Goal: Task Accomplishment & Management: Manage account settings

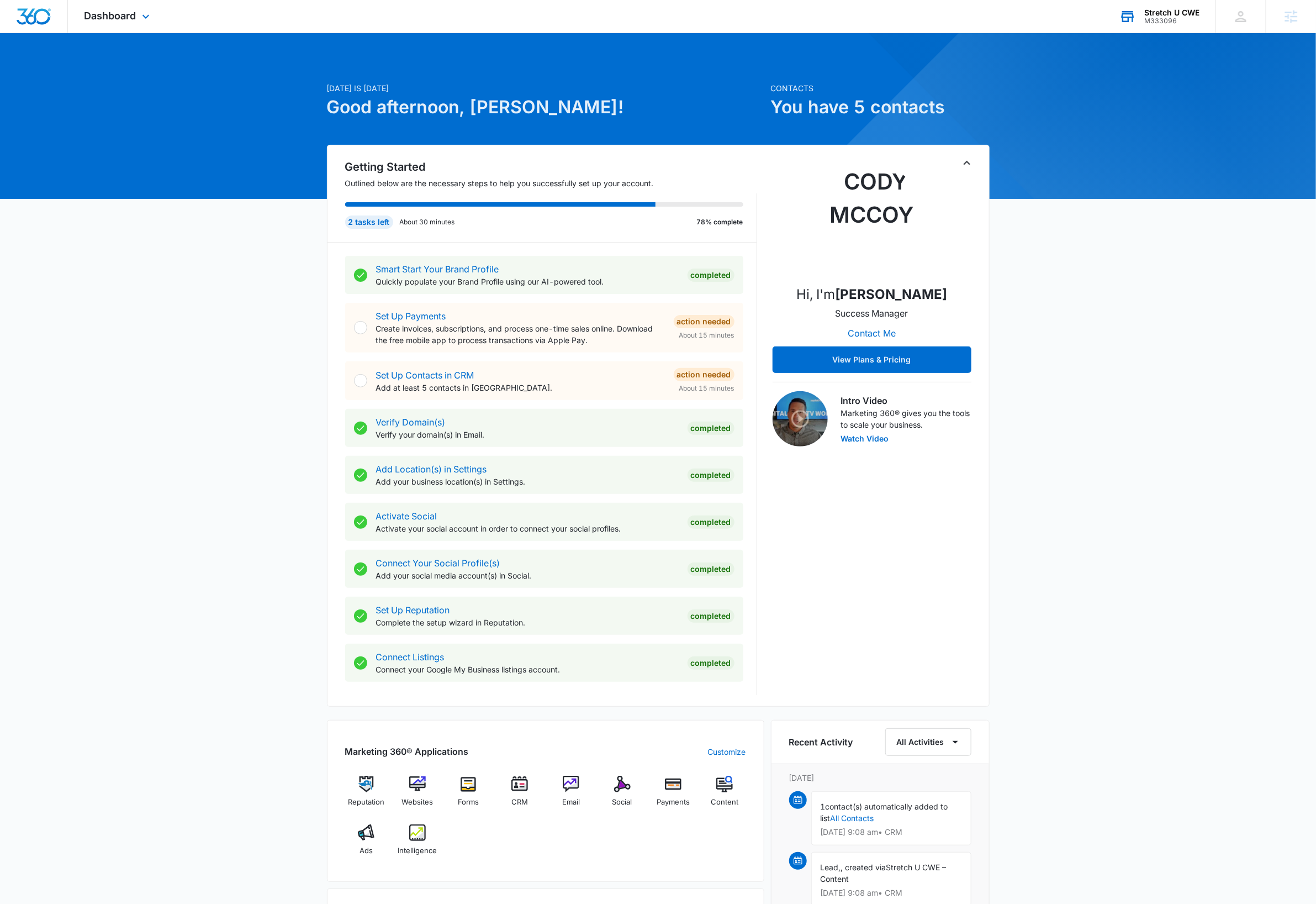
click at [1173, 17] on div "M333096" at bounding box center [1171, 21] width 55 height 7
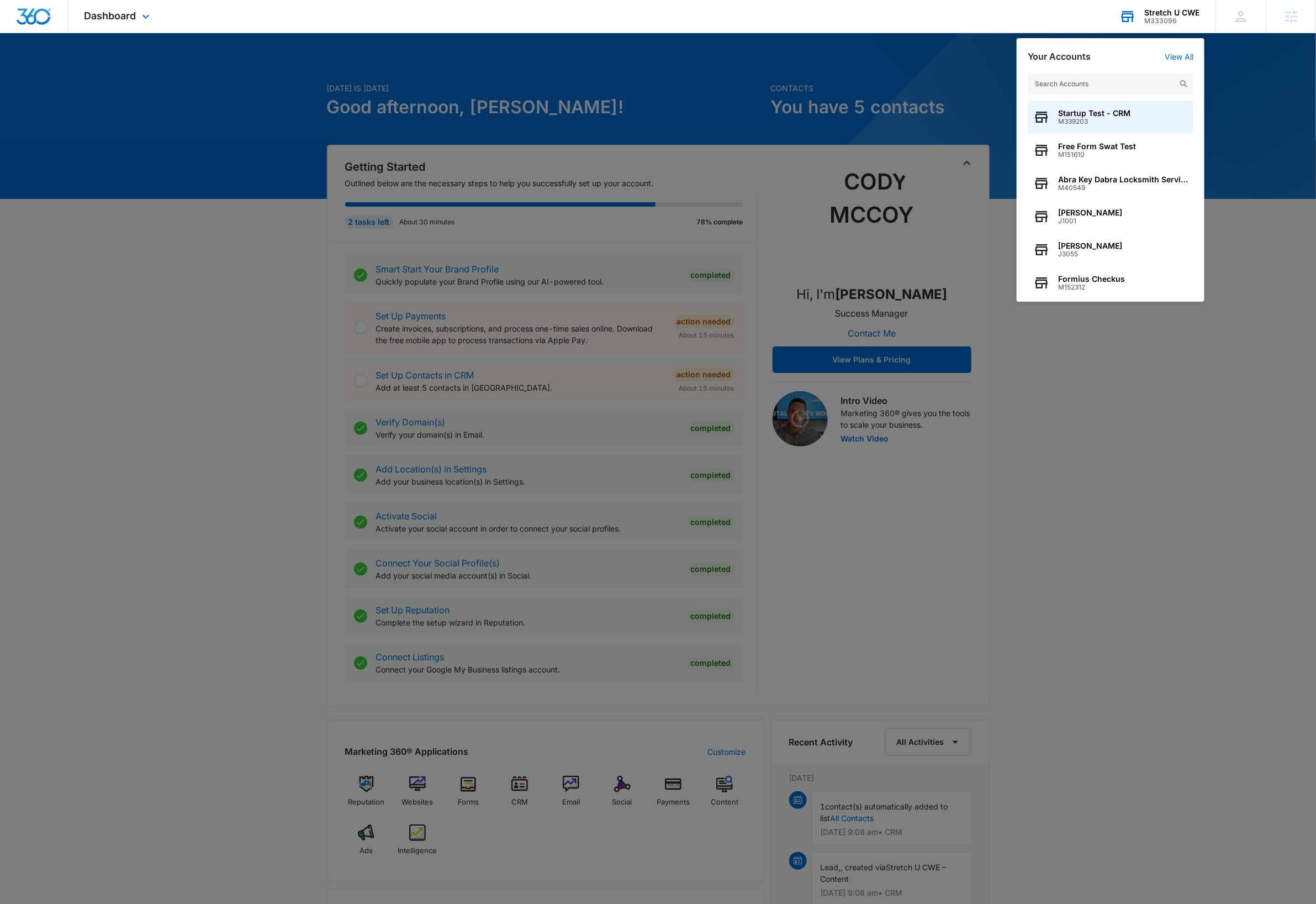
click at [1124, 81] on input "text" at bounding box center [1110, 84] width 165 height 22
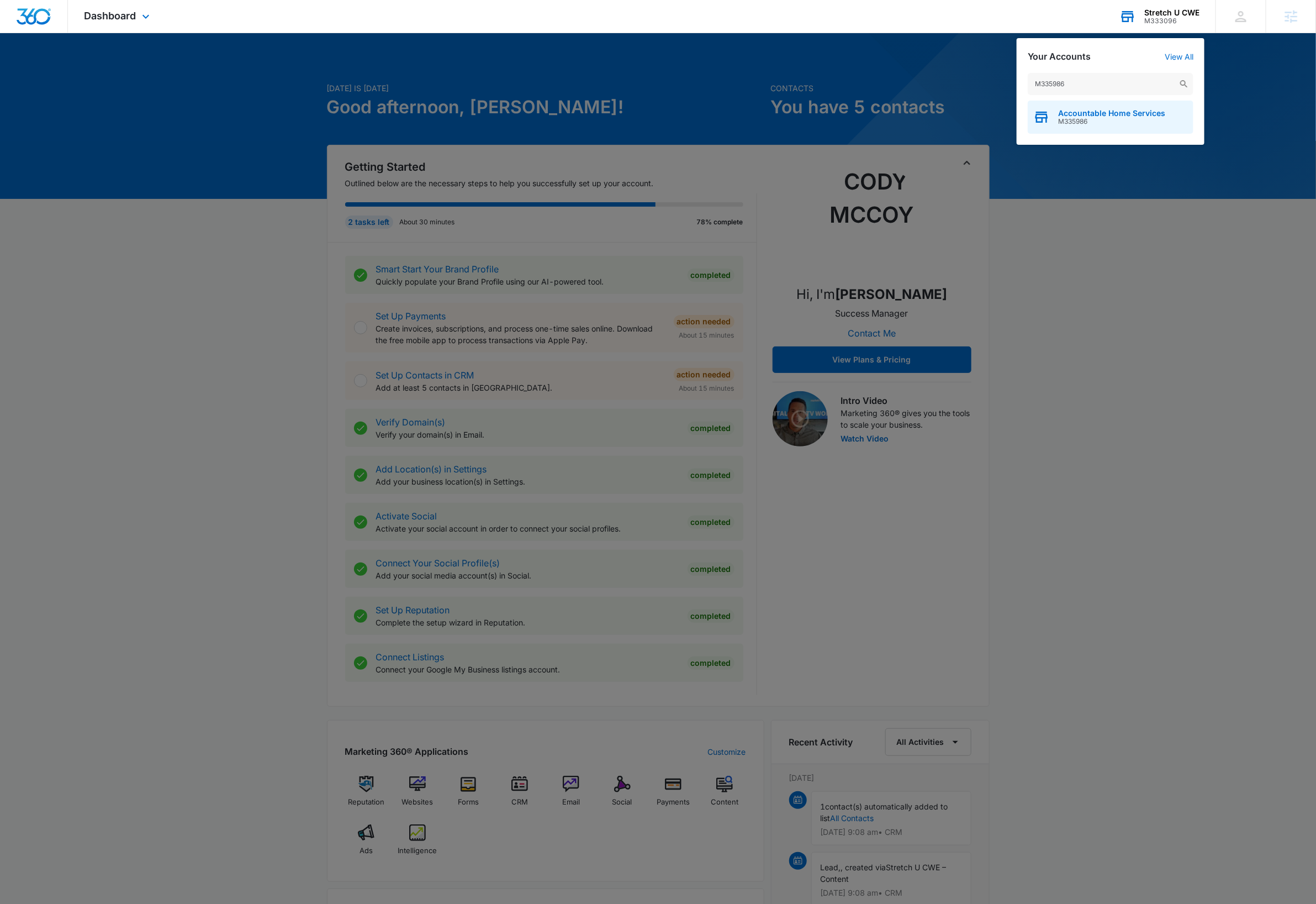
type input "M335986"
click at [1144, 132] on div "Accountable Home Services M335986" at bounding box center [1110, 117] width 165 height 33
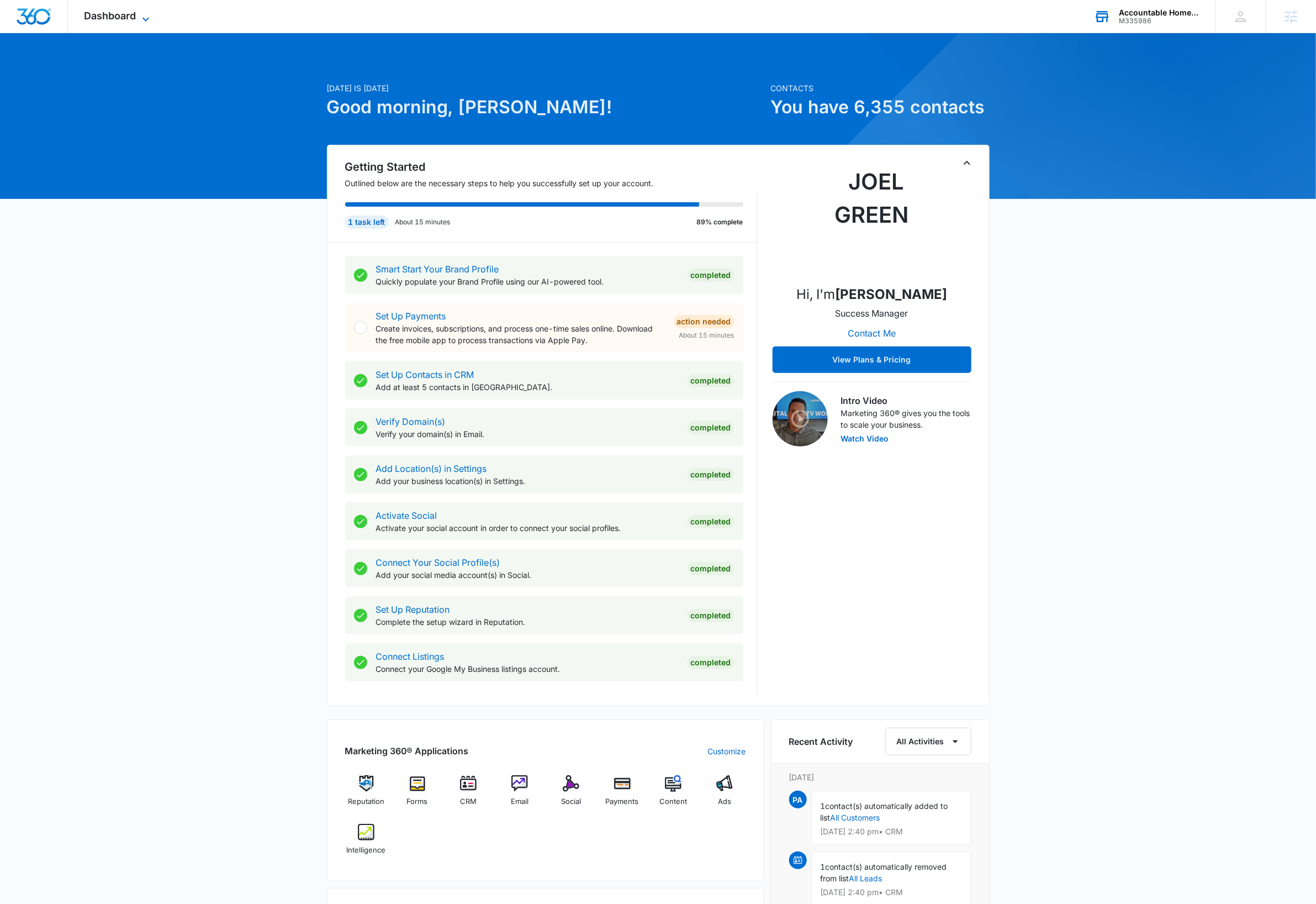
click at [145, 15] on icon at bounding box center [145, 19] width 13 height 13
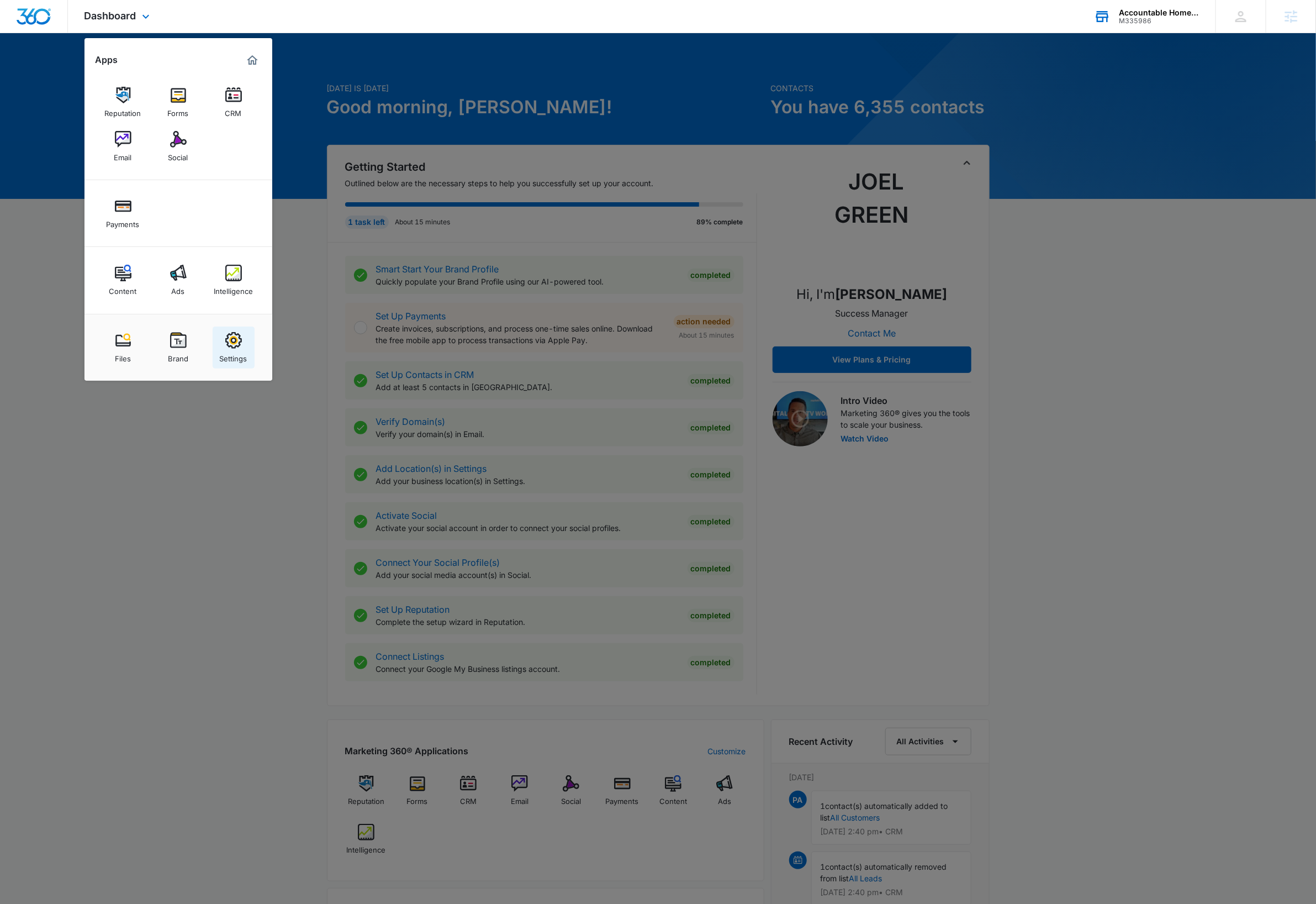
click at [239, 347] on img at bounding box center [234, 341] width 17 height 17
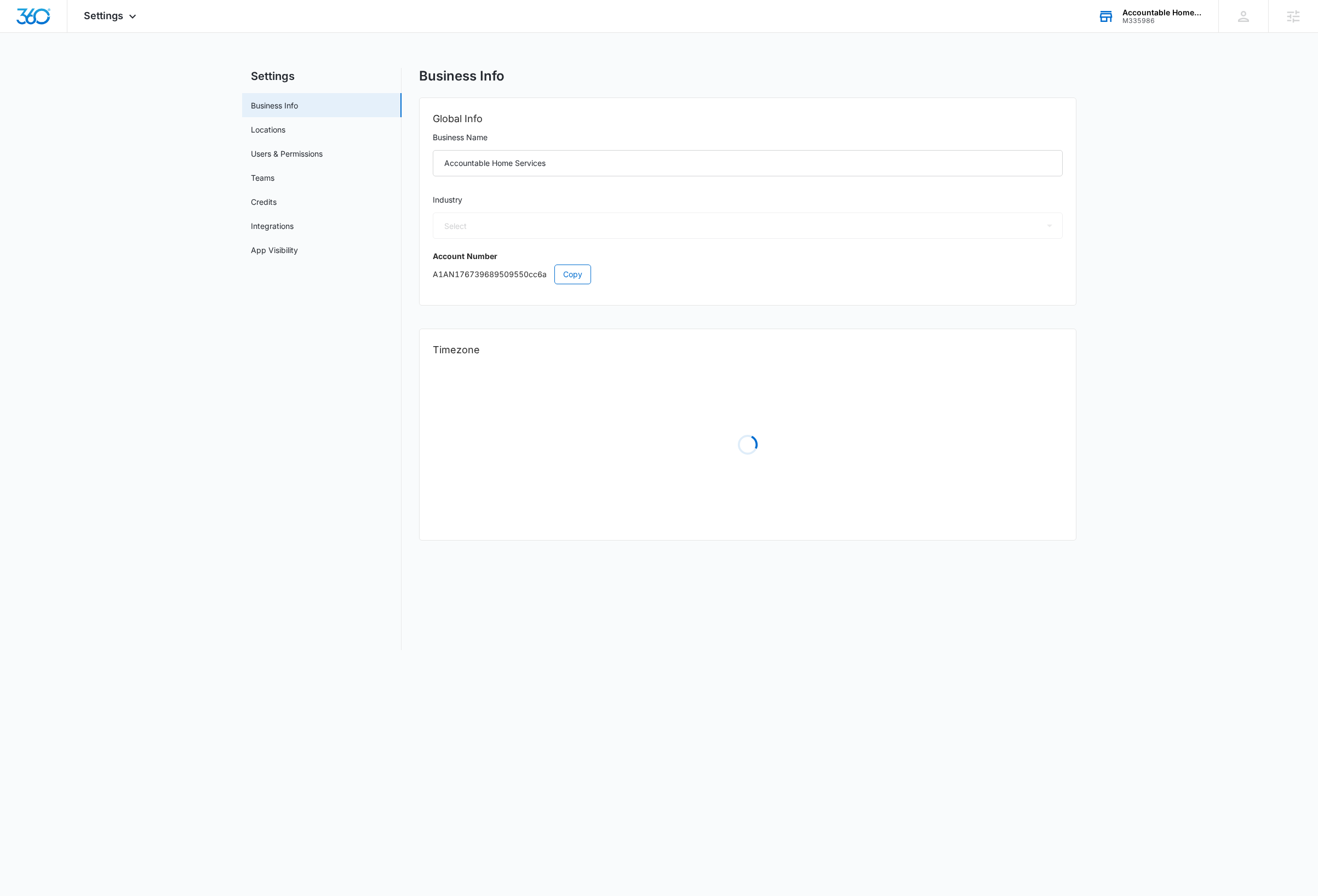
select select "4"
select select "US"
select select "America/Denver"
click at [276, 128] on link "Locations" at bounding box center [268, 130] width 34 height 11
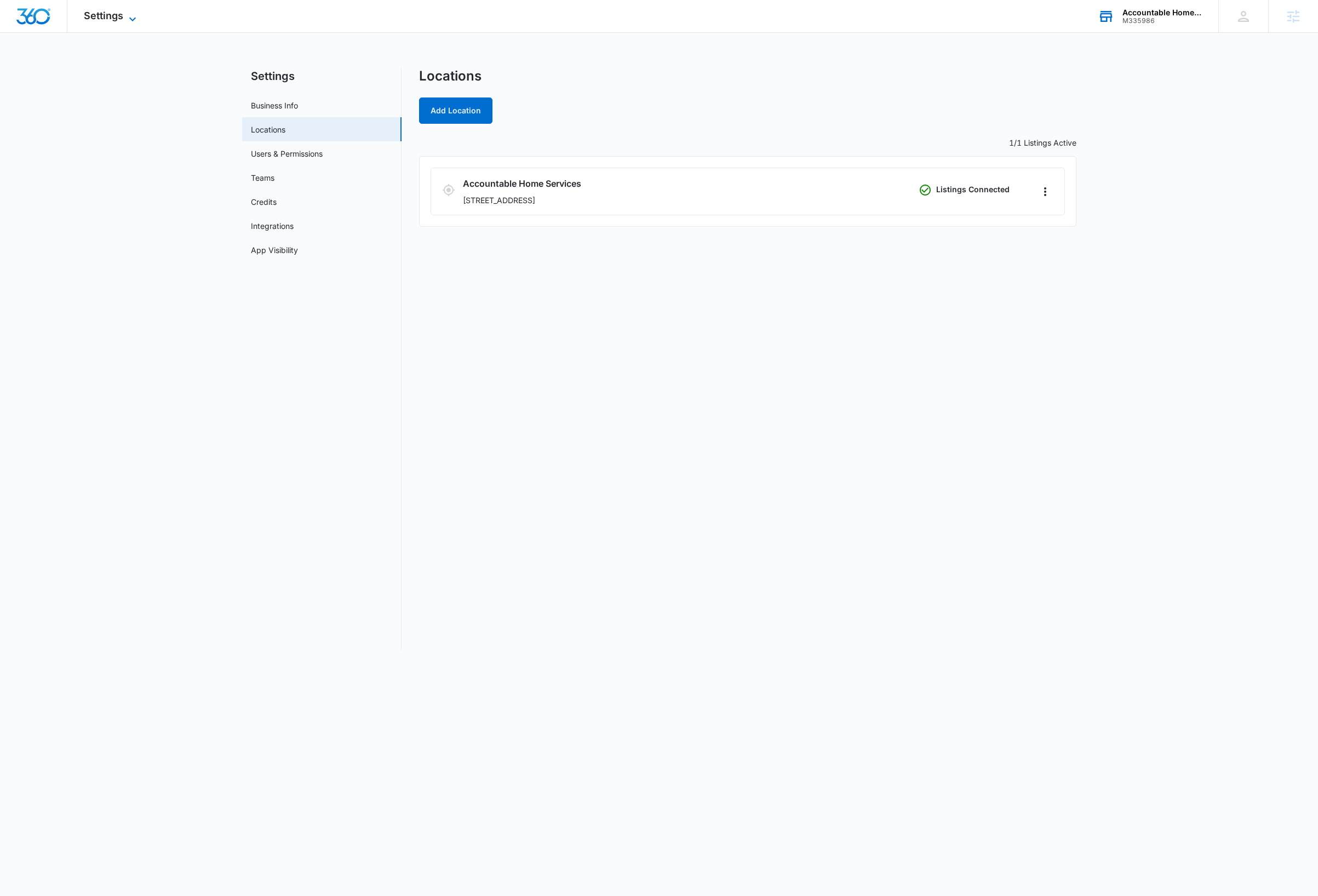
click at [126, 16] on icon at bounding box center [133, 19] width 13 height 13
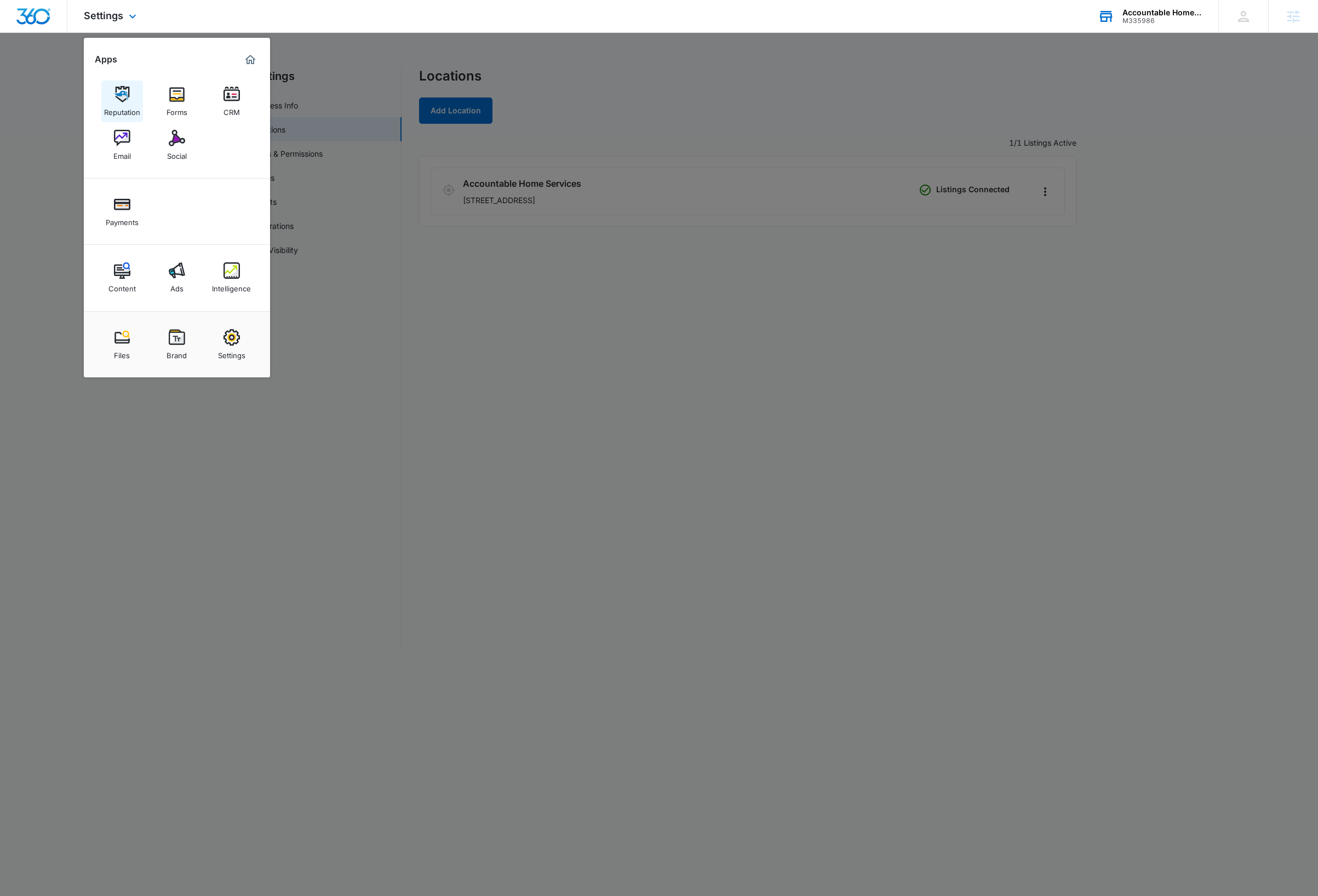
click at [122, 97] on img at bounding box center [122, 94] width 16 height 16
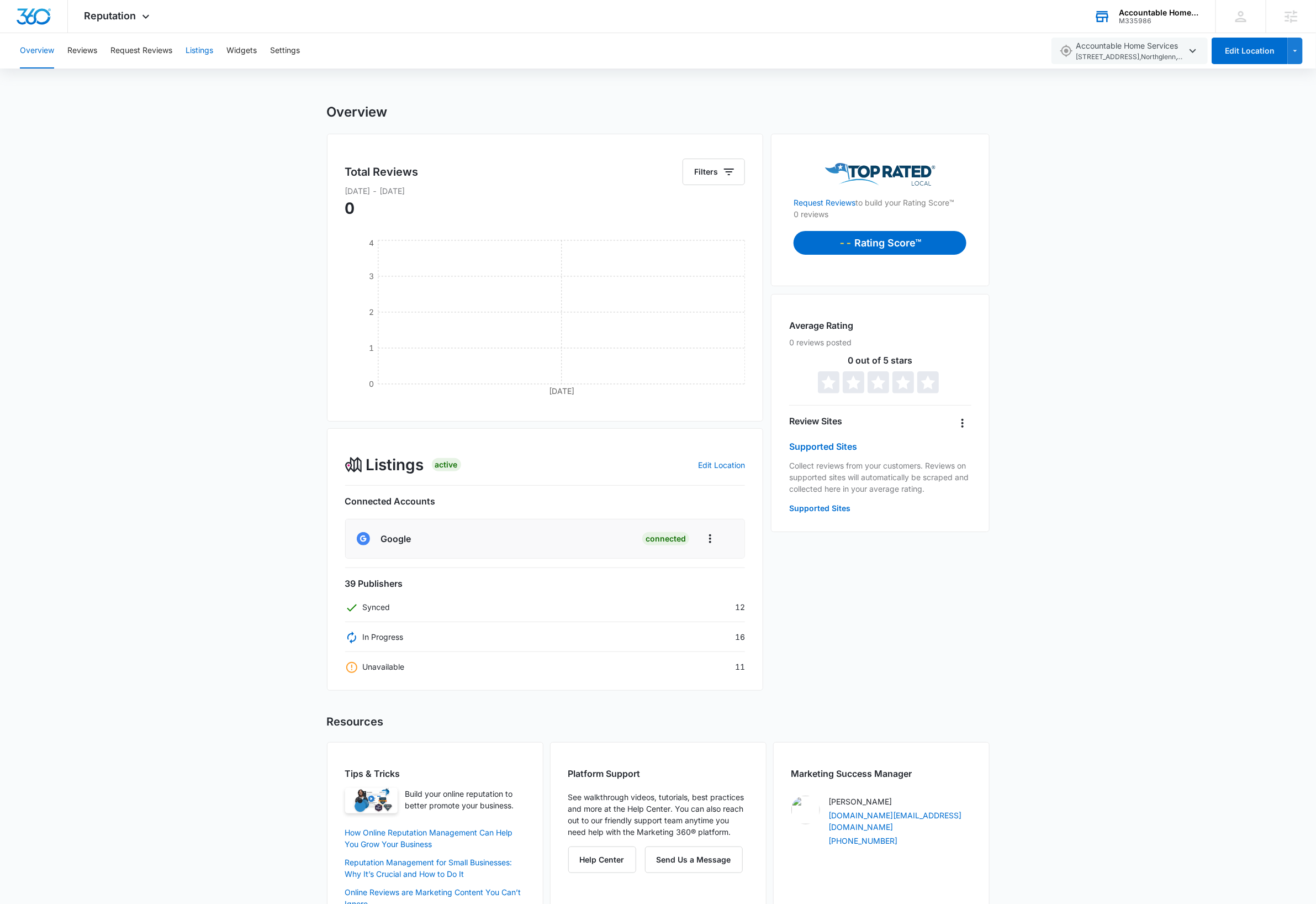
click at [204, 50] on button "Listings" at bounding box center [199, 50] width 27 height 36
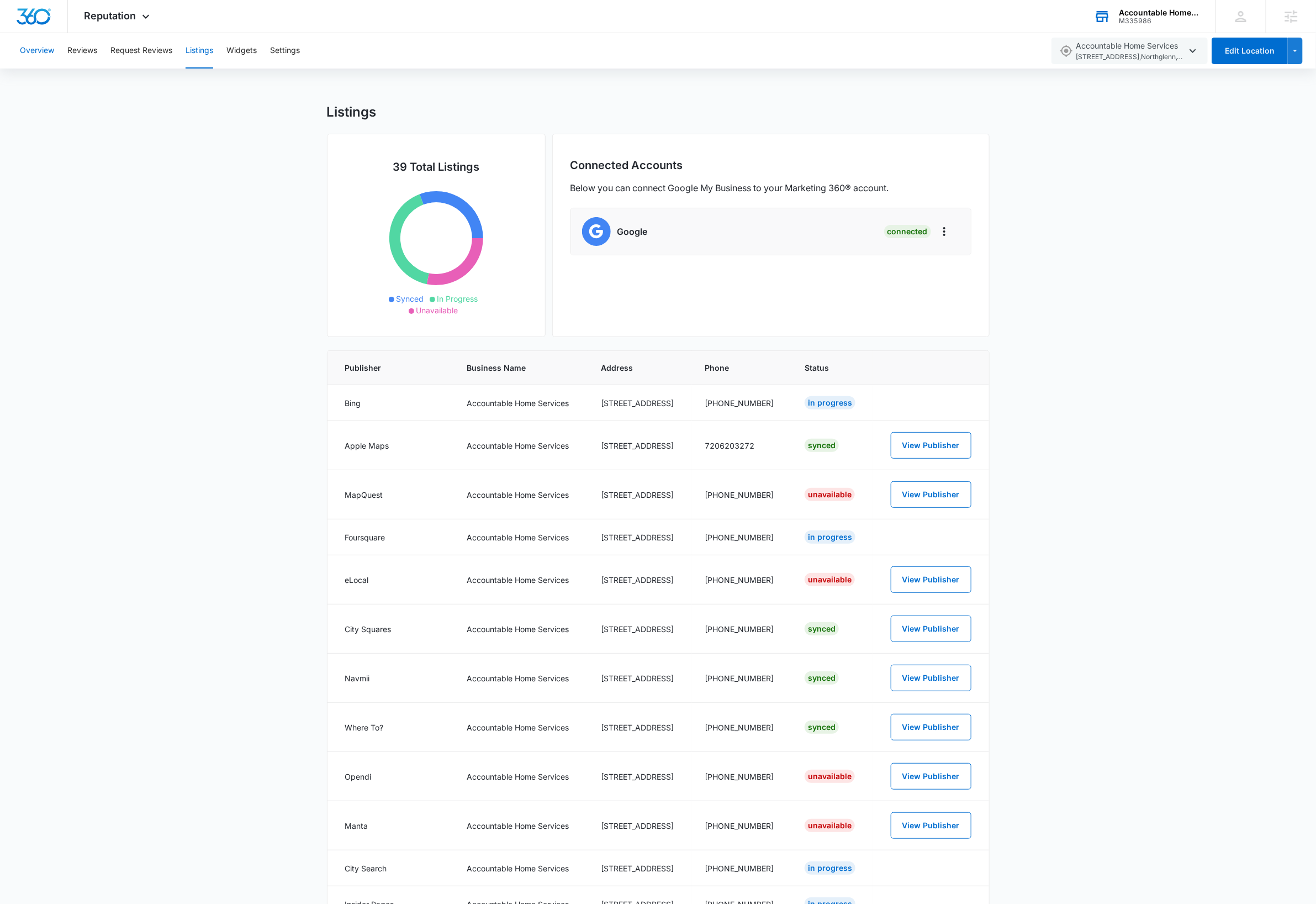
click at [48, 54] on button "Overview" at bounding box center [36, 50] width 34 height 36
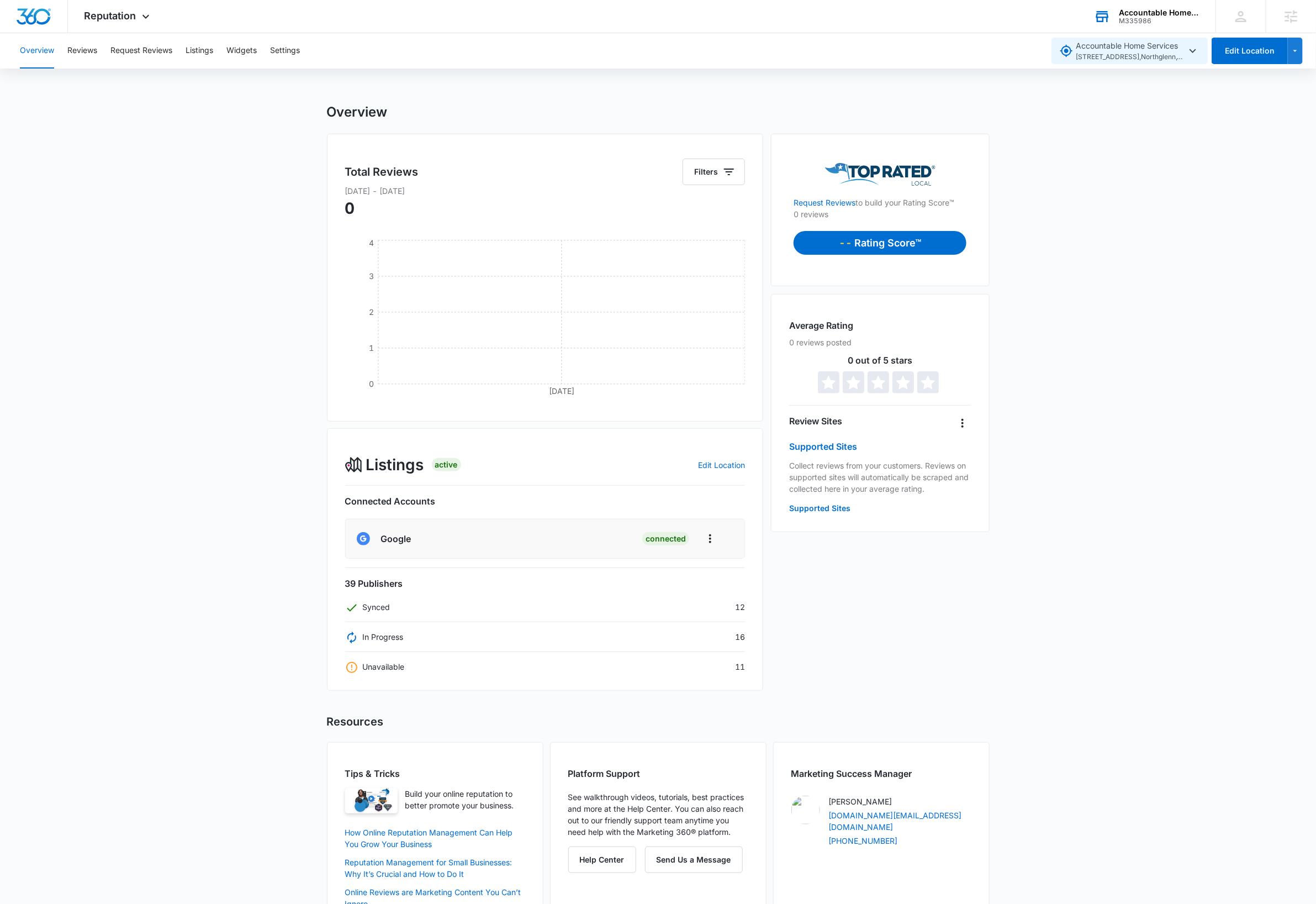
click at [1194, 49] on icon "button" at bounding box center [1193, 50] width 13 height 13
click at [1175, 54] on span "11990 Grant St, Suite 550 , Northglenn , CO" at bounding box center [1132, 57] width 111 height 11
click at [1247, 58] on button "Edit Location" at bounding box center [1250, 50] width 76 height 26
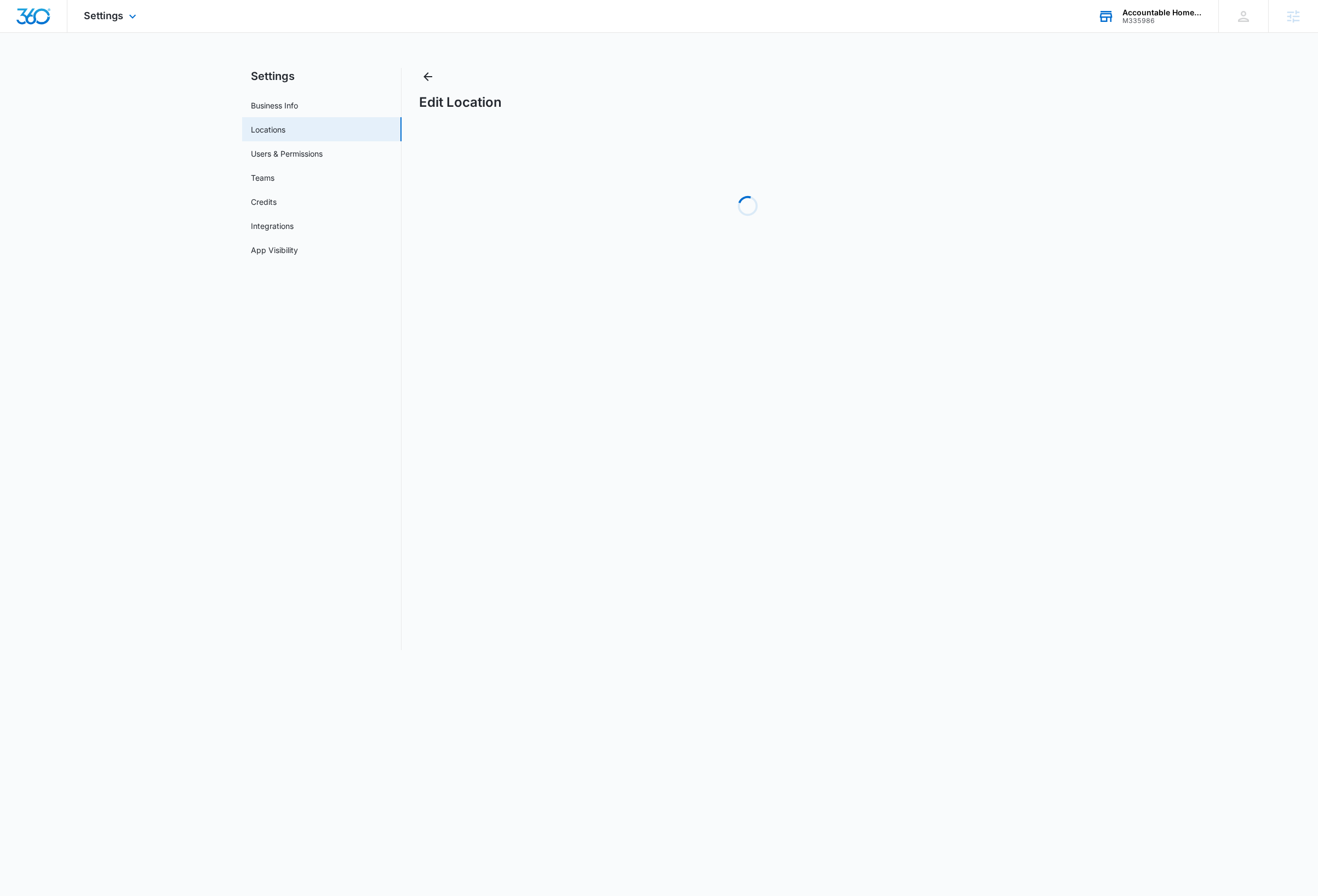
select select "Colorado"
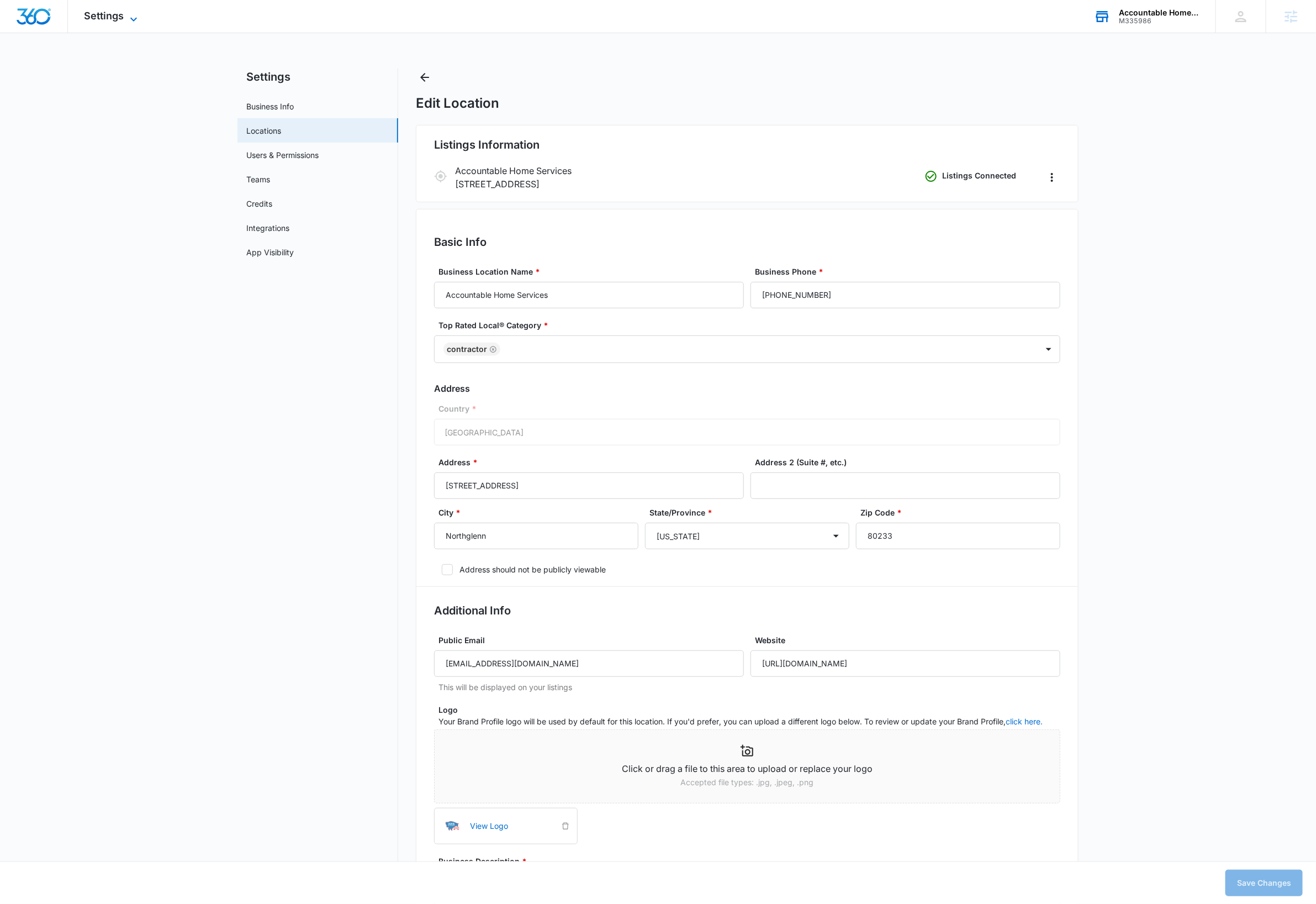
click at [108, 16] on span "Settings" at bounding box center [104, 16] width 40 height 12
click at [117, 13] on span "Settings" at bounding box center [104, 16] width 40 height 12
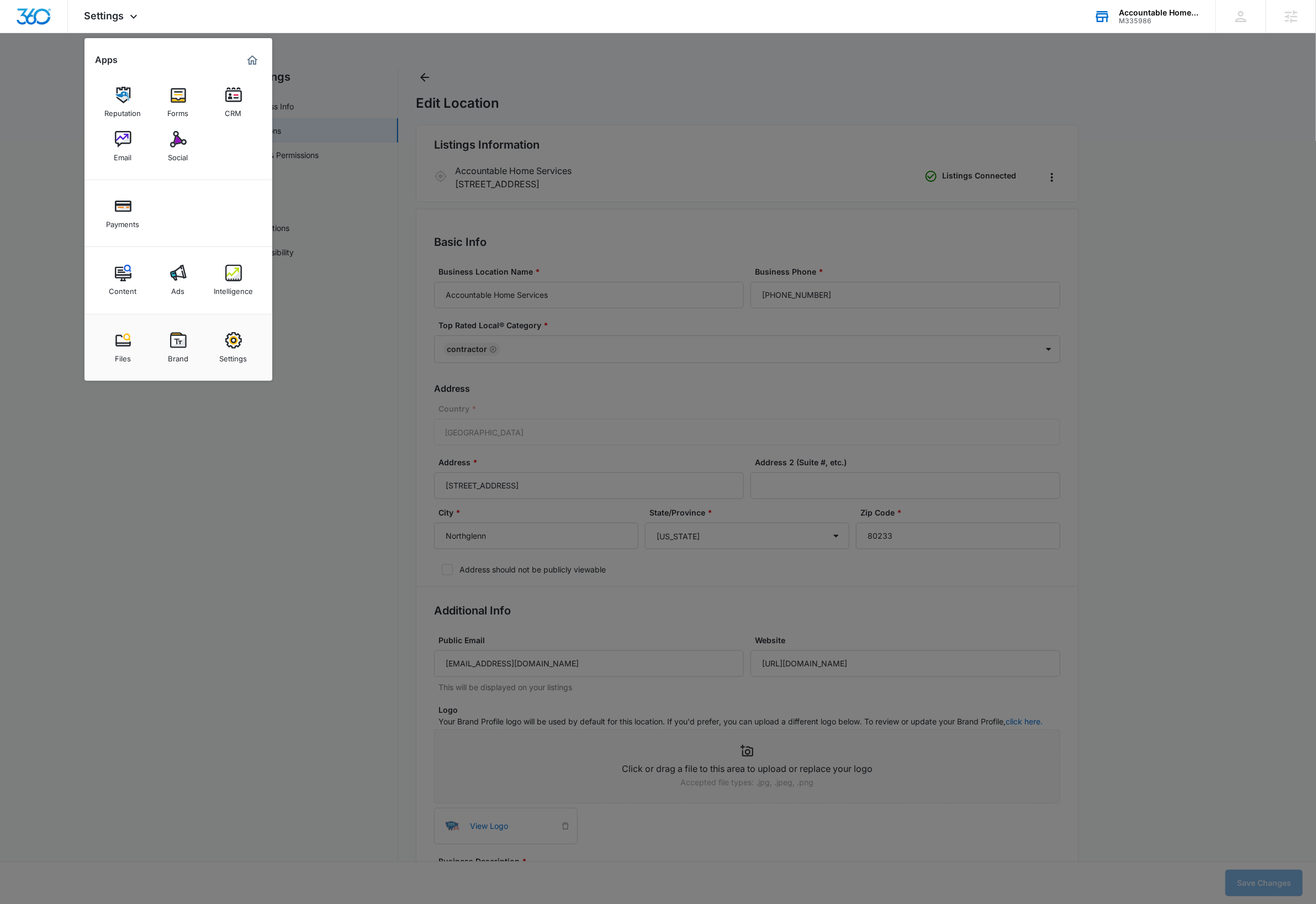
click at [127, 100] on img at bounding box center [123, 95] width 17 height 17
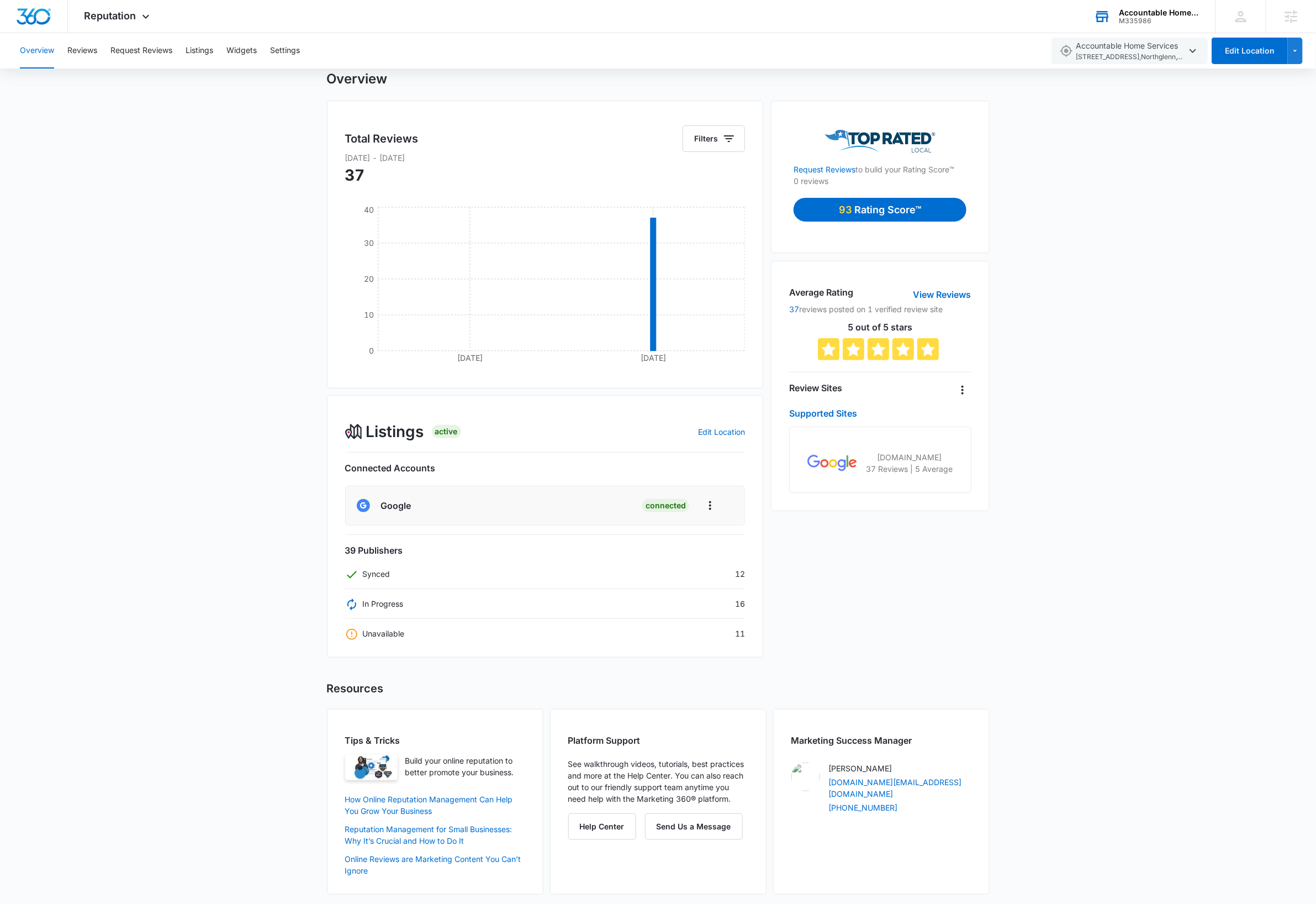
scroll to position [41, 0]
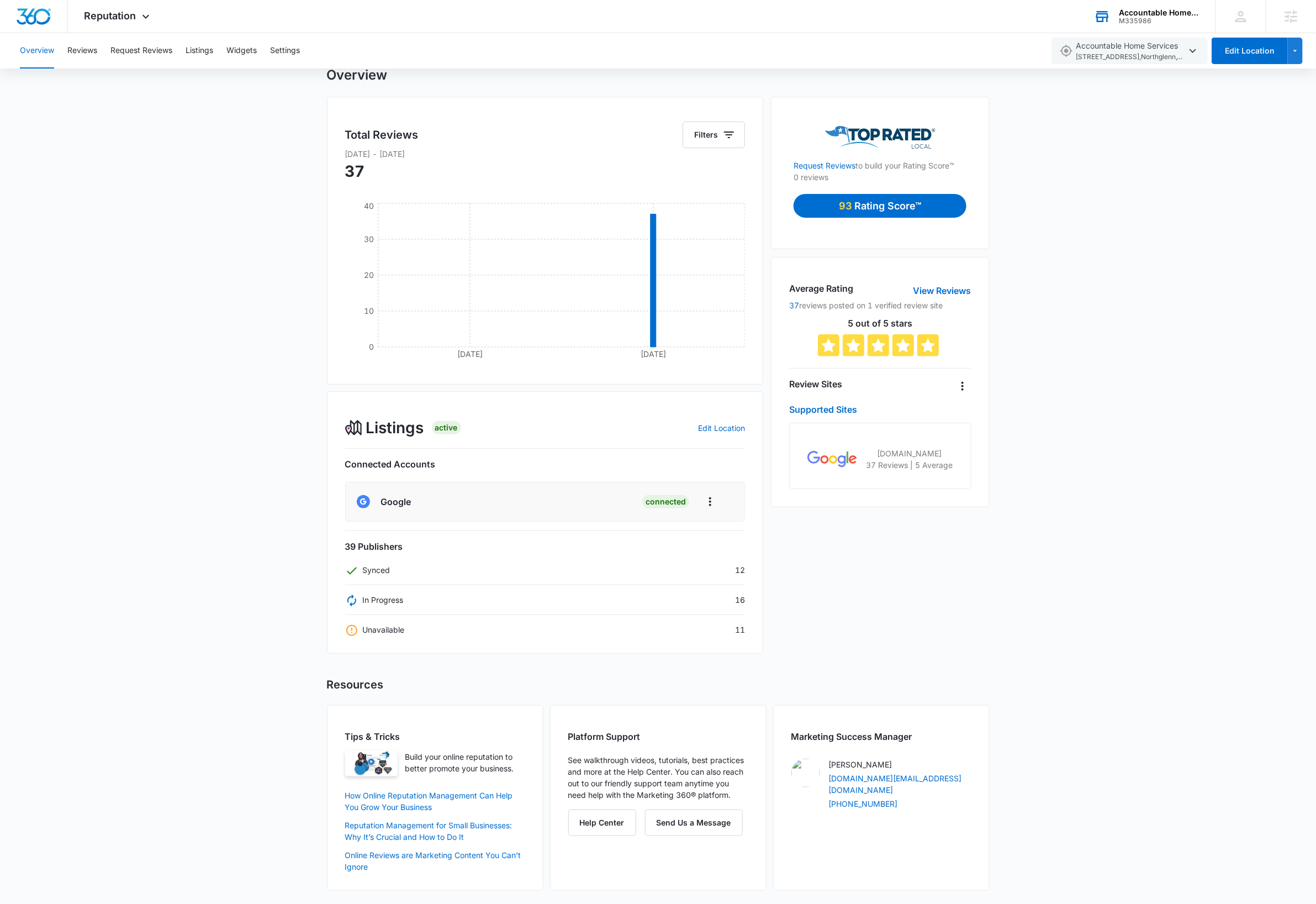
click at [1150, 362] on div "Overview Total Reviews Filters Sep 17 2025 - Oct 08 2025 37 Sep 17 Oct 8 0 10 2…" at bounding box center [658, 485] width 1316 height 837
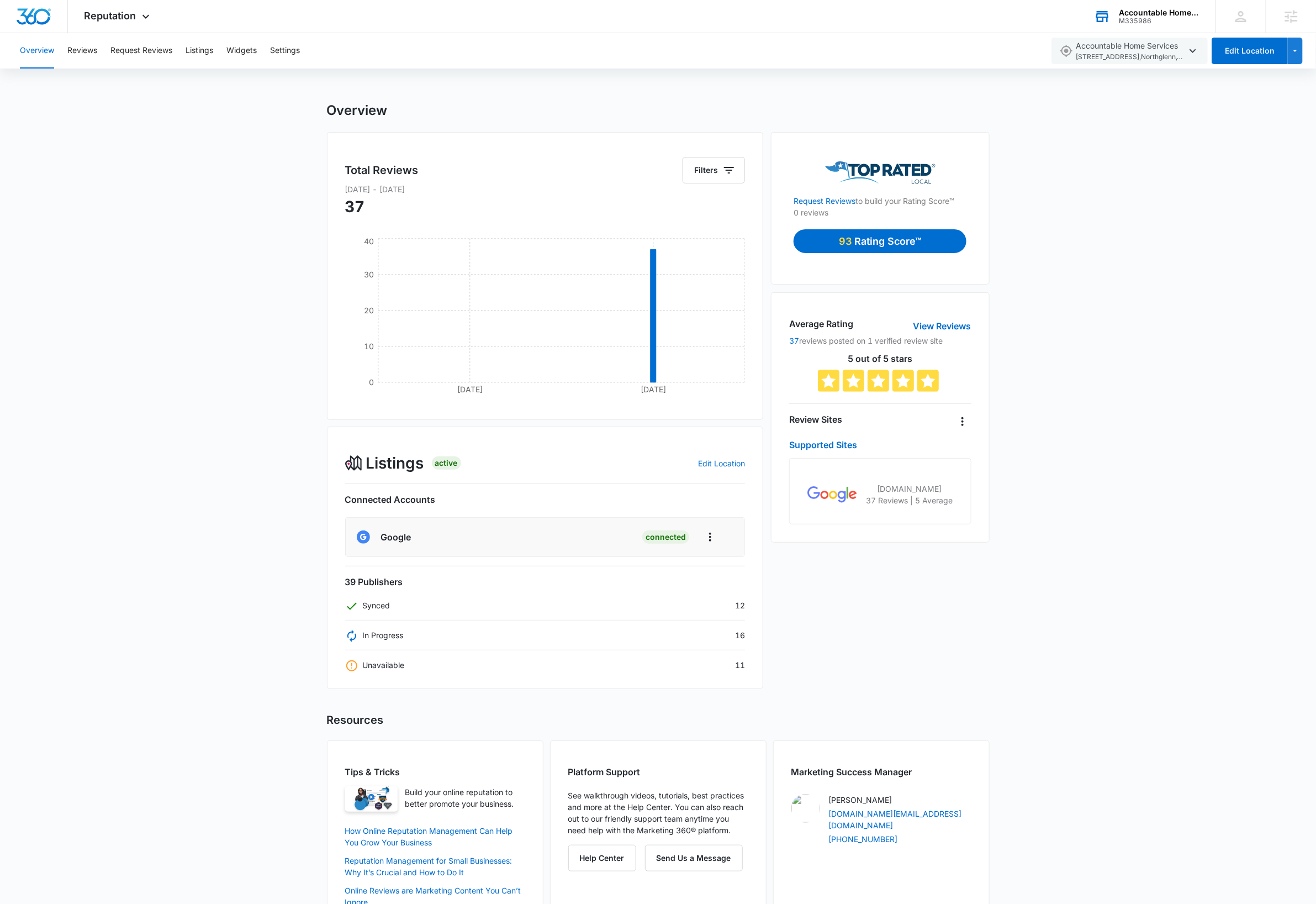
scroll to position [0, 0]
click at [36, 17] on img "Dashboard" at bounding box center [33, 17] width 36 height 17
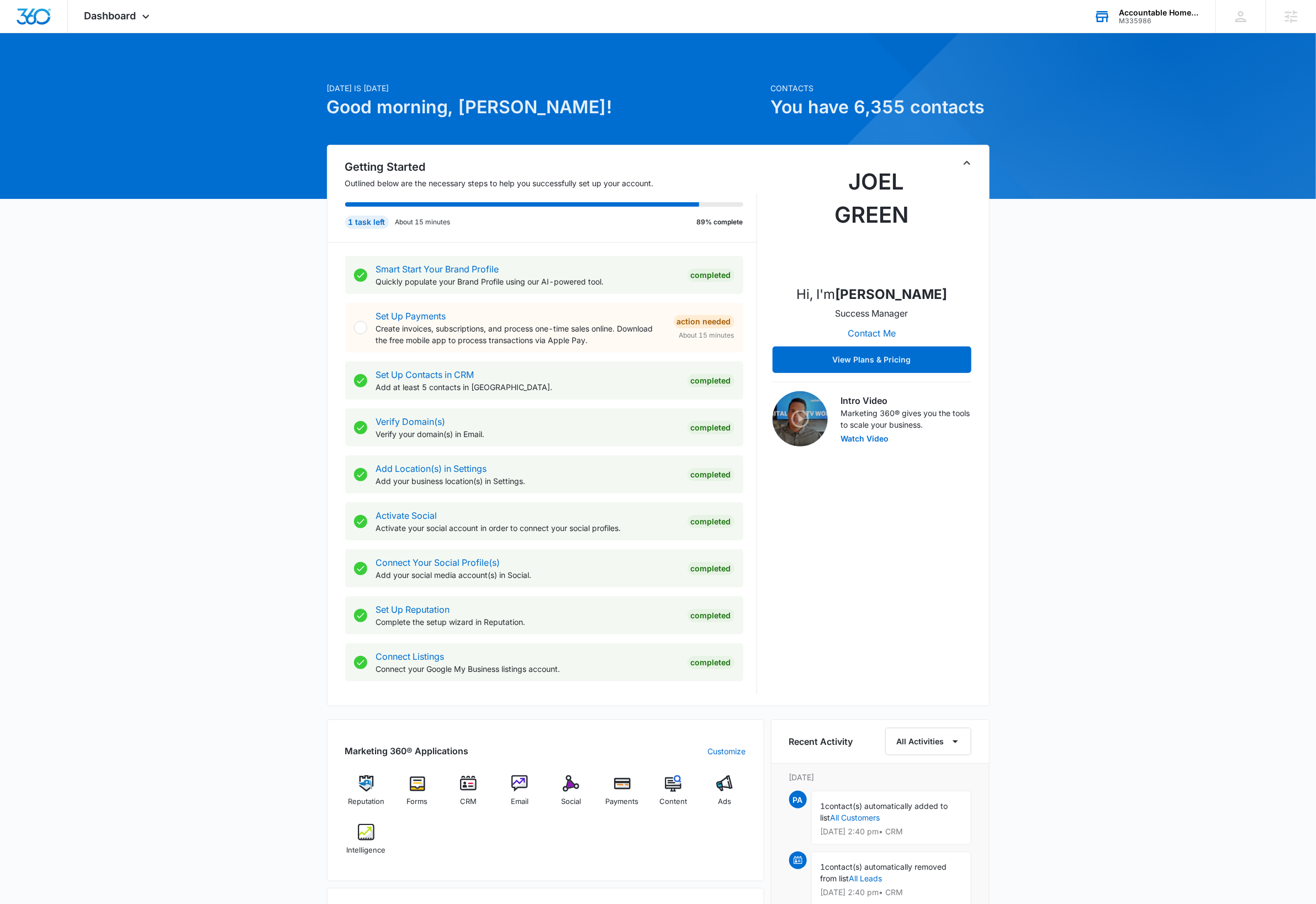
click at [967, 162] on icon "Toggle Collapse" at bounding box center [967, 162] width 7 height 4
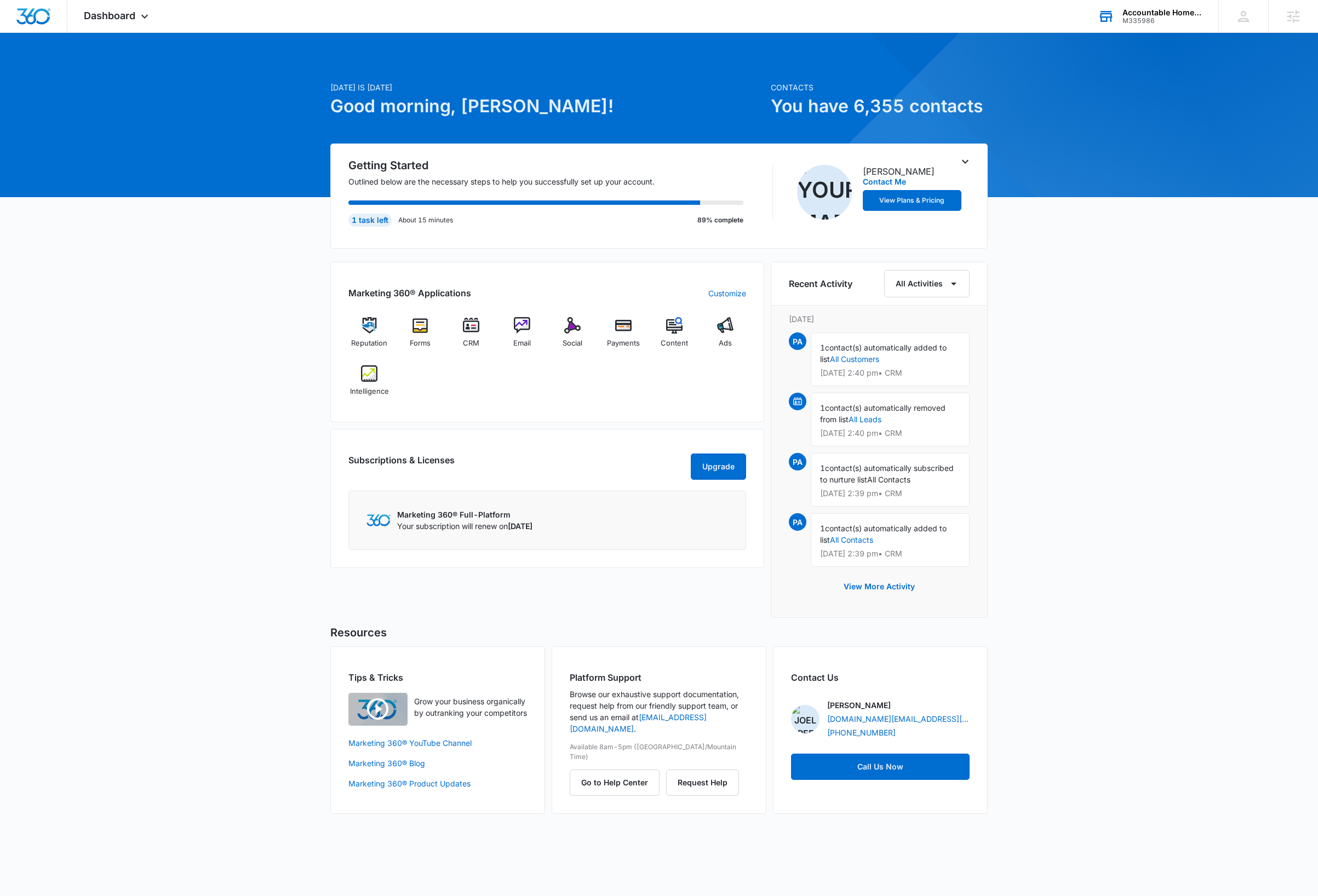
click at [1161, 17] on div "M335986" at bounding box center [1162, 20] width 80 height 7
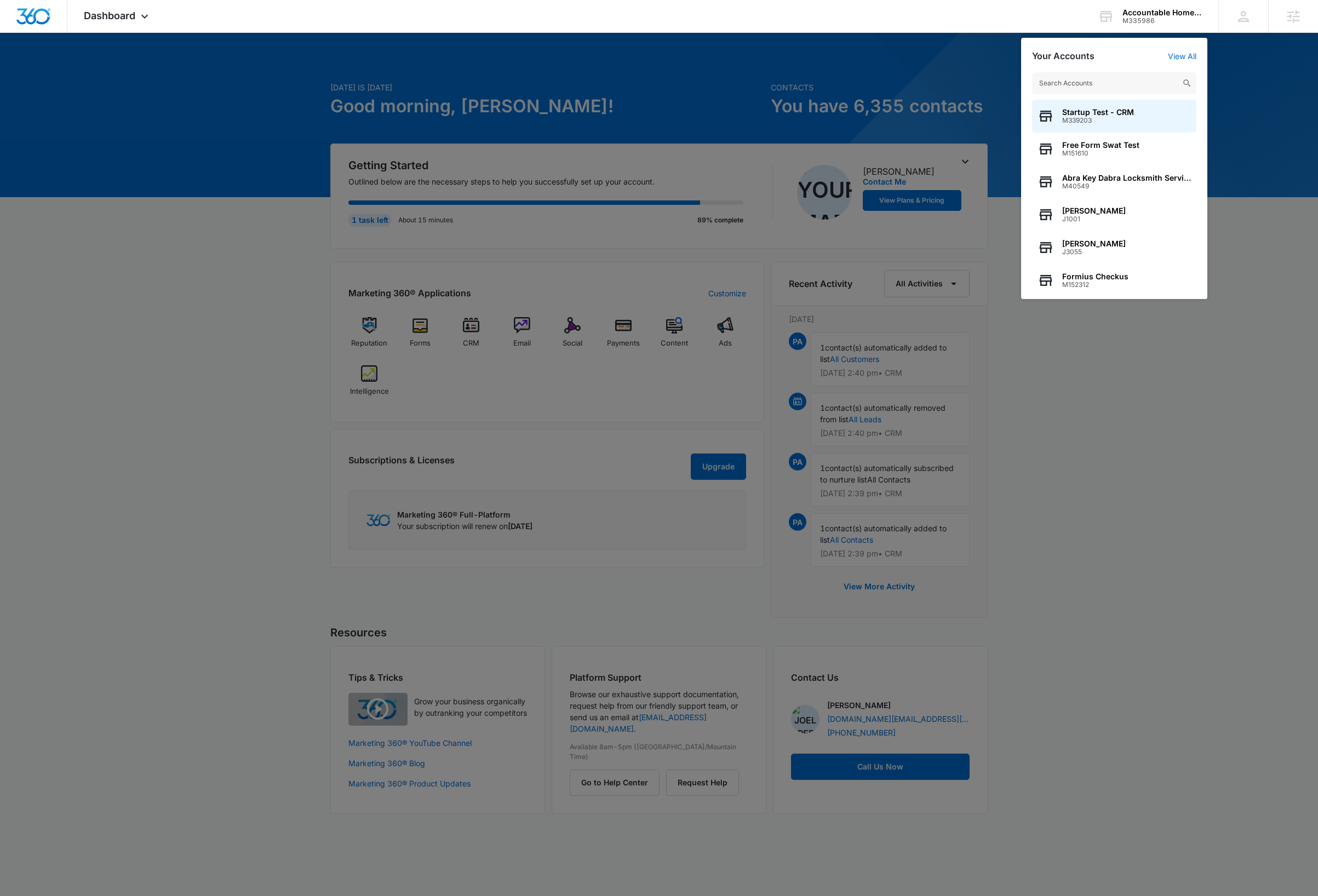
click at [1120, 87] on input "text" at bounding box center [1114, 83] width 164 height 22
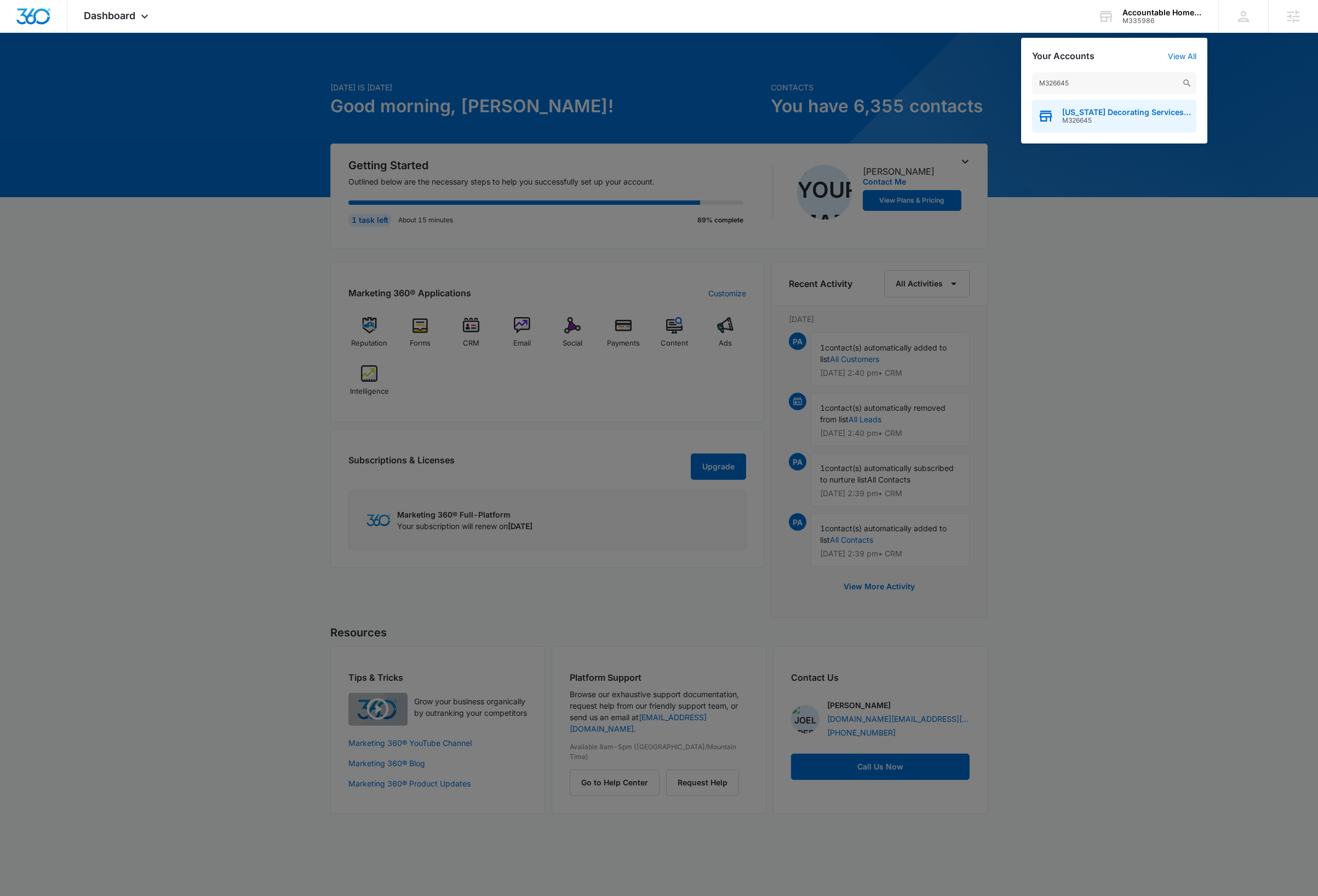
type input "M326645"
click at [1120, 114] on span "Florida Decorating Services Inc" at bounding box center [1126, 112] width 129 height 9
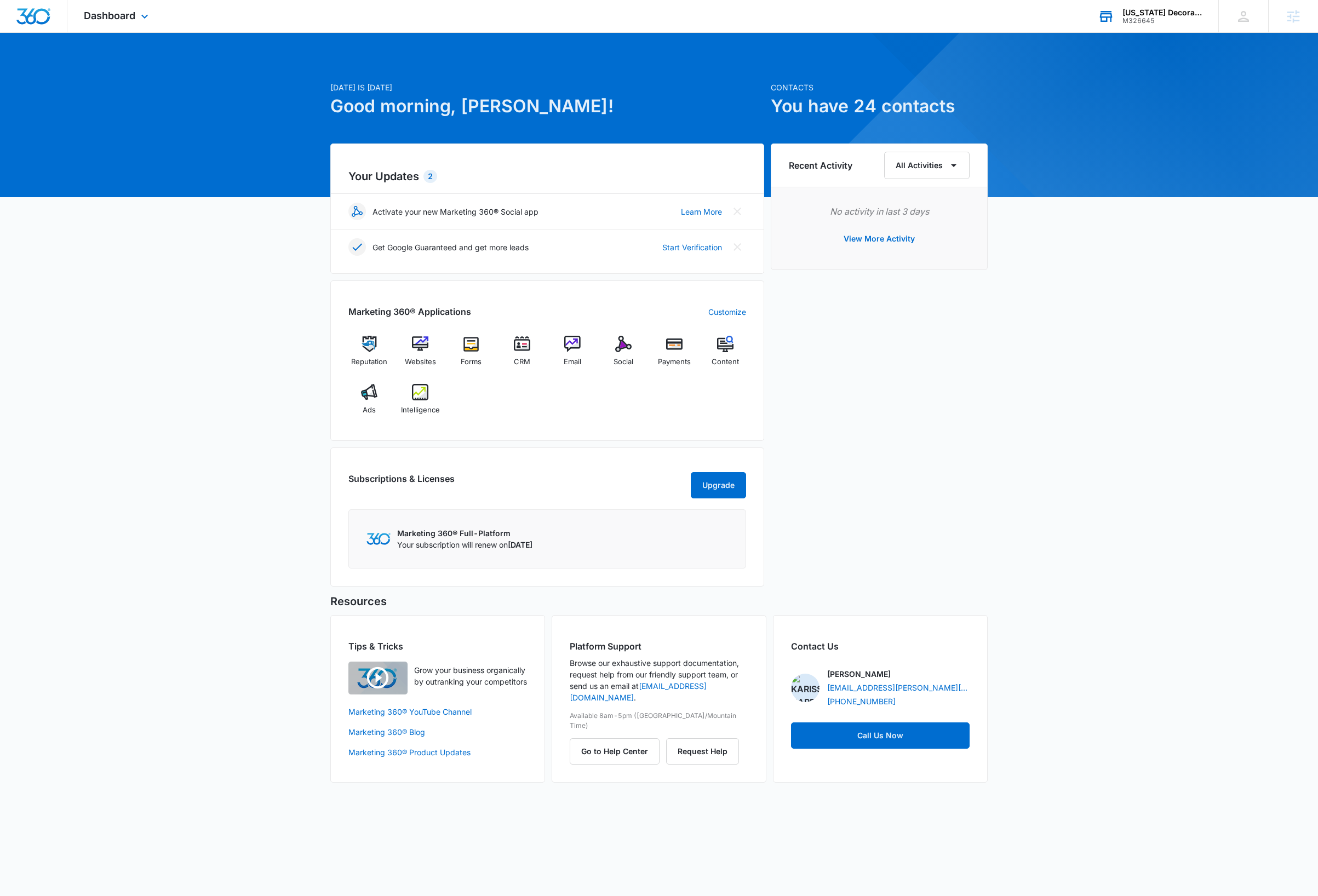
click at [1162, 20] on div "M326645" at bounding box center [1162, 20] width 80 height 7
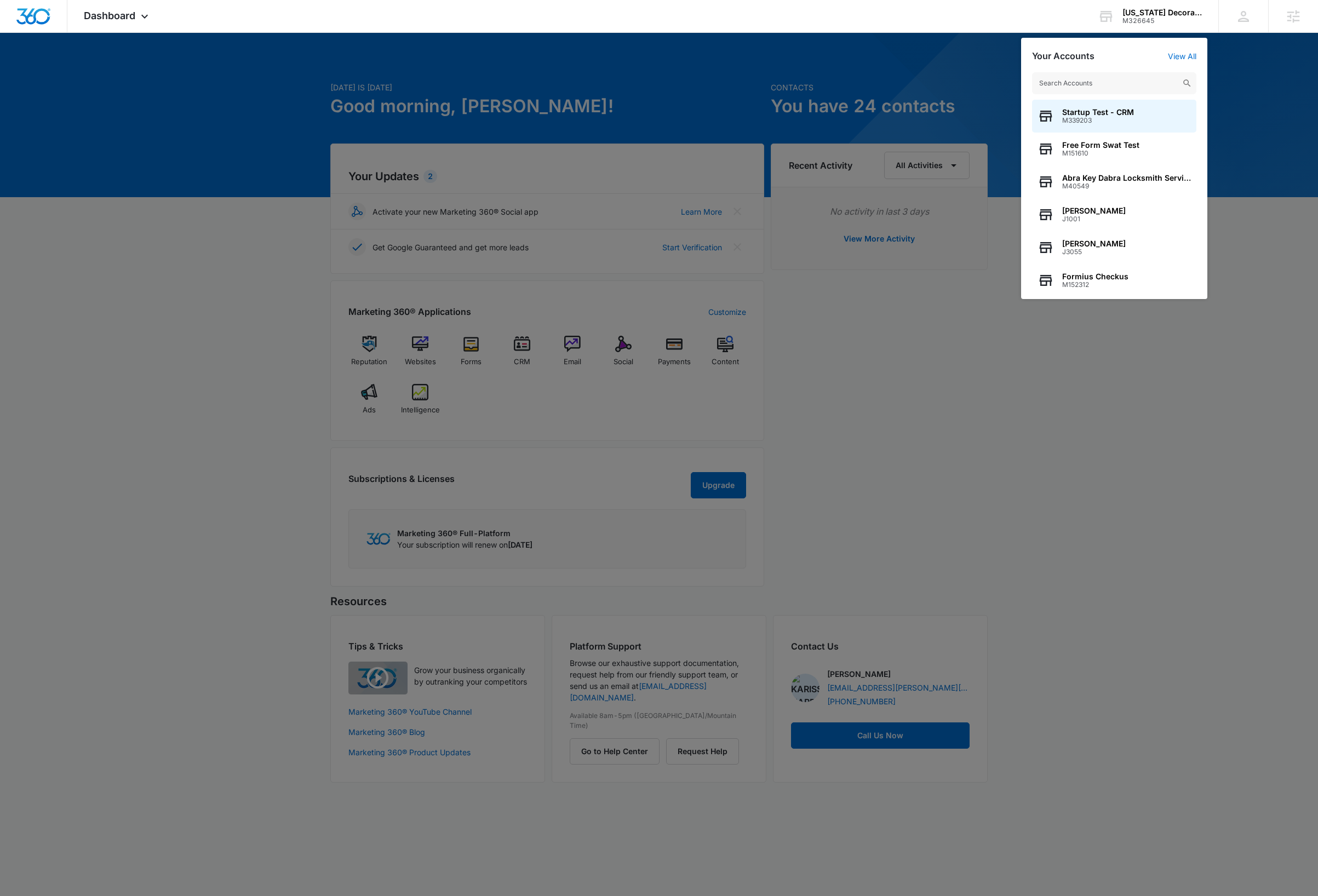
click at [1128, 84] on input "text" at bounding box center [1114, 83] width 164 height 22
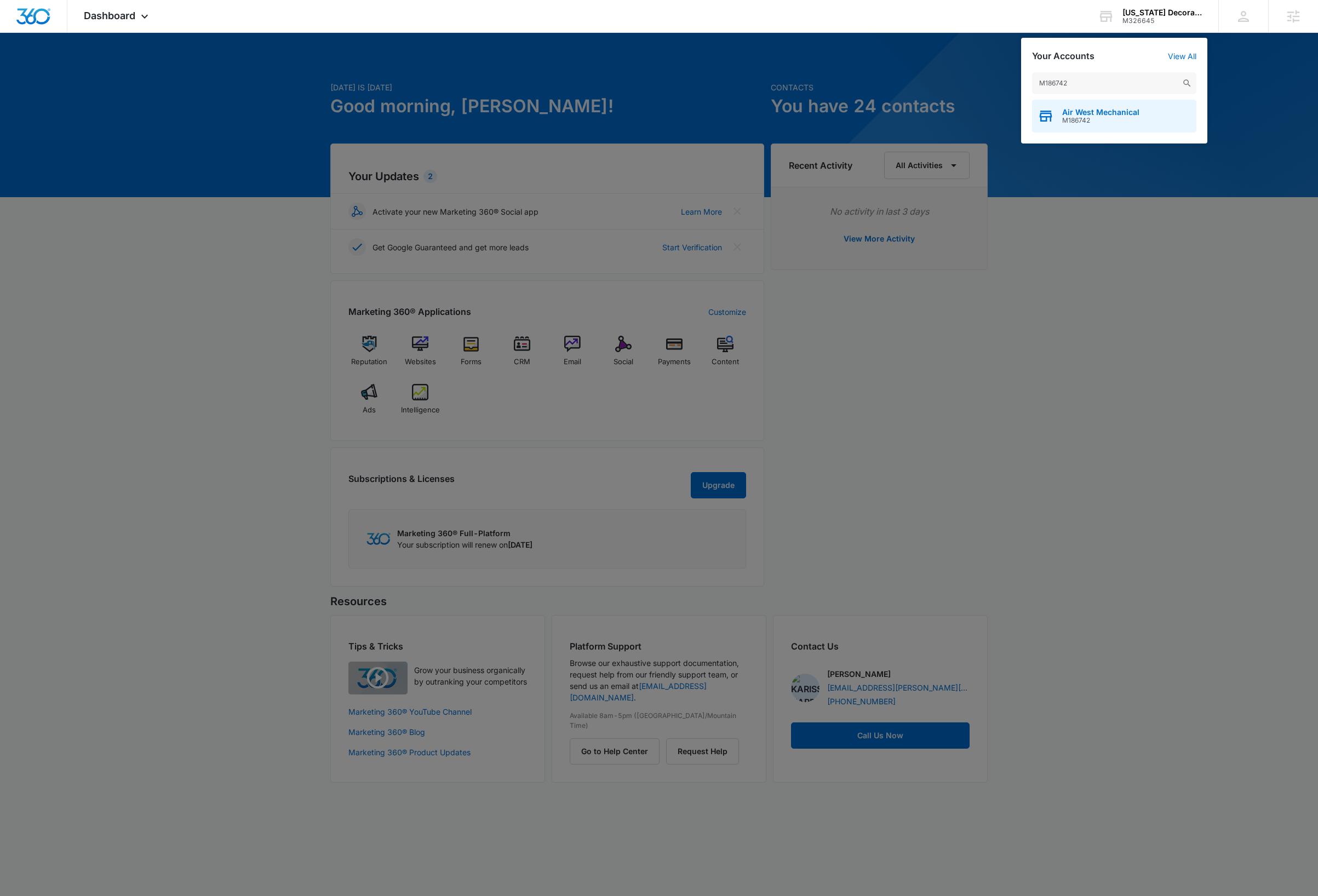
type input "M186742"
click at [1128, 121] on span "M186742" at bounding box center [1101, 120] width 77 height 7
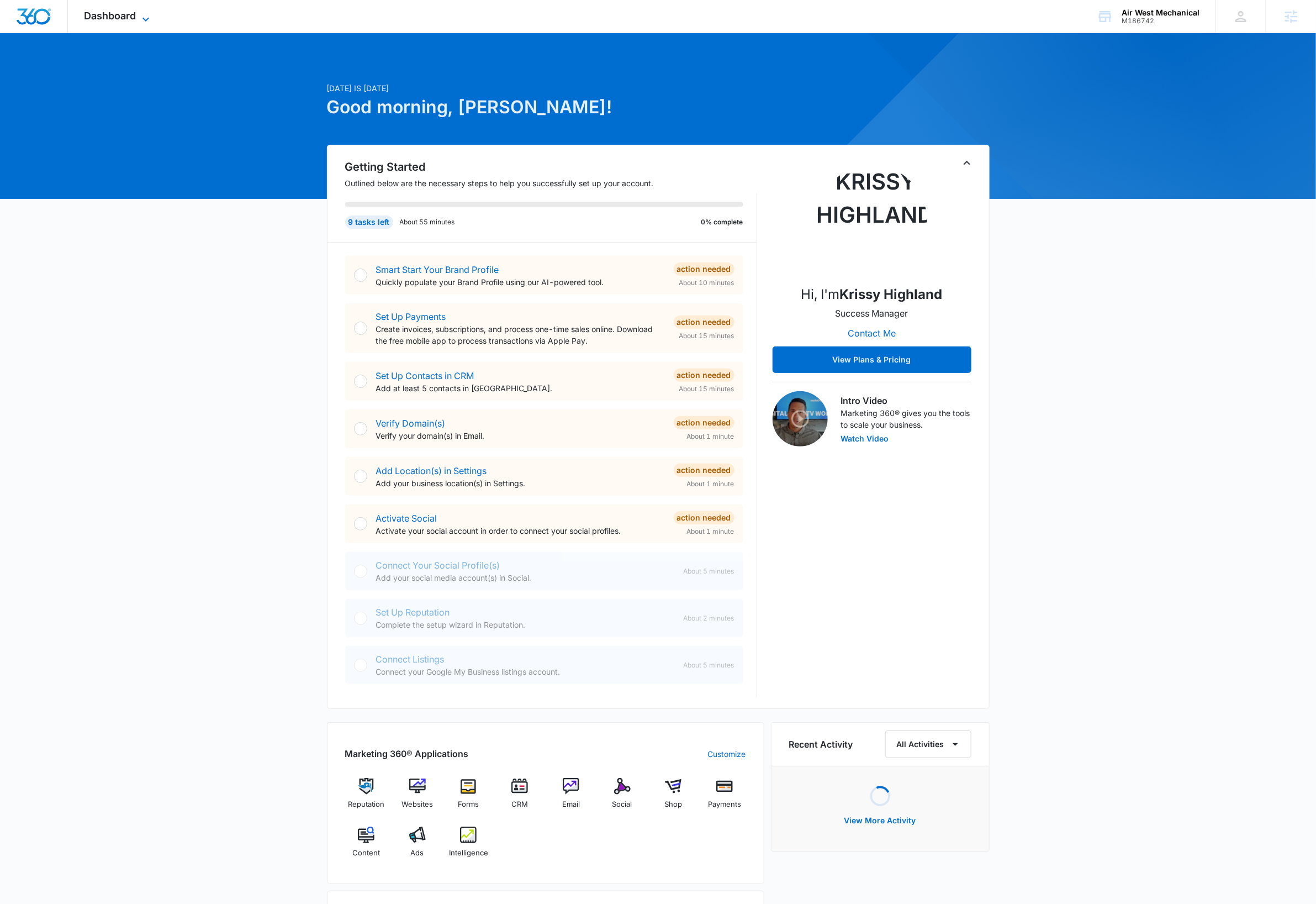
click at [142, 16] on icon at bounding box center [145, 19] width 13 height 13
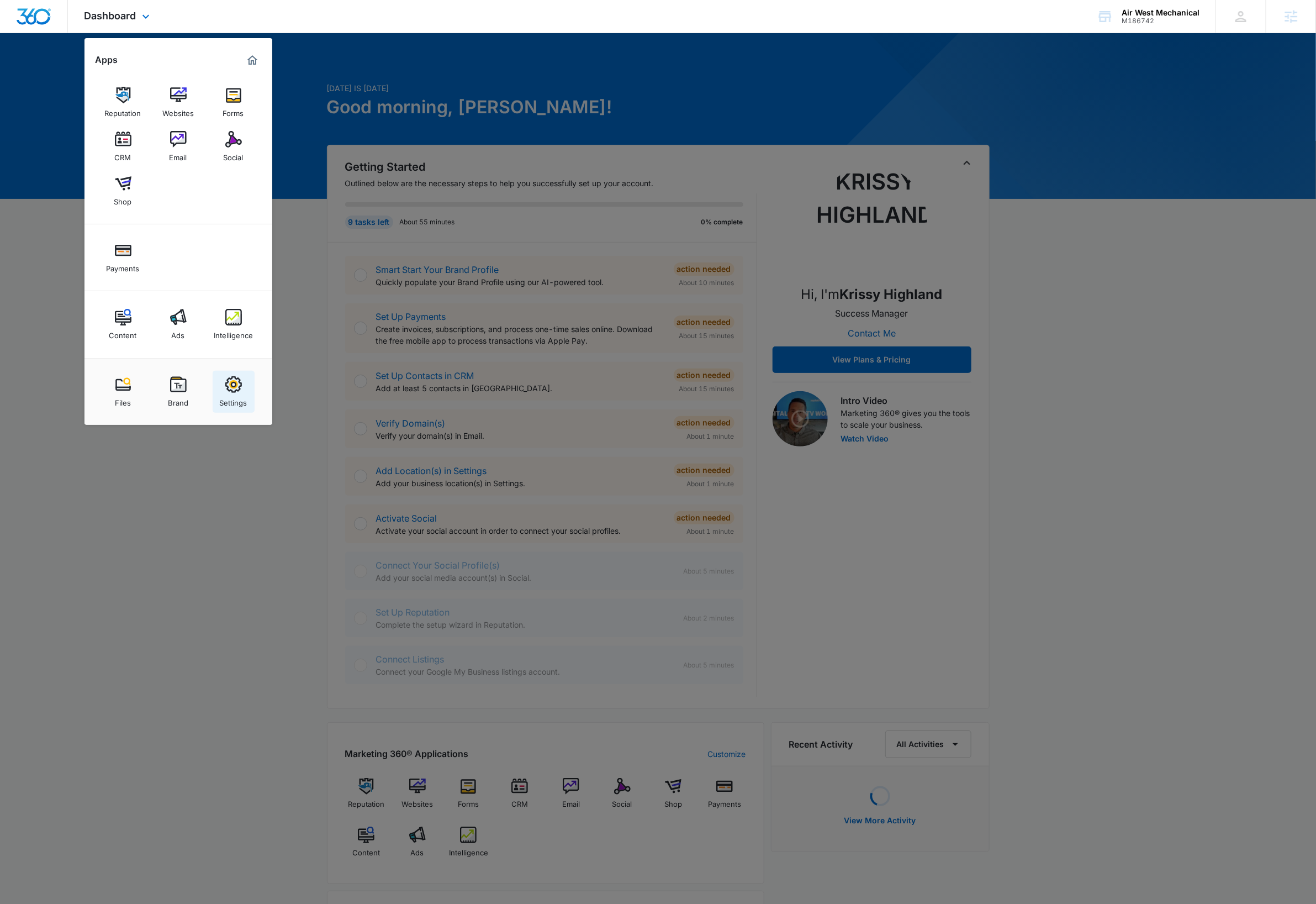
click at [236, 388] on img at bounding box center [234, 385] width 17 height 17
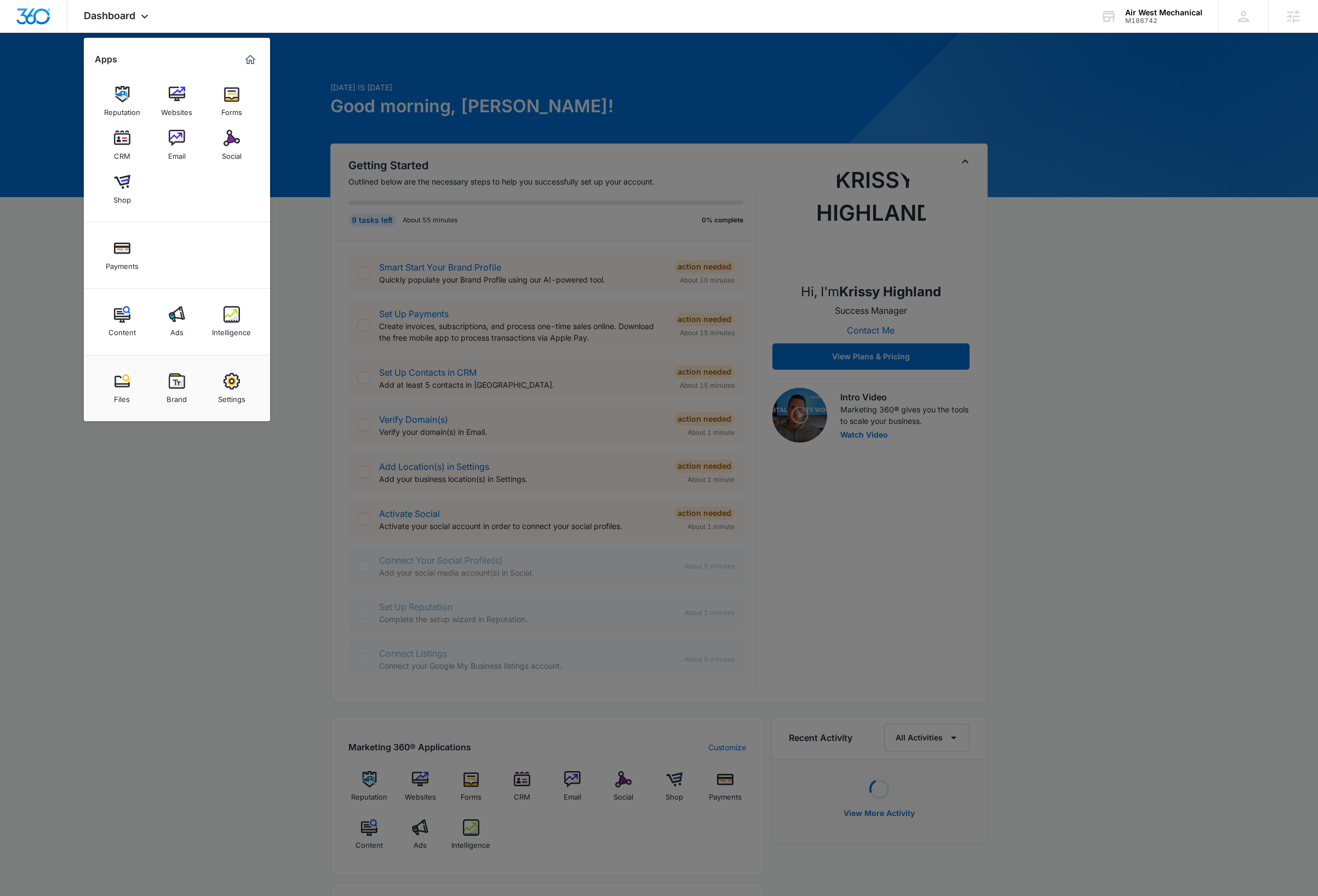
select select "3"
select select "US"
select select "America/Denver"
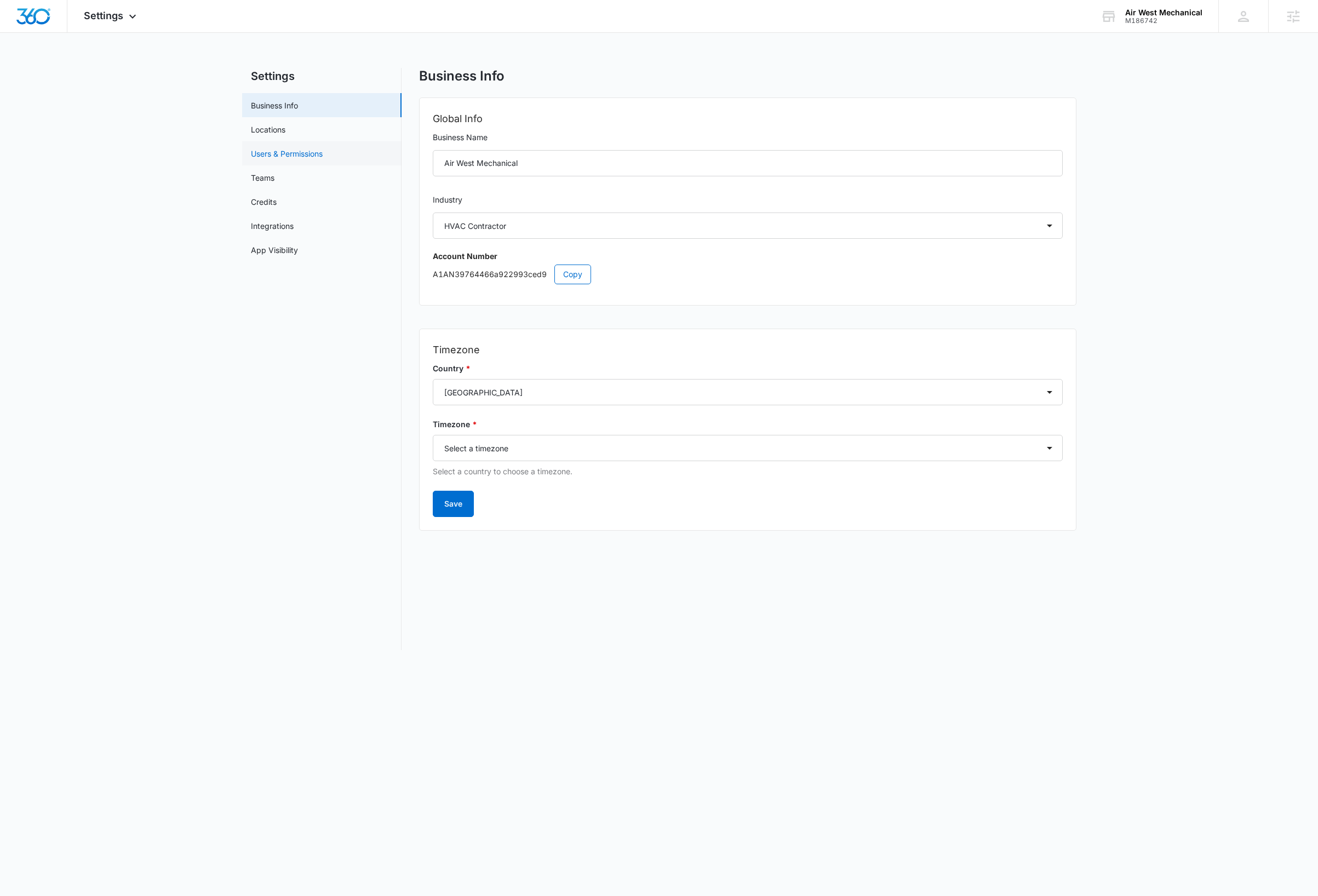
click at [301, 153] on link "Users & Permissions" at bounding box center [287, 153] width 72 height 11
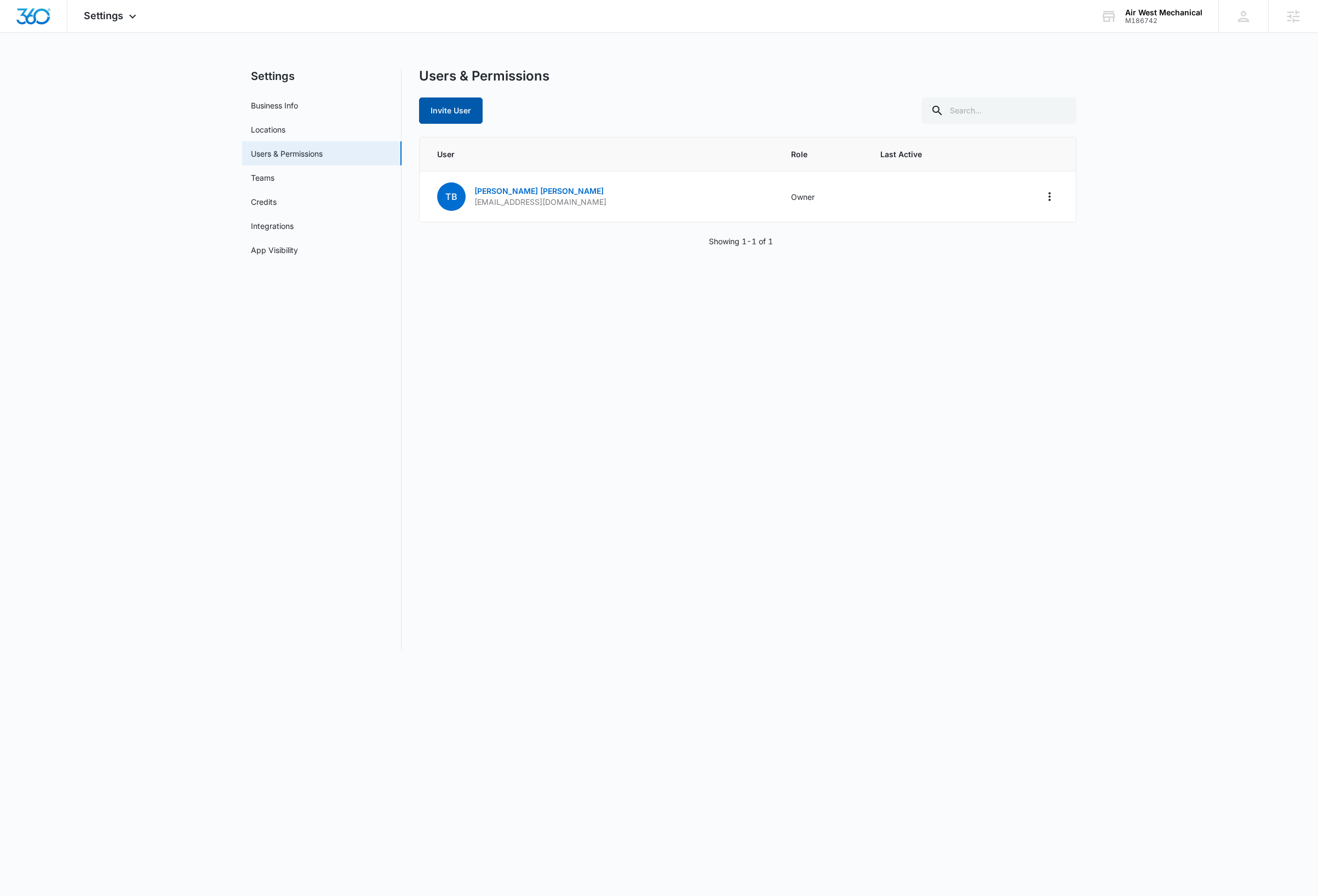
click at [452, 111] on button "Invite User" at bounding box center [451, 111] width 64 height 26
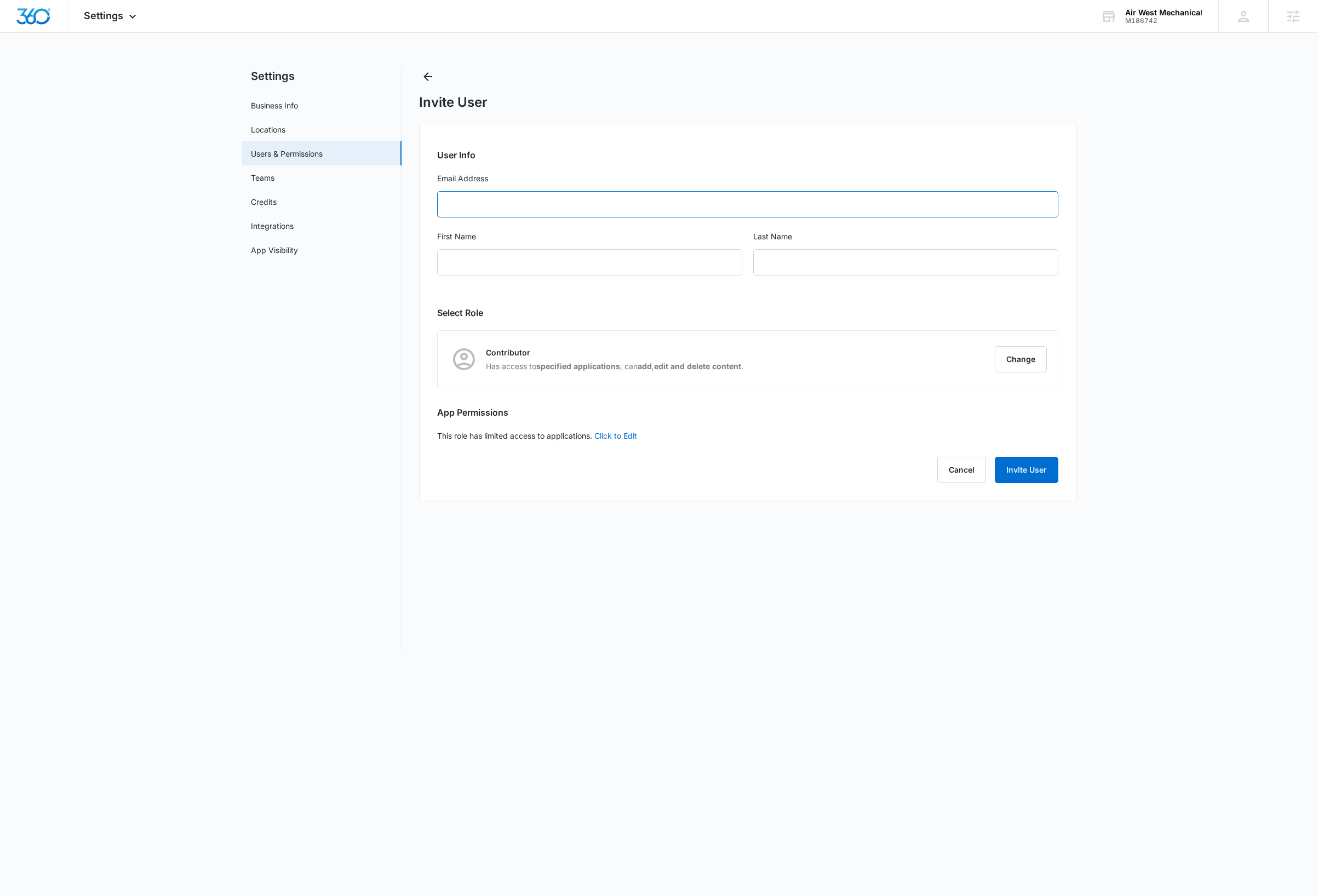
click at [533, 204] on input "Email Address" at bounding box center [748, 204] width 621 height 26
paste input "sradom@awm.ca"
click at [448, 203] on input "sradom@awm.ca" at bounding box center [748, 204] width 621 height 26
type input "sradom@awm.ca"
click at [473, 262] on input "First Name" at bounding box center [589, 262] width 305 height 26
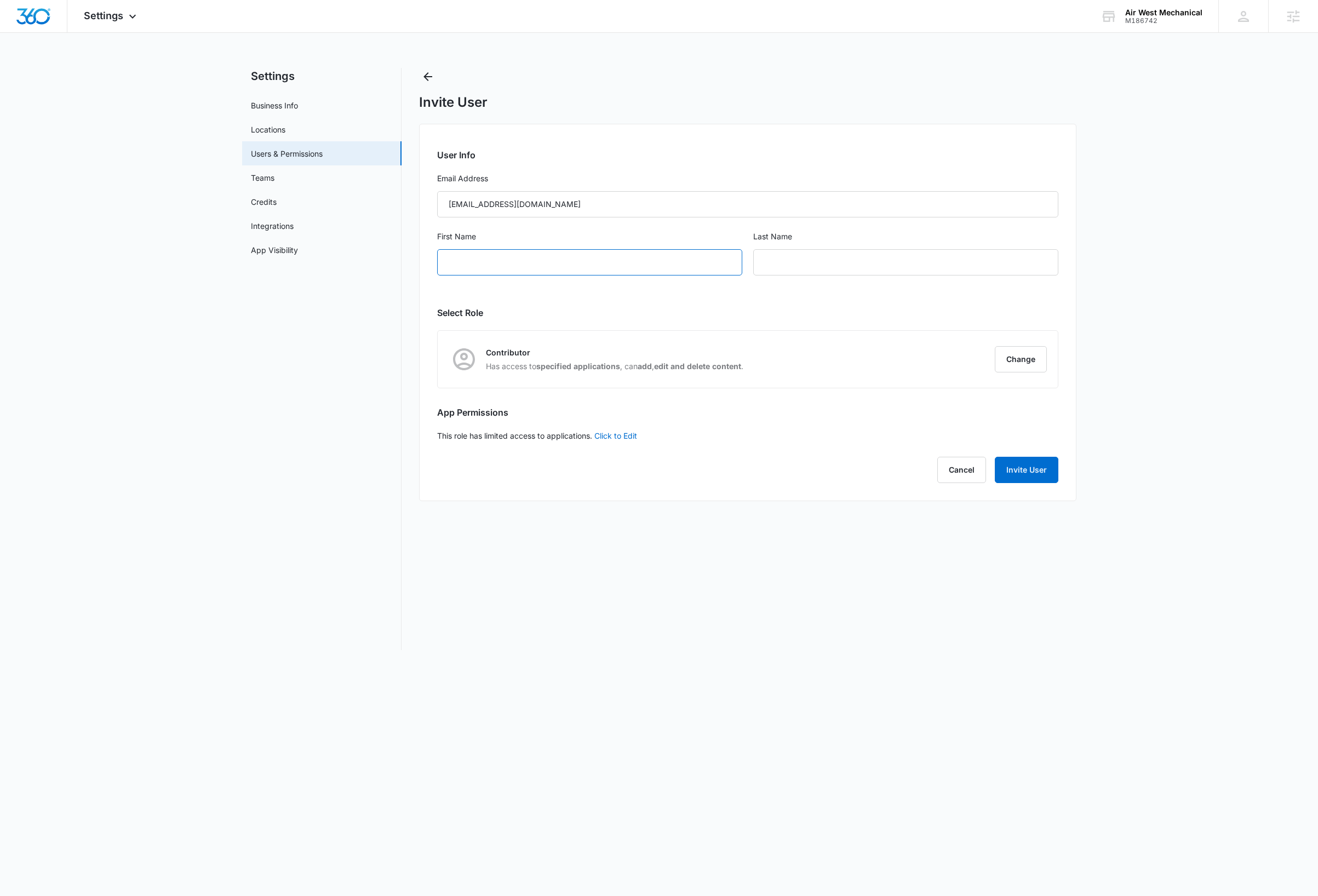
paste input "Shawn Radom"
type input "Shawn"
click at [789, 266] on input "text" at bounding box center [906, 262] width 305 height 26
paste input "Shawn Radom"
type input "Radom"
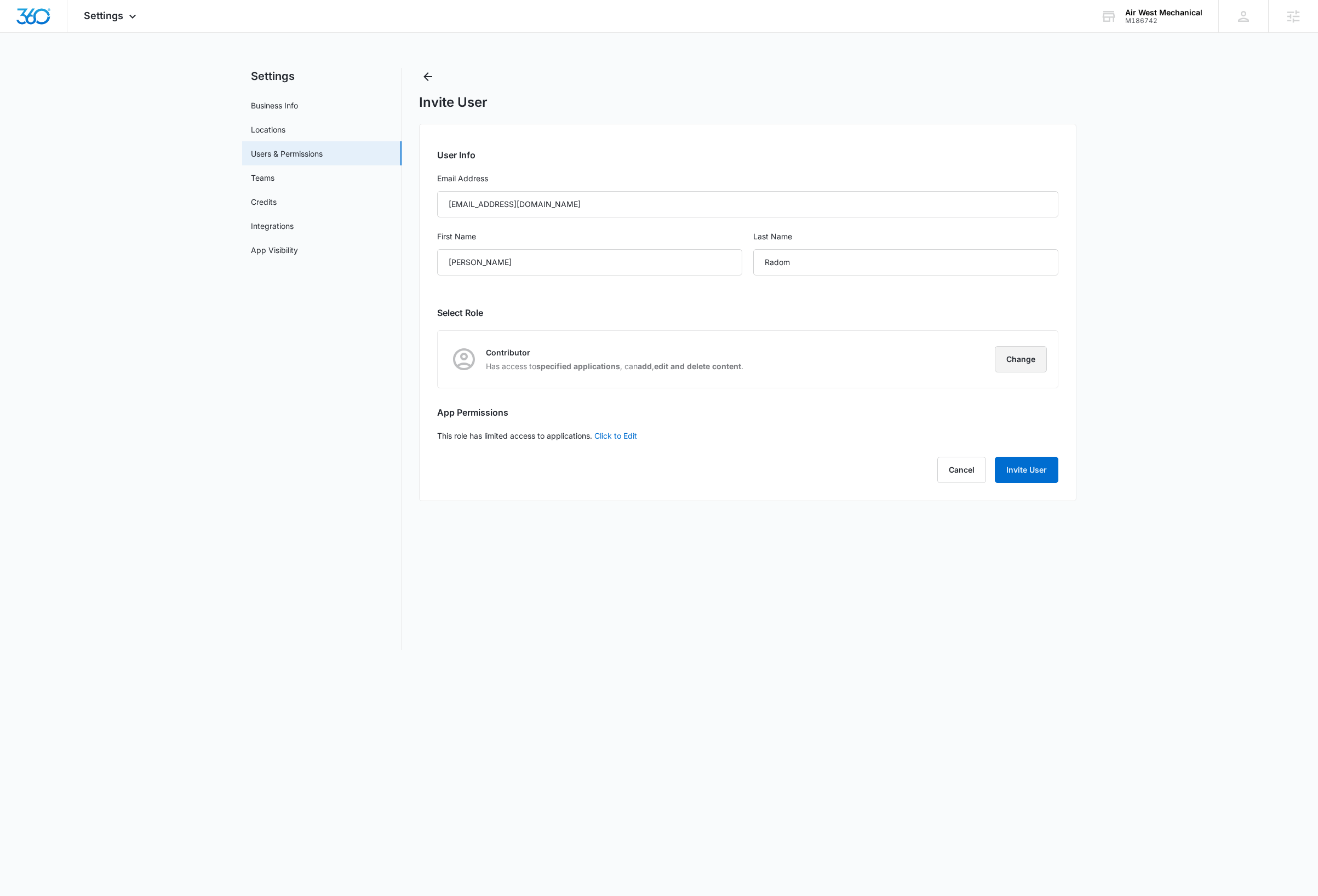
click at [1015, 357] on button "Change" at bounding box center [1020, 359] width 52 height 26
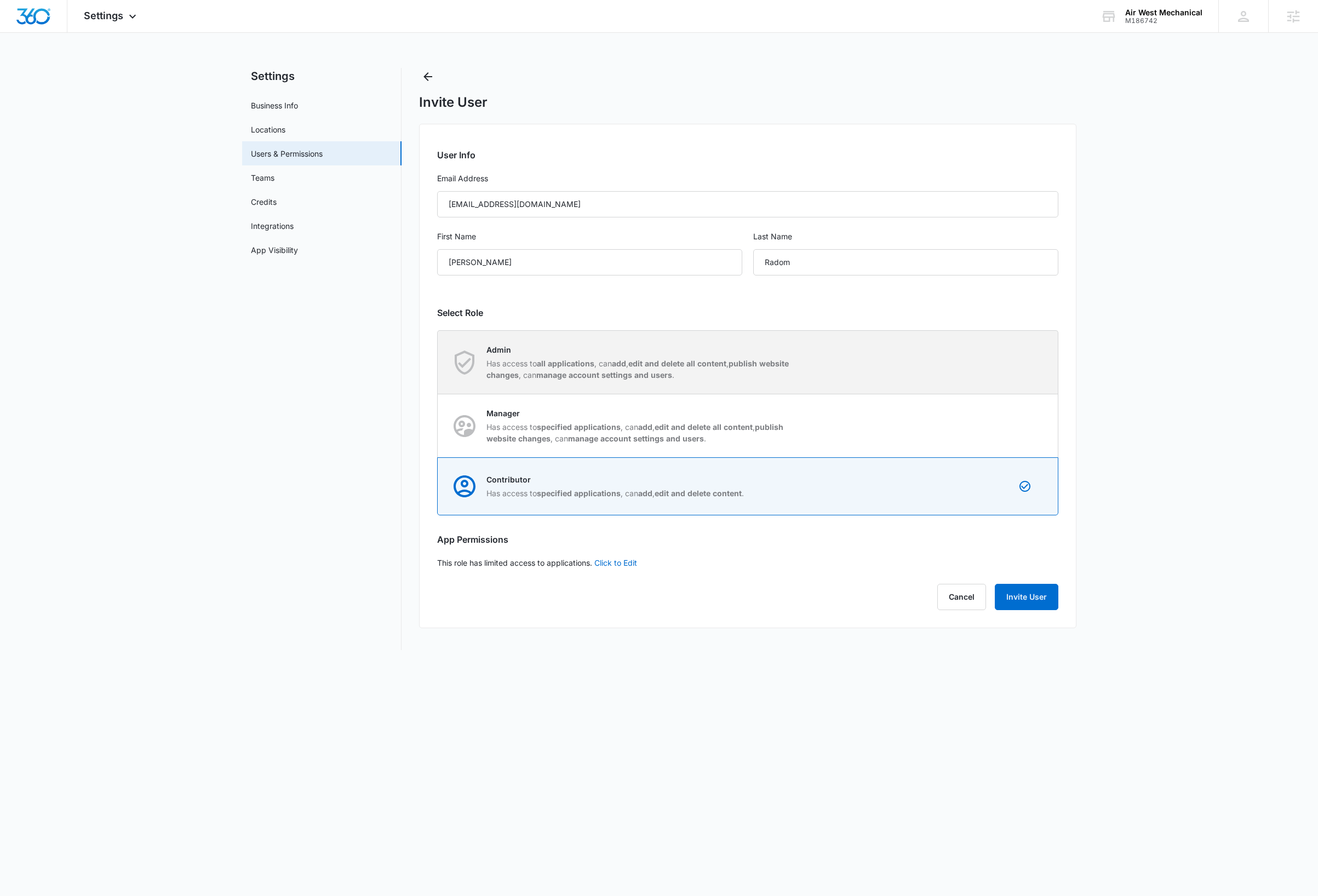
click at [1016, 367] on div "Admin Has access to all applications , can add , edit and delete all content , …" at bounding box center [748, 362] width 620 height 63
click at [439, 362] on input "Admin Has access to all applications , can add , edit and delete all content , …" at bounding box center [438, 362] width 1 height 1
radio input "true"
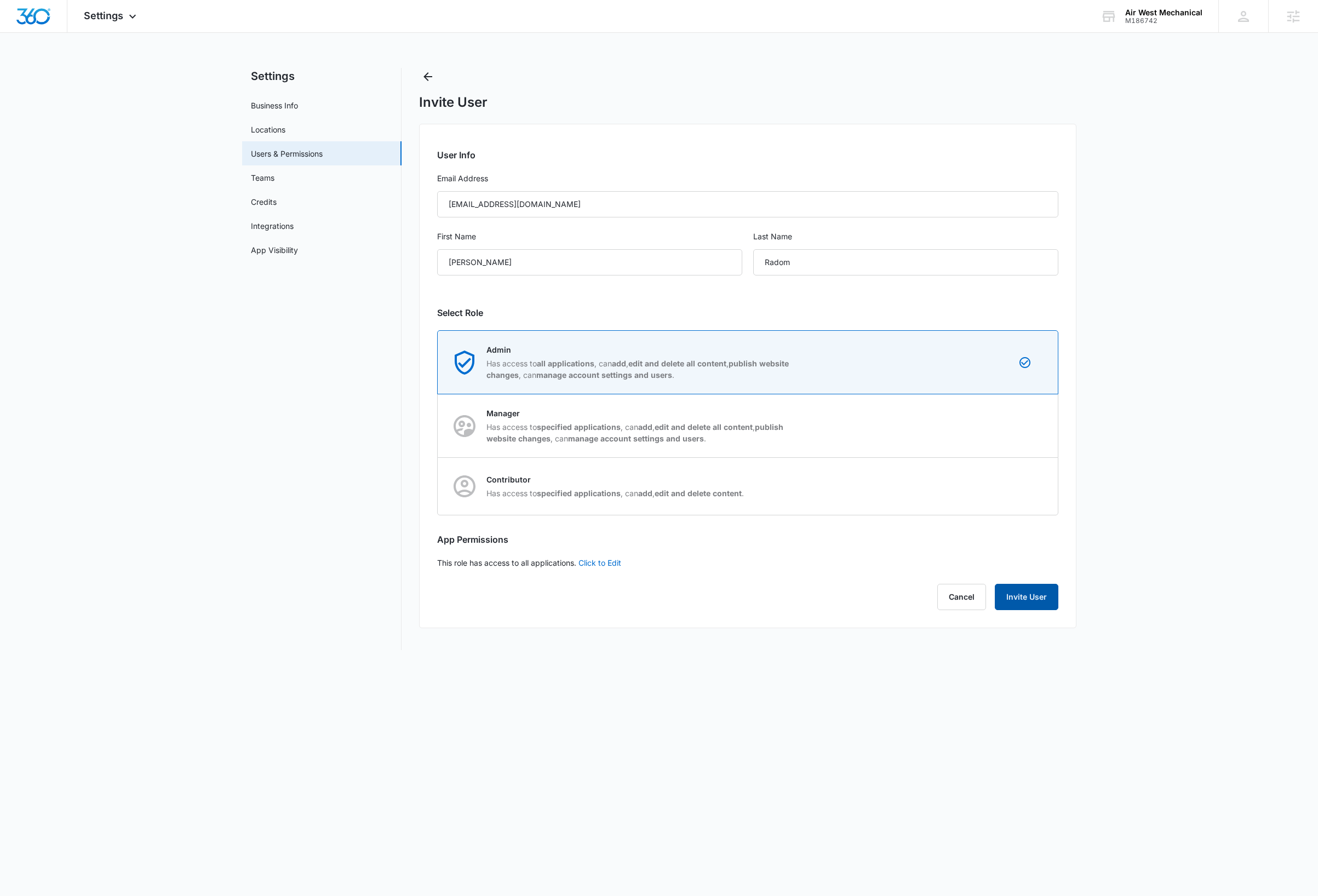
click at [1028, 593] on button "Invite User" at bounding box center [1026, 597] width 64 height 26
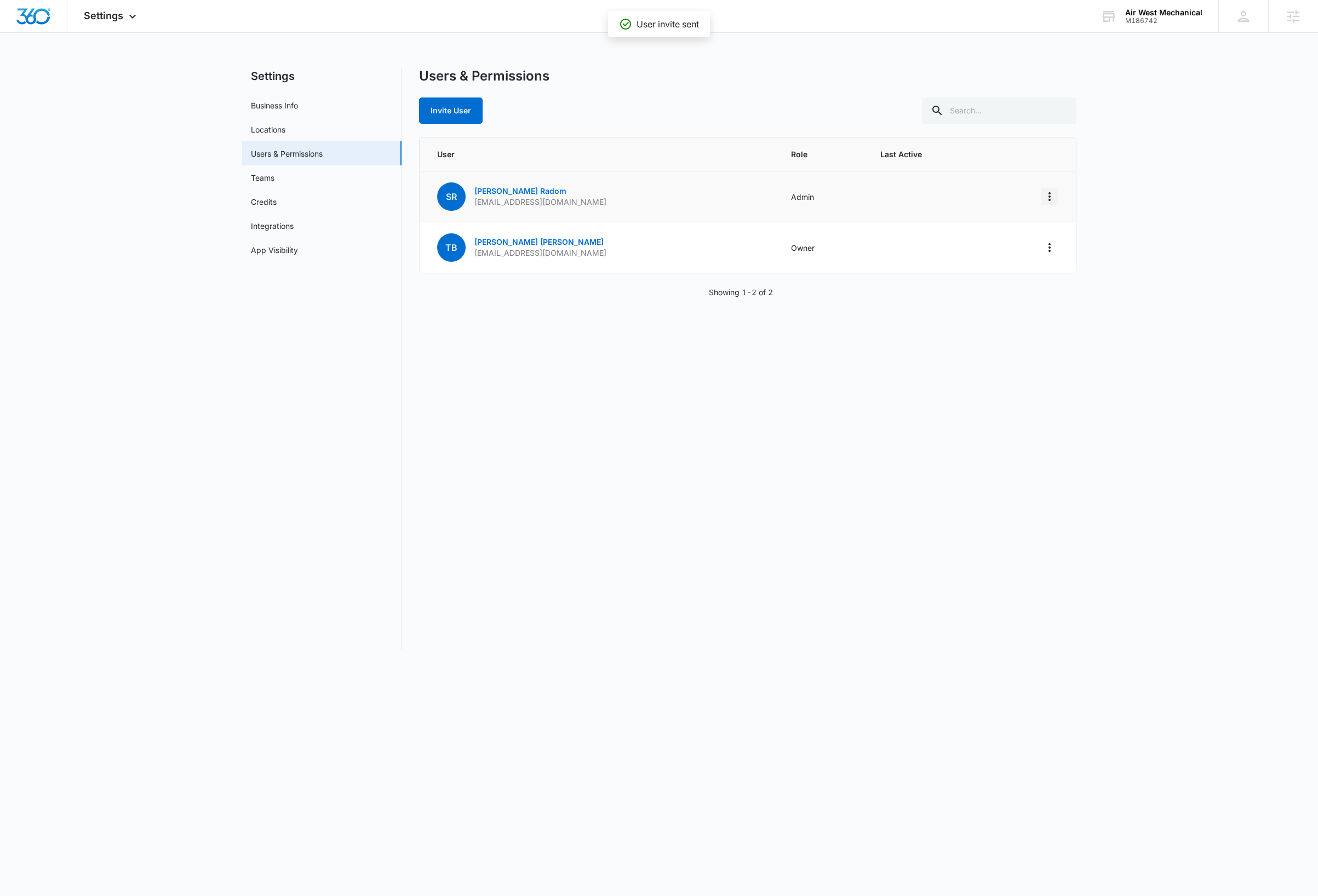
click at [1051, 202] on icon "Actions" at bounding box center [1049, 197] width 13 height 13
click at [1025, 248] on div "Make Owner / Primary User" at bounding box center [981, 243] width 99 height 7
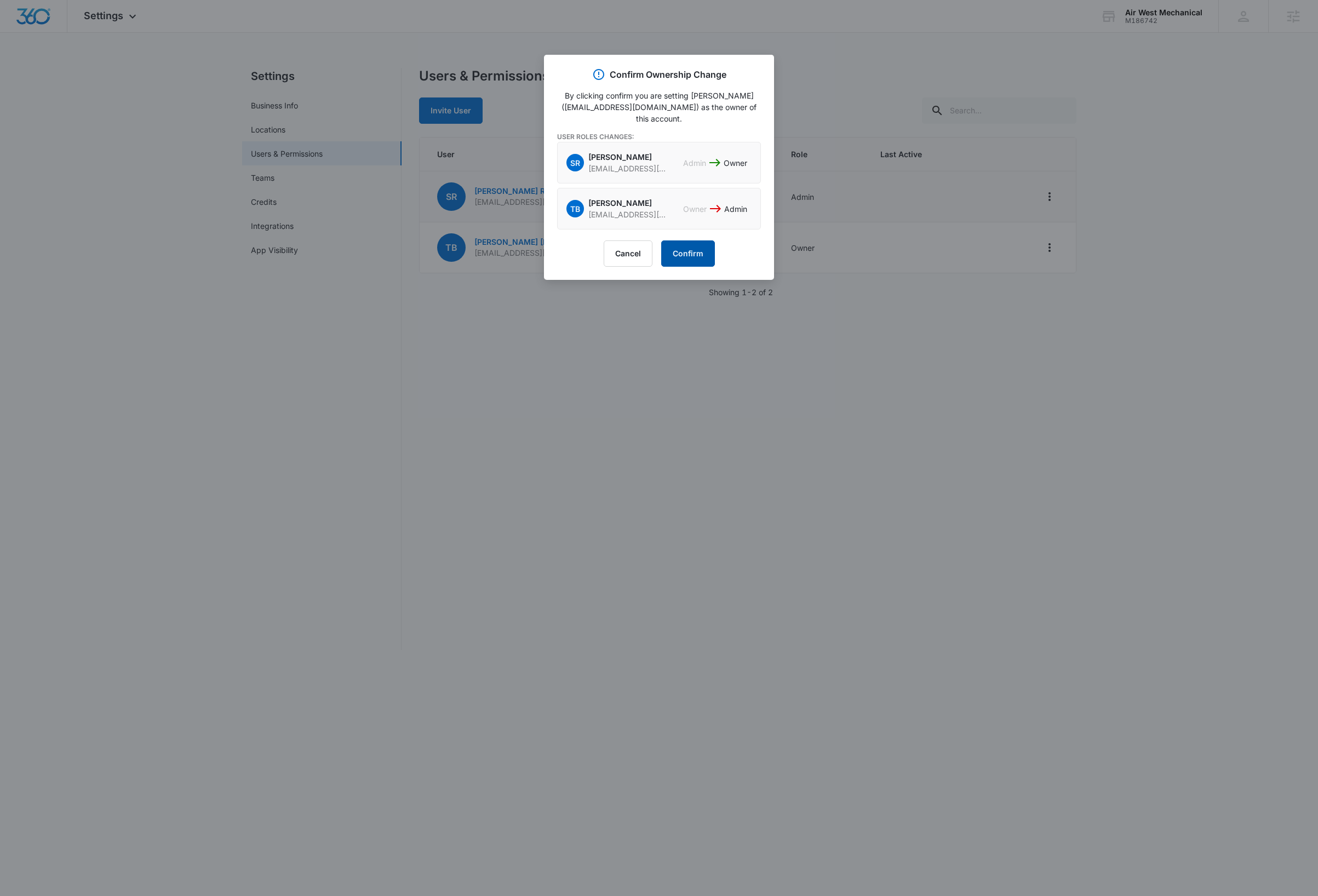
click at [690, 241] on button "Confirm" at bounding box center [687, 253] width 53 height 26
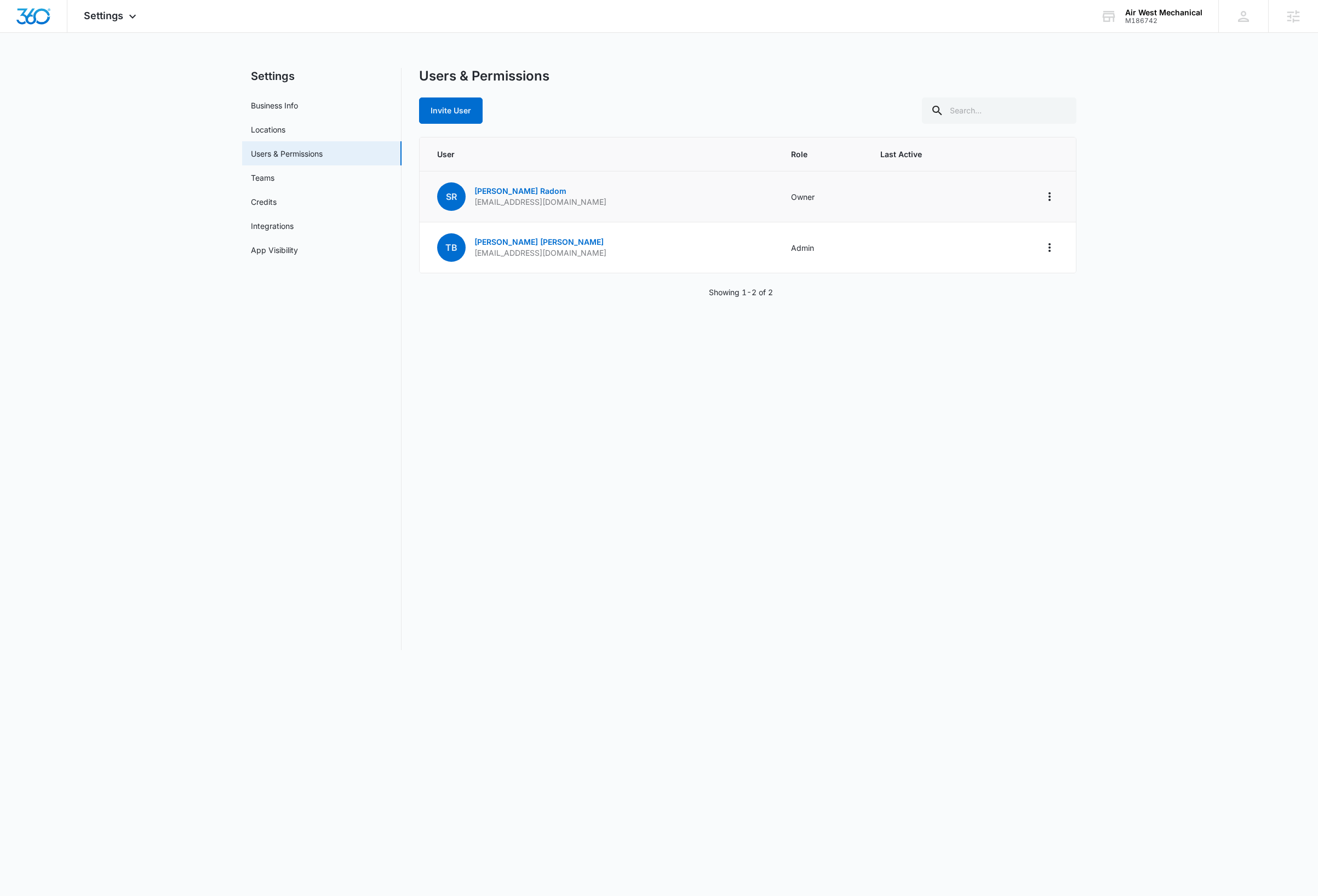
click at [534, 419] on div "Users & Permissions Invite User User Role Last Active SR Shawn Radom sradom@awm…" at bounding box center [748, 359] width 657 height 582
click at [1052, 252] on icon "Actions" at bounding box center [1049, 248] width 13 height 13
click at [1011, 274] on button "Log Out Everywhere" at bounding box center [988, 279] width 139 height 16
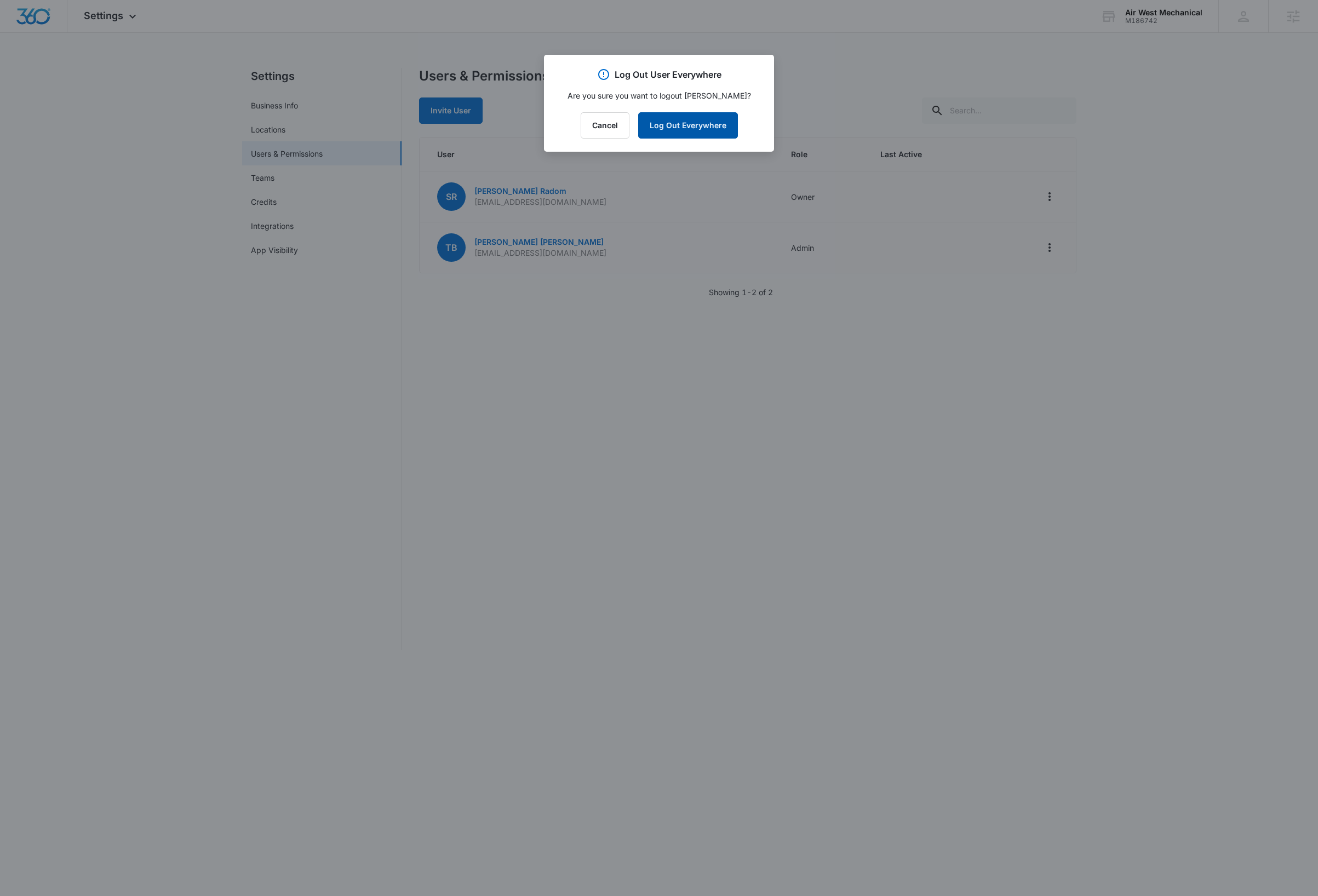
click at [694, 125] on button "Log Out Everywhere" at bounding box center [688, 125] width 100 height 26
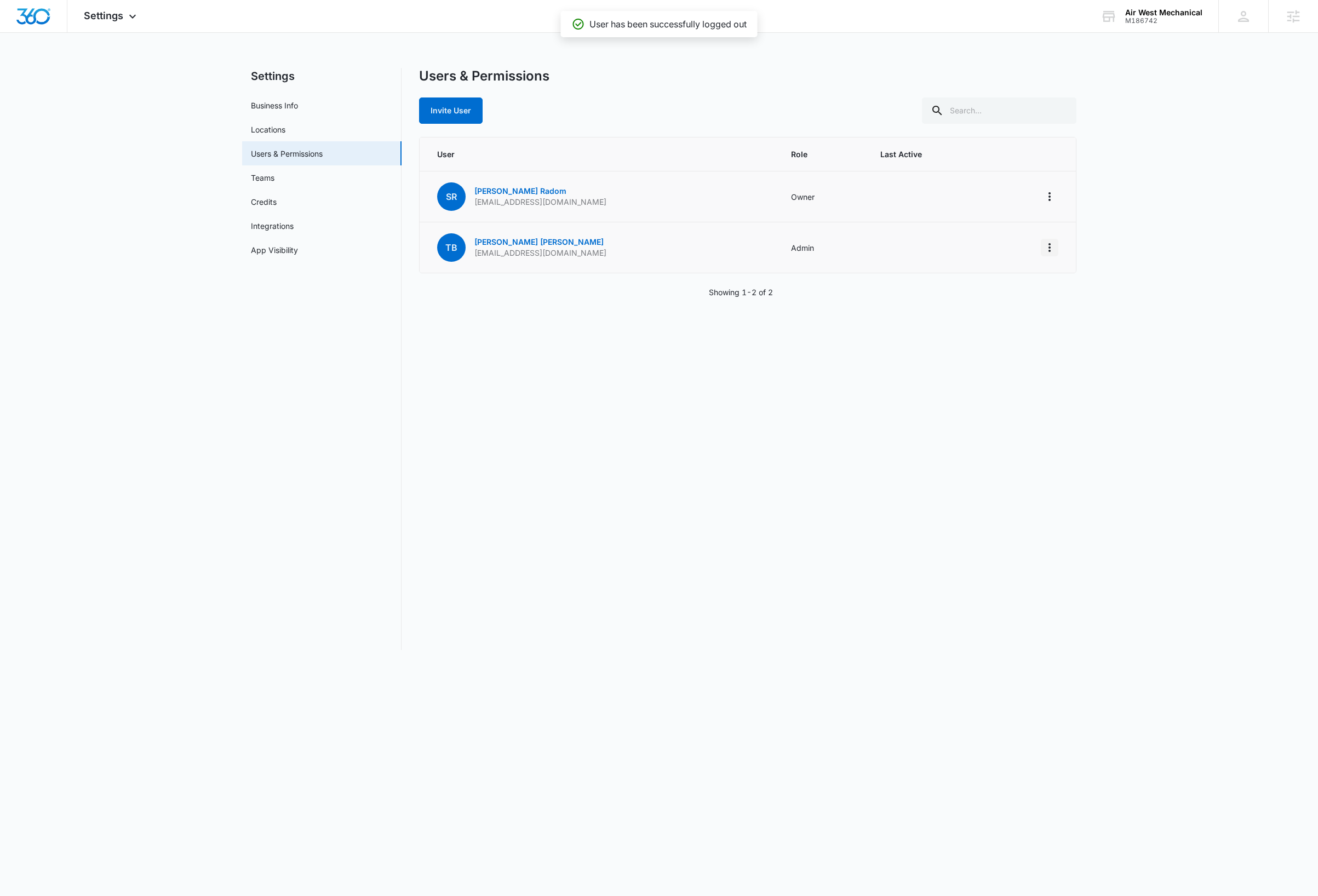
click at [1050, 251] on icon "Actions" at bounding box center [1049, 248] width 13 height 13
click at [964, 311] on div "Remove User" at bounding box center [981, 312] width 99 height 7
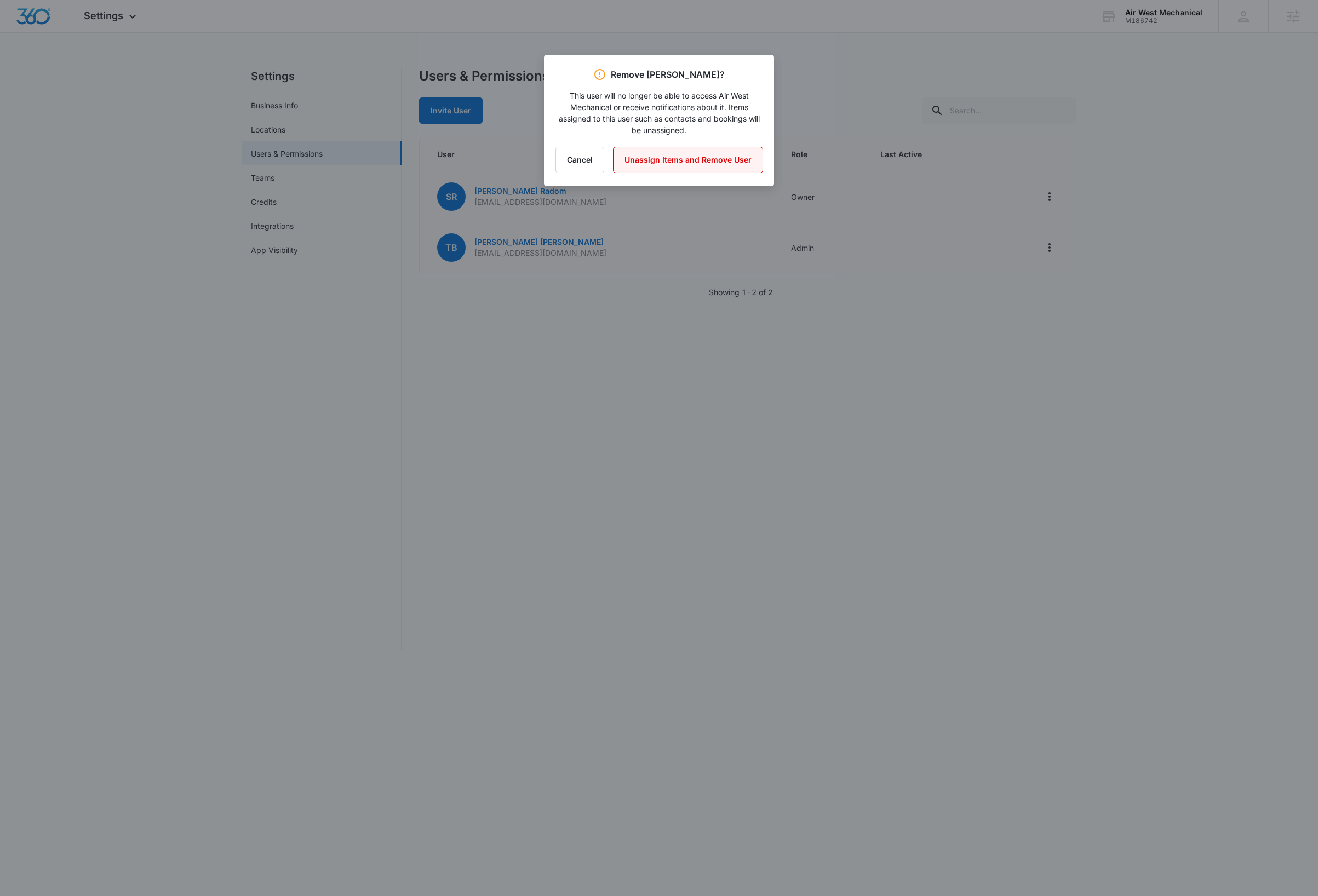
click at [716, 164] on button "Unassign Items and Remove User" at bounding box center [688, 160] width 150 height 26
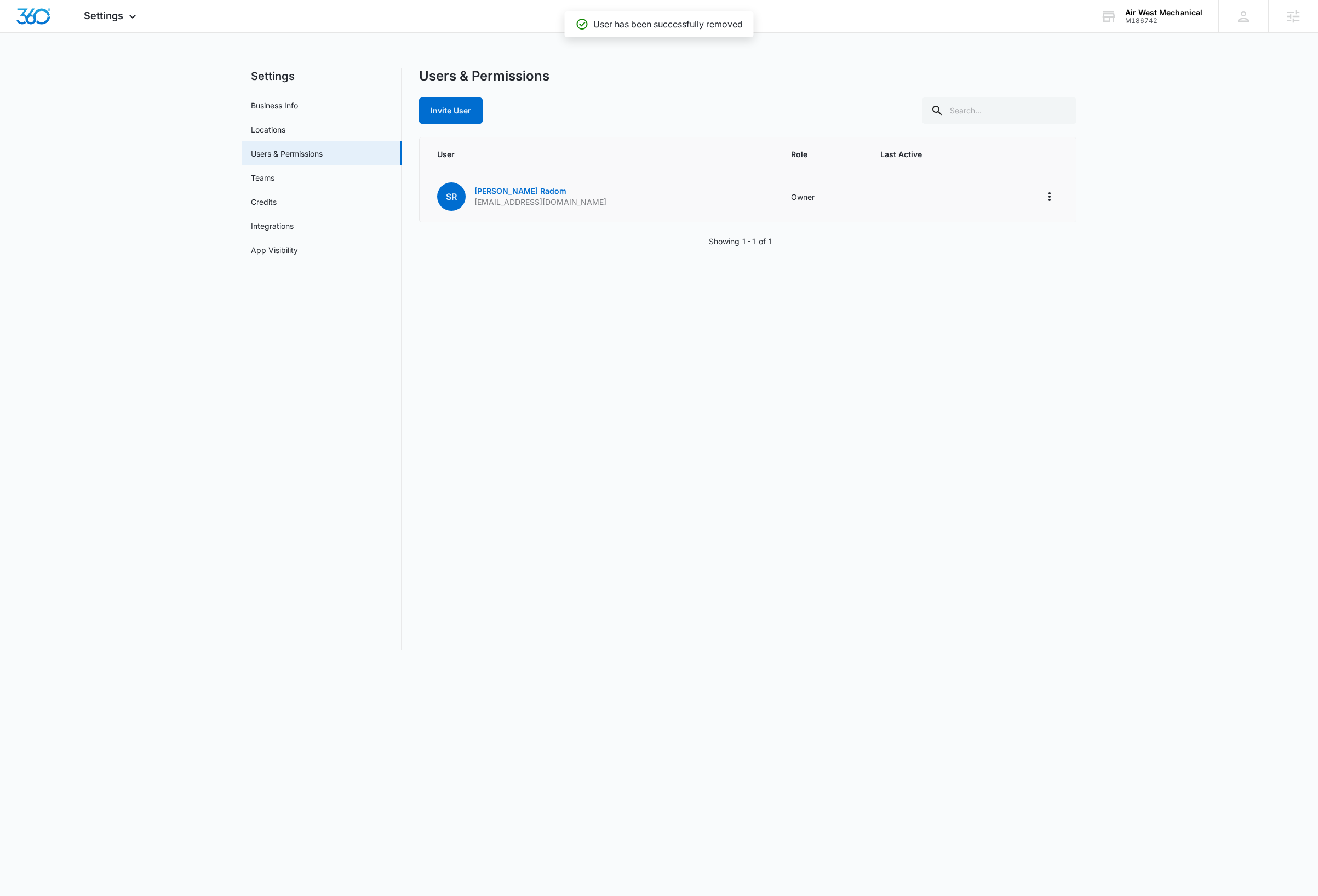
click at [629, 371] on div "Users & Permissions Invite User User Role Last Active SR Shawn Radom sradom@awm…" at bounding box center [748, 359] width 657 height 582
click at [1178, 17] on div "M186742" at bounding box center [1163, 20] width 77 height 7
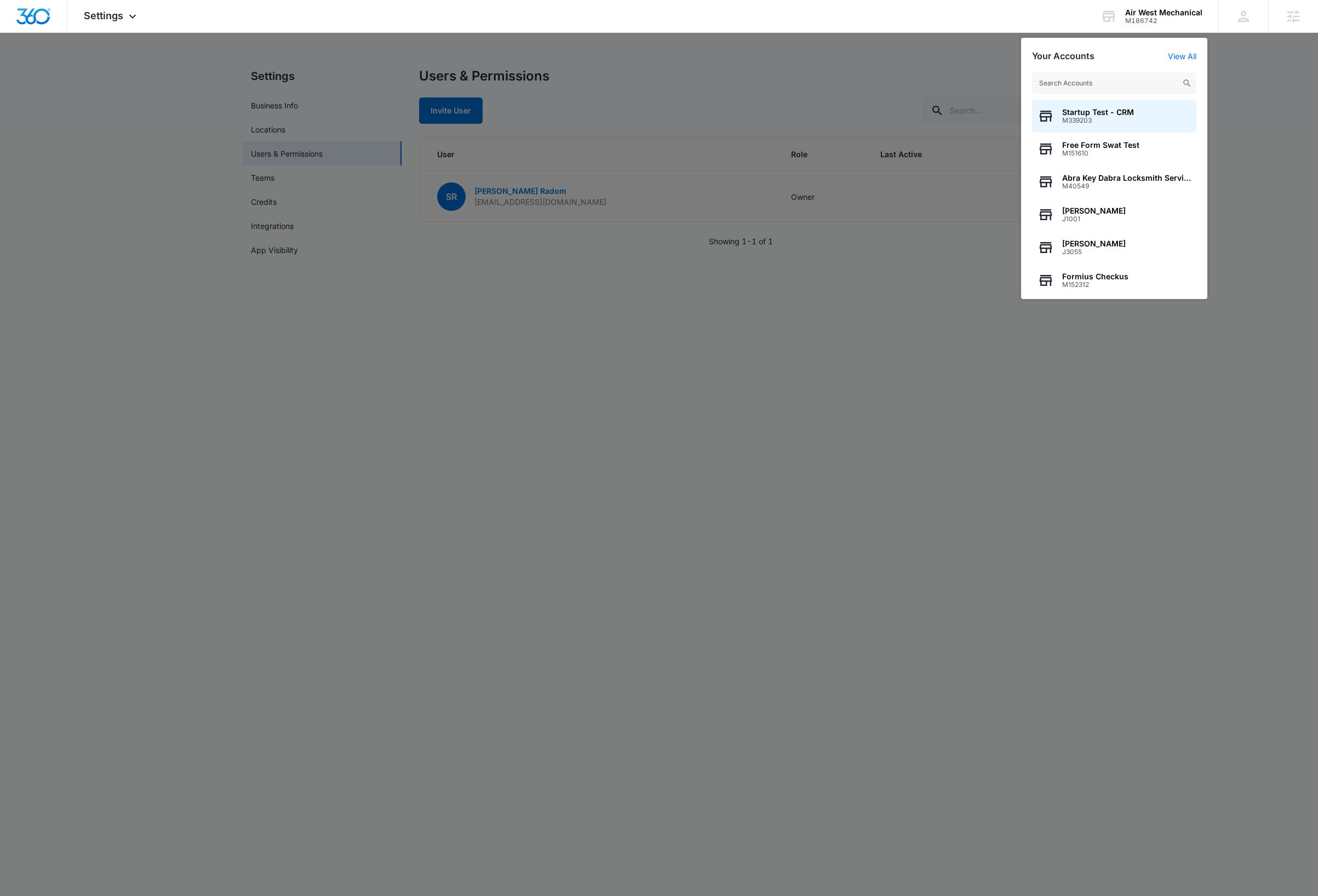
click at [1134, 85] on input "text" at bounding box center [1114, 83] width 164 height 22
type input "M176495"
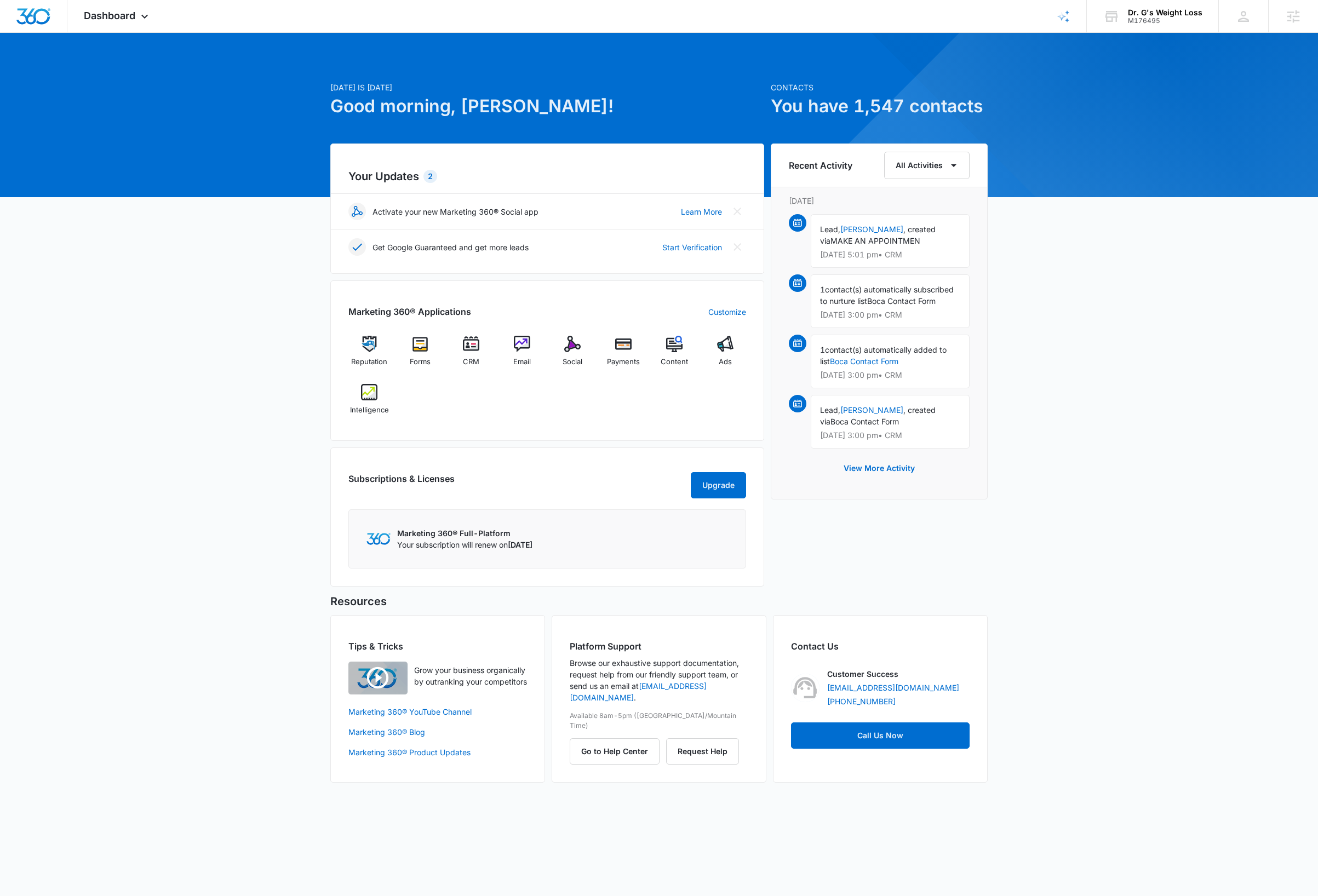
click at [1102, 425] on div "Today is Wednesday, October 8th Good morning, Dave! Contacts You have 1,547 con…" at bounding box center [659, 421] width 1318 height 749
click at [146, 16] on icon at bounding box center [144, 19] width 13 height 13
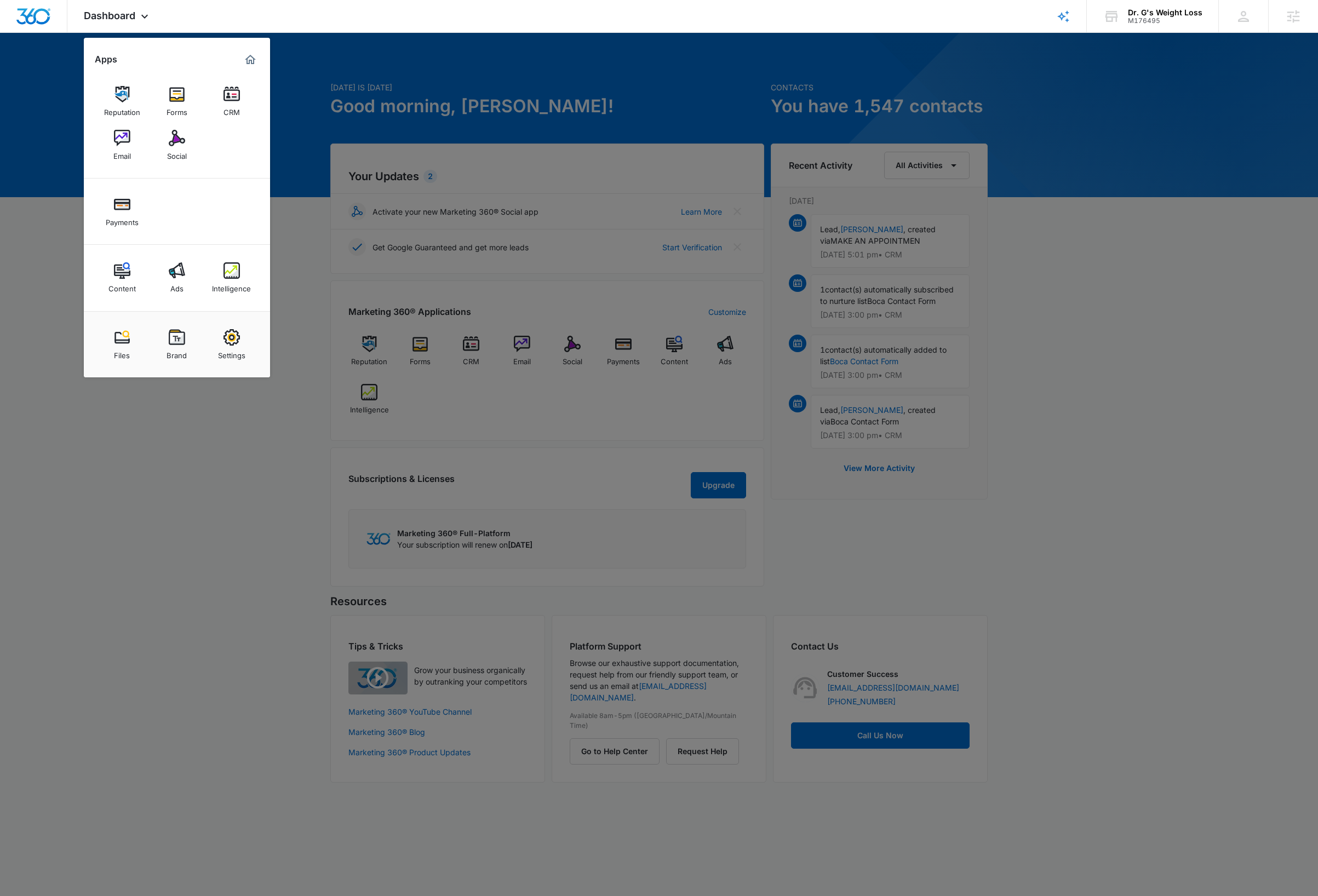
click at [234, 344] on img at bounding box center [232, 338] width 16 height 16
select select "14"
select select "US"
select select "America/Denver"
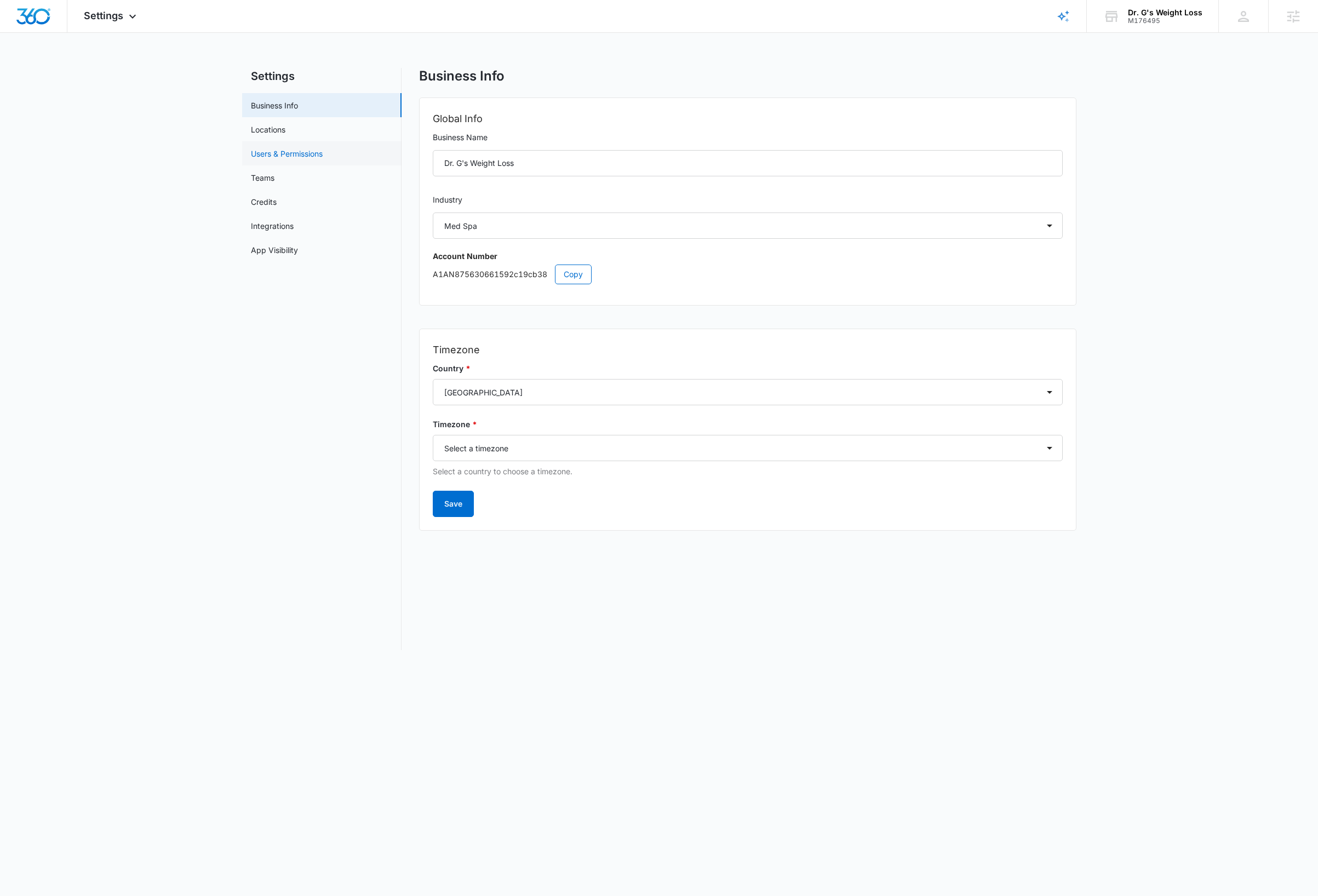
click at [307, 154] on link "Users & Permissions" at bounding box center [287, 153] width 72 height 11
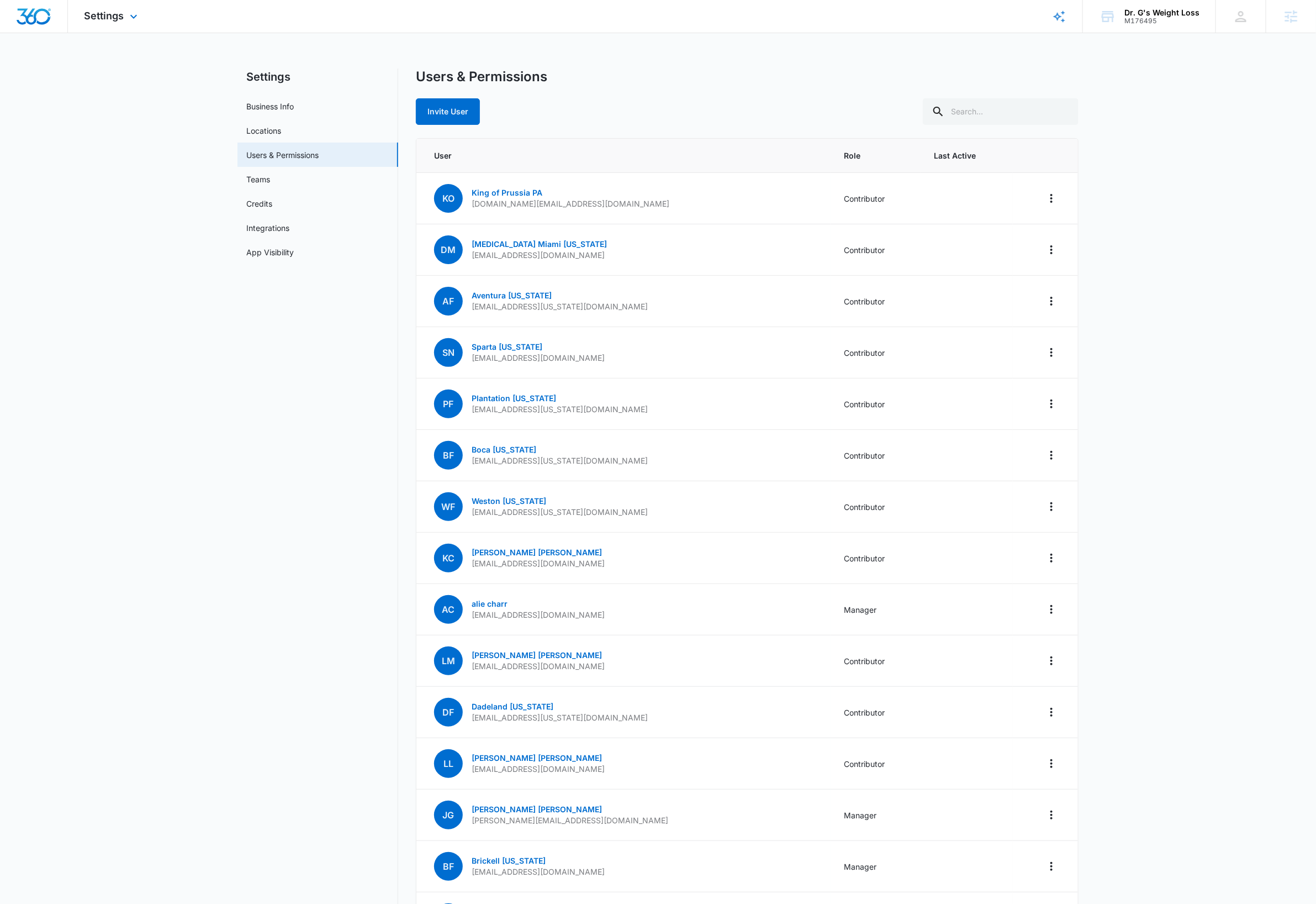
click at [42, 17] on img "Dashboard" at bounding box center [33, 17] width 36 height 17
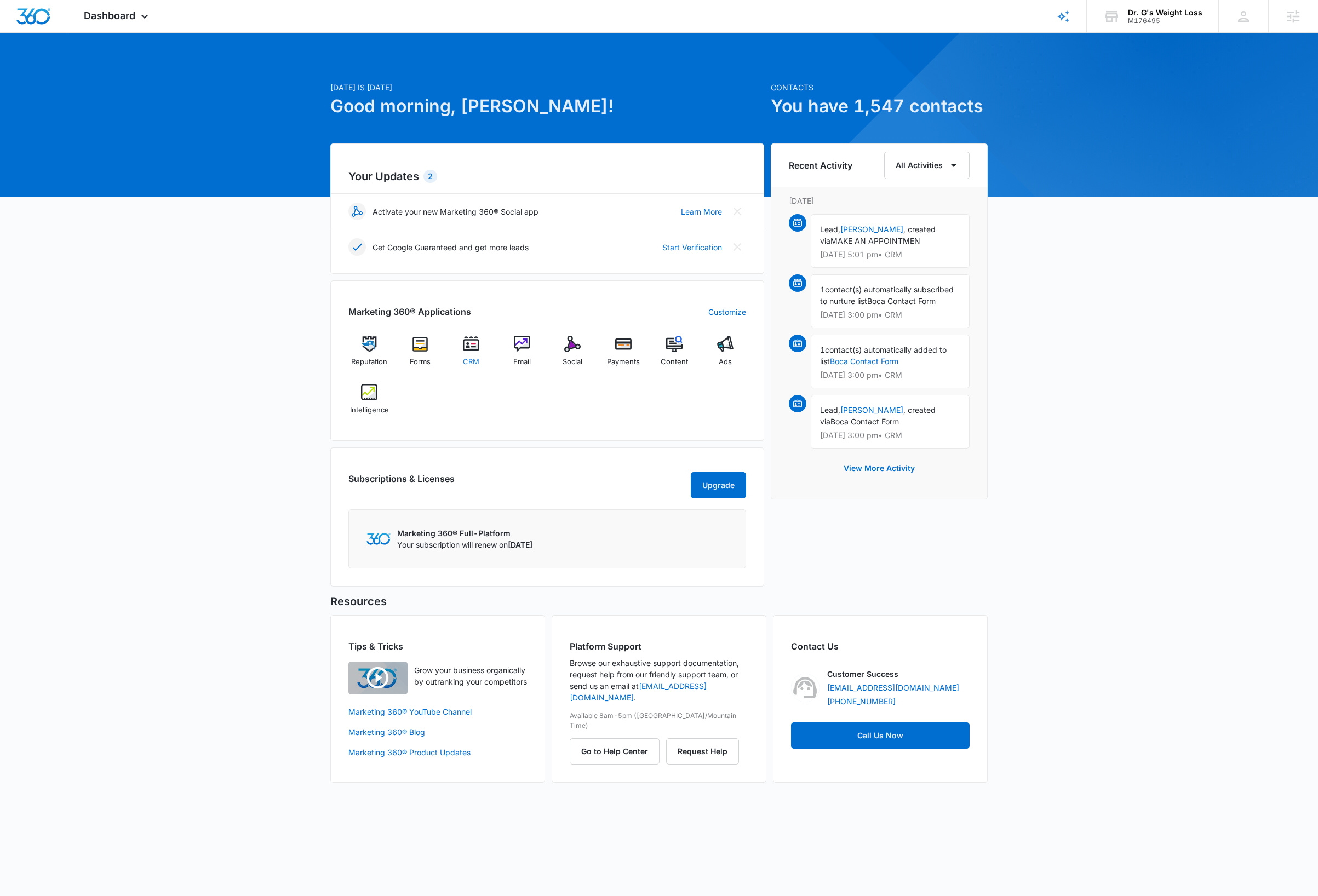
click at [468, 347] on img at bounding box center [471, 344] width 16 height 16
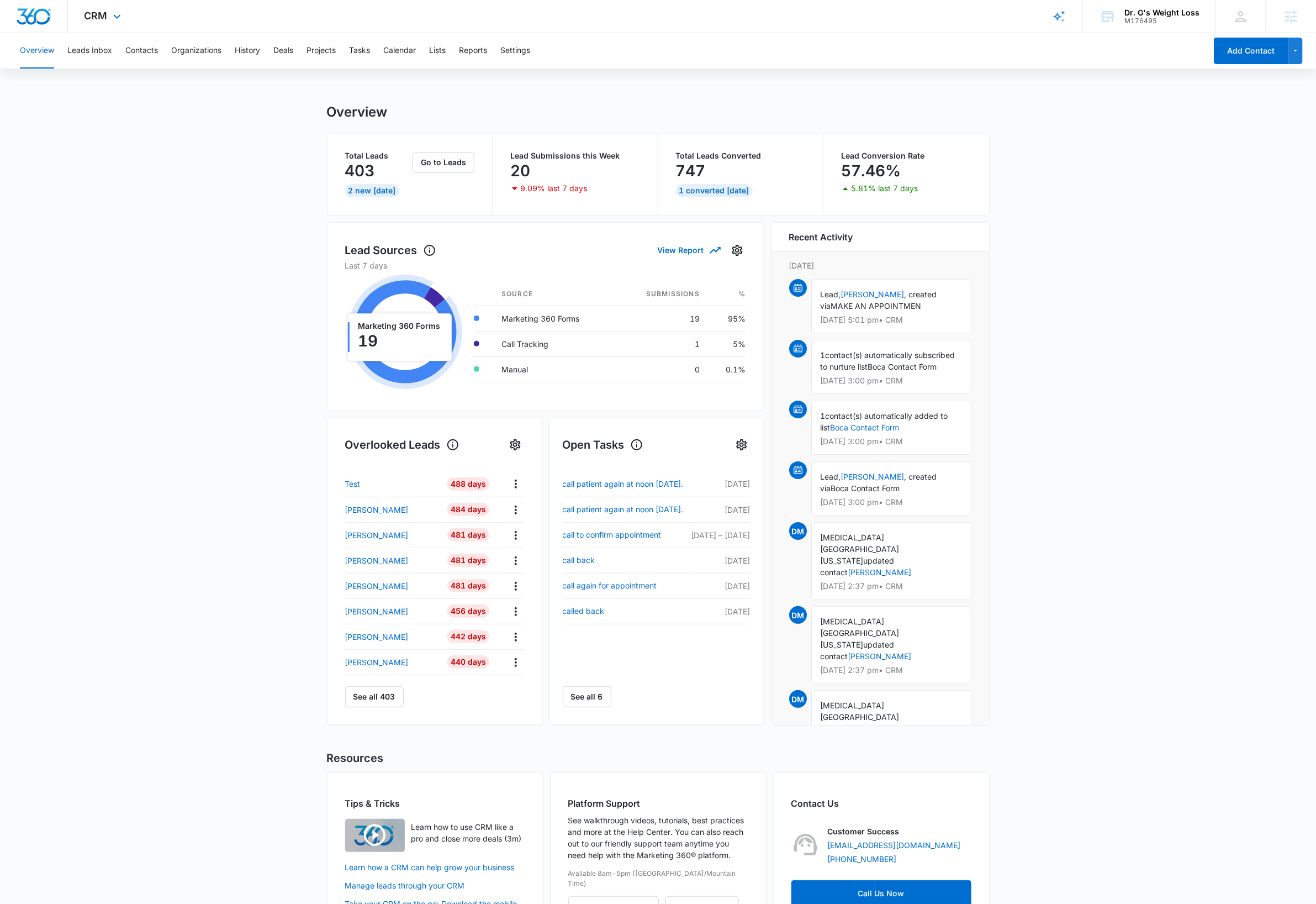
click at [37, 17] on img "Dashboard" at bounding box center [33, 17] width 36 height 17
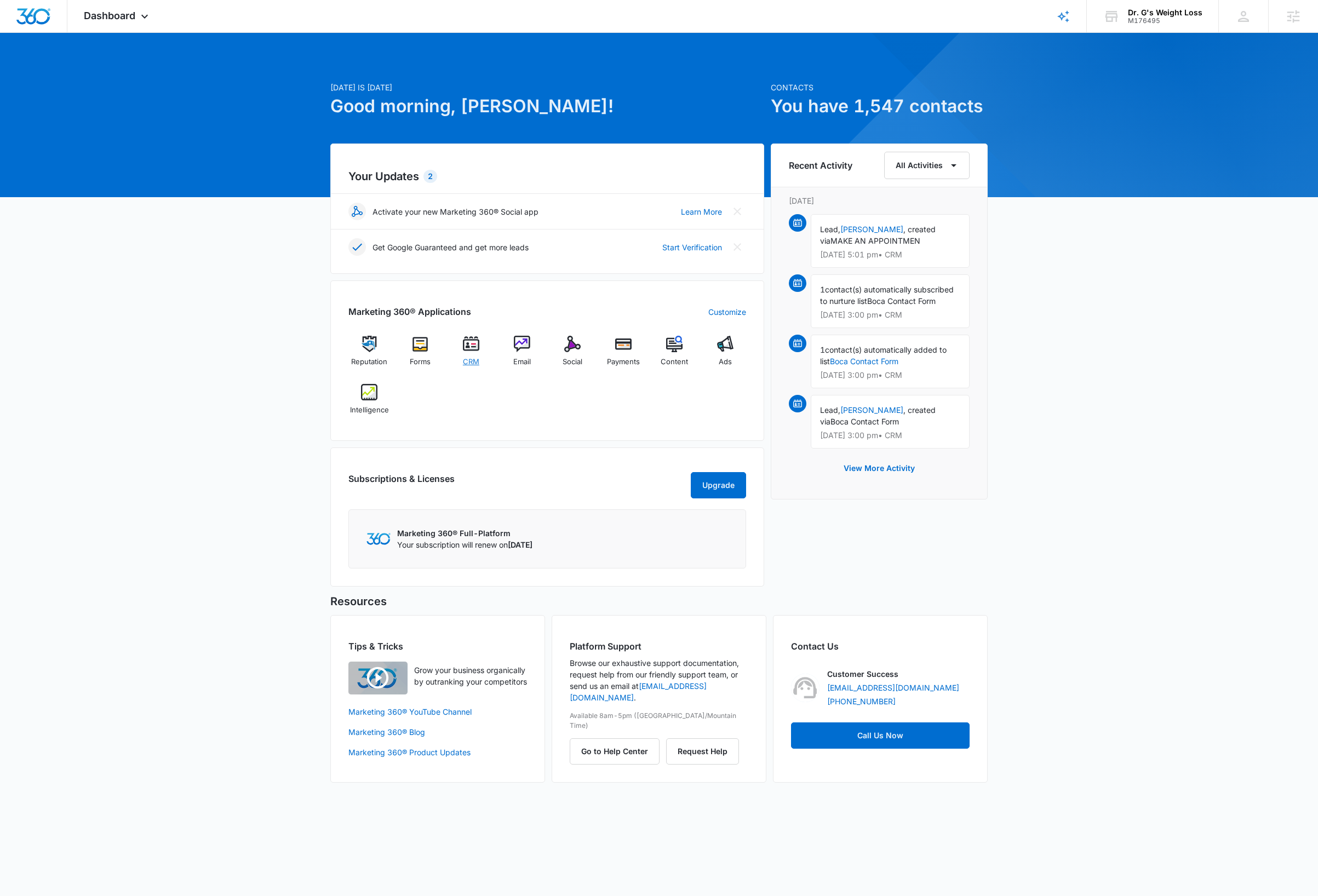
click at [470, 354] on div "CRM" at bounding box center [470, 355] width 42 height 39
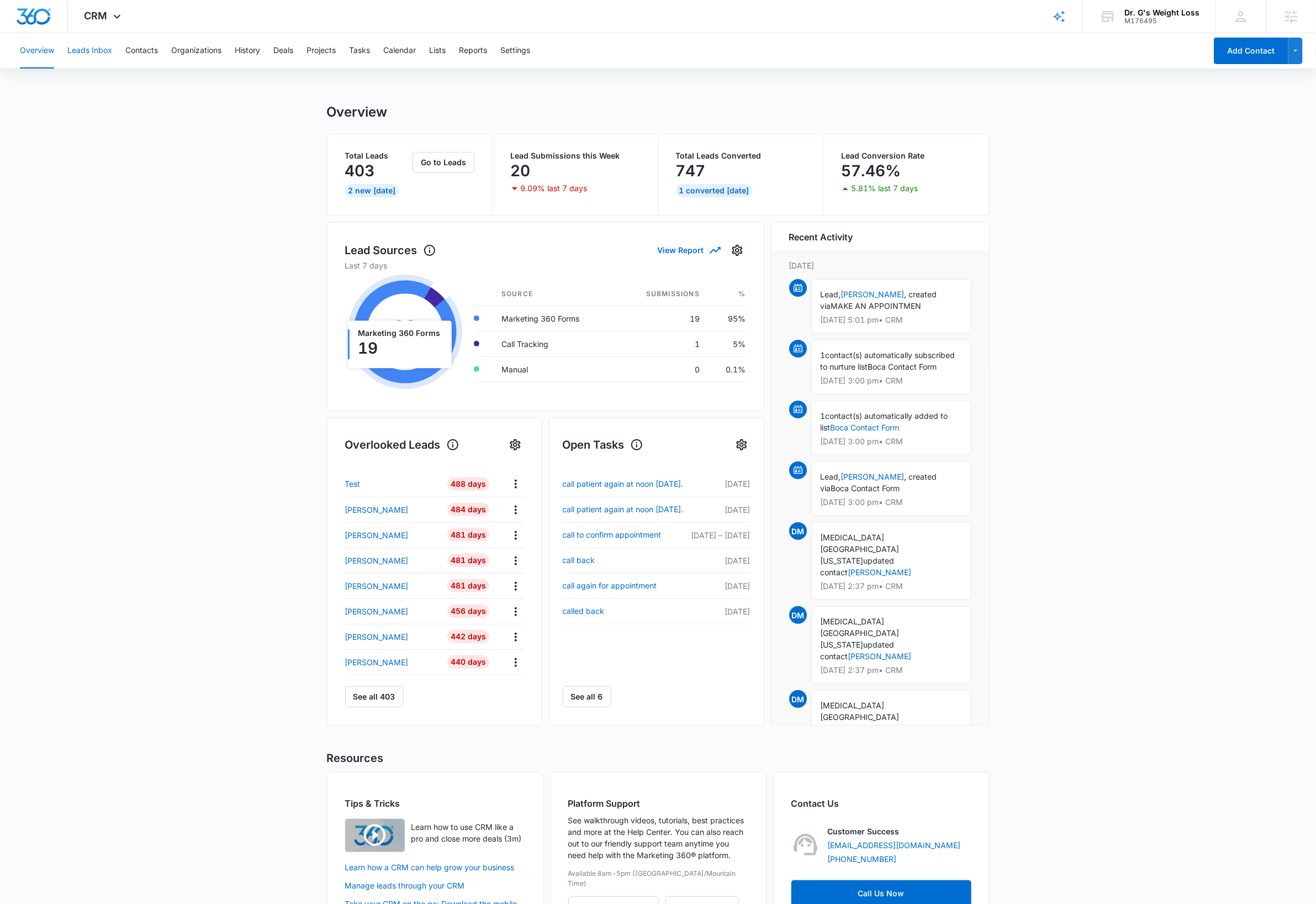
click at [98, 50] on button "Leads Inbox" at bounding box center [90, 50] width 45 height 36
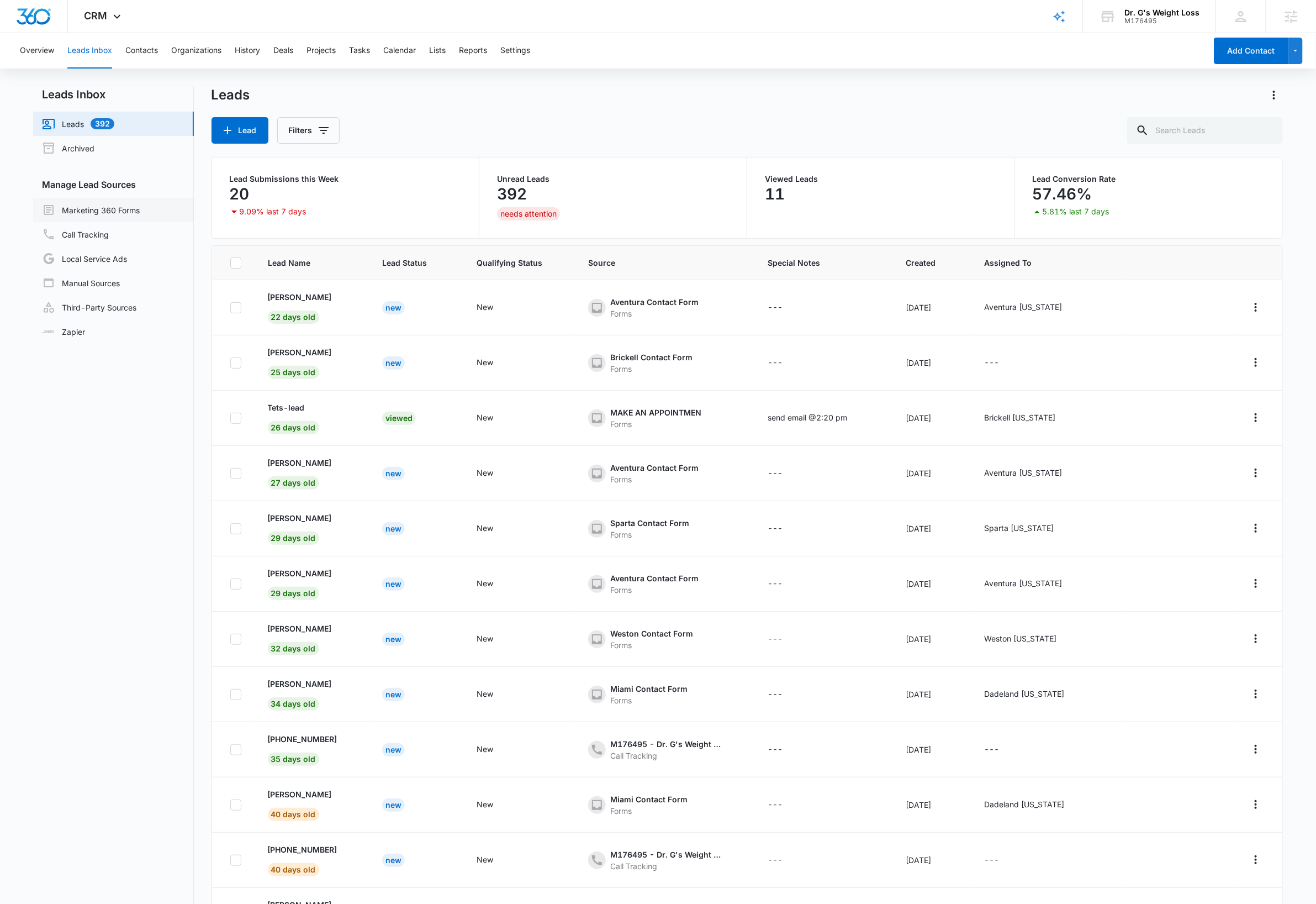
click at [122, 212] on link "Marketing 360 Forms" at bounding box center [91, 210] width 98 height 13
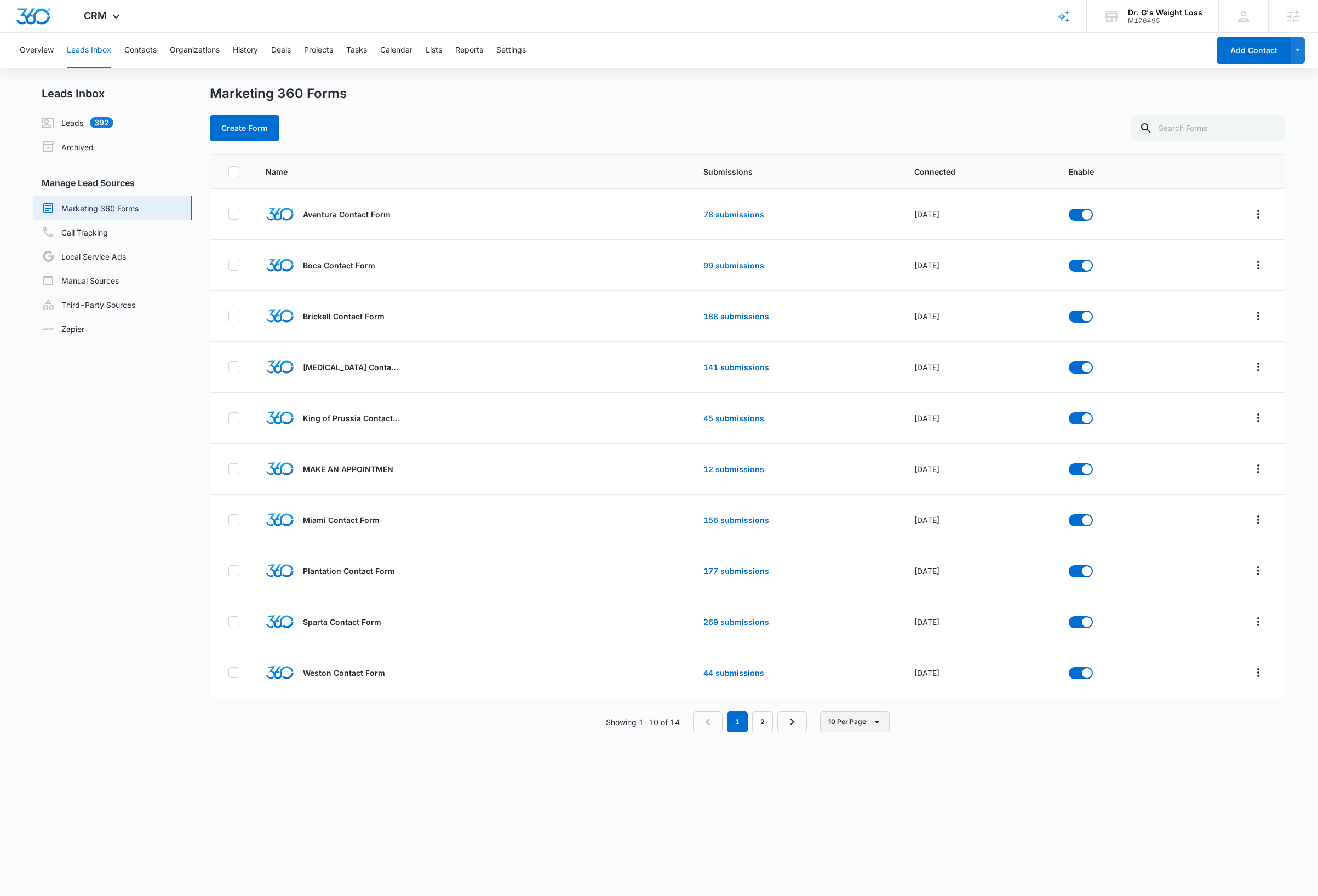
click at [866, 729] on button "10 Per Page" at bounding box center [854, 721] width 70 height 20
click at [866, 774] on div "20 Per Page" at bounding box center [857, 773] width 45 height 7
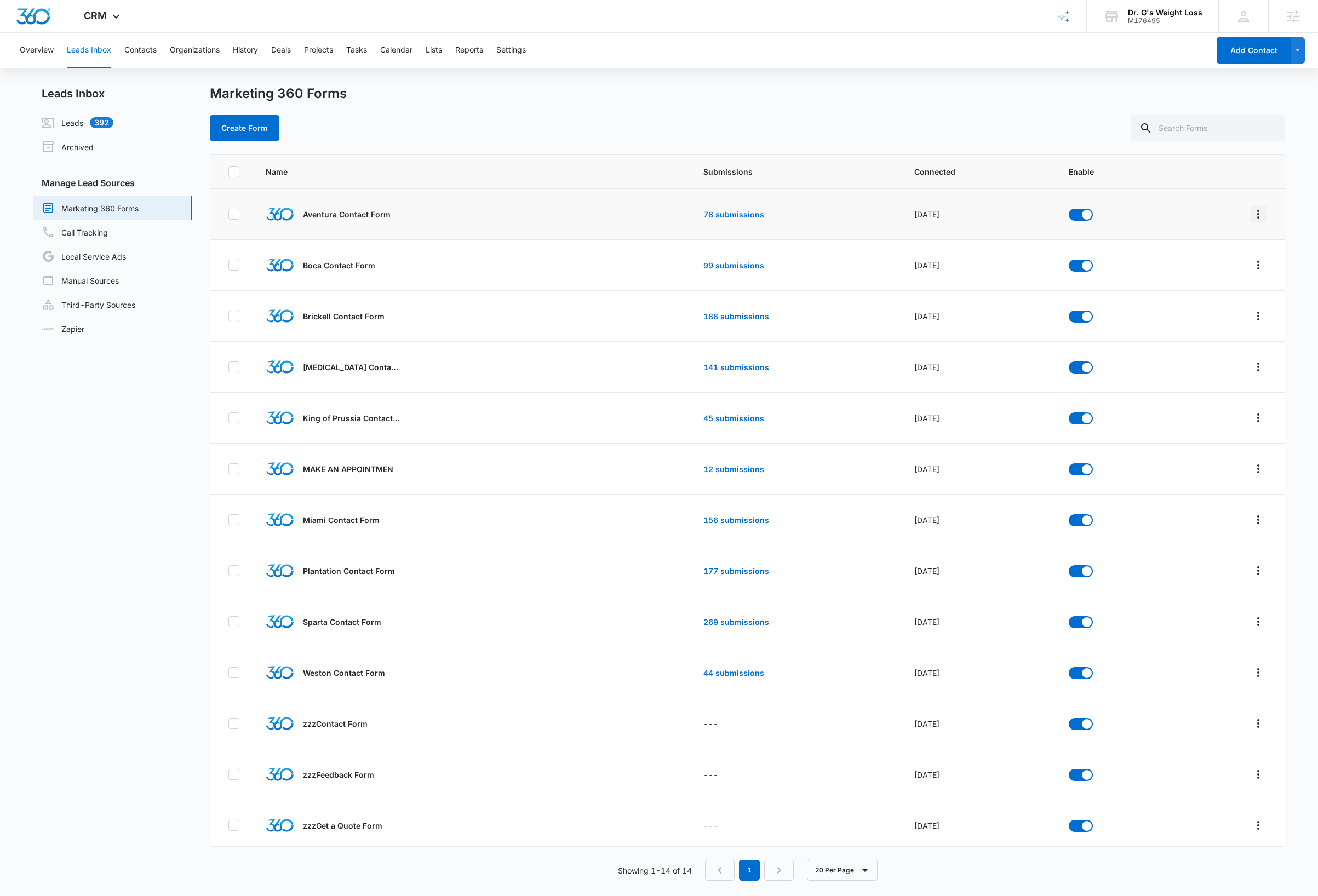
click at [1252, 216] on icon "Overflow Menu" at bounding box center [1258, 214] width 13 height 13
click at [1214, 294] on div "Submission Rules" at bounding box center [1198, 294] width 62 height 7
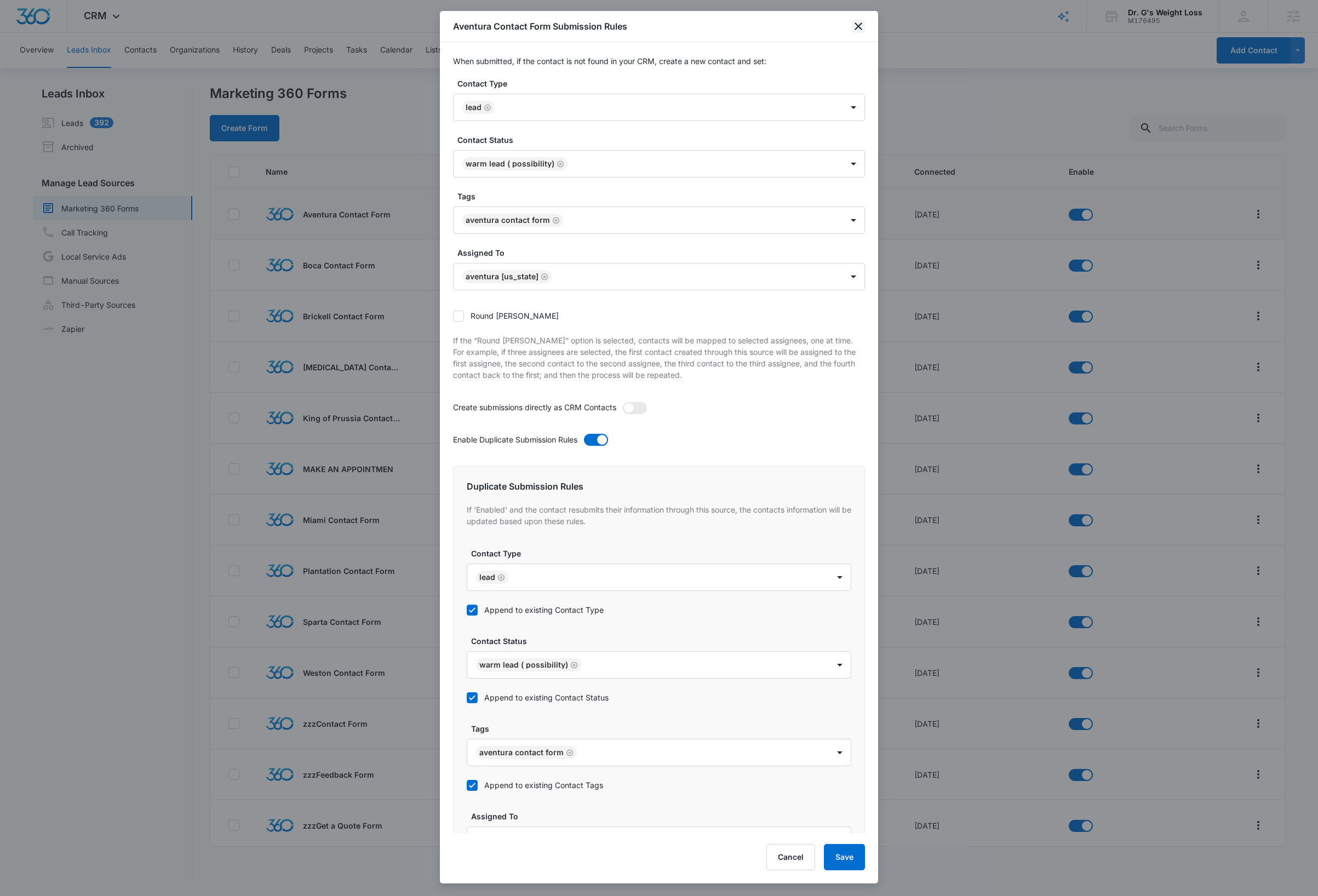
click at [857, 27] on icon "close" at bounding box center [857, 25] width 7 height 7
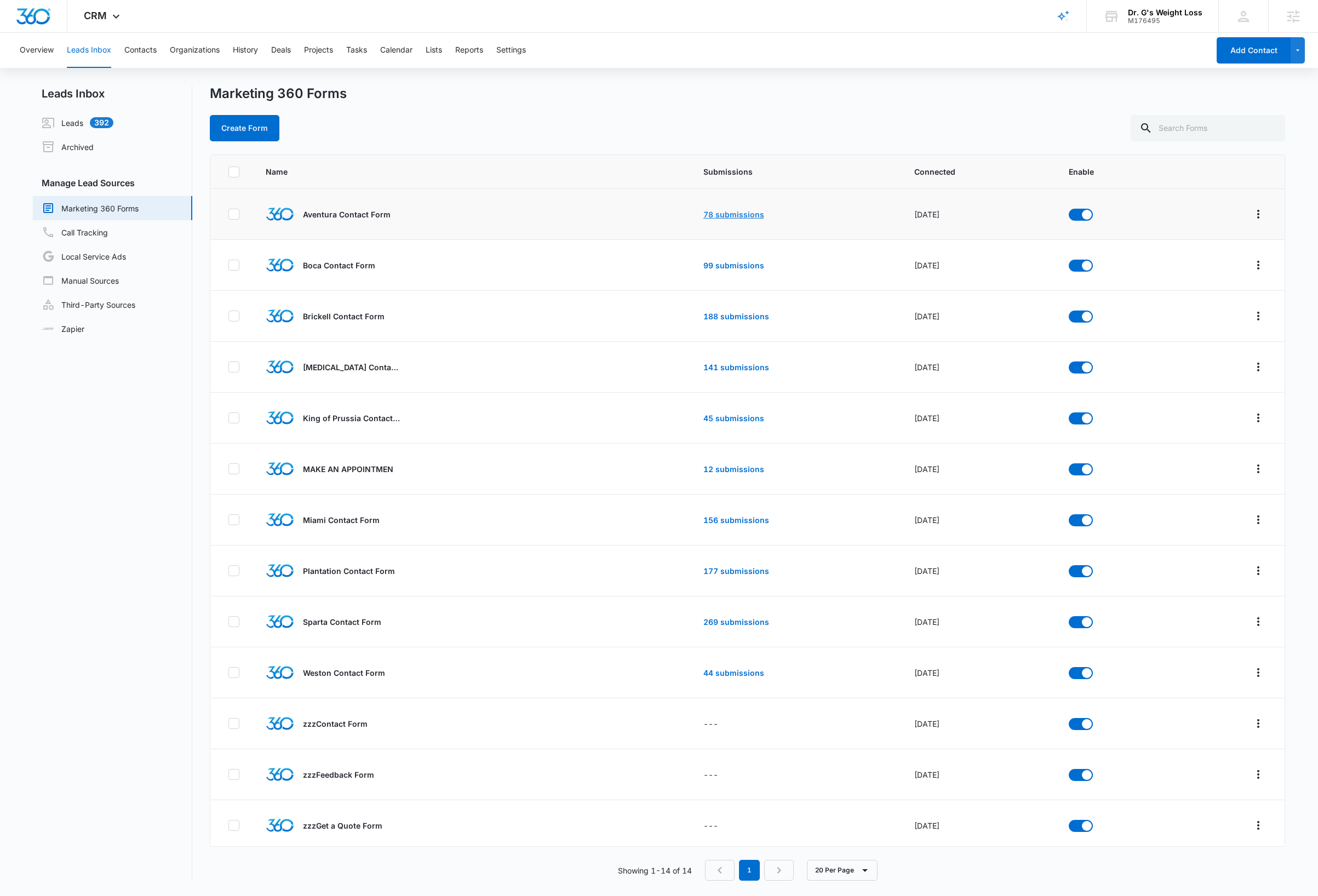
click at [711, 214] on link "78 submissions" at bounding box center [734, 214] width 61 height 9
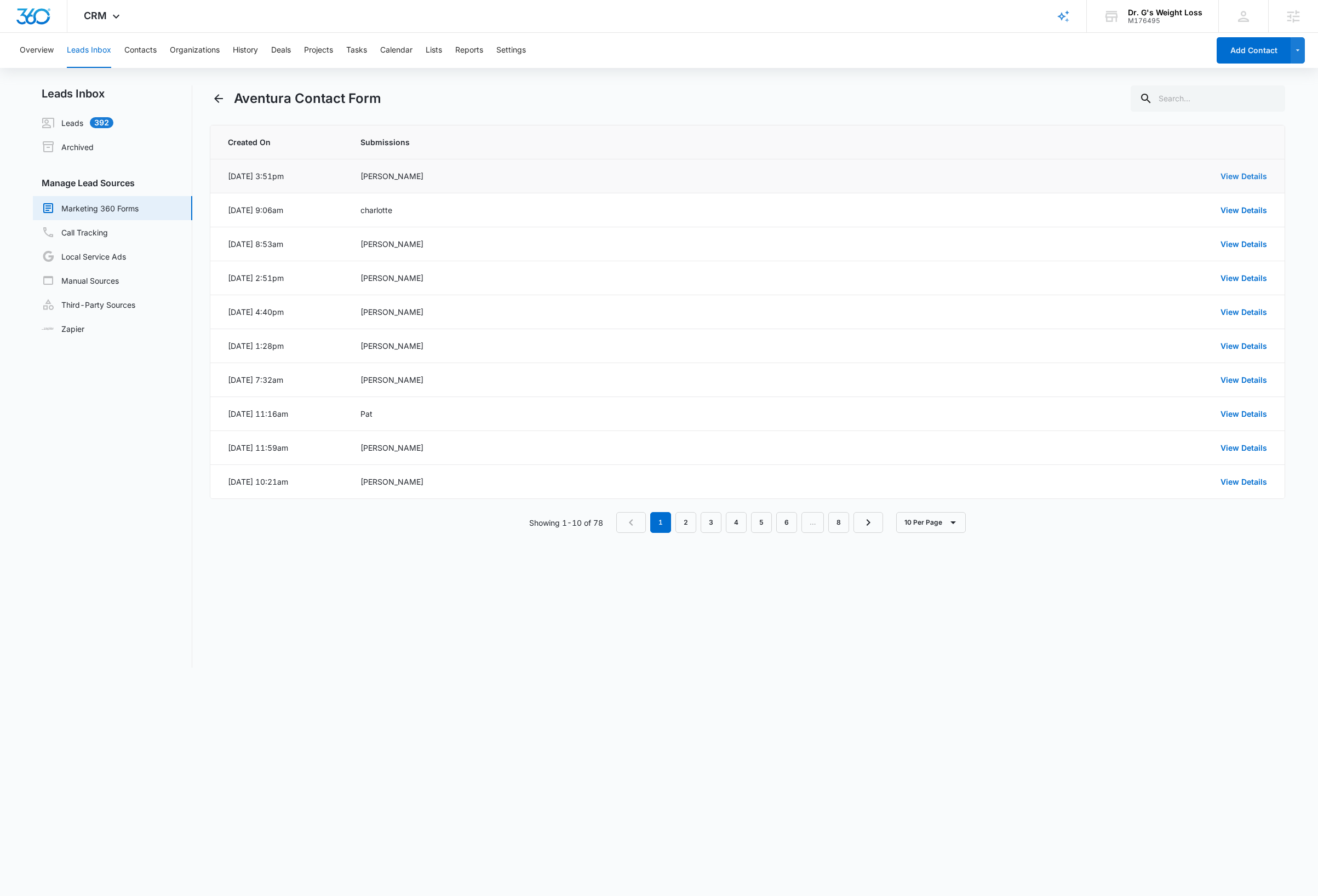
click at [1239, 173] on link "View Details" at bounding box center [1243, 175] width 47 height 9
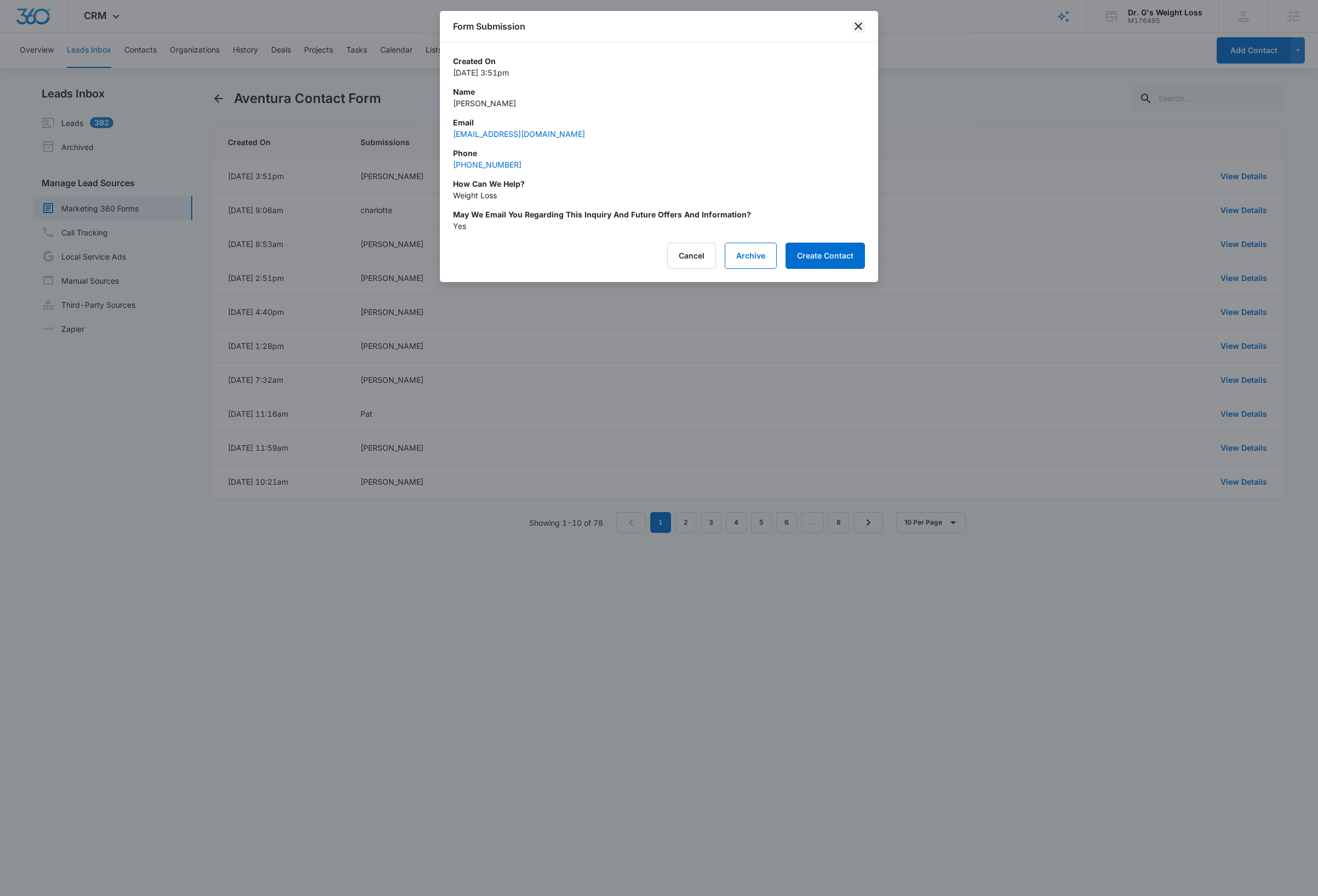
click at [861, 26] on icon "close" at bounding box center [858, 26] width 13 height 13
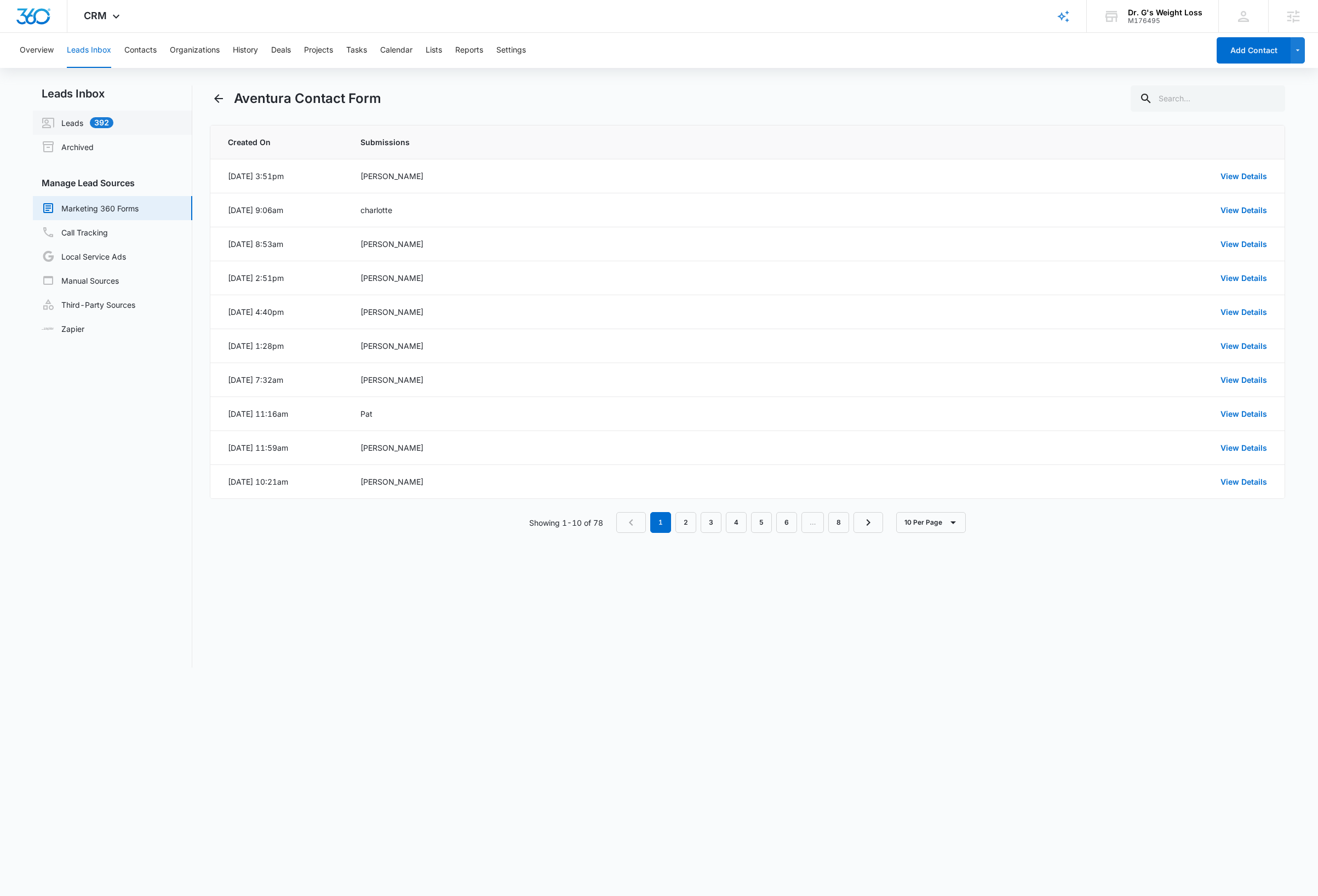
click at [74, 121] on link "Leads 392" at bounding box center [78, 123] width 72 height 13
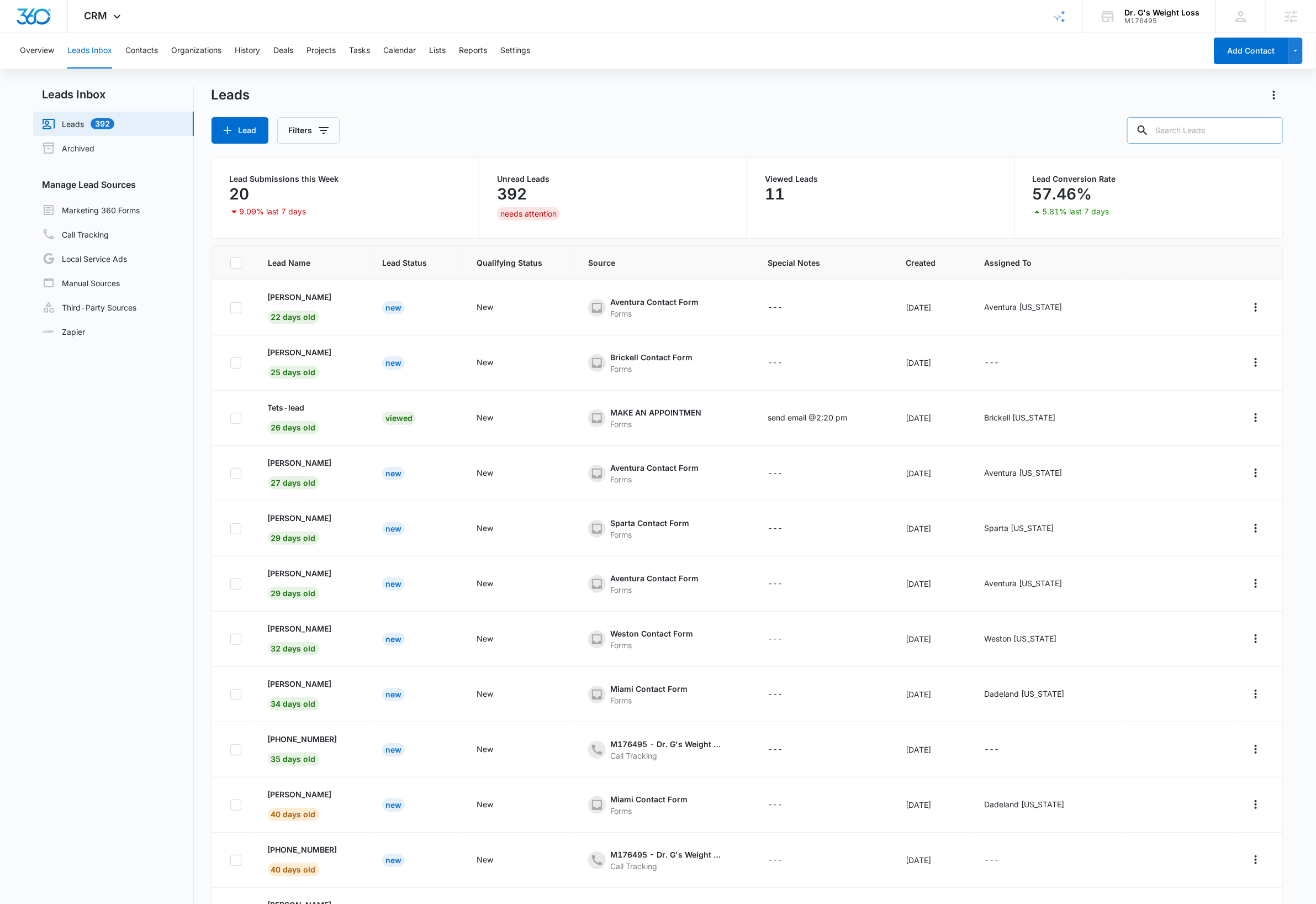
click at [1218, 130] on input "text" at bounding box center [1205, 131] width 155 height 26
type input "susie"
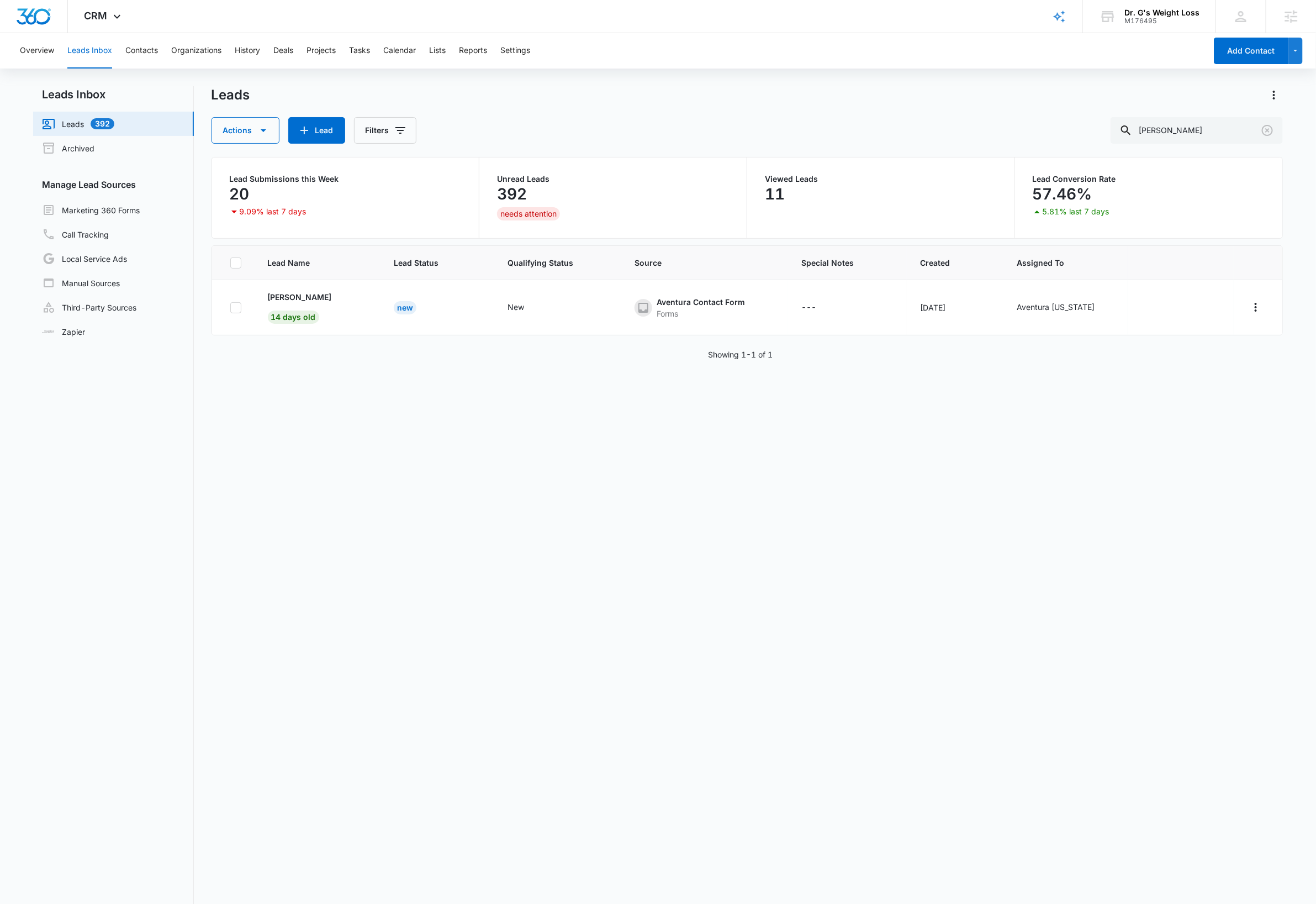
click at [269, 564] on div "Lead Name Lead Status Qualifying Status Source Special Notes Created Assigned T…" at bounding box center [747, 612] width 1072 height 733
click at [91, 49] on button "Leads Inbox" at bounding box center [90, 50] width 45 height 36
click at [129, 571] on nav "Leads Inbox Leads 392 Archived Manage Lead Sources Marketing 360 Forms Call Tra…" at bounding box center [113, 532] width 160 height 892
click at [1270, 132] on icon "Clear" at bounding box center [1267, 130] width 11 height 11
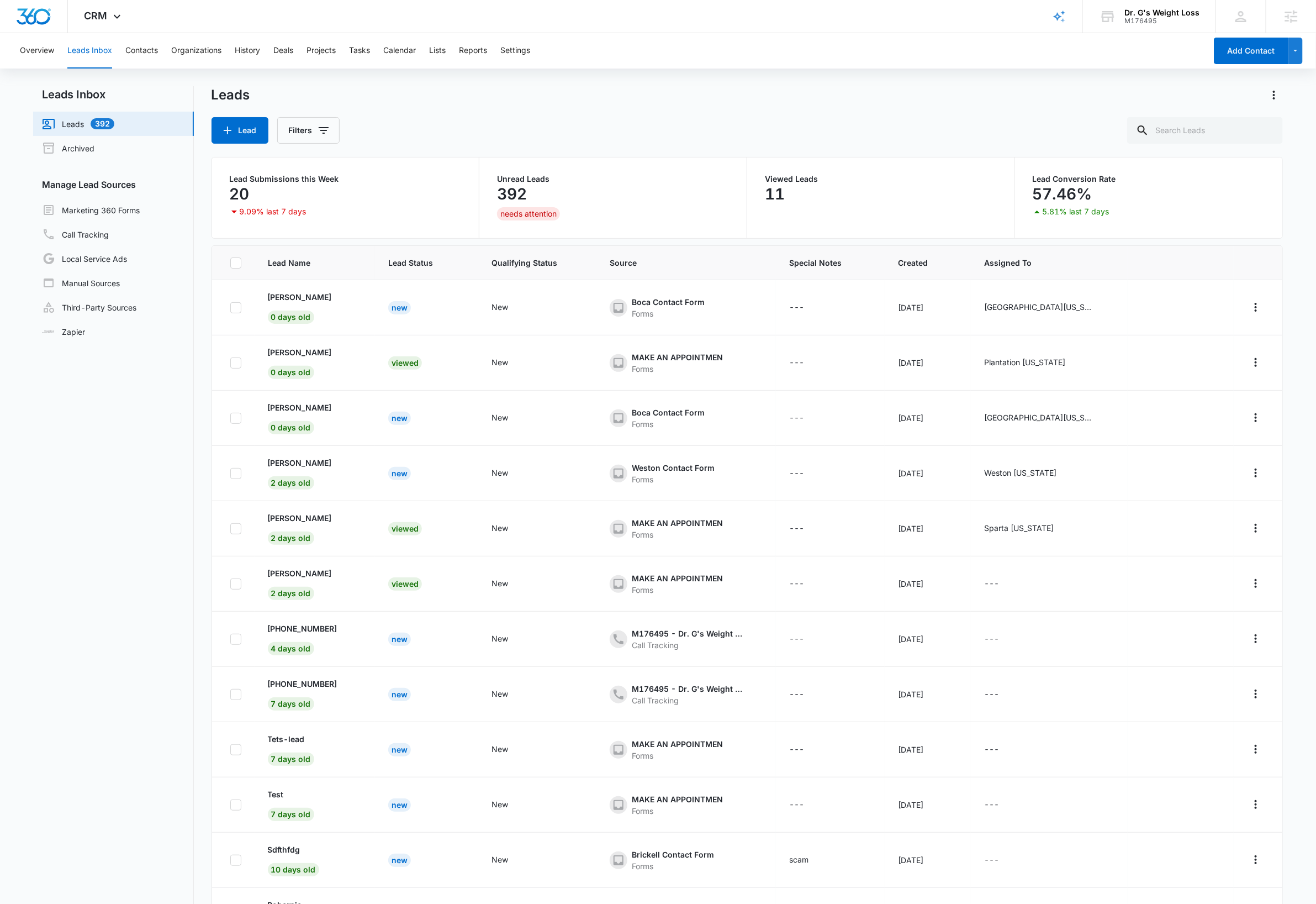
click at [1303, 186] on main "Leads Inbox Leads 392 Archived Manage Lead Sources Marketing 360 Forms Call Tra…" at bounding box center [658, 538] width 1316 height 905
click at [324, 127] on icon "Filters" at bounding box center [324, 131] width 10 height 7
click at [412, 198] on icon "Show Lead Source filters" at bounding box center [410, 200] width 13 height 13
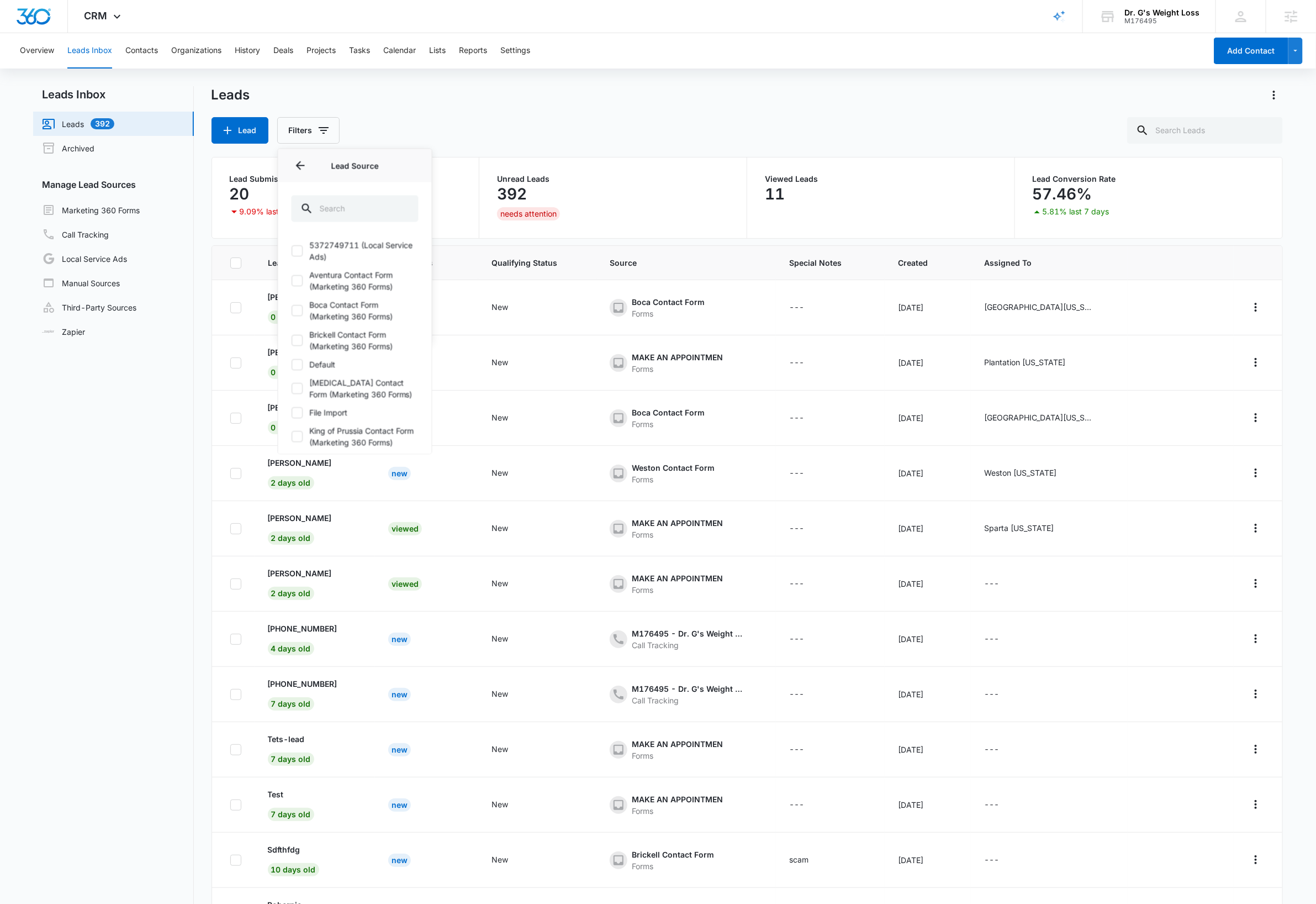
click at [298, 282] on icon at bounding box center [297, 281] width 7 height 5
click at [292, 281] on input "Aventura Contact Form (Marketing 360 Forms)" at bounding box center [292, 280] width 1 height 1
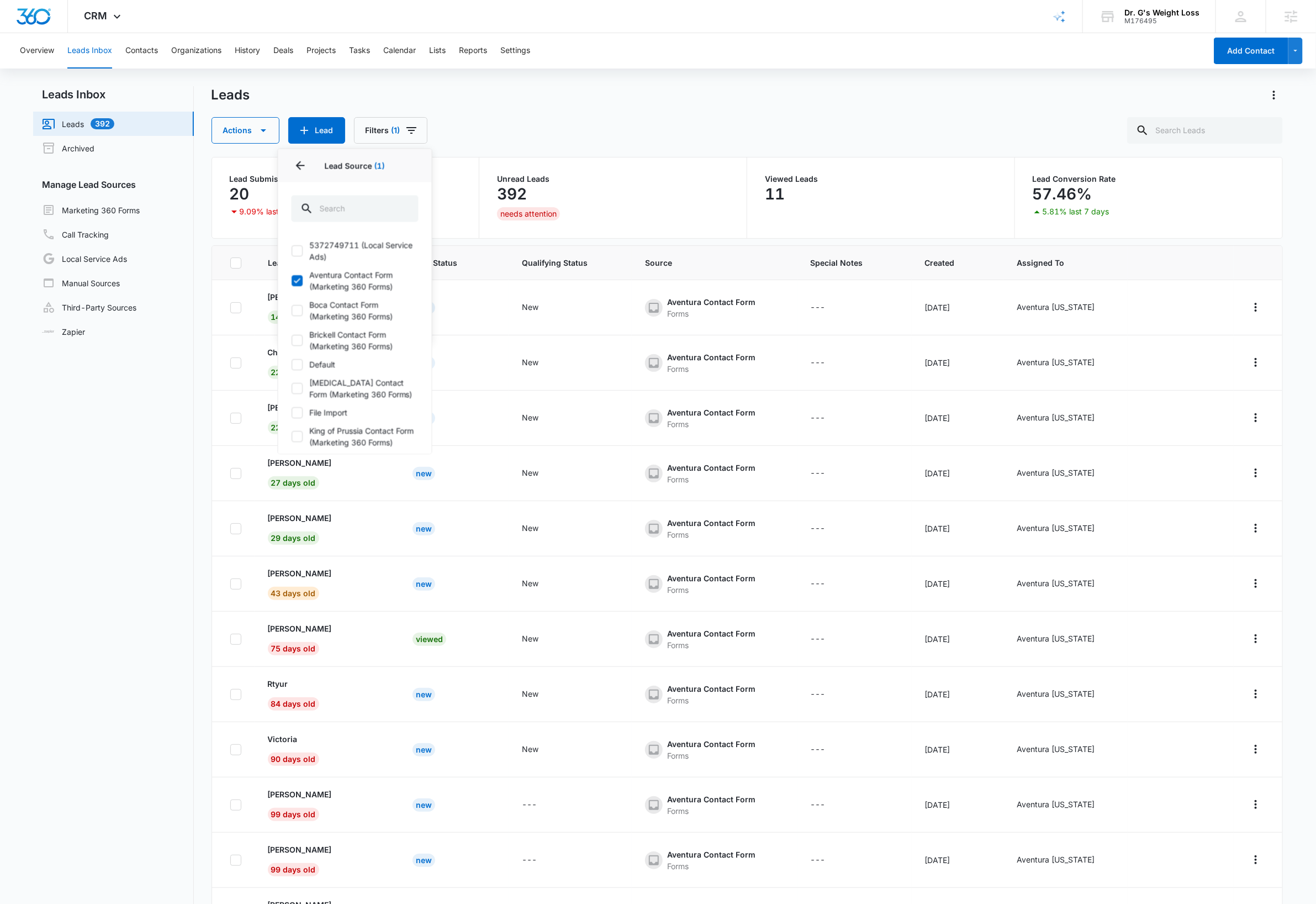
click at [299, 280] on icon at bounding box center [297, 281] width 7 height 5
click at [292, 280] on input "Aventura Contact Form (Marketing 360 Forms)" at bounding box center [292, 280] width 1 height 1
checkbox input "false"
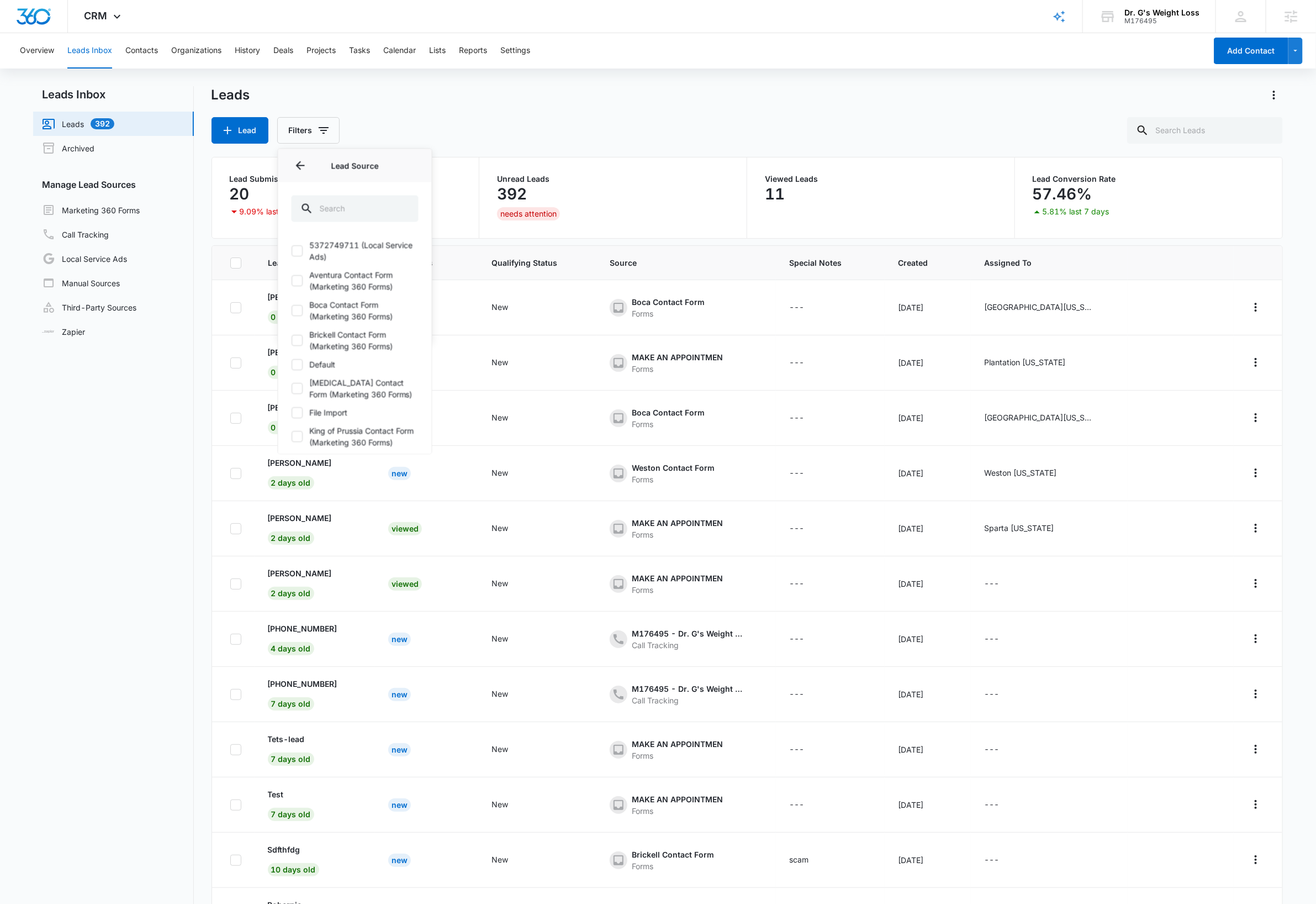
click at [299, 313] on icon at bounding box center [297, 311] width 10 height 10
click at [292, 311] on input "Boca Contact Form (Marketing 360 Forms)" at bounding box center [292, 311] width 1 height 1
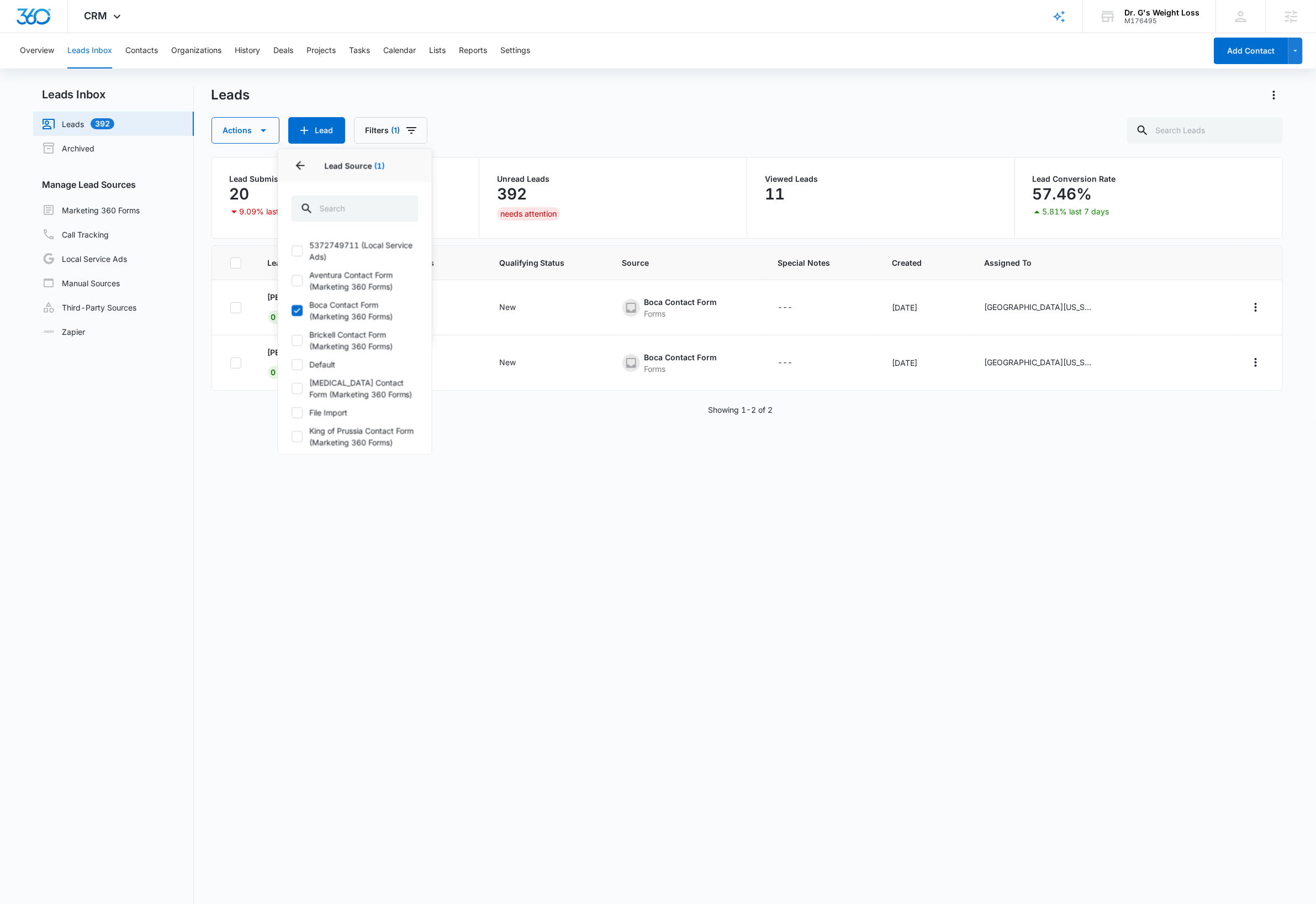
click at [300, 313] on icon at bounding box center [297, 311] width 10 height 10
click at [292, 311] on input "Boca Contact Form (Marketing 360 Forms)" at bounding box center [292, 311] width 1 height 1
checkbox input "false"
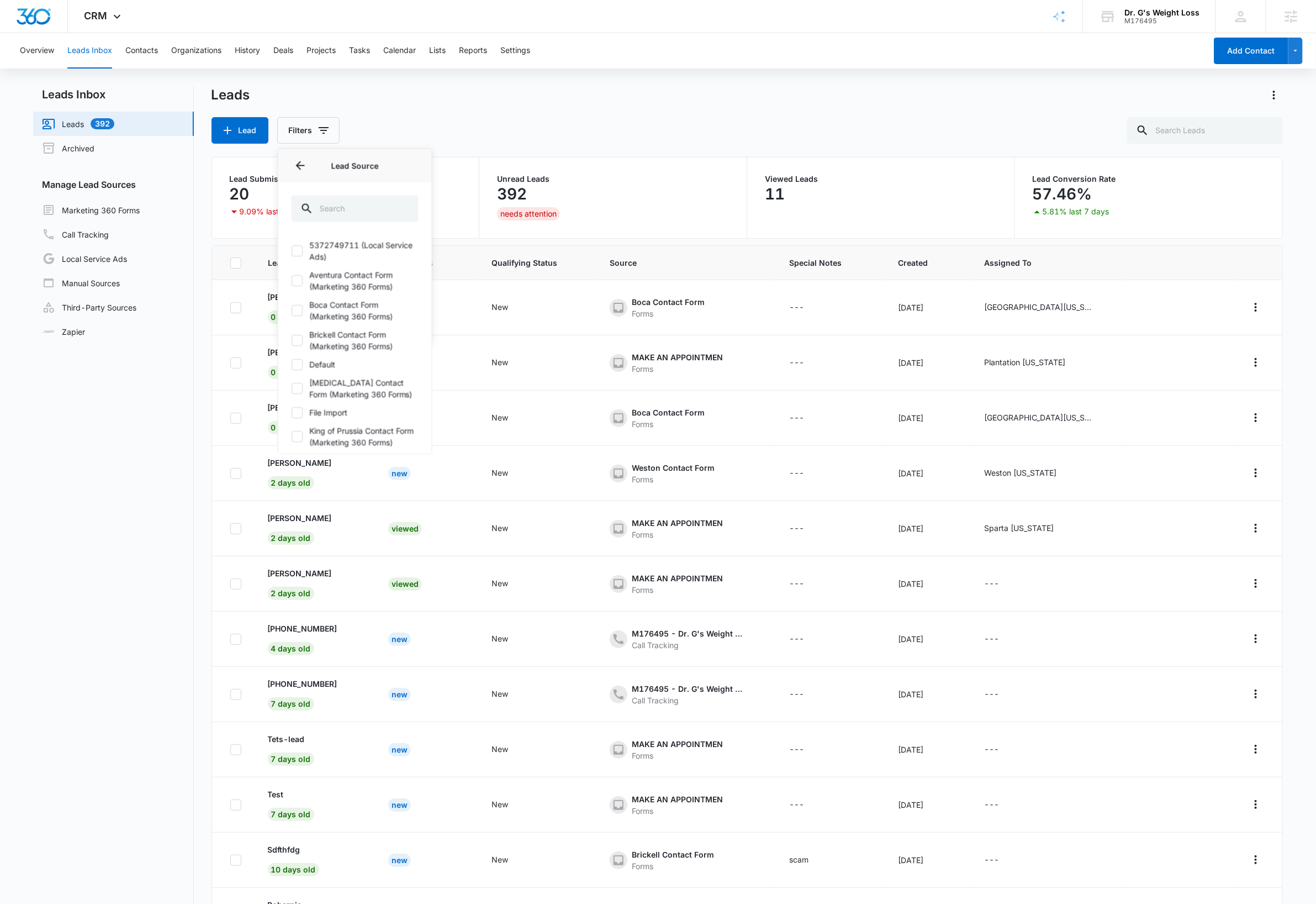
click at [303, 343] on label "Brickell Contact Form (Marketing 360 Forms)" at bounding box center [355, 341] width 127 height 23
click at [292, 341] on input "Brickell Contact Form (Marketing 360 Forms)" at bounding box center [292, 341] width 1 height 1
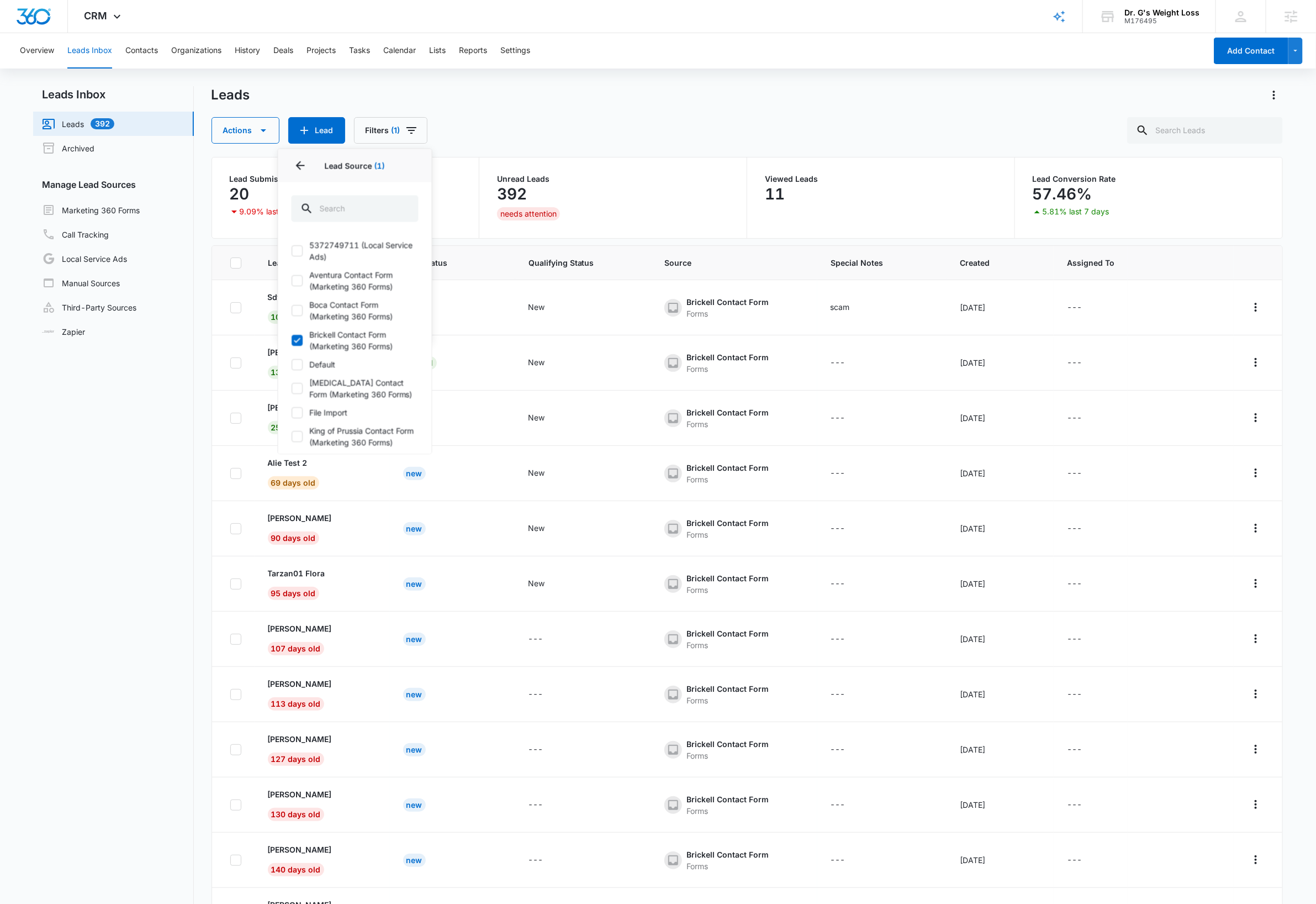
click at [300, 340] on icon at bounding box center [297, 341] width 7 height 5
click at [292, 341] on input "Brickell Contact Form (Marketing 360 Forms)" at bounding box center [292, 341] width 1 height 1
checkbox input "false"
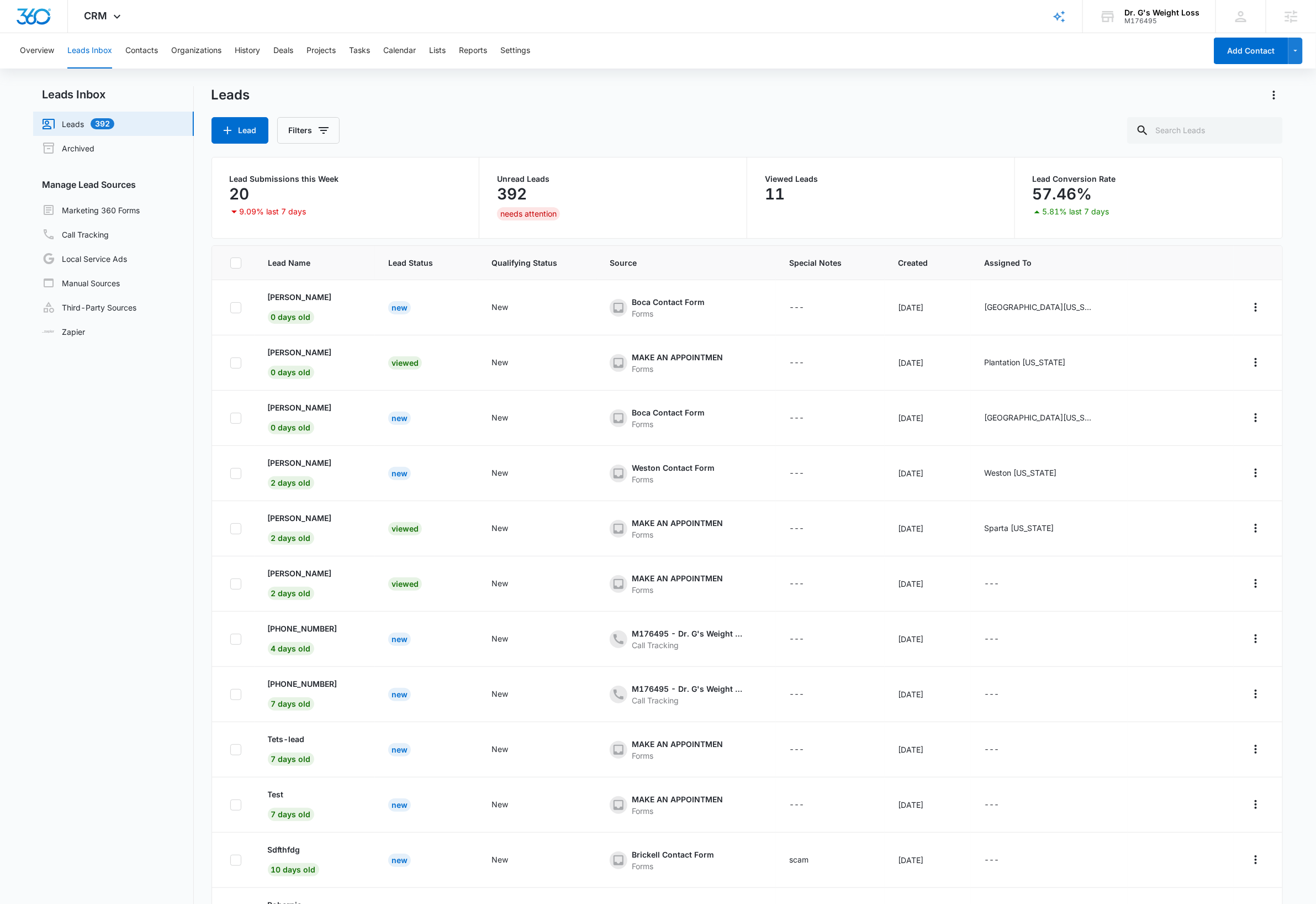
click at [579, 103] on div "Leads" at bounding box center [747, 94] width 1072 height 17
click at [119, 209] on link "Marketing 360 Forms" at bounding box center [91, 210] width 98 height 13
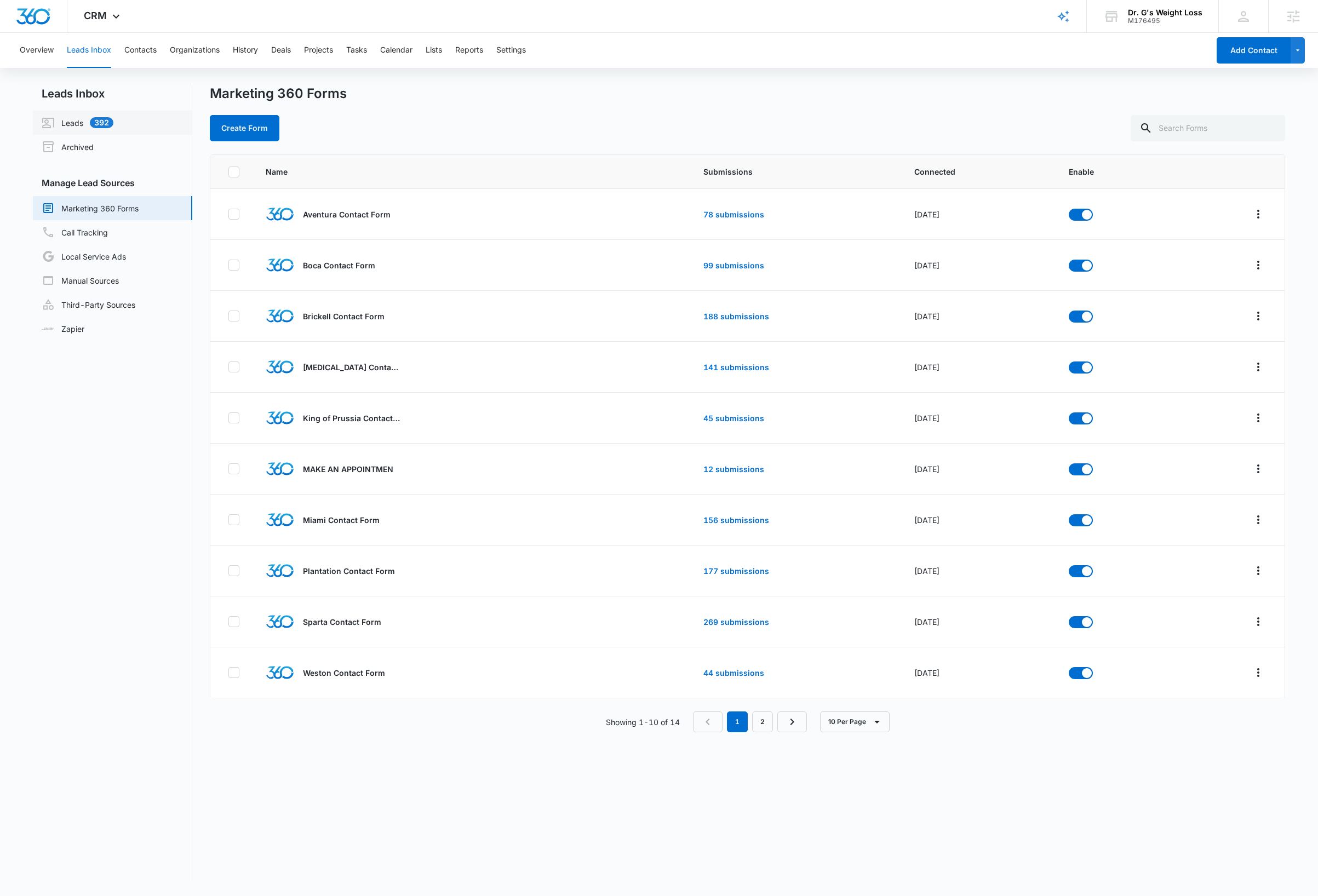
click at [76, 123] on link "Leads 392" at bounding box center [78, 123] width 72 height 13
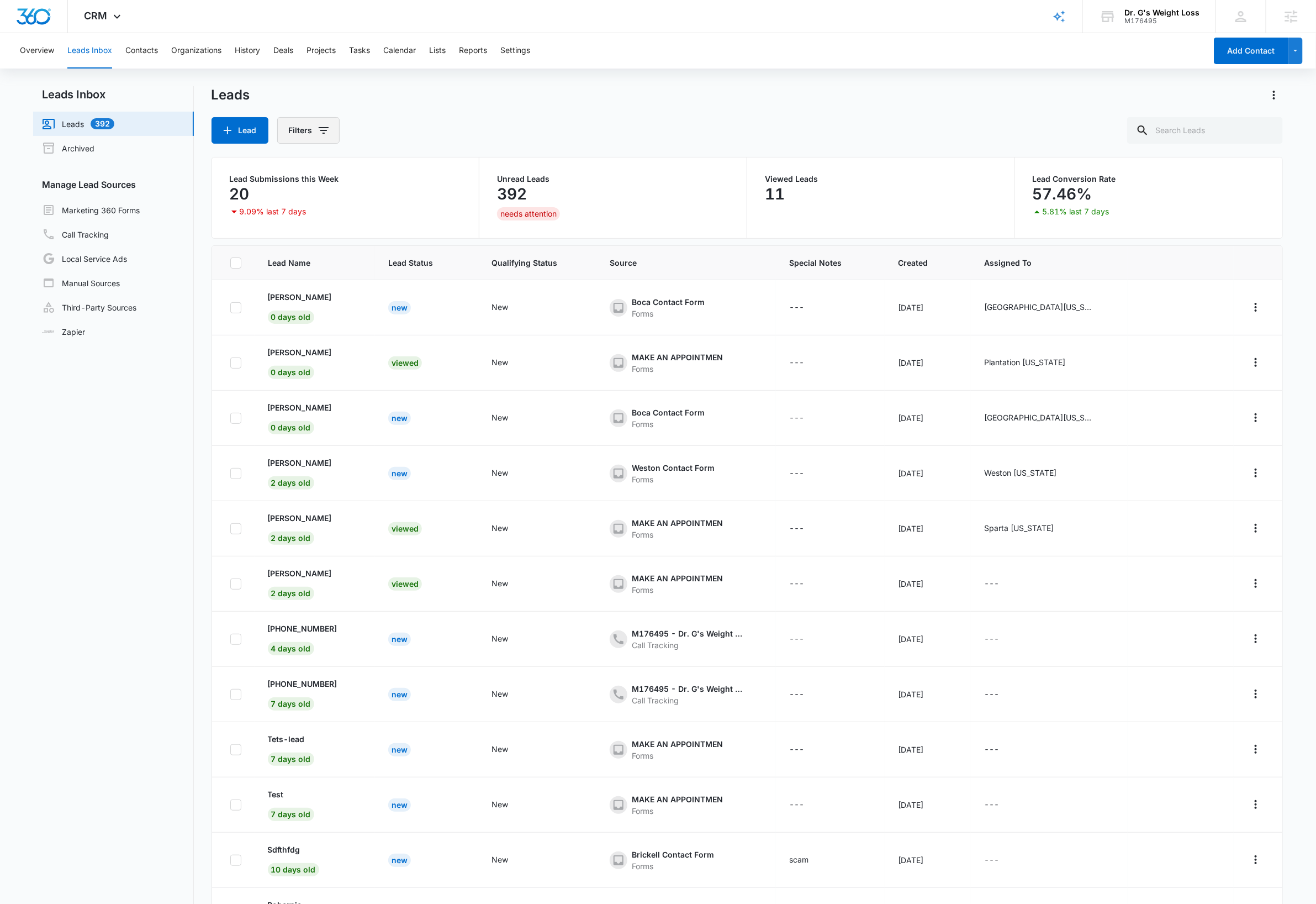
click at [328, 131] on icon "Filters" at bounding box center [324, 131] width 13 height 13
click at [412, 200] on icon "Show Lead Source filters" at bounding box center [410, 200] width 13 height 13
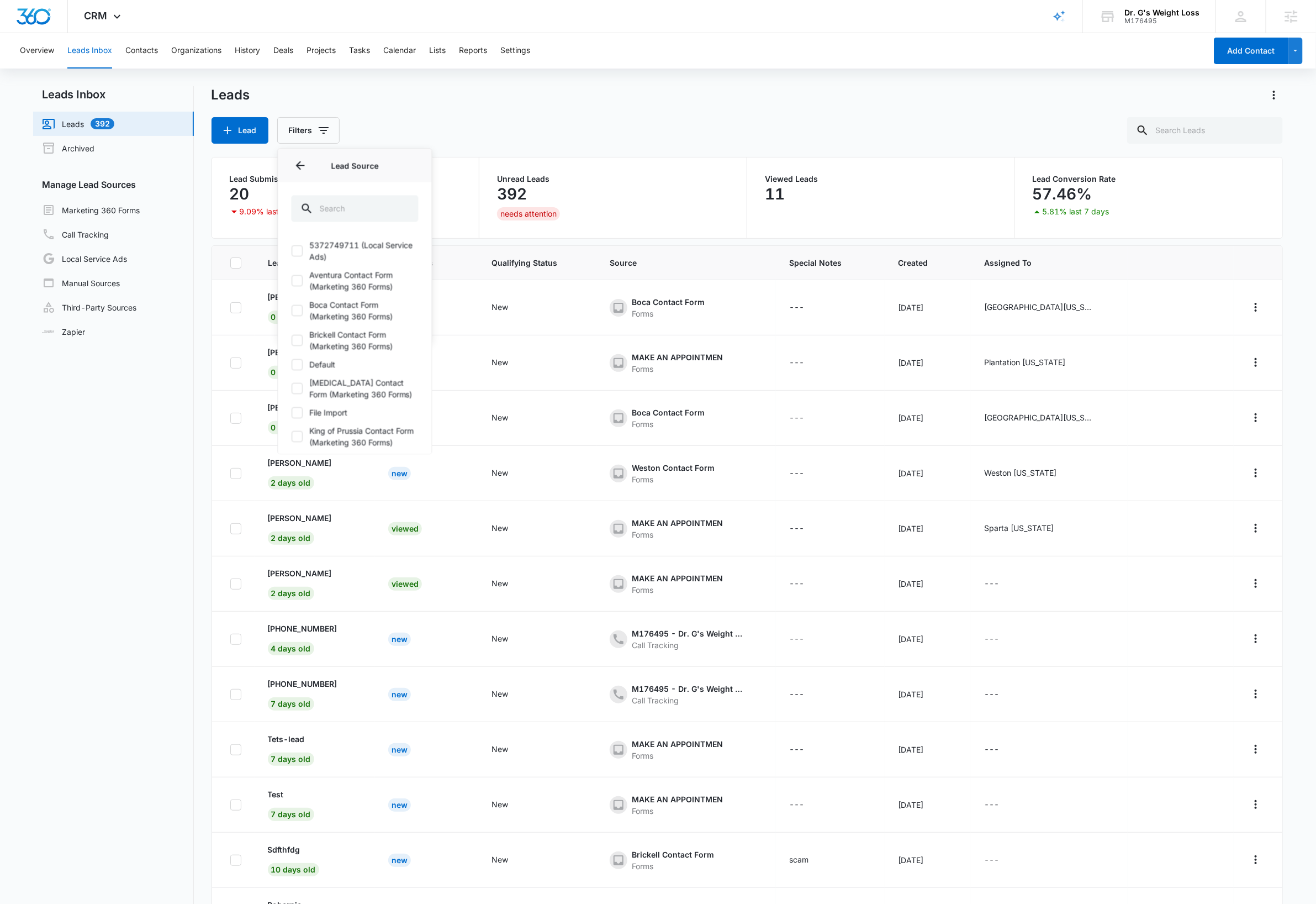
click at [296, 280] on icon at bounding box center [297, 281] width 10 height 10
click at [292, 280] on input "Aventura Contact Form (Marketing 360 Forms)" at bounding box center [292, 280] width 1 height 1
checkbox input "true"
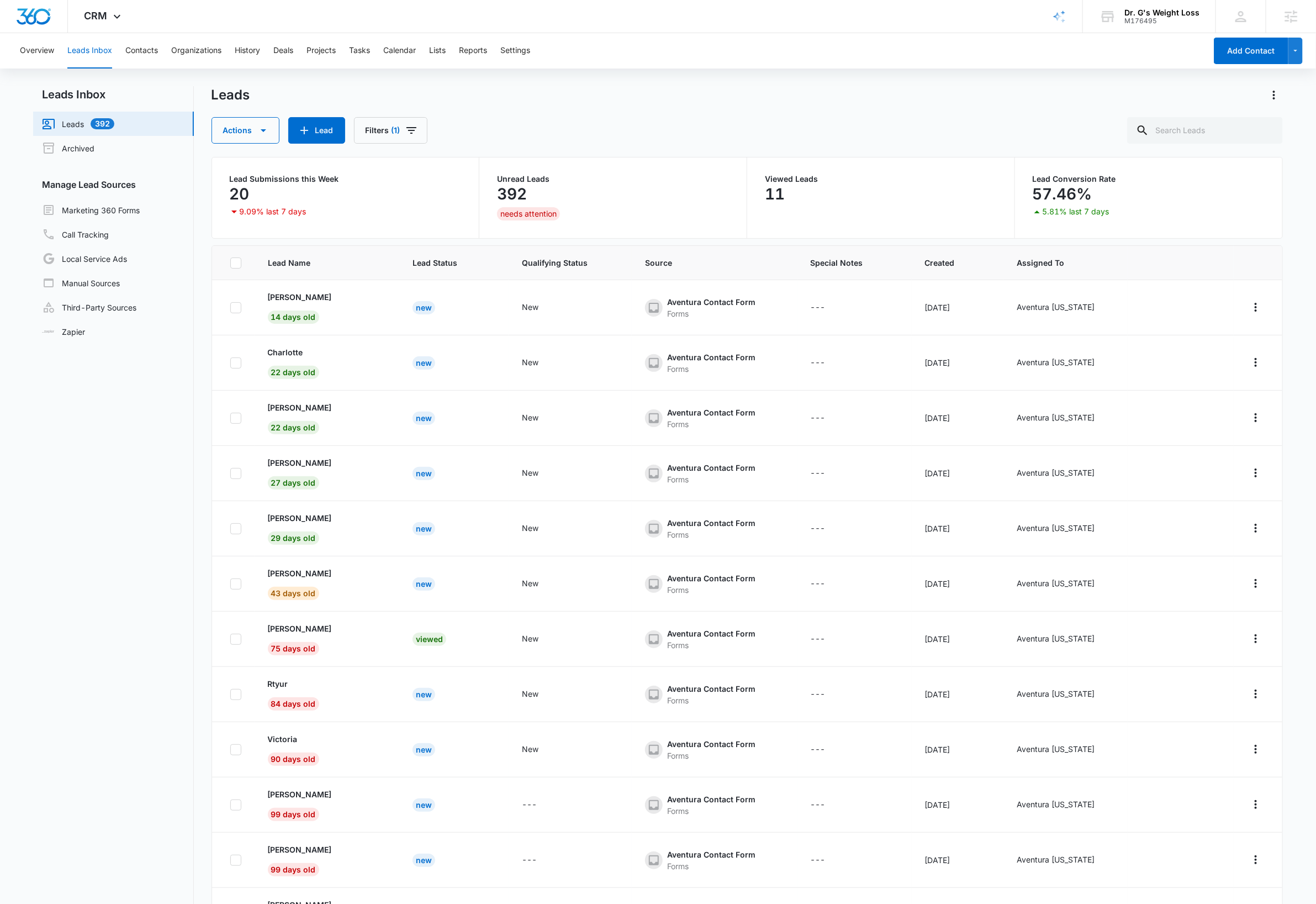
click at [568, 99] on div "Leads" at bounding box center [747, 94] width 1072 height 17
click at [117, 17] on icon at bounding box center [117, 19] width 13 height 13
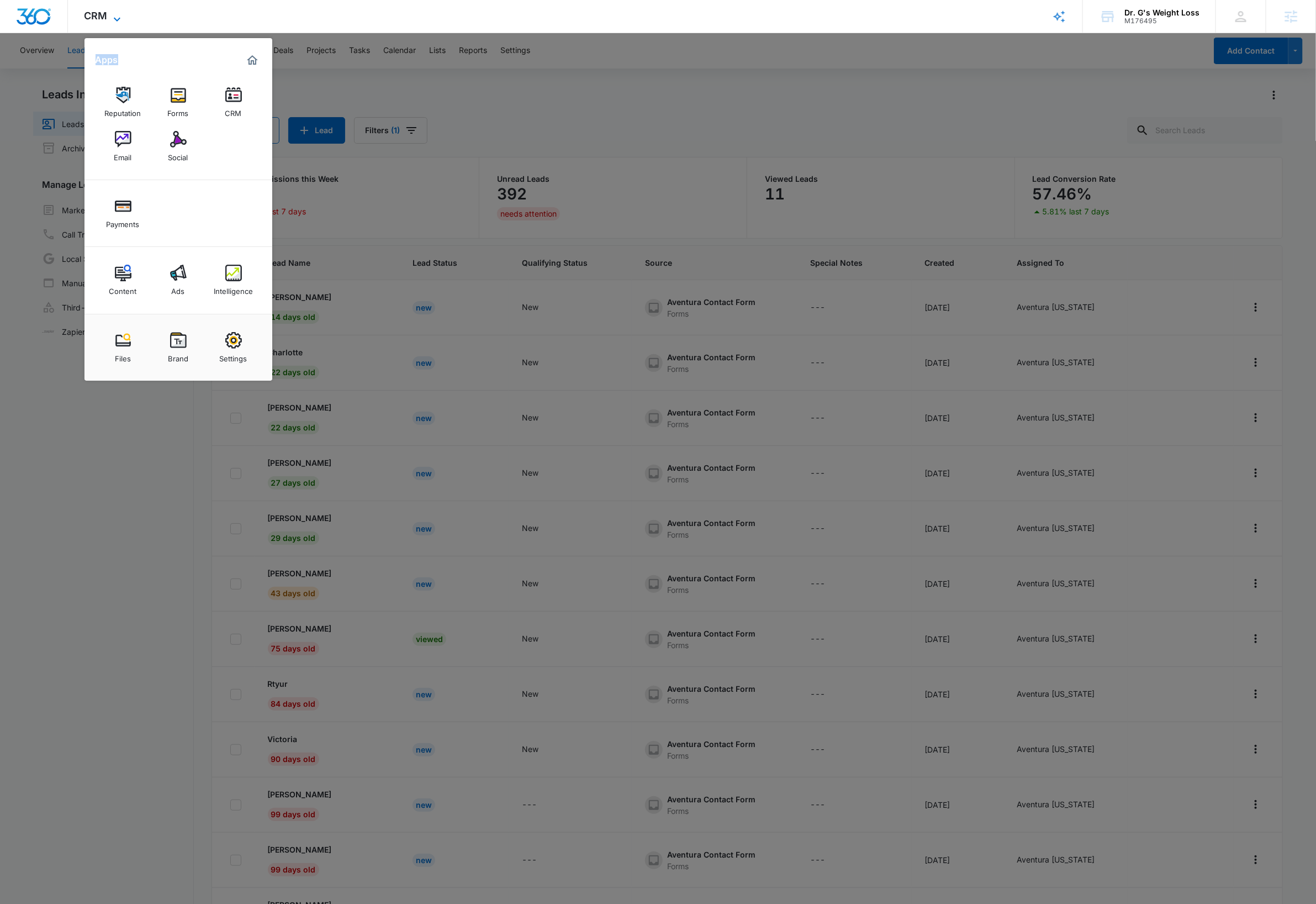
click at [117, 17] on icon at bounding box center [117, 19] width 13 height 13
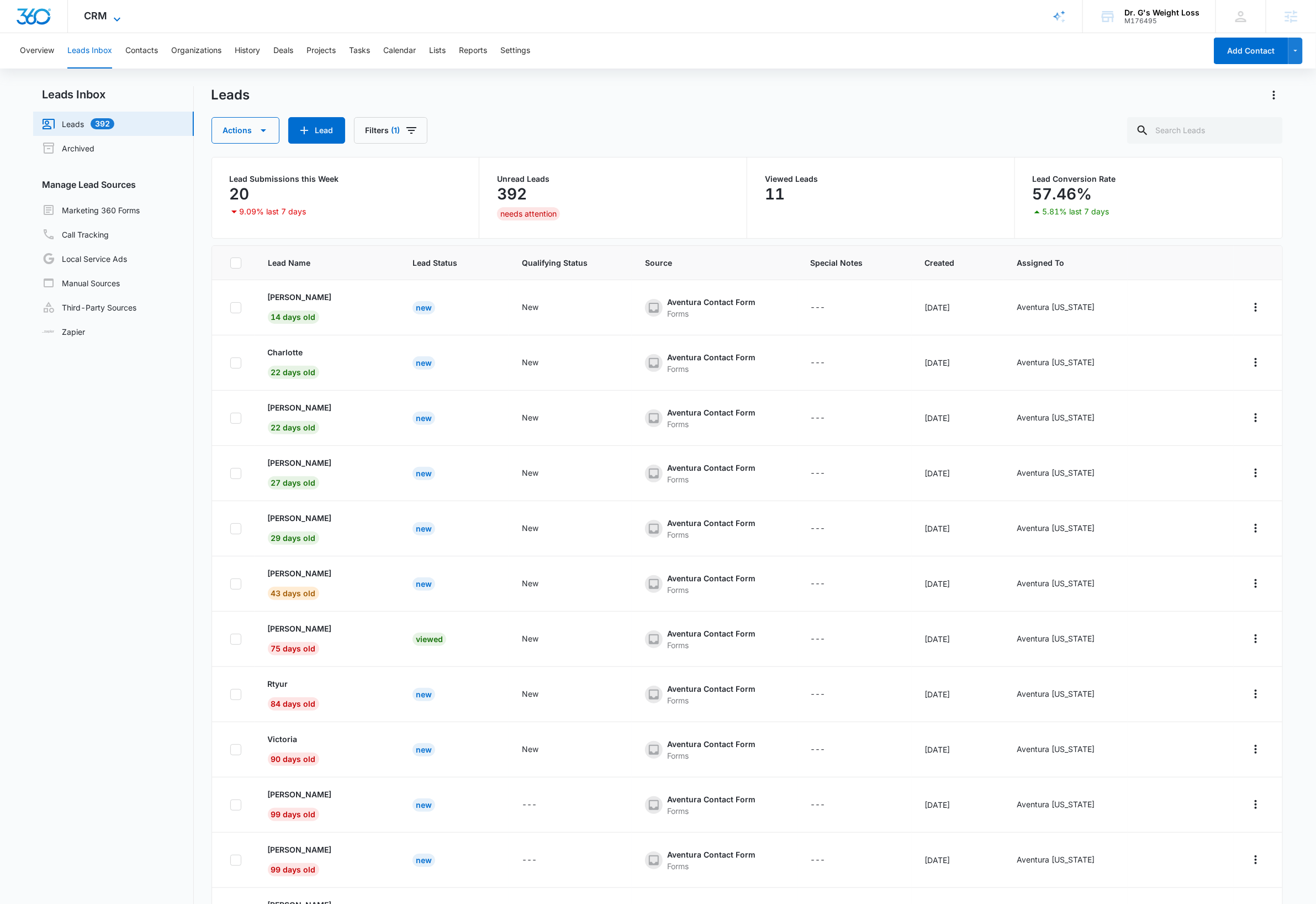
click at [117, 18] on icon at bounding box center [117, 19] width 13 height 13
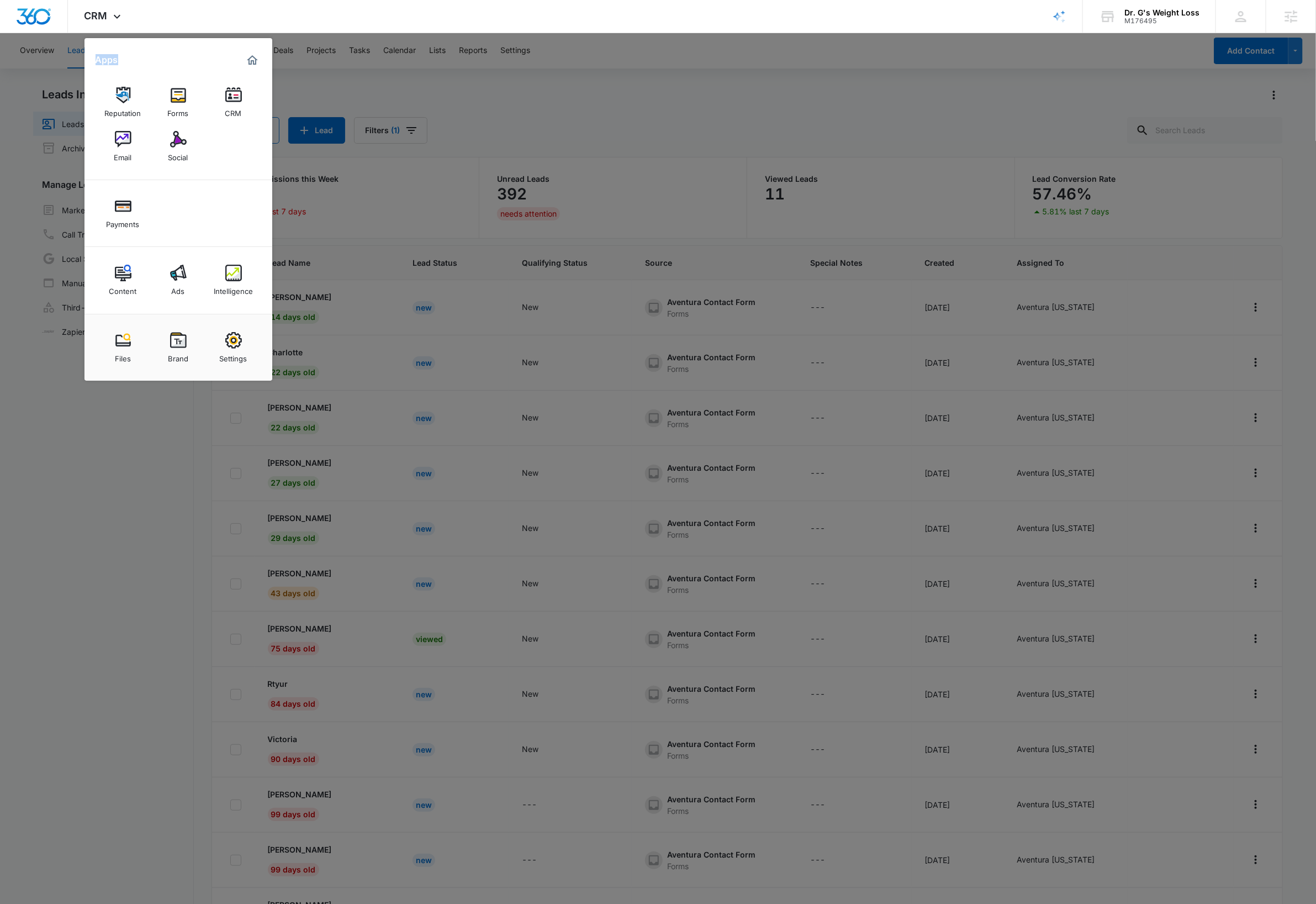
drag, startPoint x: 232, startPoint y: 349, endPoint x: 207, endPoint y: 317, distance: 40.6
click at [232, 349] on div "Settings" at bounding box center [233, 356] width 27 height 14
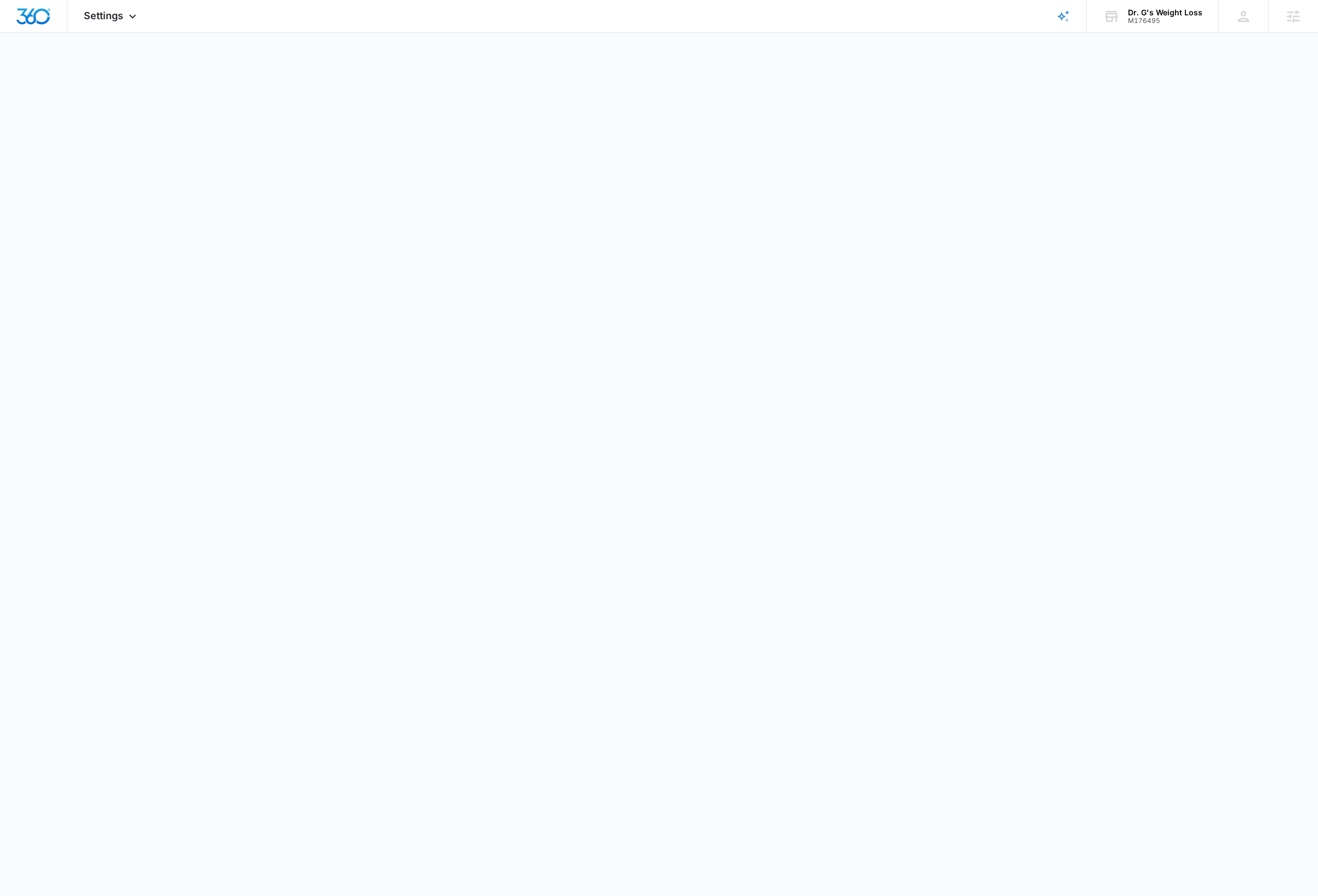
select select "14"
select select "US"
select select "America/Denver"
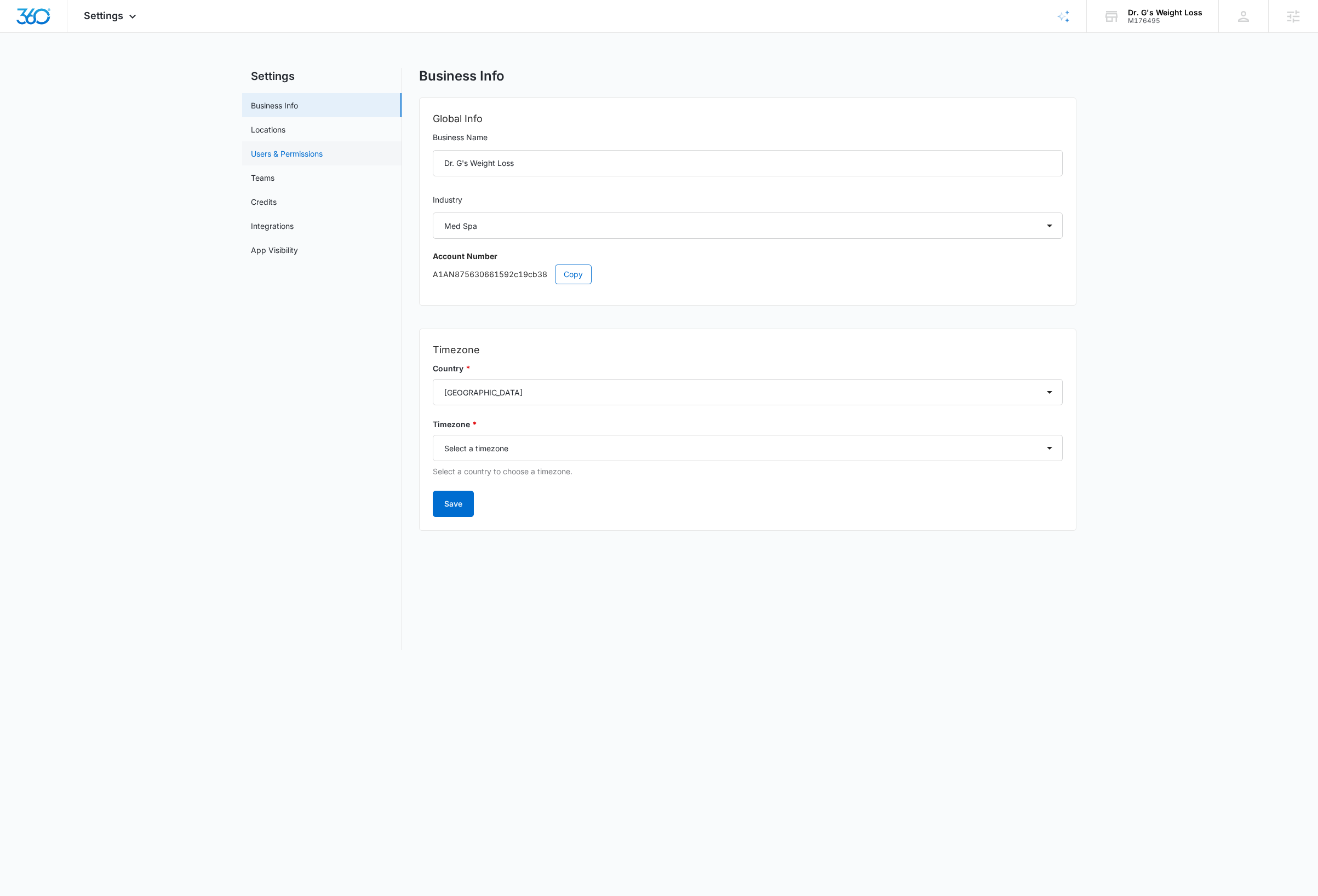
click at [275, 156] on link "Users & Permissions" at bounding box center [287, 153] width 72 height 11
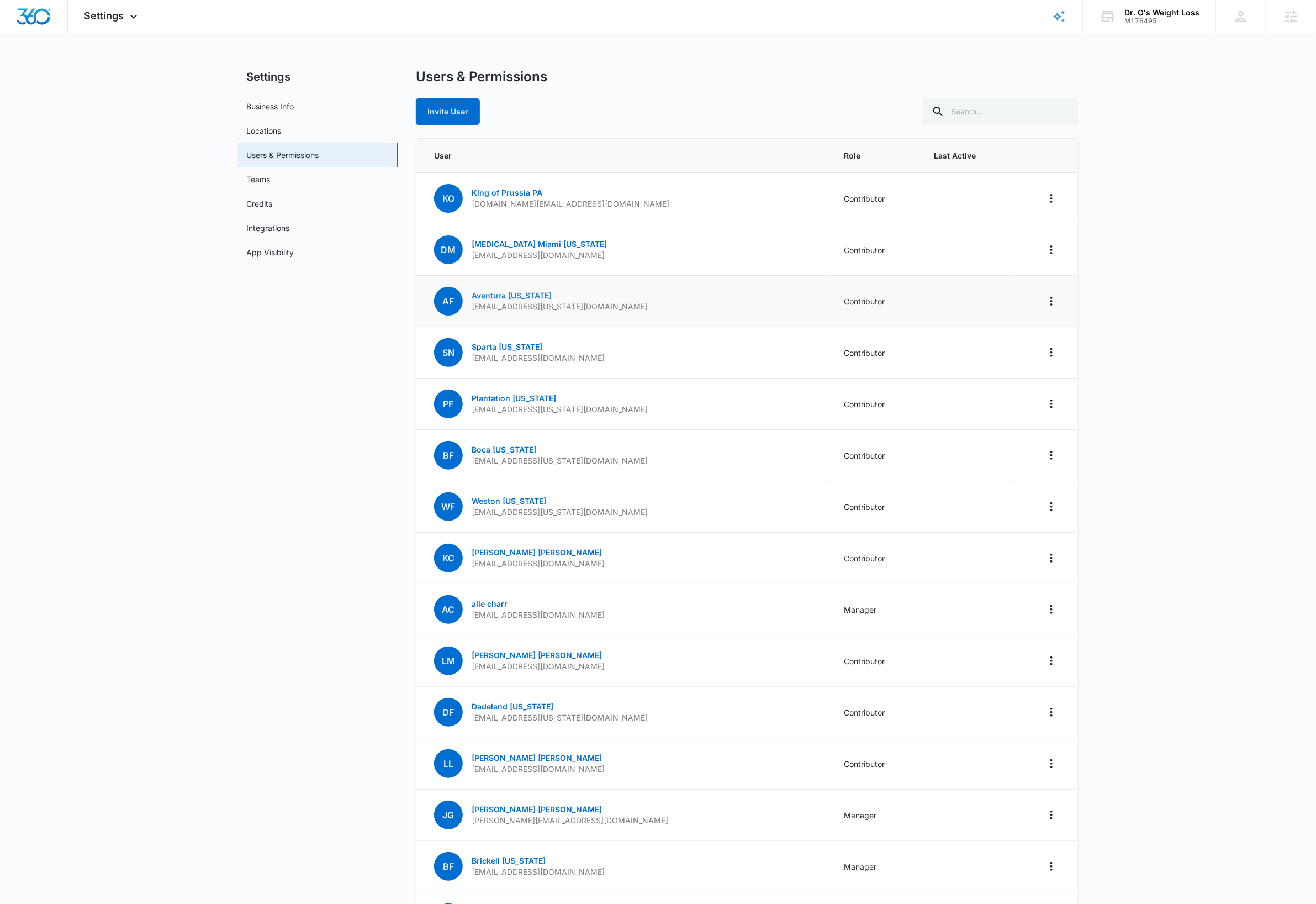
click at [496, 295] on link "Aventura Florida" at bounding box center [512, 294] width 80 height 9
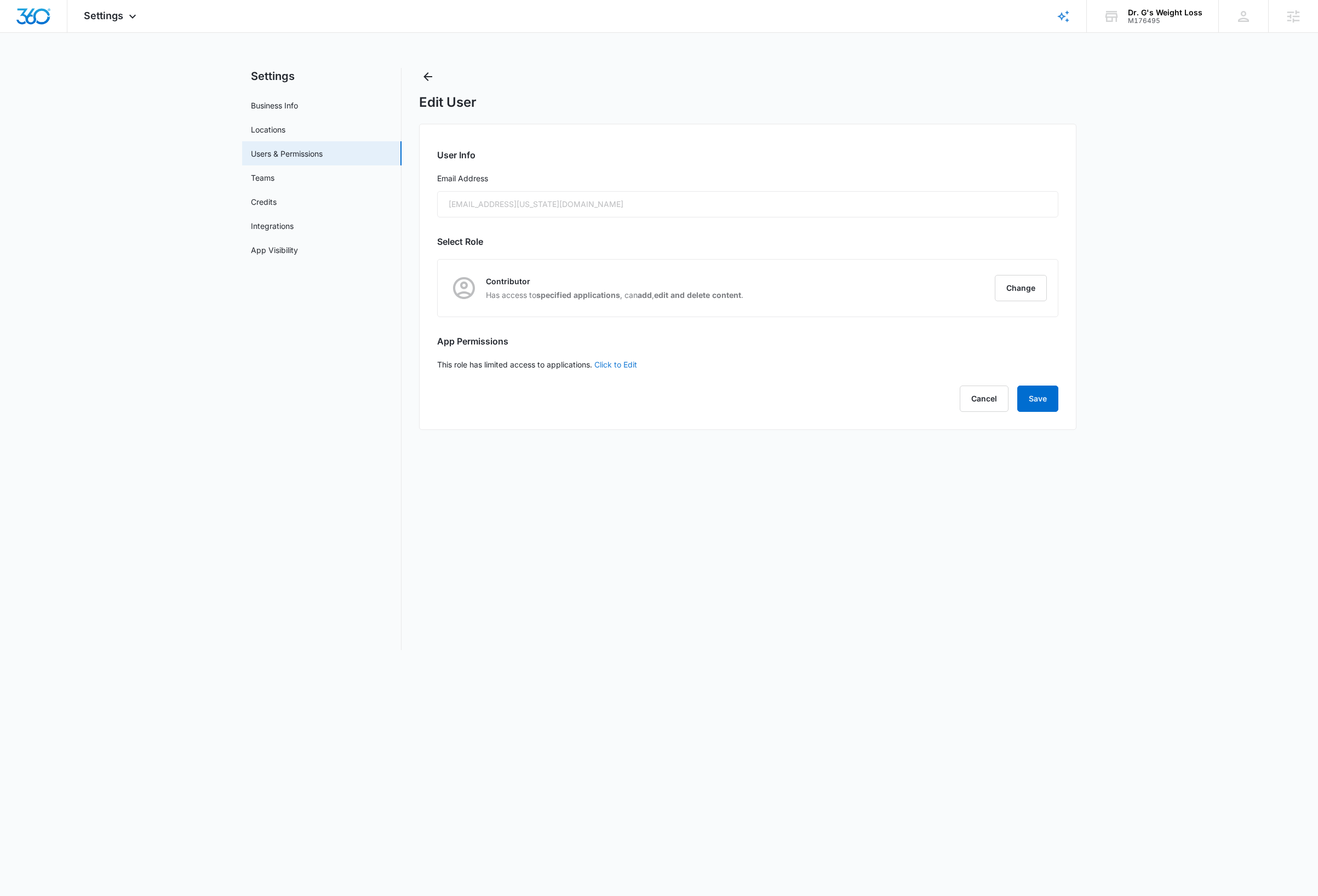
click at [631, 366] on link "Click to Edit" at bounding box center [616, 364] width 43 height 9
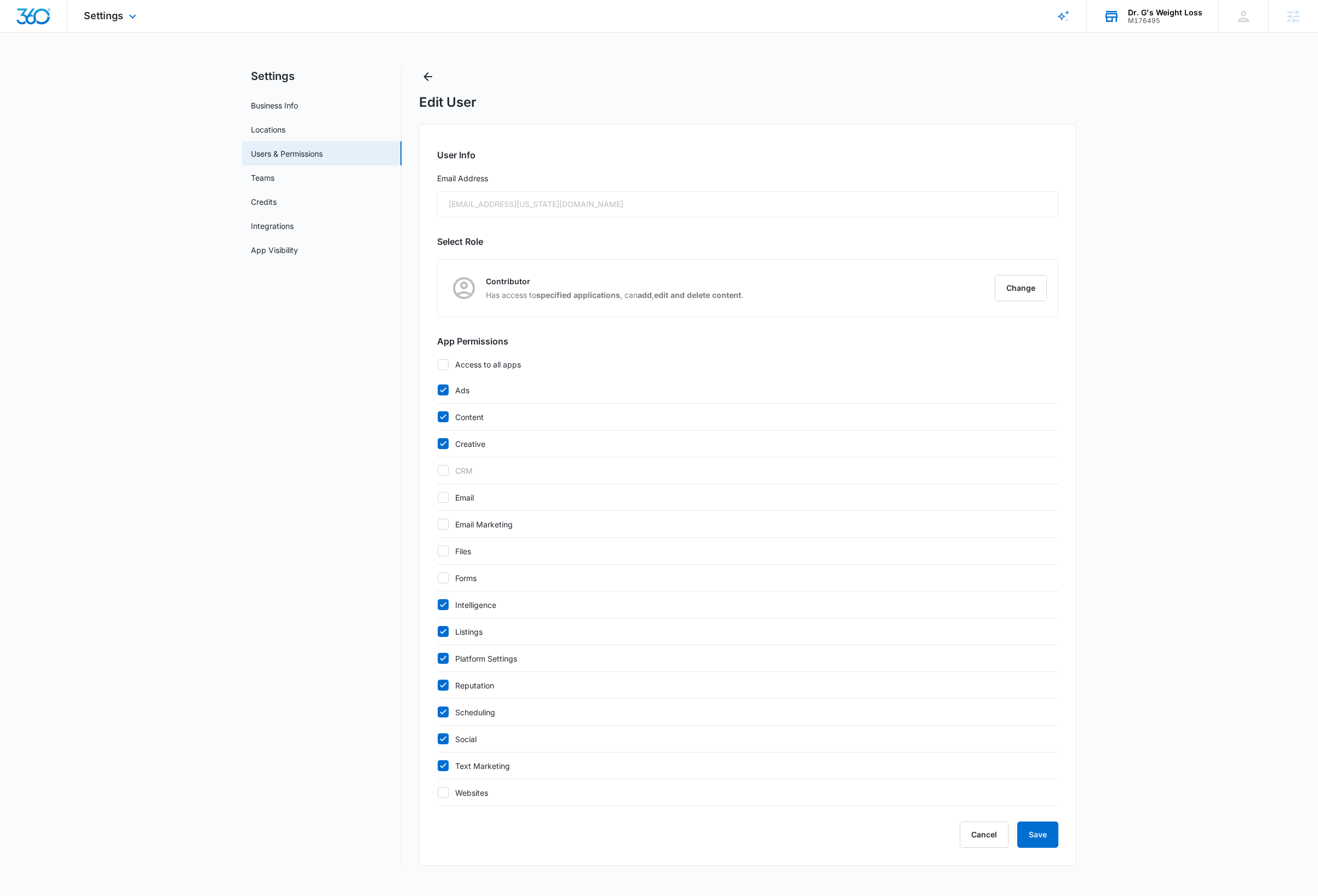
click at [1170, 14] on div "Dr. G's Weight Loss" at bounding box center [1165, 12] width 75 height 9
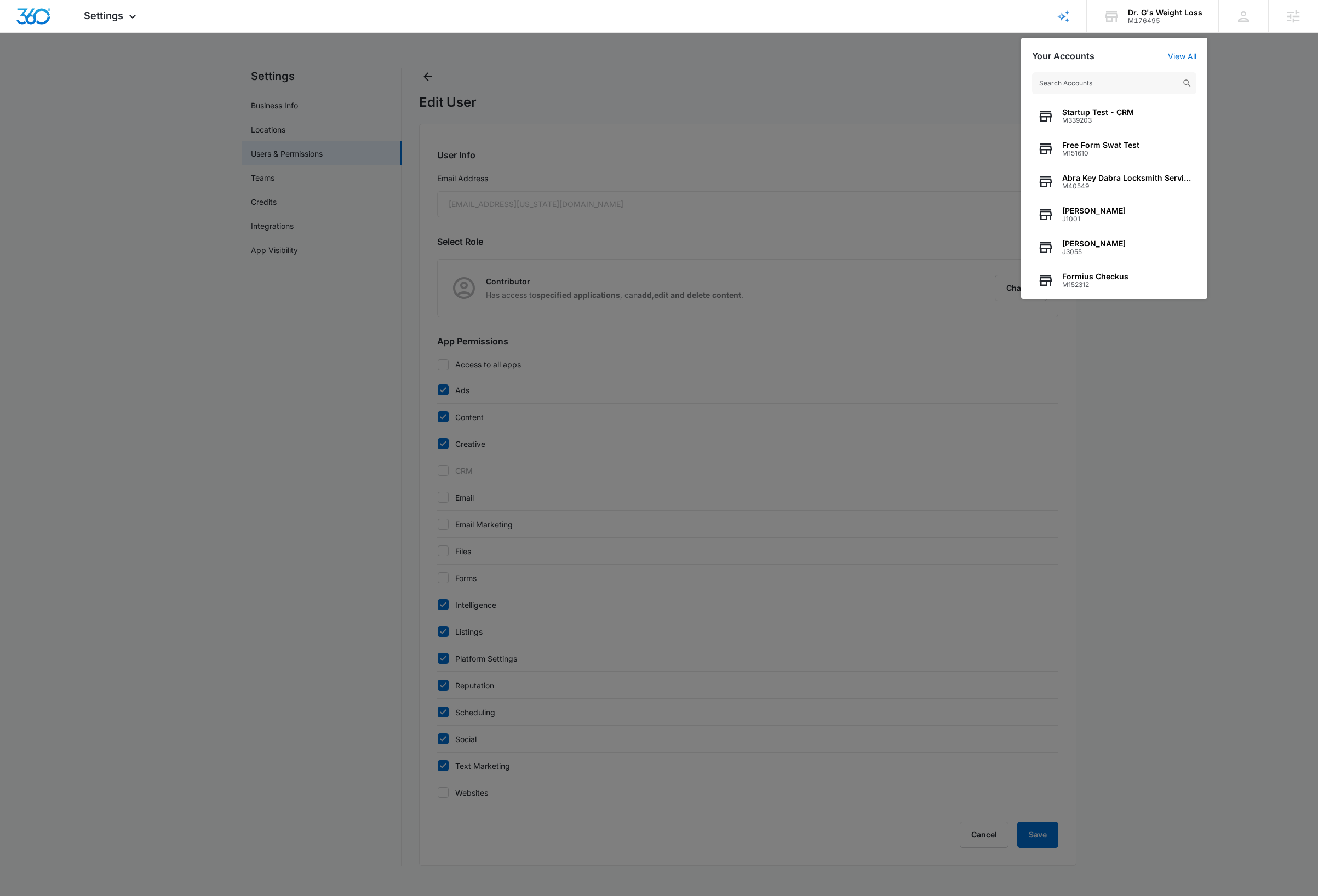
click at [1116, 84] on input "text" at bounding box center [1114, 83] width 164 height 22
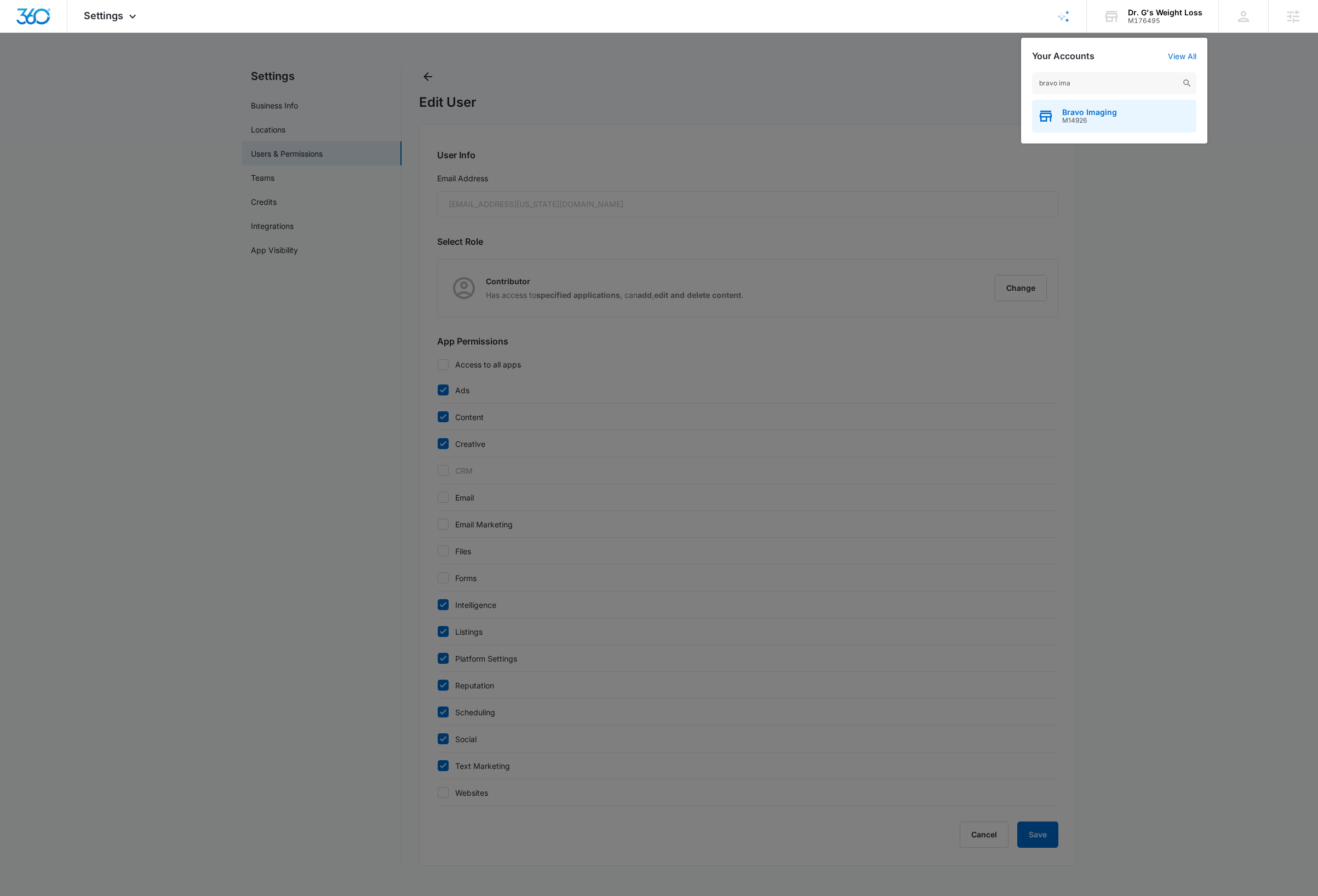
type input "bravo ima"
click at [1120, 119] on div "Bravo Imaging M14926" at bounding box center [1114, 116] width 164 height 33
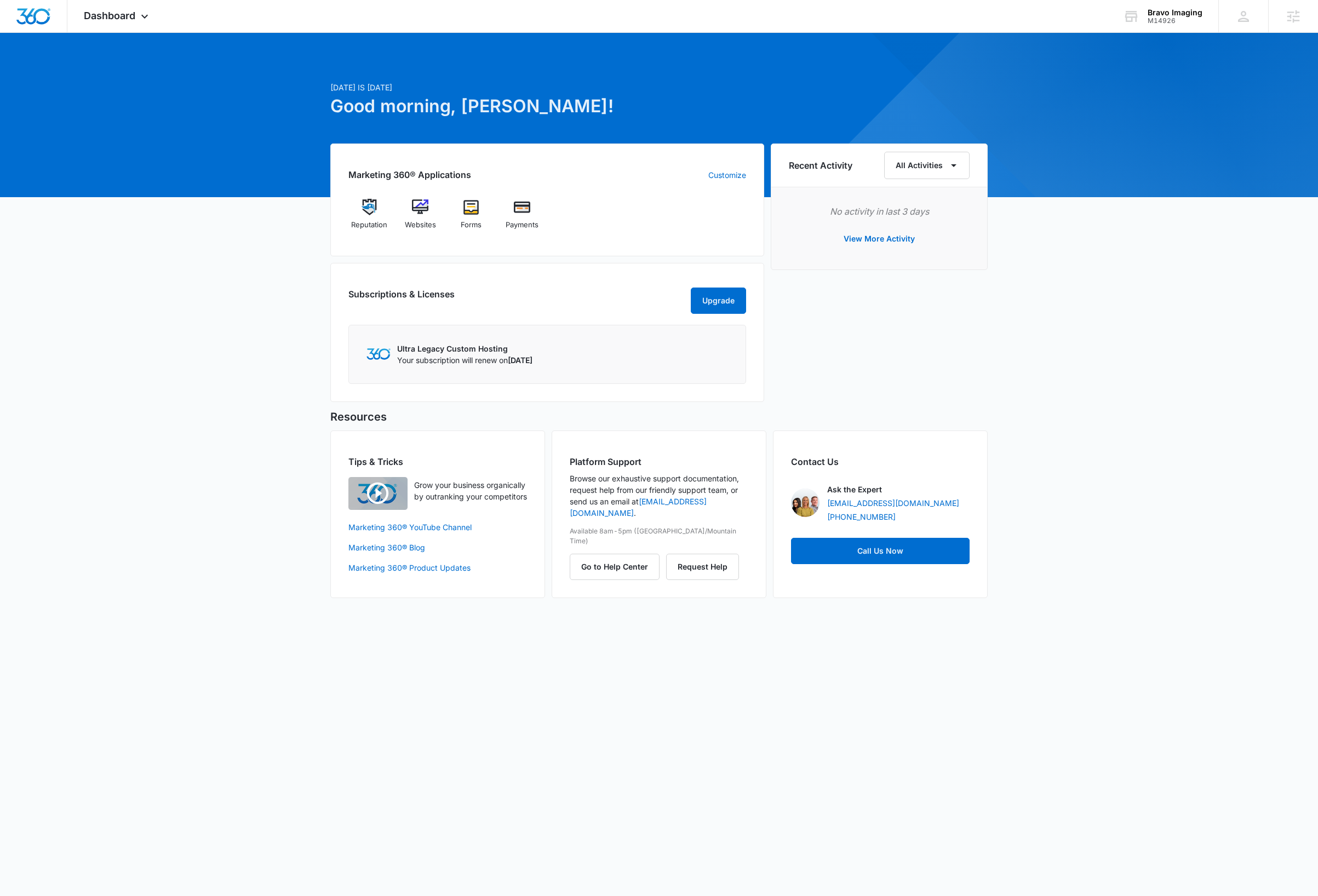
click at [1152, 303] on div "Today is Wednesday, October 8th Good morning, Dave! Marketing 360® Applications…" at bounding box center [659, 329] width 1318 height 565
click at [141, 12] on icon at bounding box center [144, 19] width 13 height 13
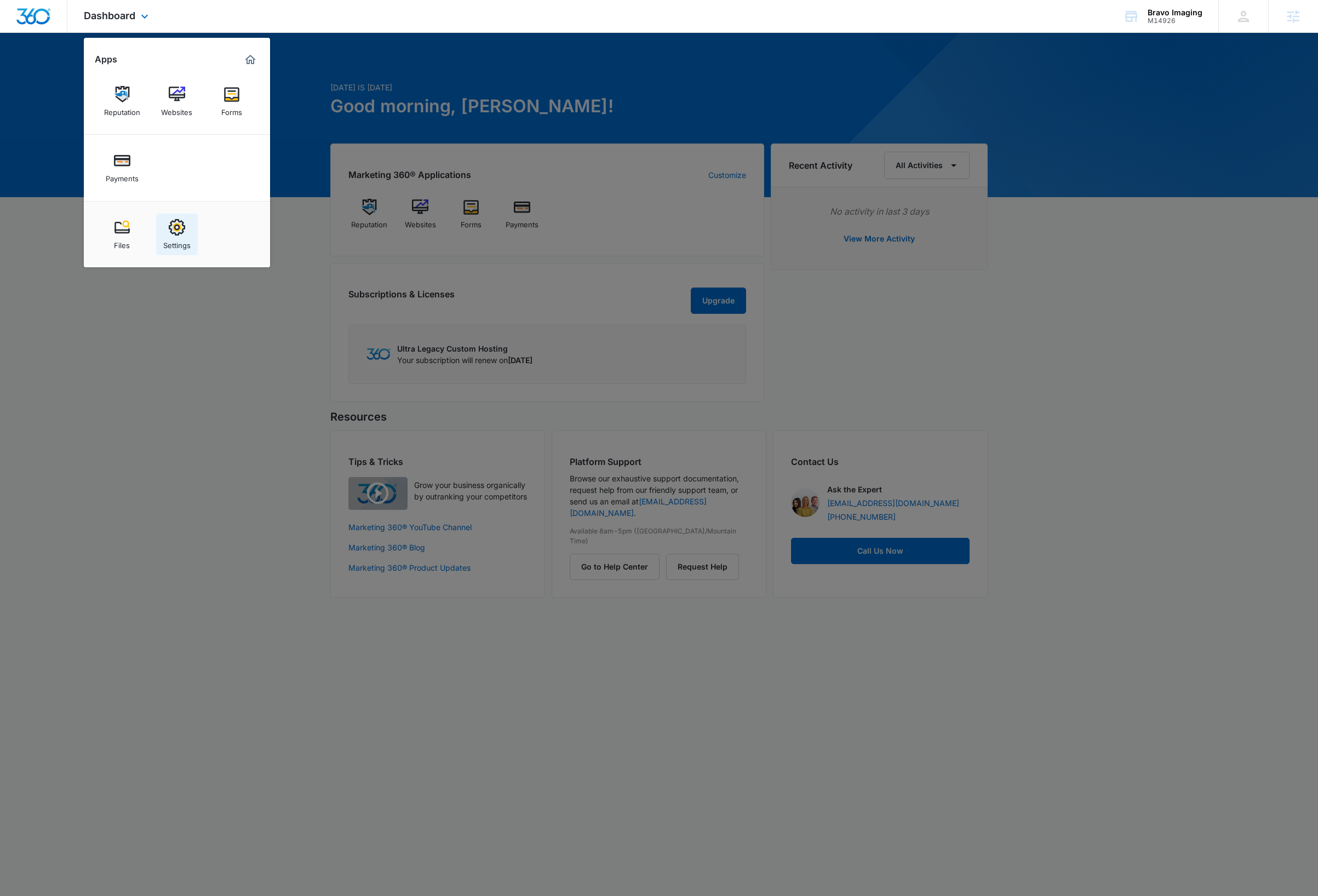
click at [174, 227] on img at bounding box center [177, 227] width 16 height 16
select select "33"
select select "US"
select select "America/Denver"
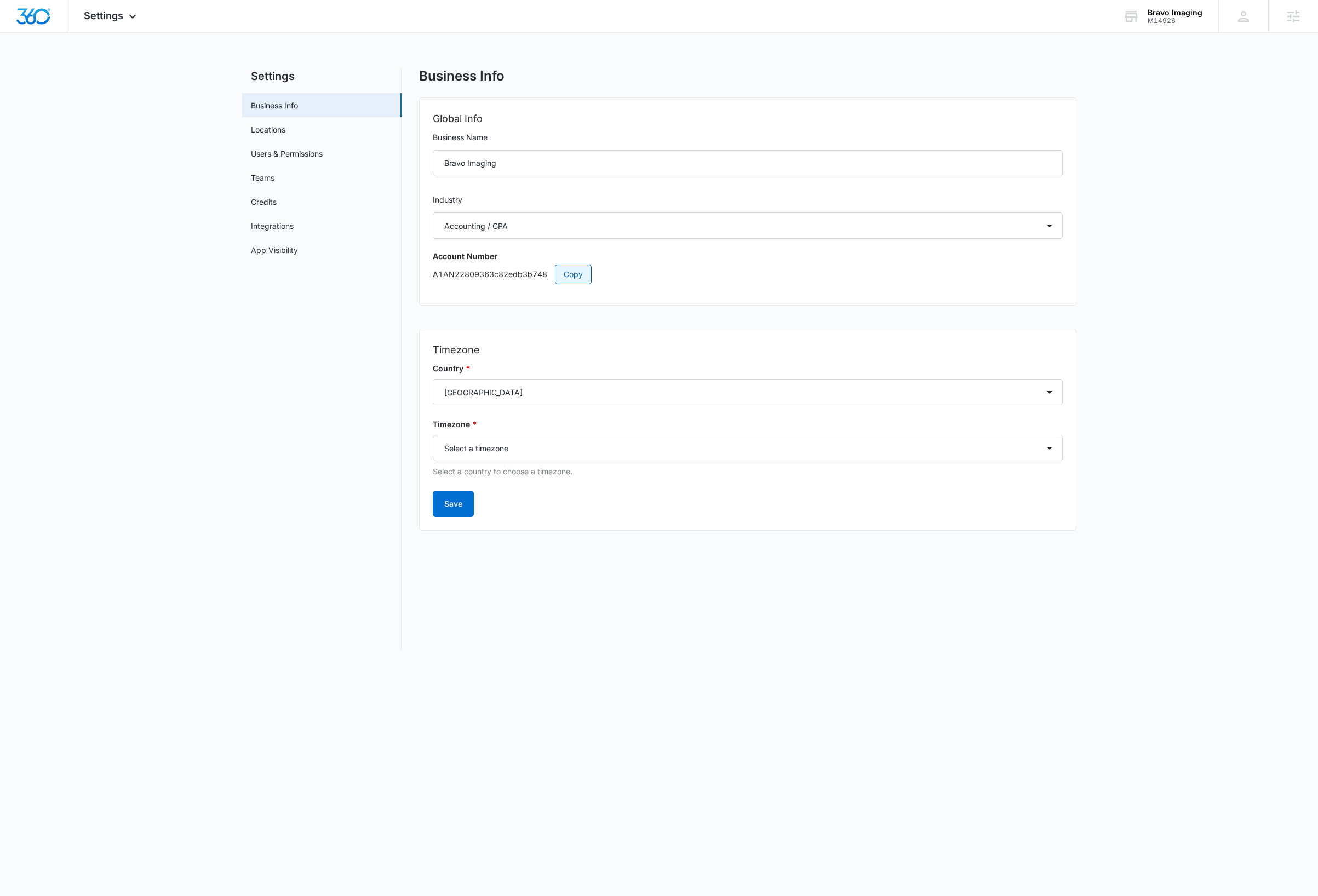
click at [579, 276] on span "Copy" at bounding box center [573, 274] width 19 height 12
click at [1049, 689] on body "Settings Apps Reputation Websites Forms Payments Files Settings AI Assistant Br…" at bounding box center [659, 448] width 1318 height 896
click at [747, 771] on body "Settings Apps Reputation Websites Forms Payments Files Settings AI Assistant Br…" at bounding box center [659, 448] width 1318 height 896
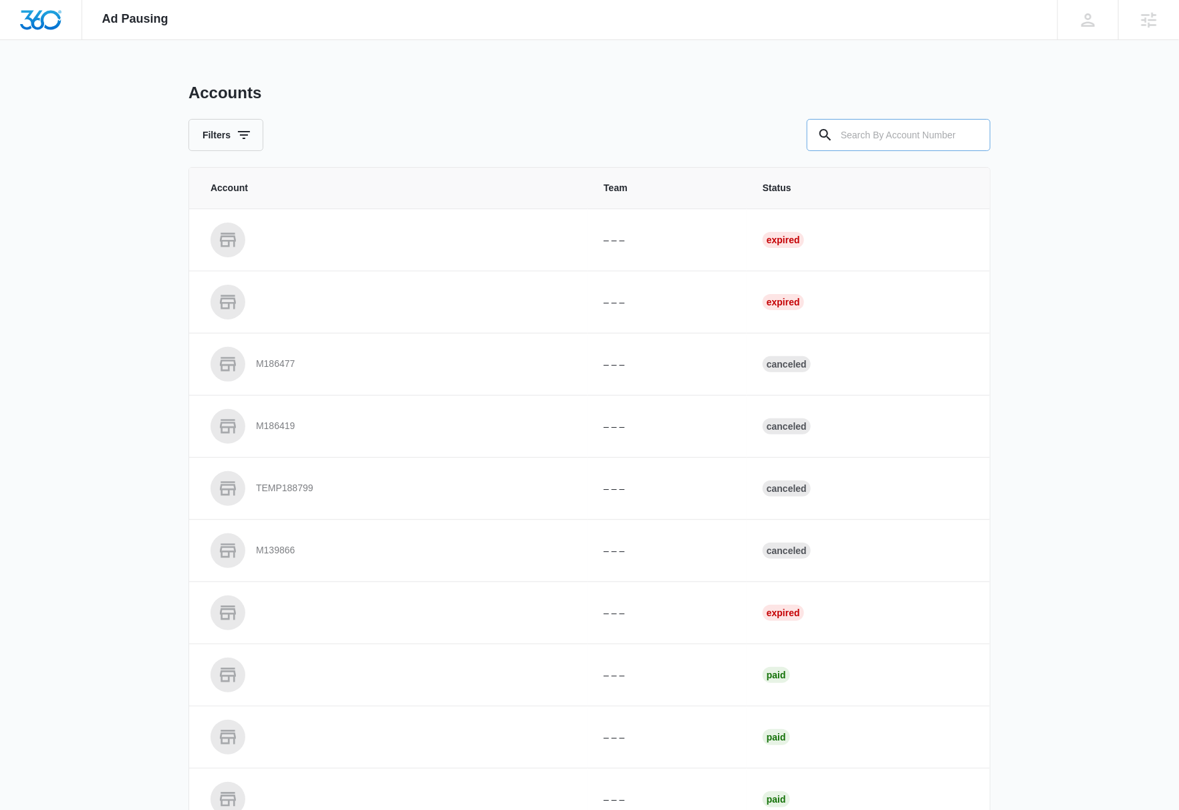
click at [873, 134] on input "text" at bounding box center [898, 135] width 184 height 32
paste input "M326645"
type input "M326645"
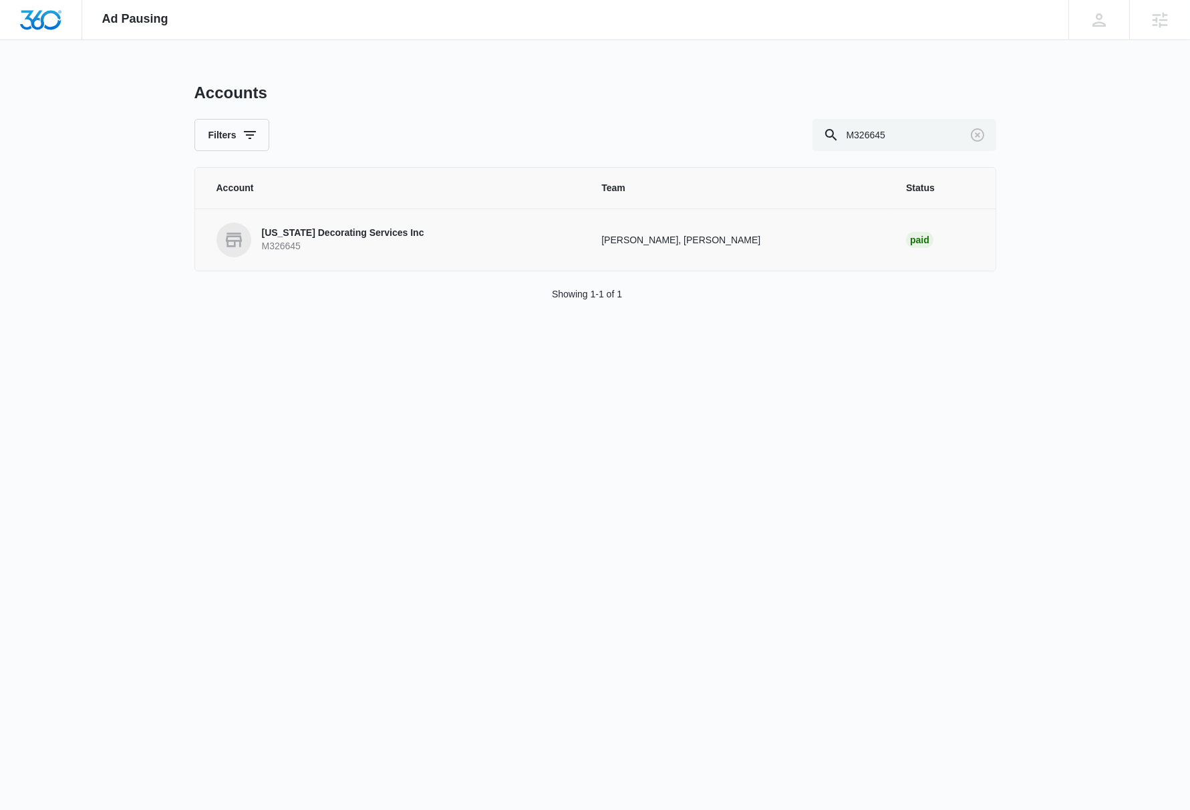
click at [341, 233] on p "Florida Decorating Services Inc" at bounding box center [343, 233] width 162 height 13
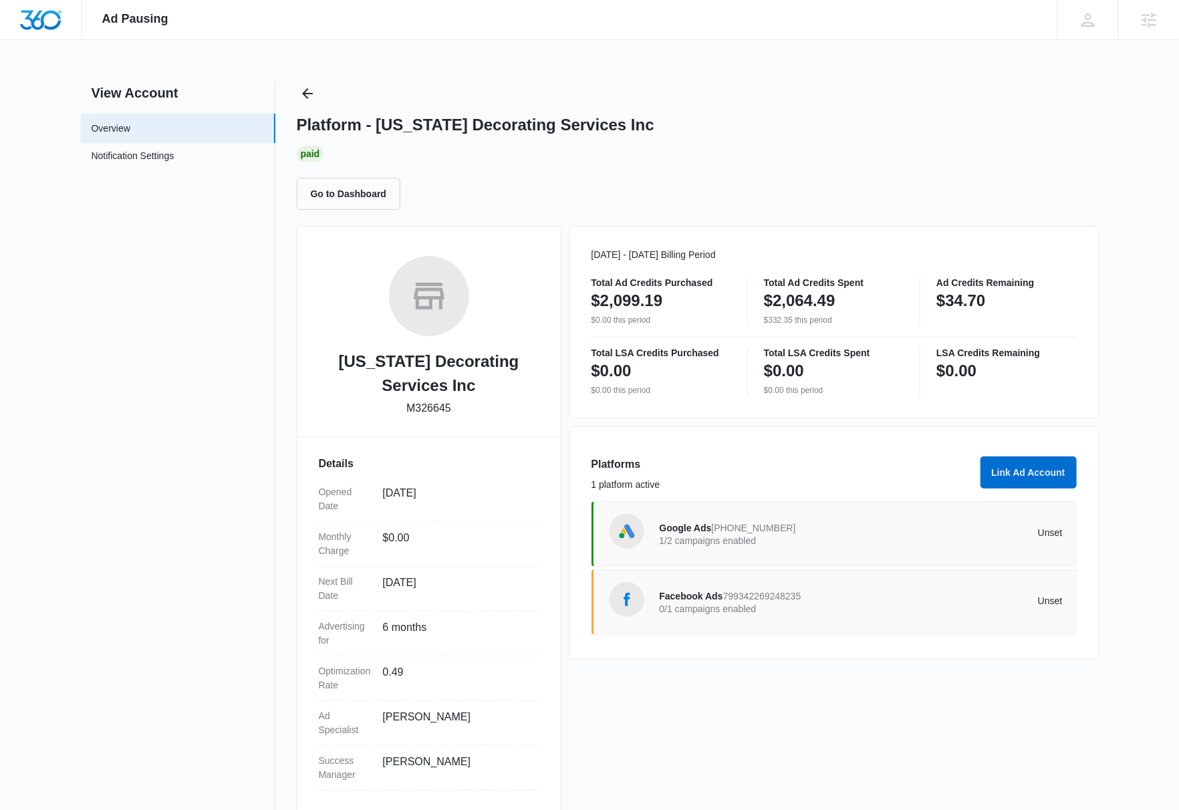
click at [1129, 519] on div "Ad Pausing Apps Reputation Websites Forms CRM Email Social Payments Content Ads…" at bounding box center [589, 405] width 1179 height 810
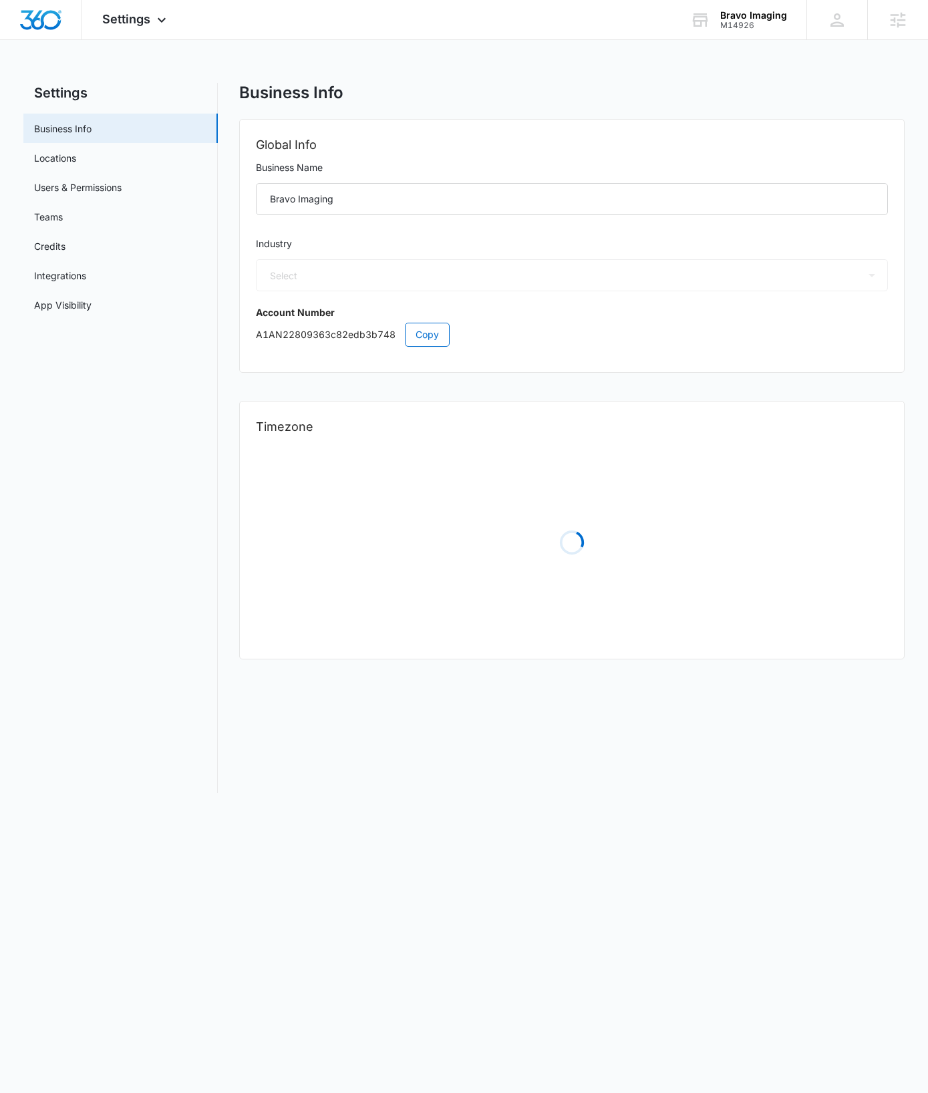
select select "33"
select select "US"
select select "America/[GEOGRAPHIC_DATA]"
click at [468, 856] on body "Settings Apps Reputation Websites Forms Payments Files Settings AI Assistant Br…" at bounding box center [464, 546] width 928 height 1093
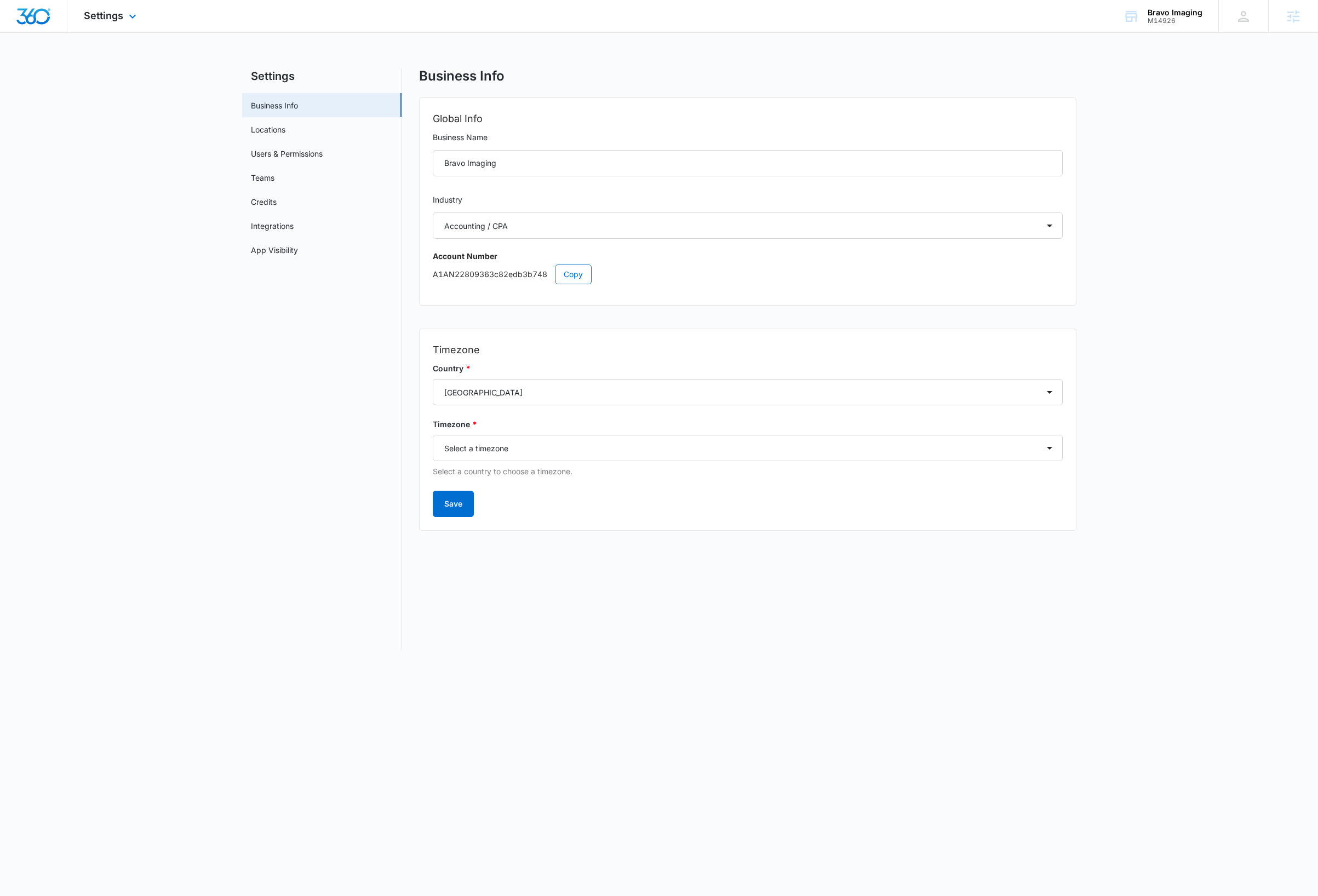
click at [47, 22] on img "Dashboard" at bounding box center [33, 16] width 35 height 16
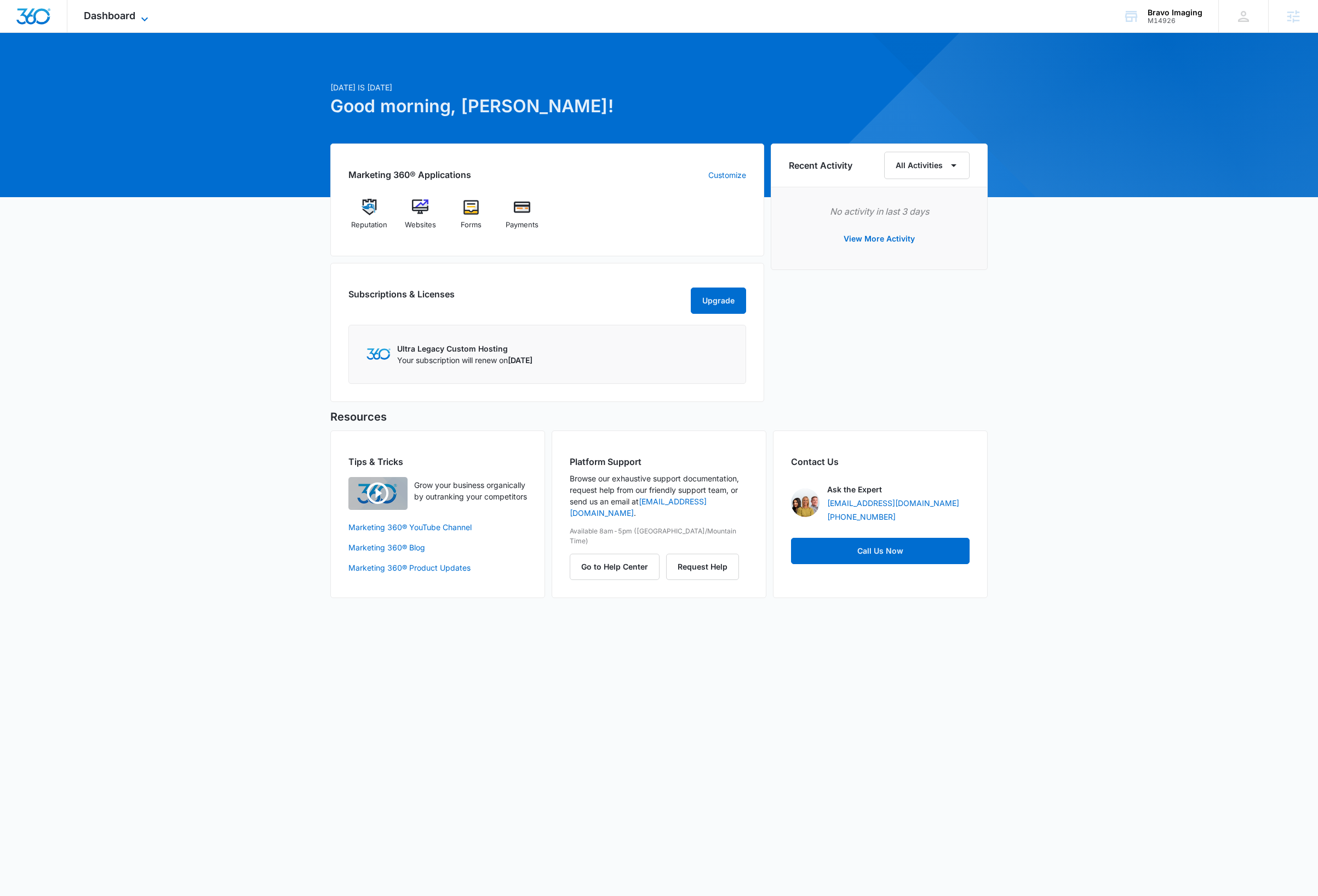
click at [144, 17] on icon at bounding box center [144, 19] width 13 height 13
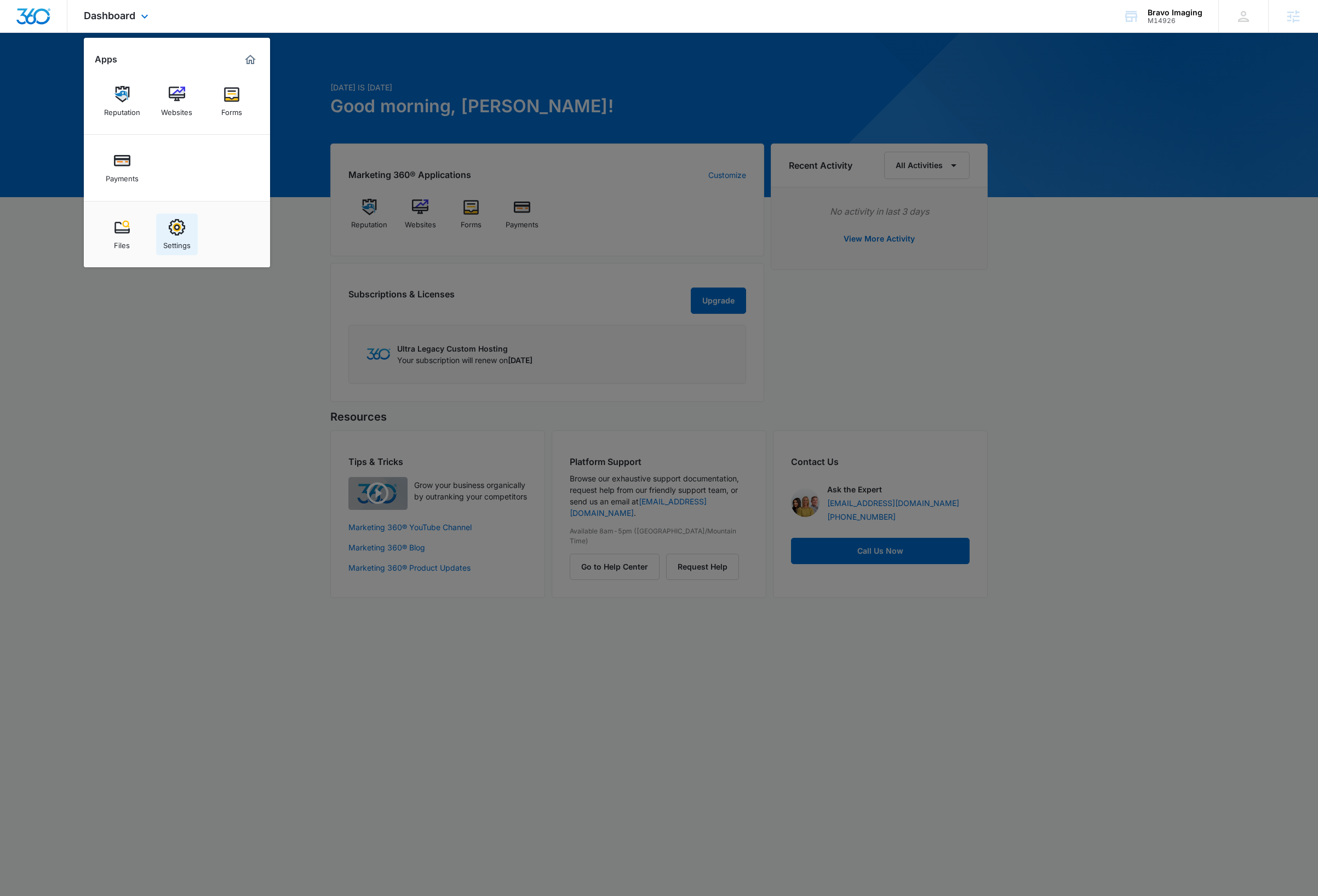
click at [169, 229] on img at bounding box center [177, 227] width 16 height 16
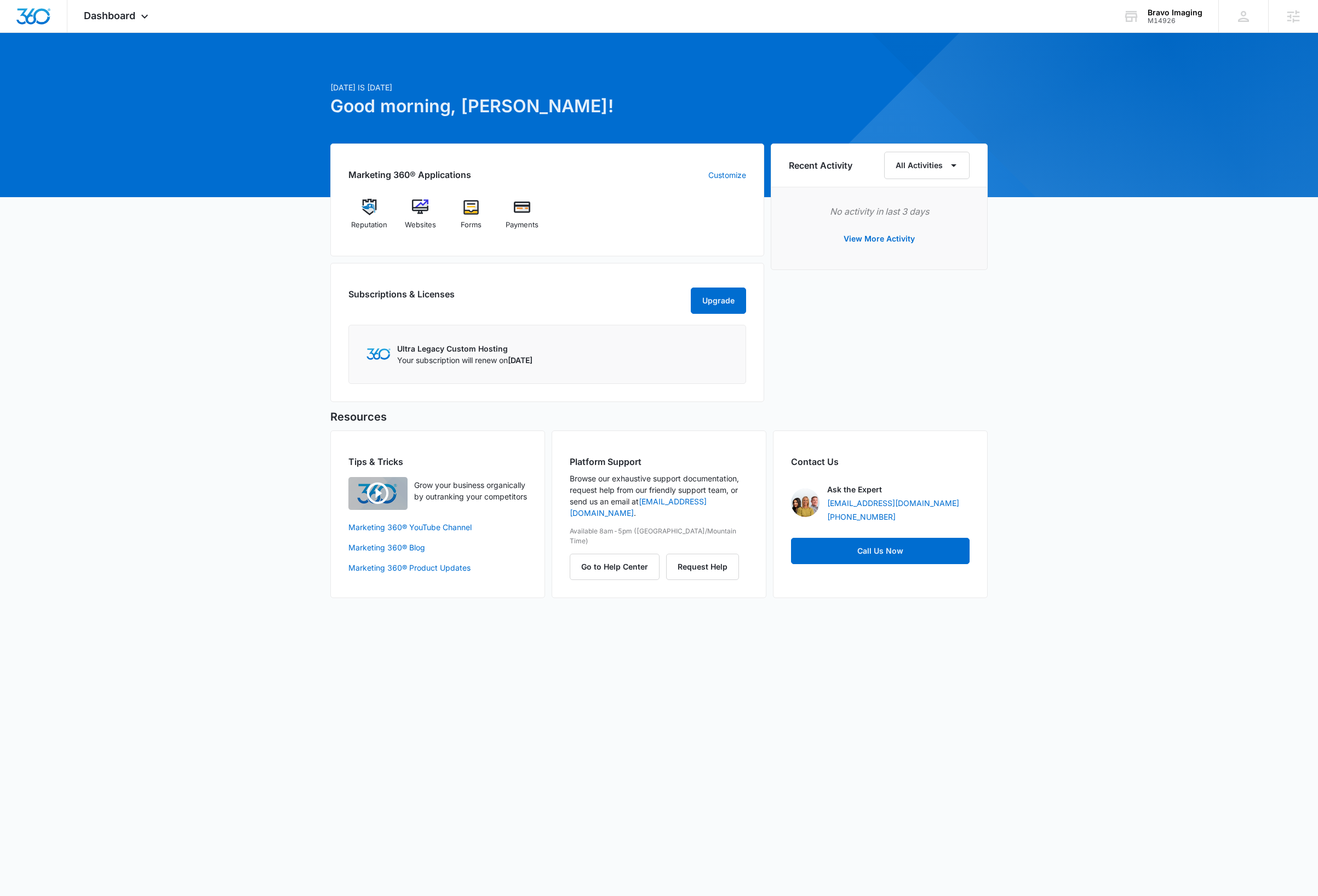
select select "33"
select select "US"
select select "America/Denver"
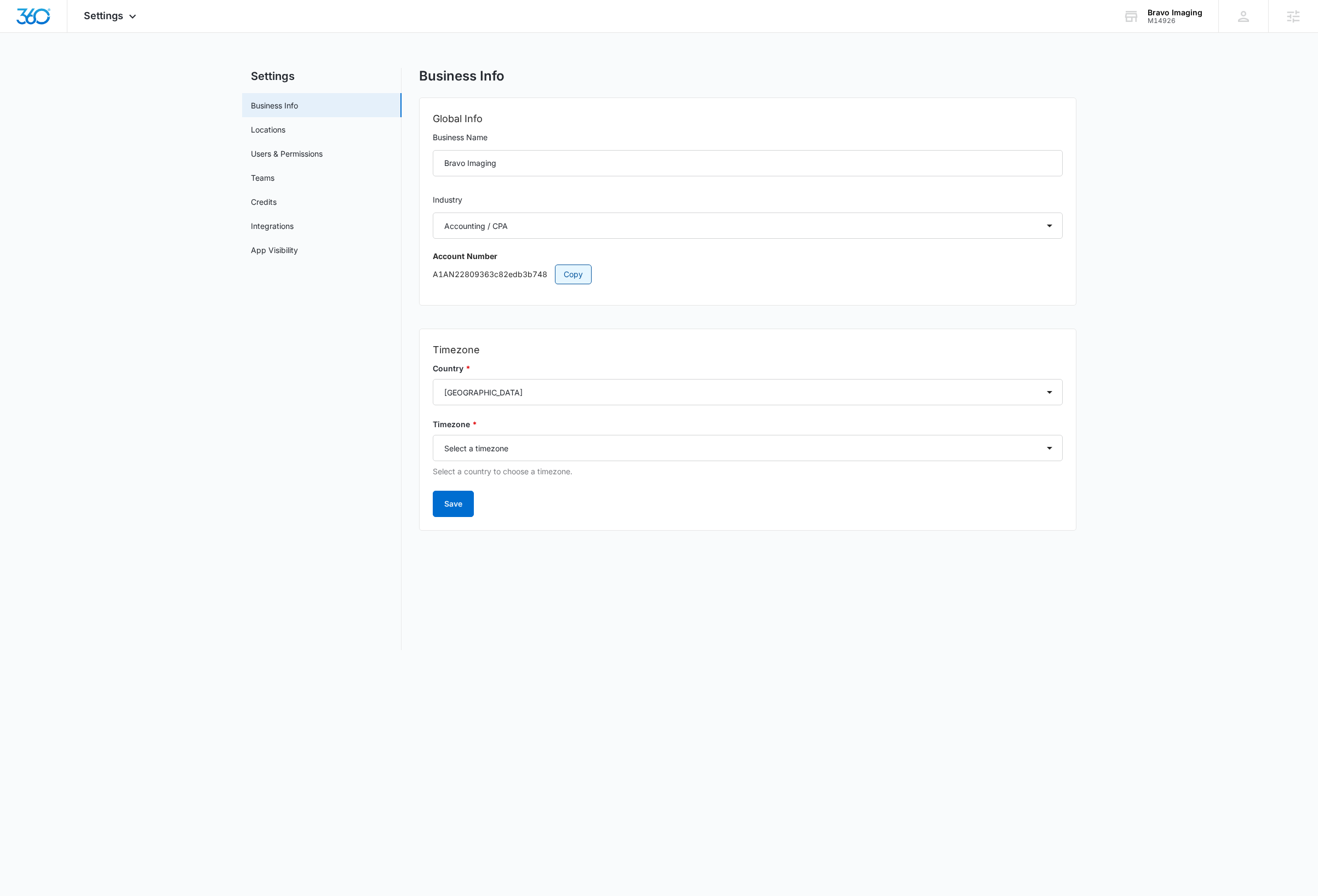
click at [564, 274] on span "Copy" at bounding box center [573, 274] width 19 height 12
click at [32, 14] on img "Dashboard" at bounding box center [33, 16] width 35 height 16
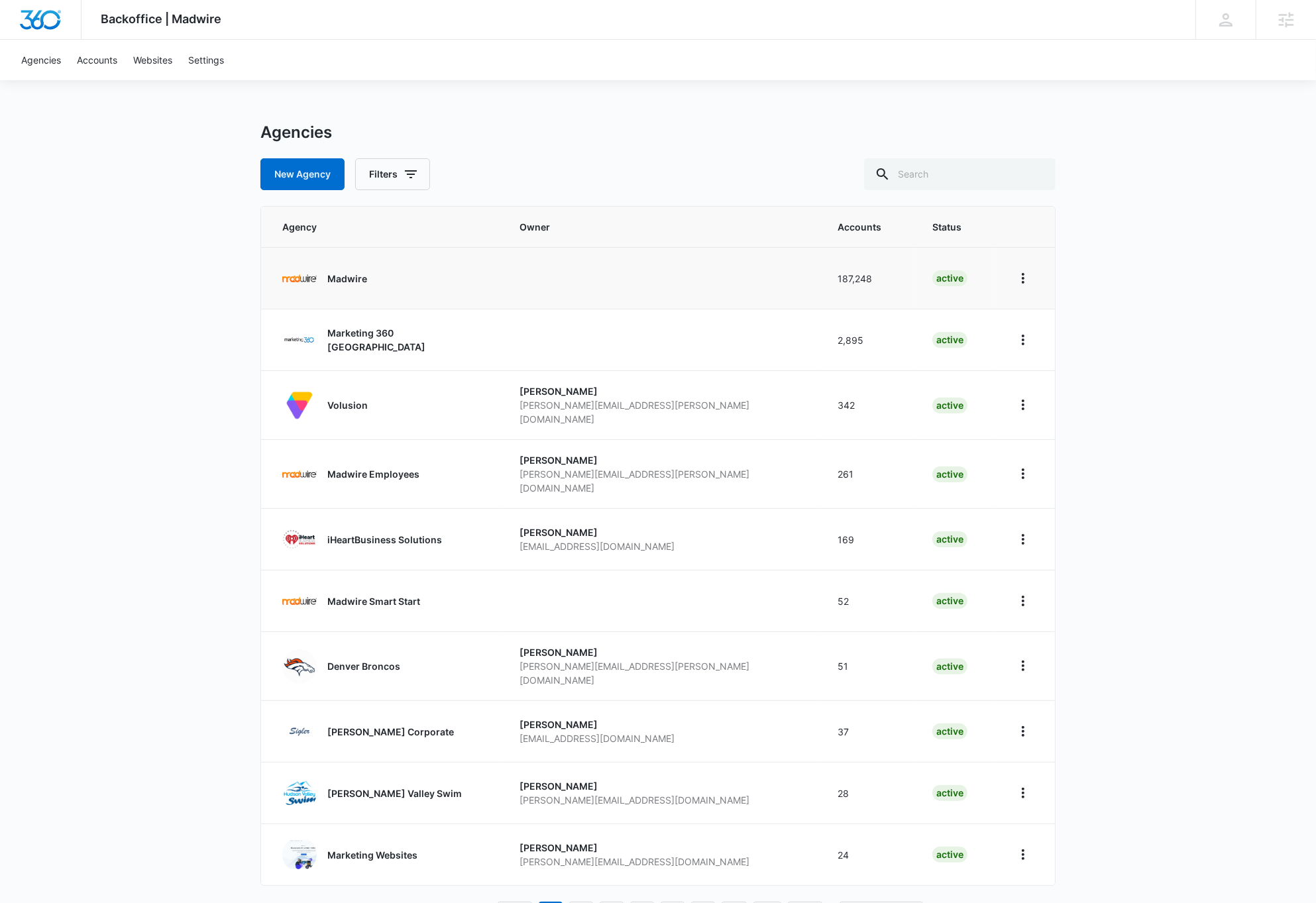
click at [346, 275] on p "Madwire" at bounding box center [347, 279] width 40 height 14
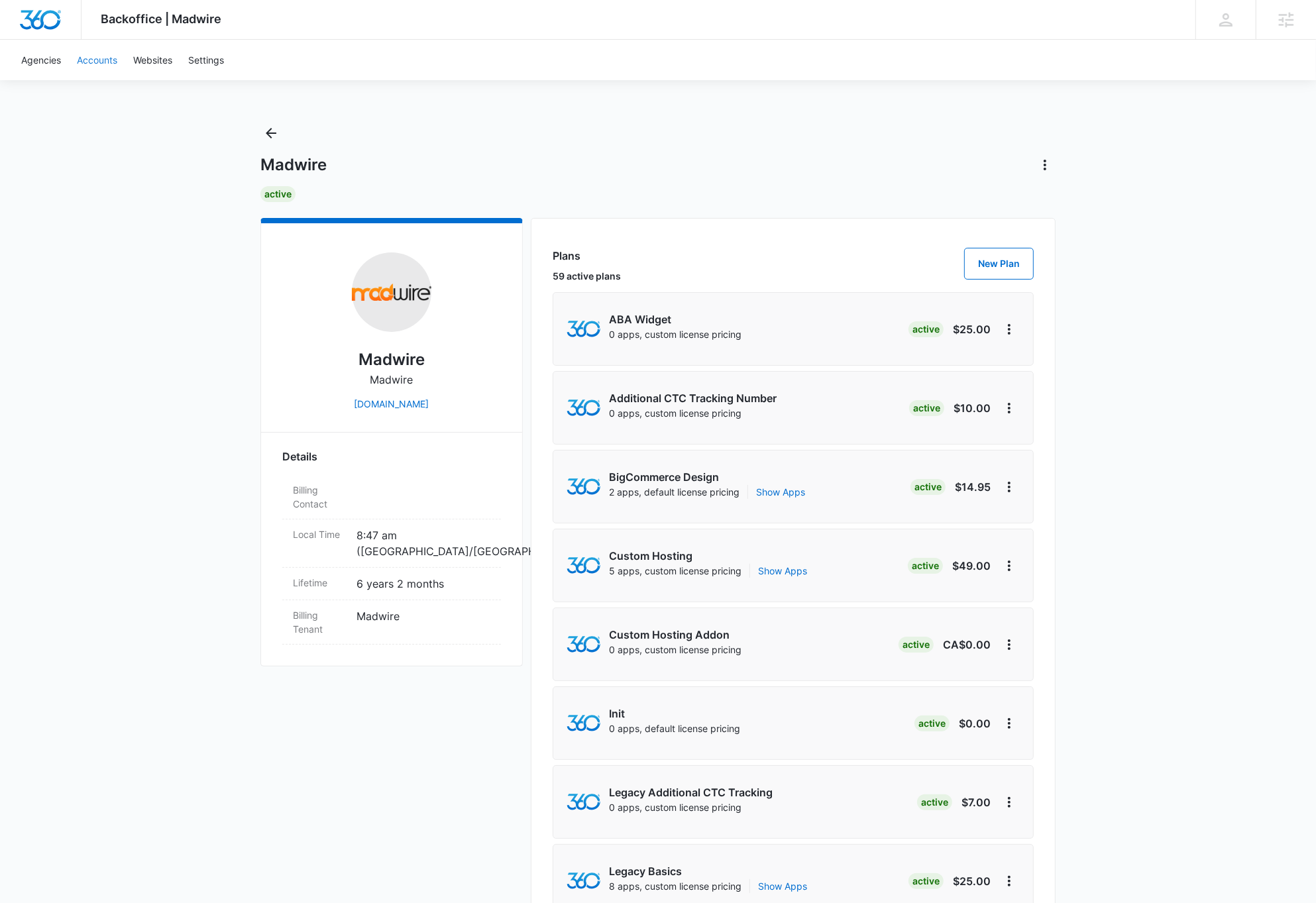
click at [91, 62] on link "Accounts" at bounding box center [96, 59] width 57 height 41
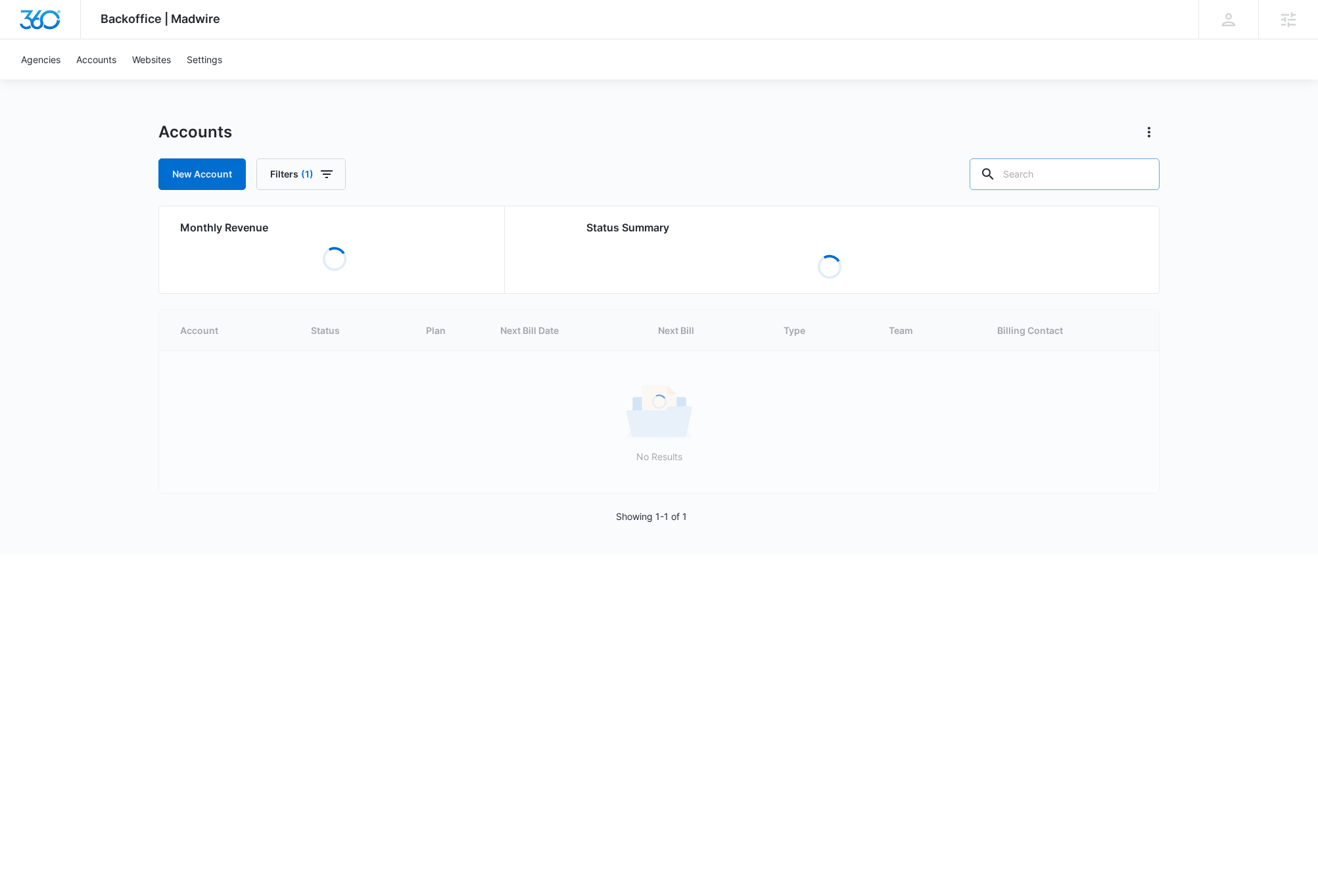
click at [1098, 176] on input "text" at bounding box center [1064, 174] width 190 height 31
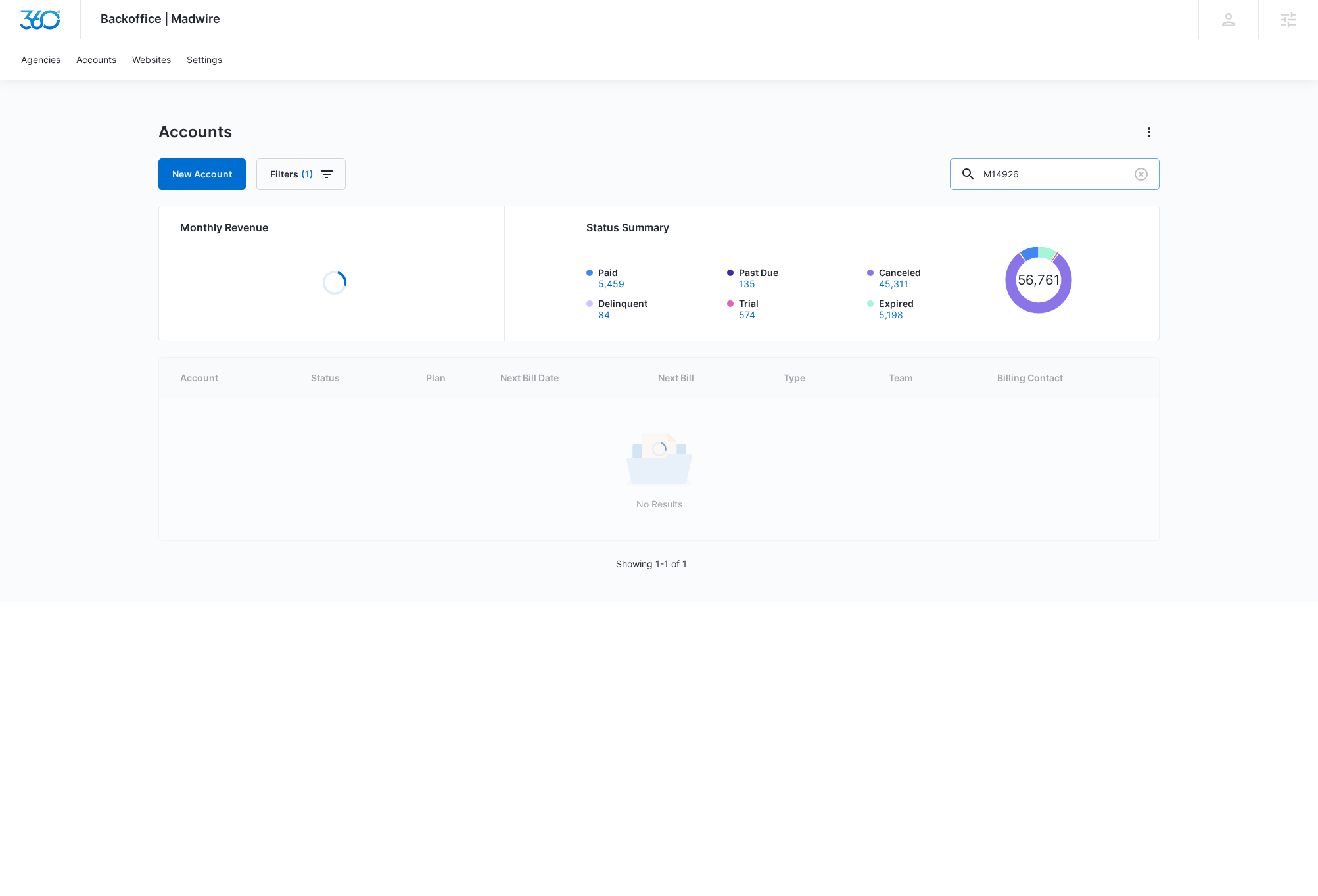
type input "M14926"
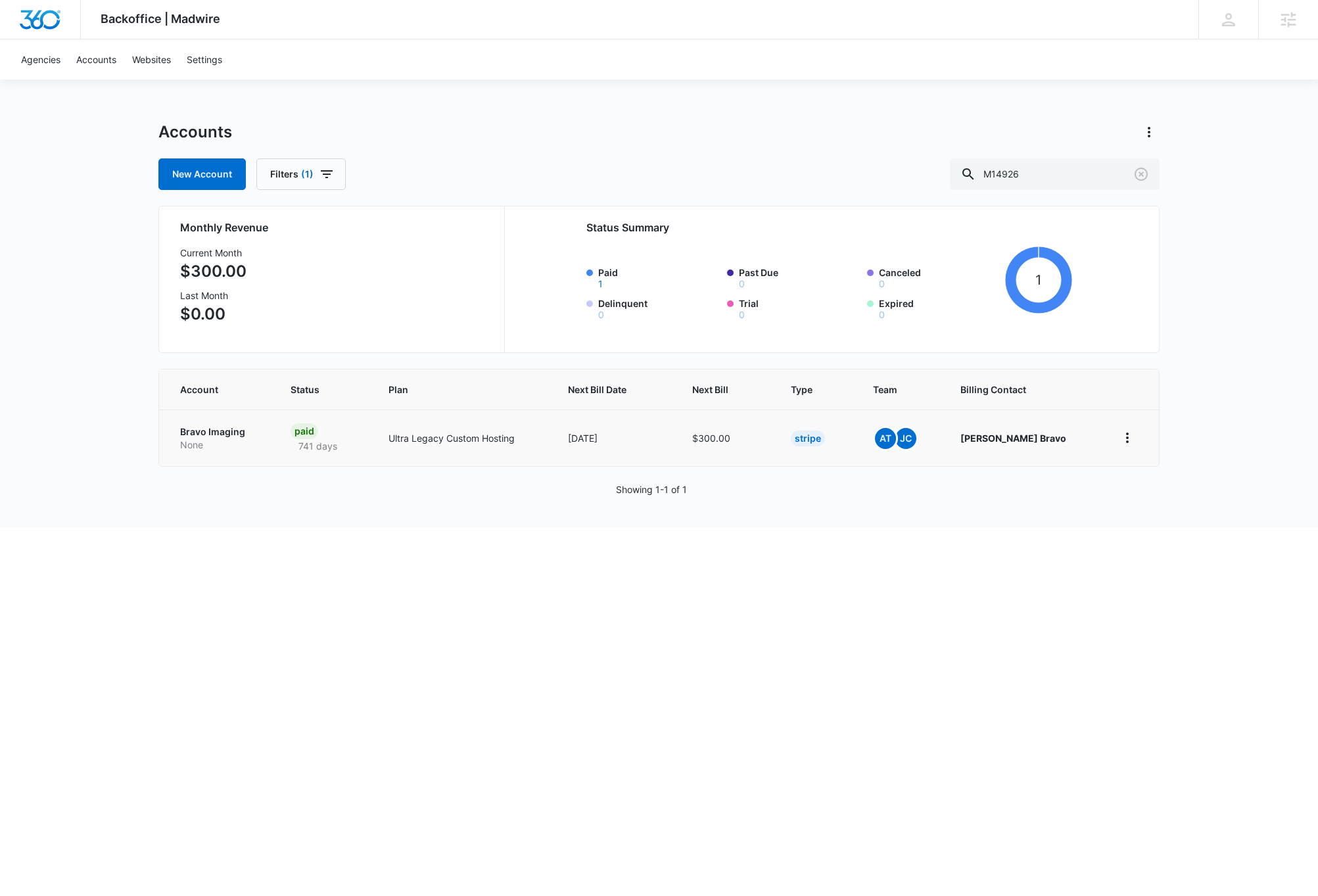
click at [226, 430] on p "Bravo Imaging" at bounding box center [219, 431] width 79 height 13
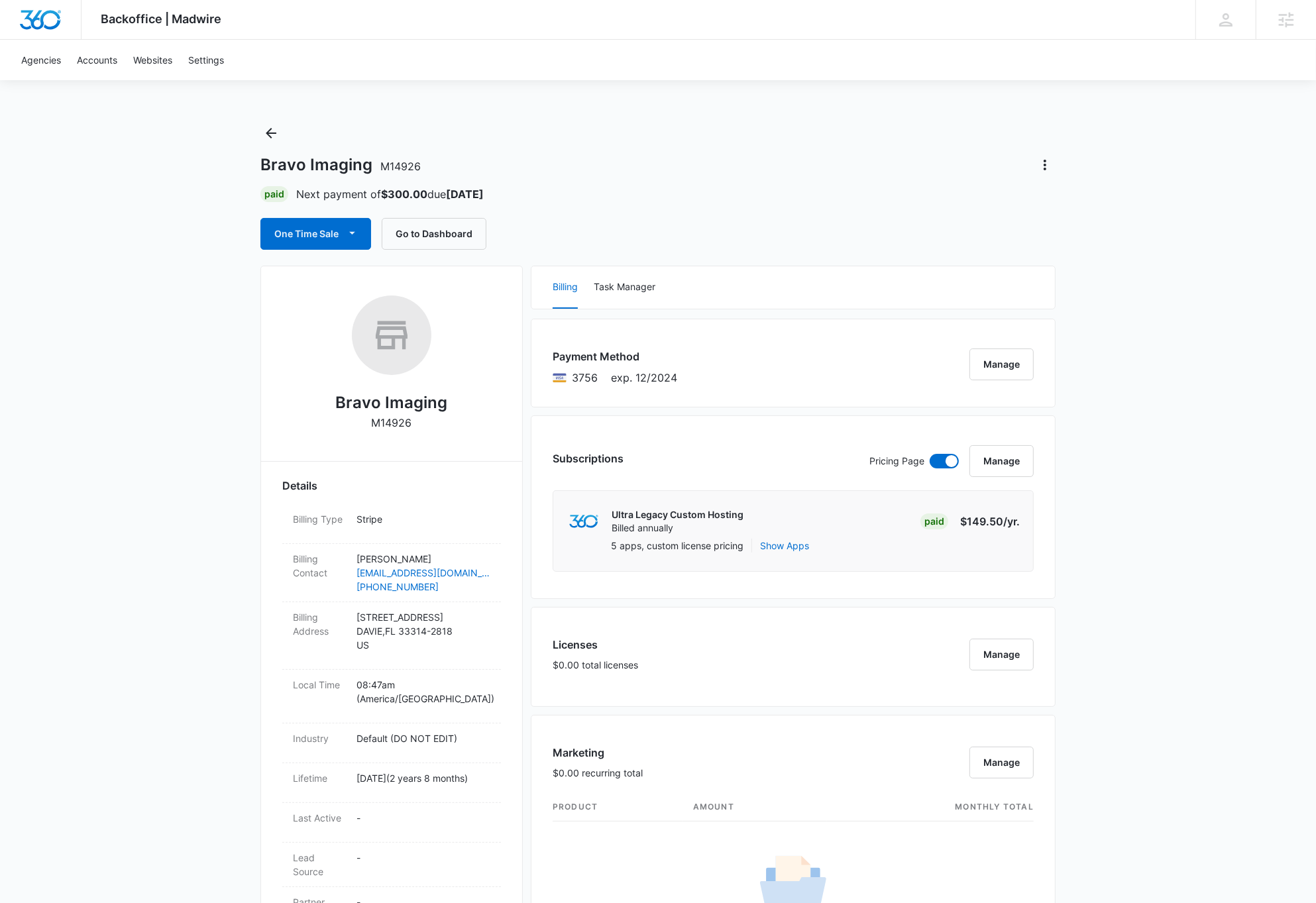
click at [766, 124] on div "Bravo Imaging M14926 Paid Next payment of $300.00 due Sep 27, 2026 One Time Sal…" at bounding box center [658, 186] width 795 height 127
click at [392, 420] on p "M14926" at bounding box center [392, 422] width 41 height 16
copy p "M14926"
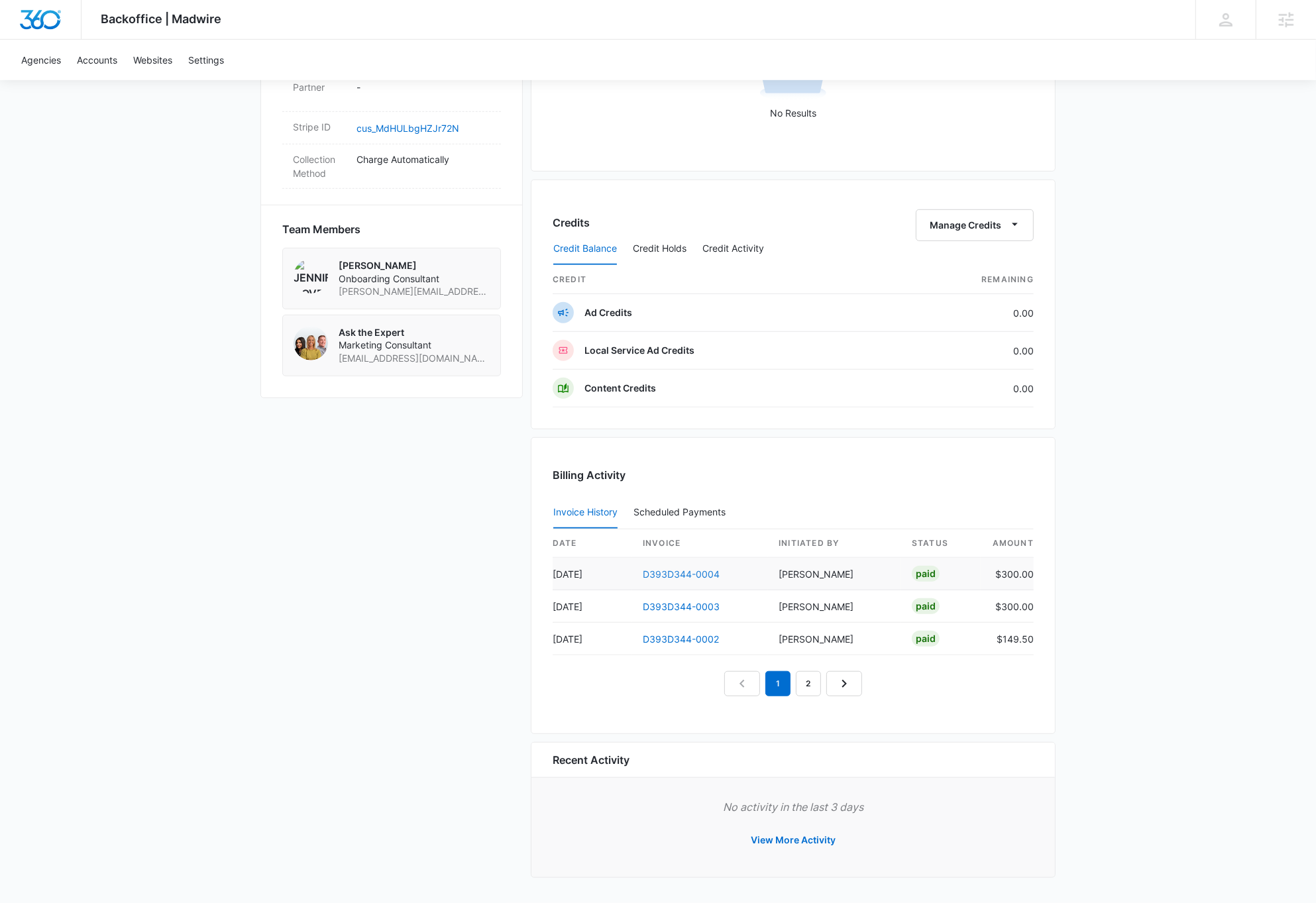
click at [662, 574] on link "D393D344-0004" at bounding box center [681, 573] width 77 height 11
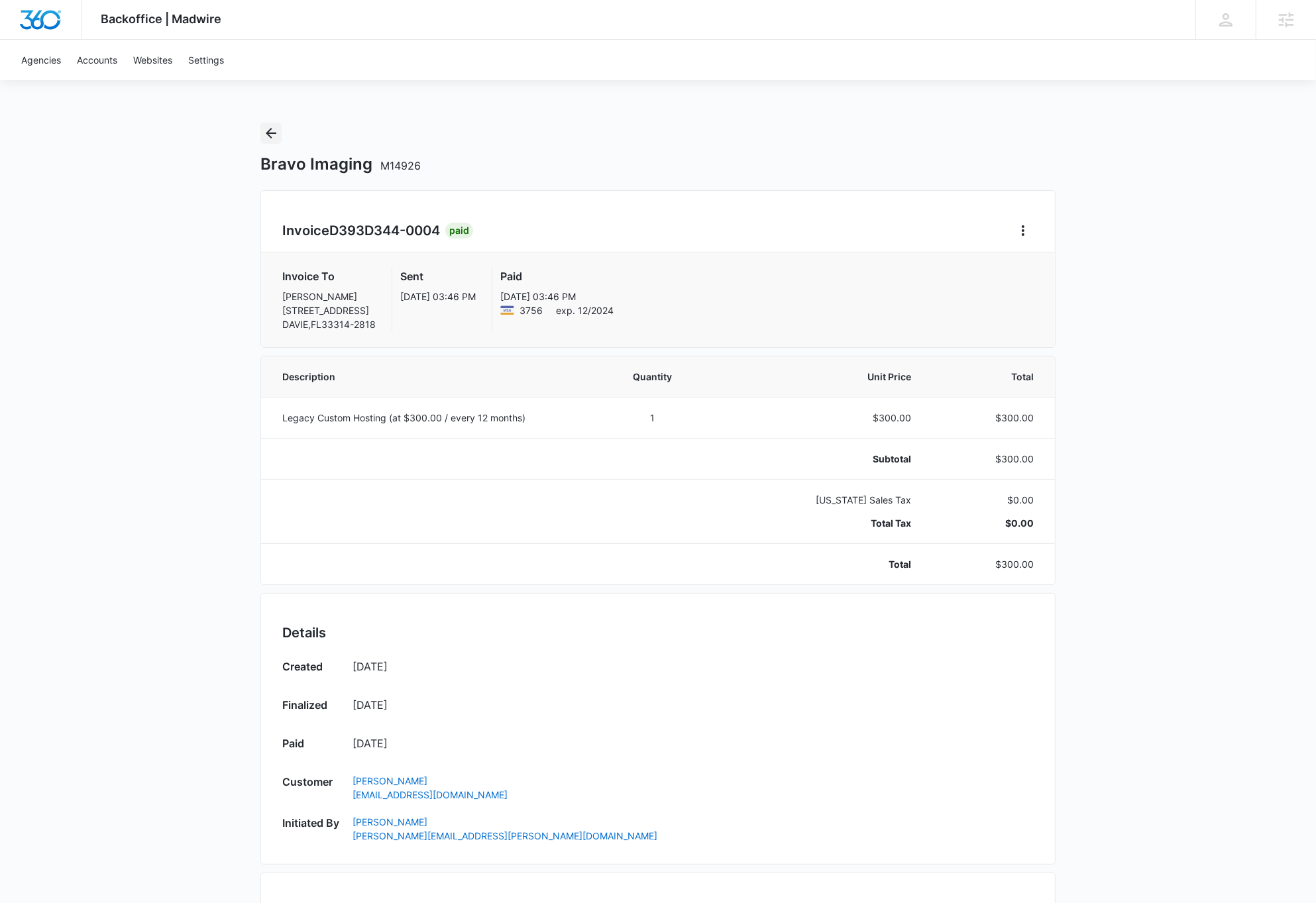
click at [273, 134] on icon "Back" at bounding box center [271, 133] width 16 height 16
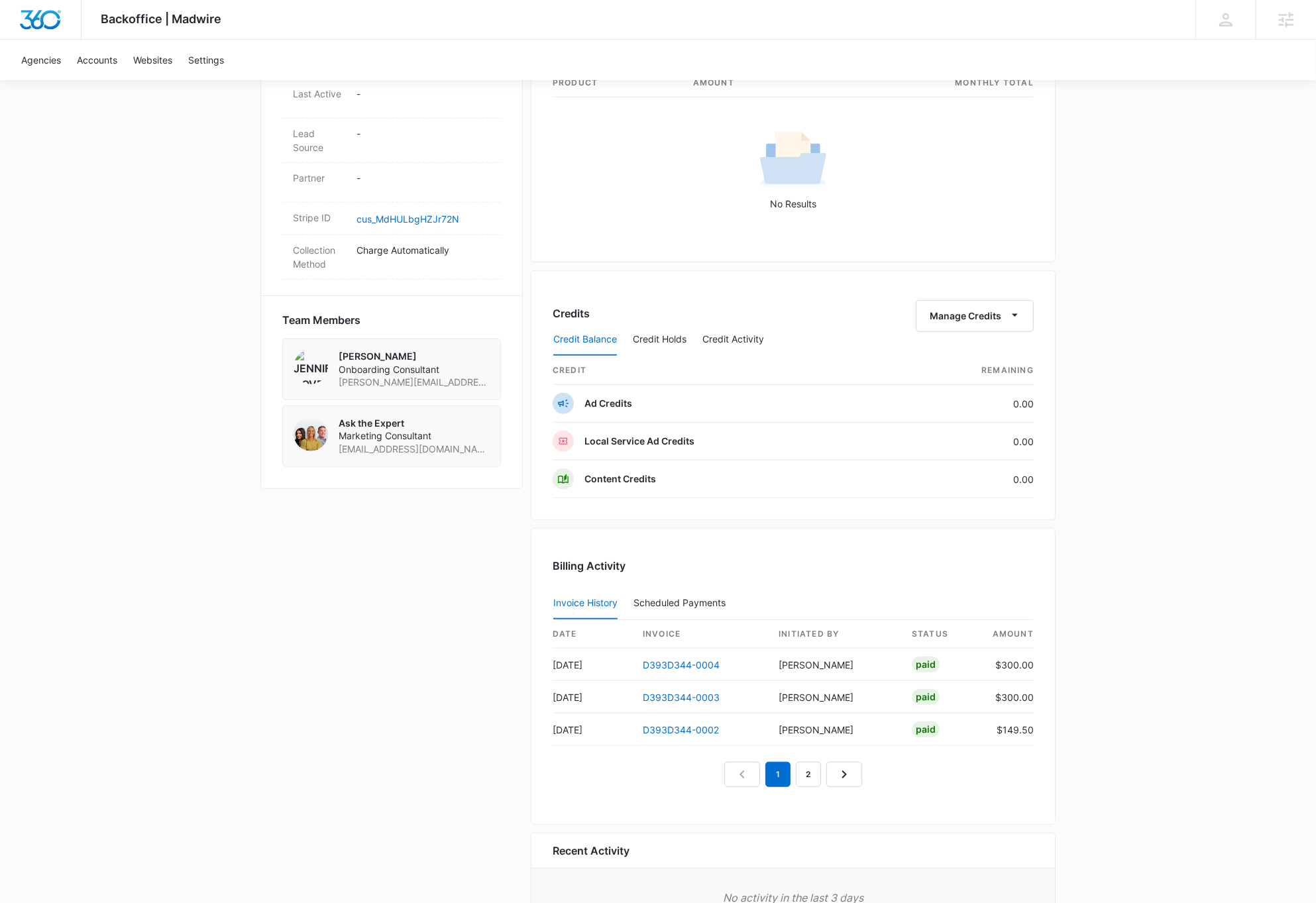
scroll to position [818, 0]
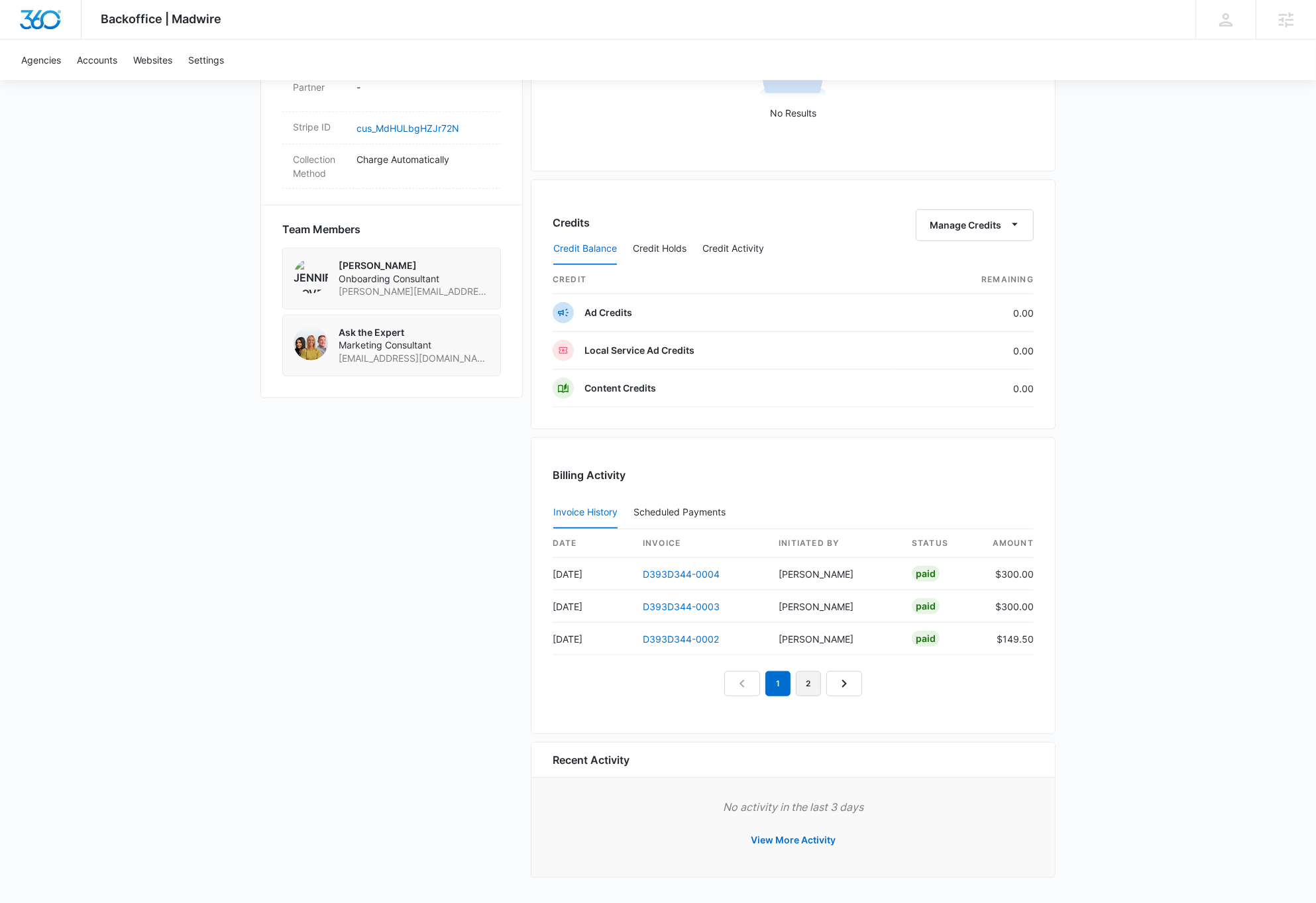
click at [809, 685] on link "2" at bounding box center [807, 683] width 25 height 25
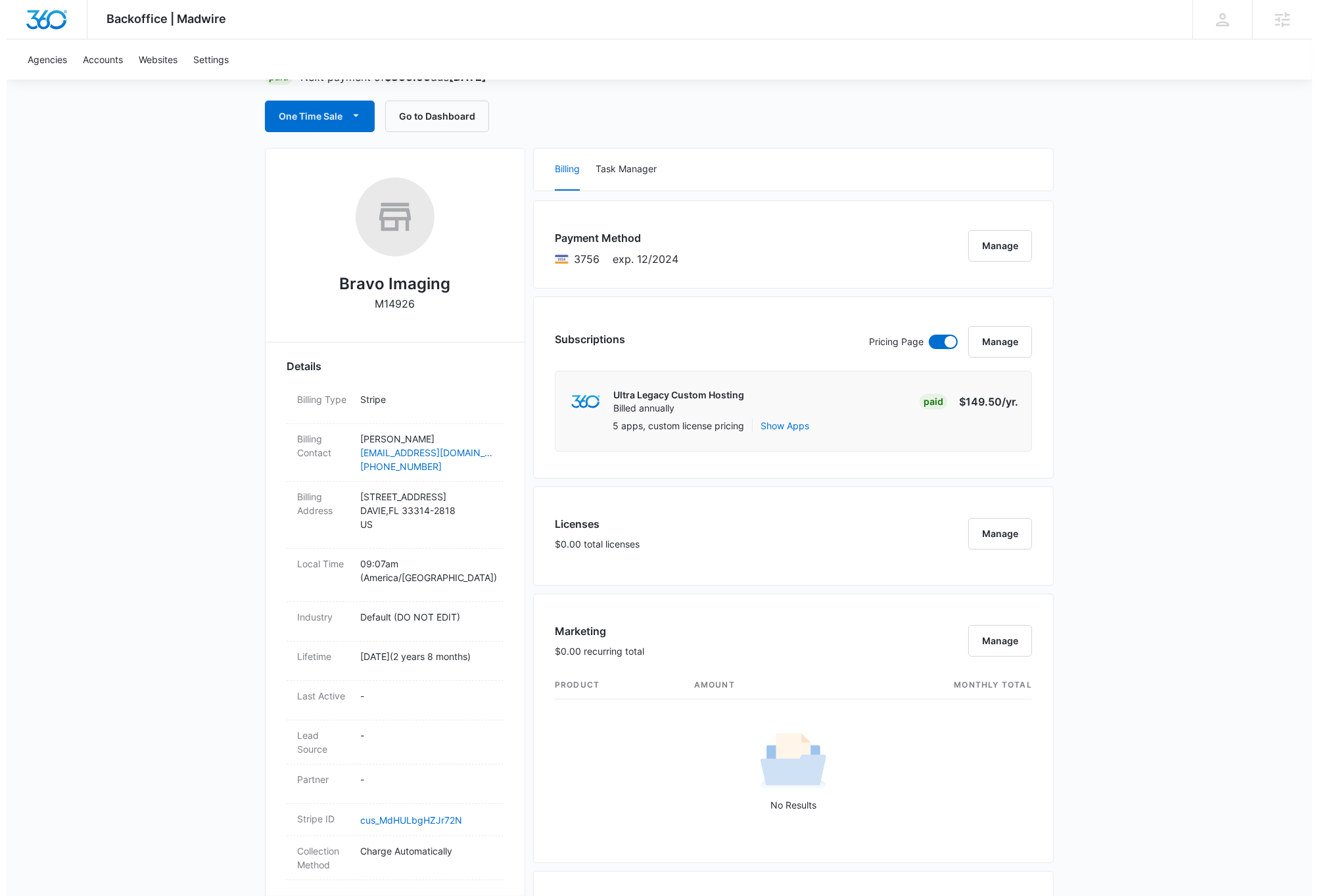
scroll to position [0, 0]
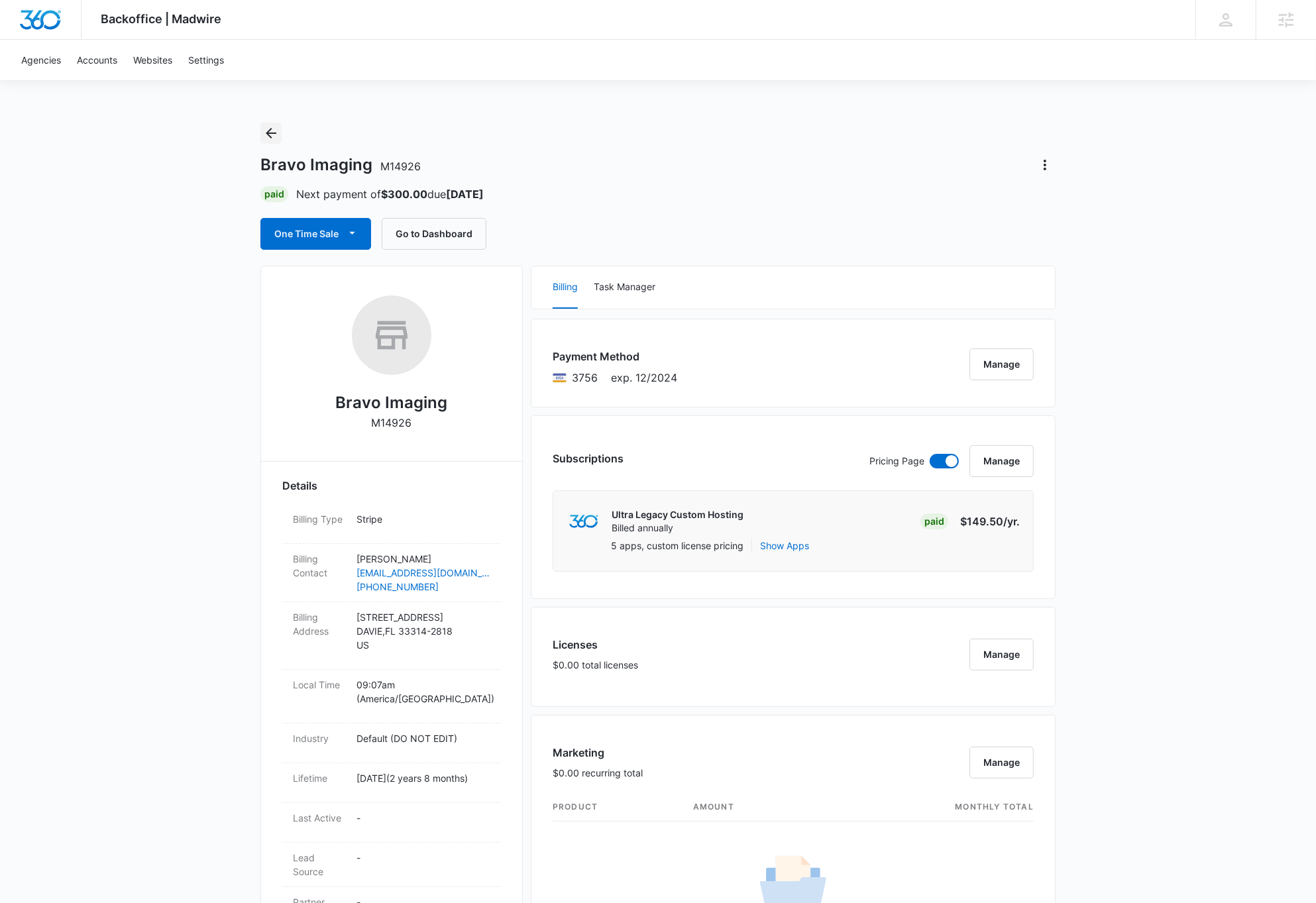
click at [265, 132] on icon "Back" at bounding box center [271, 133] width 16 height 16
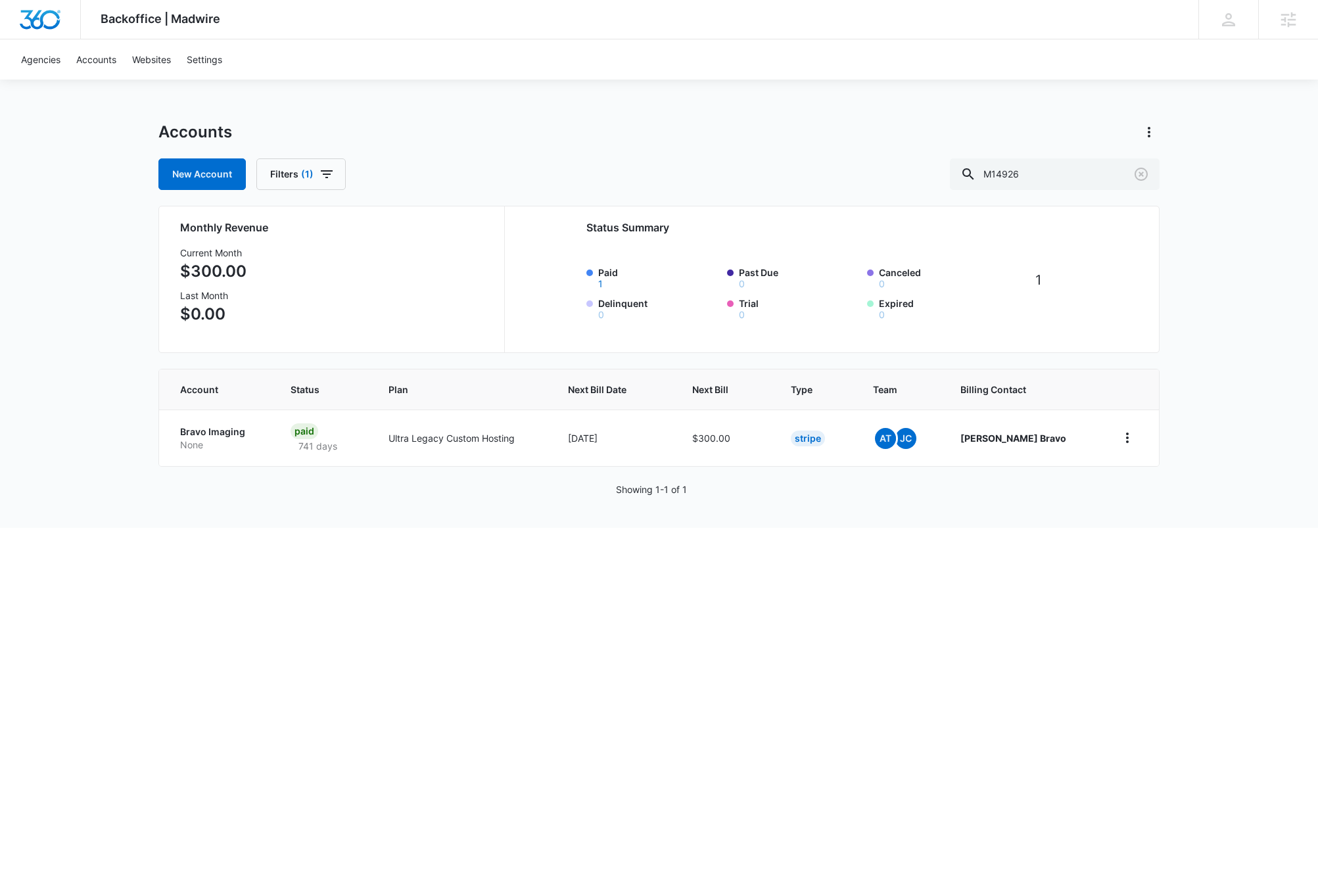
click at [183, 209] on div "Monthly Revenue Current Month $300.00 Last Month $0.00 Status Summary Paid 1 Pa…" at bounding box center [659, 279] width 1001 height 148
click at [1084, 177] on input "M14926" at bounding box center [1054, 174] width 210 height 31
paste input "33900"
type input "M339006"
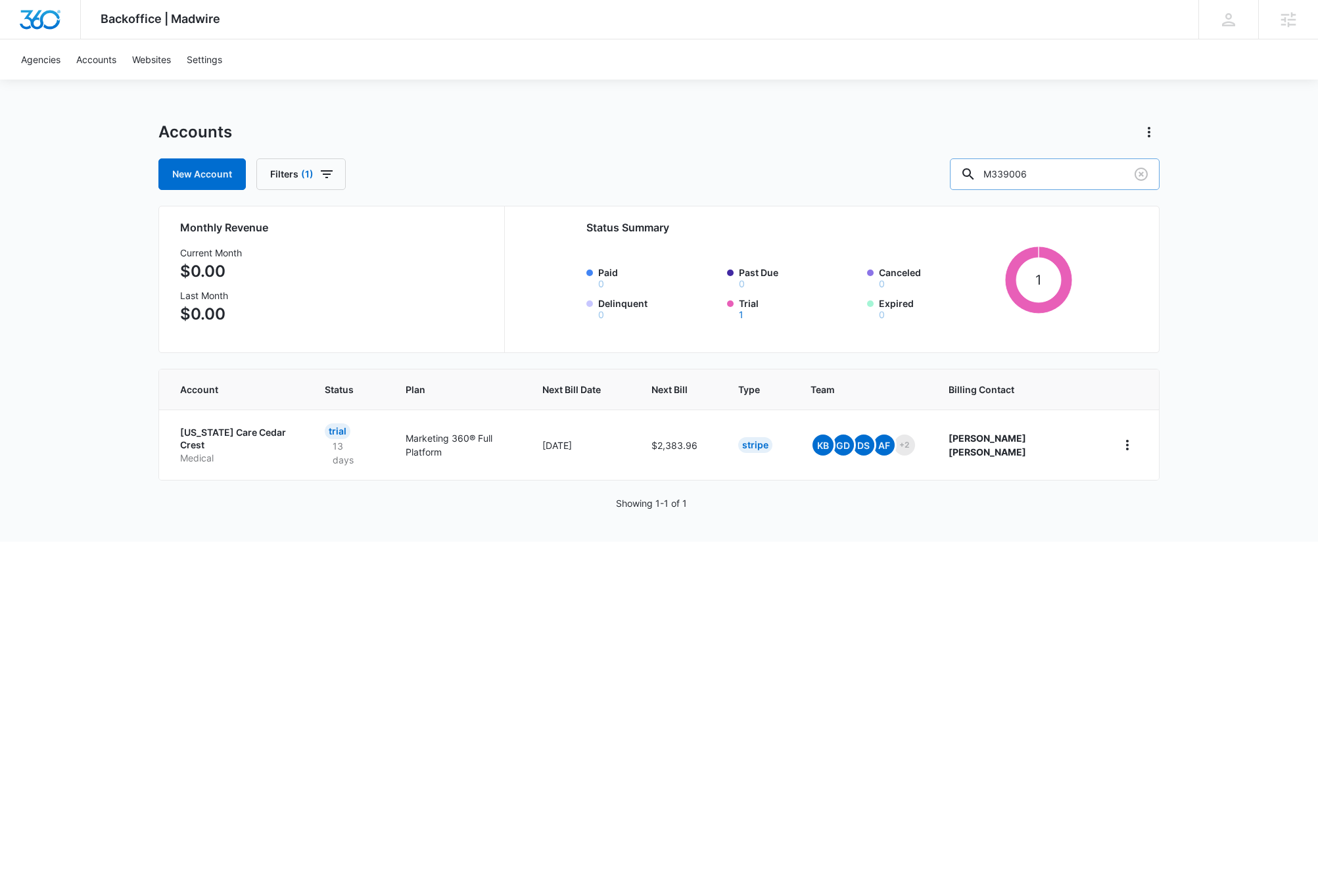
click at [1099, 174] on input "M339006" at bounding box center [1054, 174] width 210 height 31
click at [362, 661] on html "Backoffice | Madwire Apps Settings DB Dave Bettger dave@madwire.com My Profile …" at bounding box center [659, 448] width 1318 height 896
click at [1132, 444] on icon "home" at bounding box center [1127, 445] width 16 height 16
click at [1023, 764] on html "Backoffice | Madwire Apps Settings DB Dave Bettger dave@madwire.com My Profile …" at bounding box center [659, 448] width 1318 height 896
click at [968, 747] on html "Backoffice | Madwire Apps Settings DB Dave Bettger dave@madwire.com My Profile …" at bounding box center [659, 448] width 1318 height 896
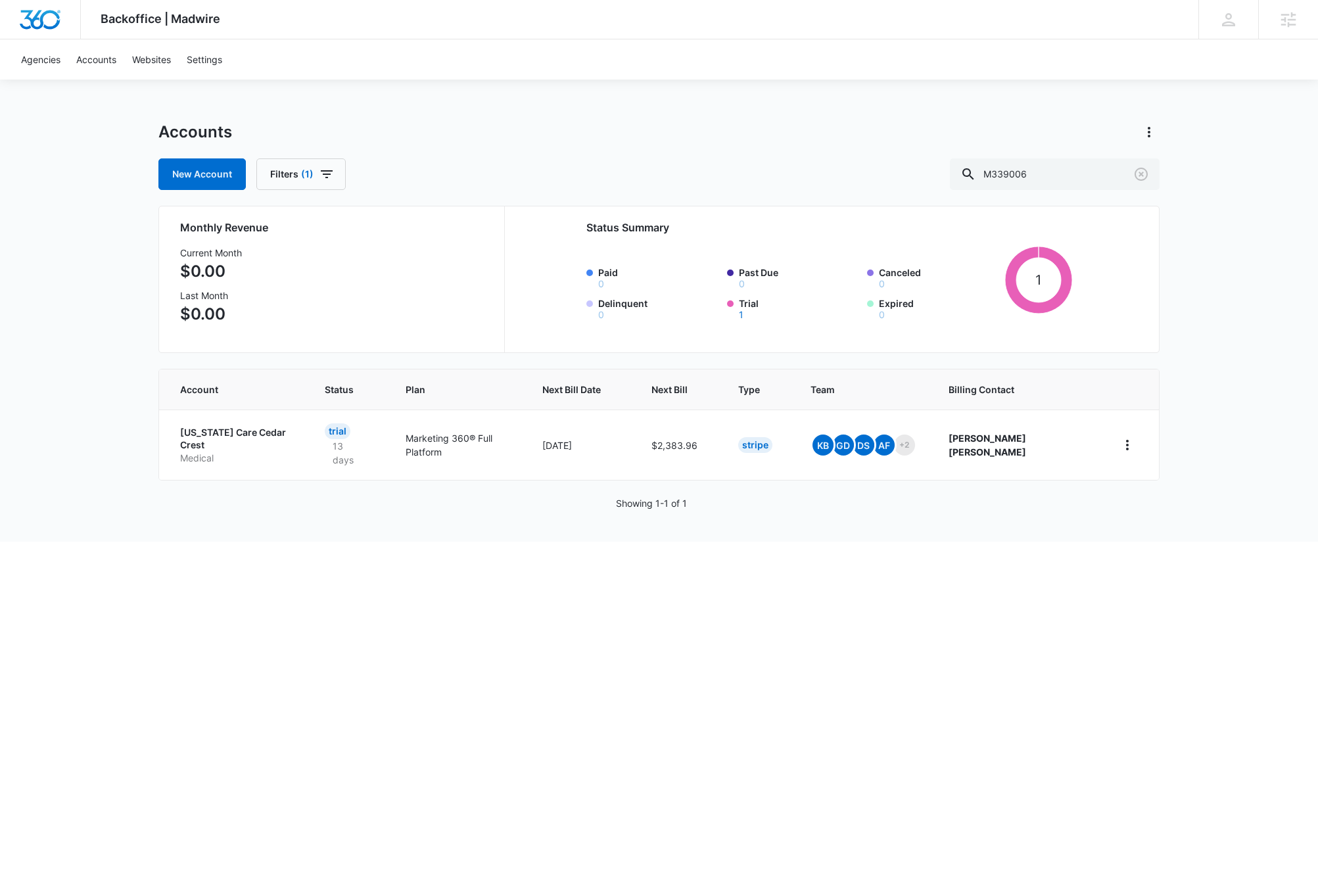
click at [829, 675] on html "Backoffice | Madwire Apps Settings DB Dave Bettger dave@madwire.com My Profile …" at bounding box center [659, 448] width 1318 height 896
click at [1128, 442] on icon "home" at bounding box center [1127, 445] width 16 height 16
click at [1177, 515] on div "Update Status" at bounding box center [1169, 513] width 73 height 9
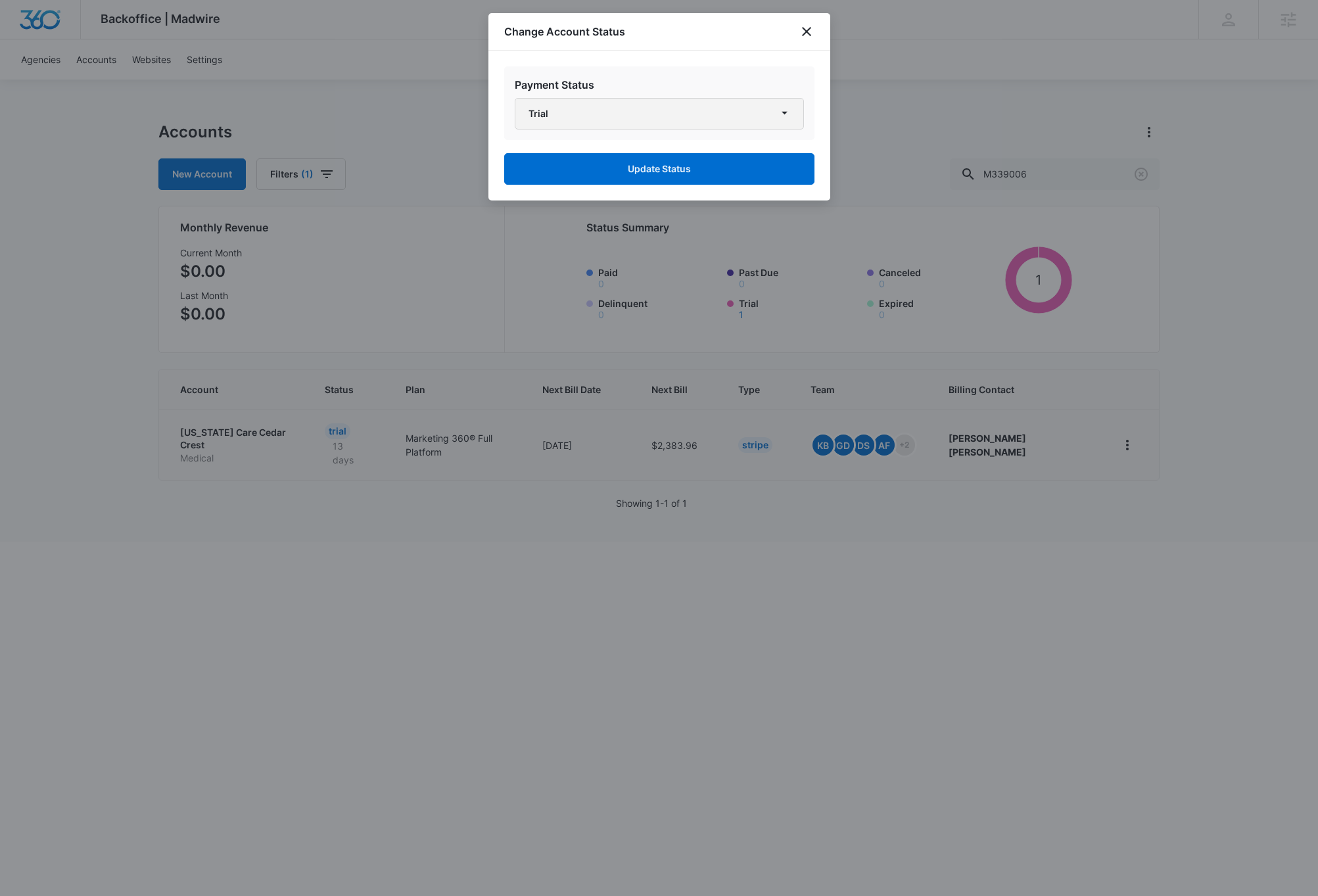
click at [682, 110] on button "Trial" at bounding box center [659, 114] width 289 height 31
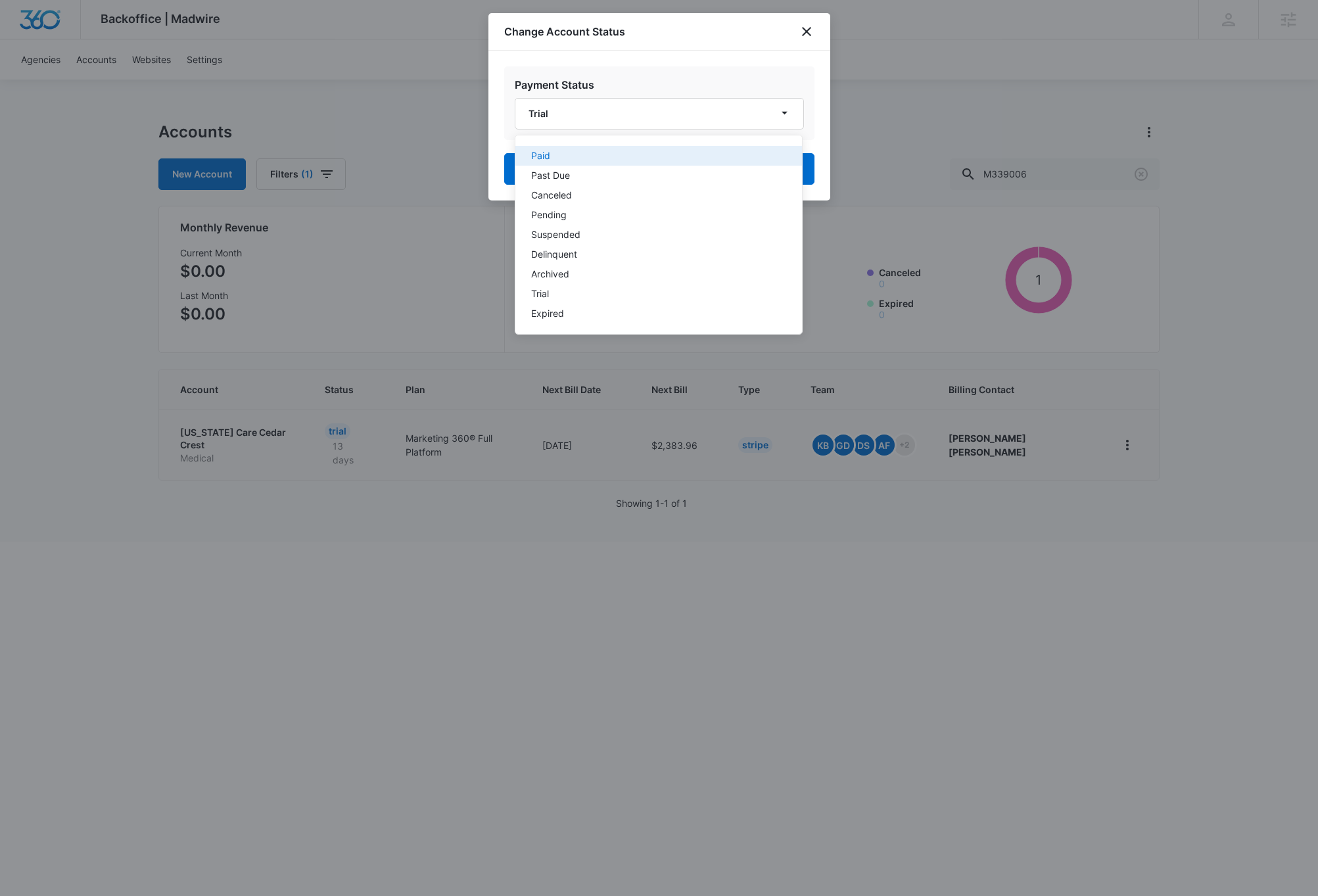
click at [558, 155] on div "Paid" at bounding box center [650, 155] width 239 height 9
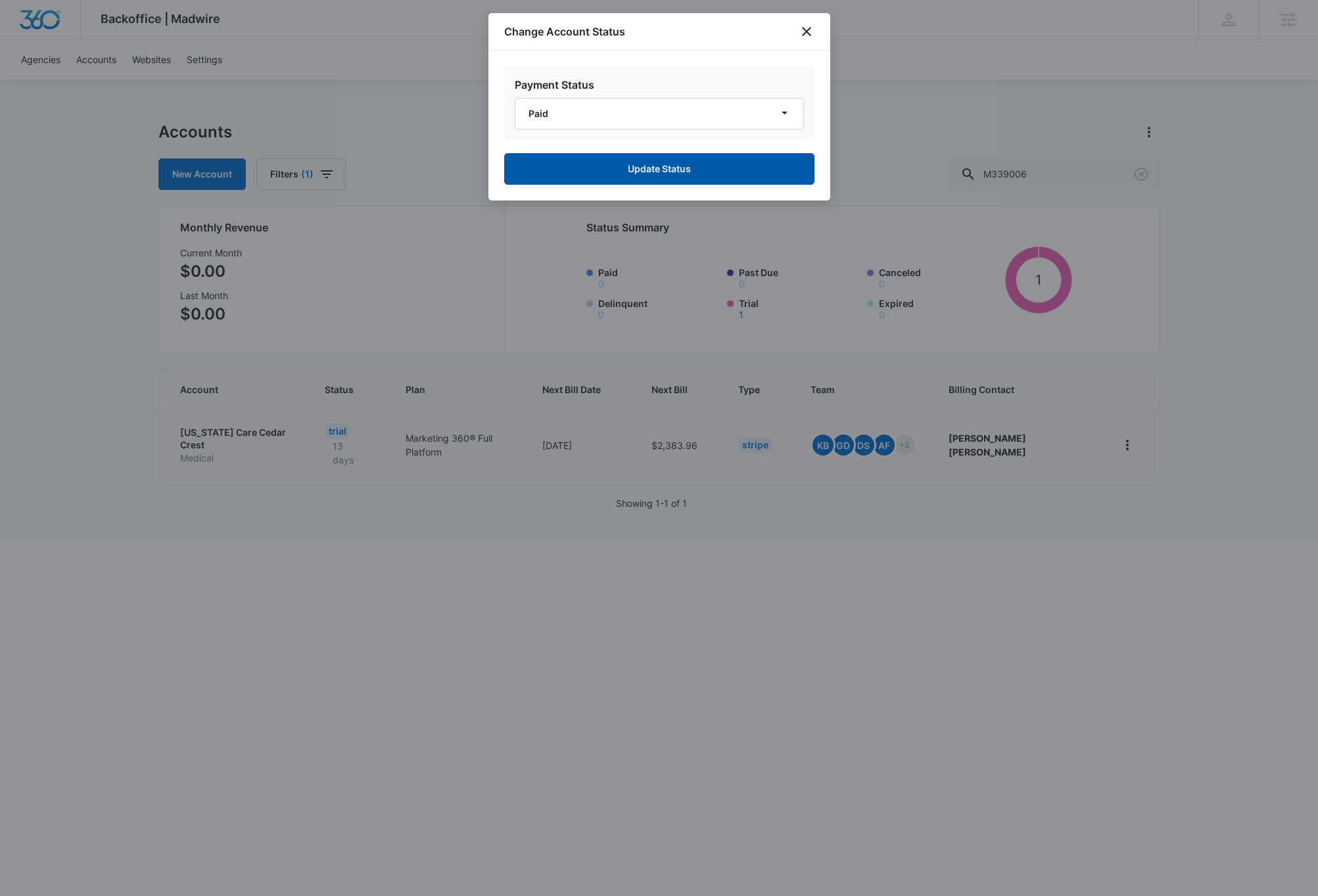
click at [671, 166] on button "Update Status" at bounding box center [658, 169] width 310 height 31
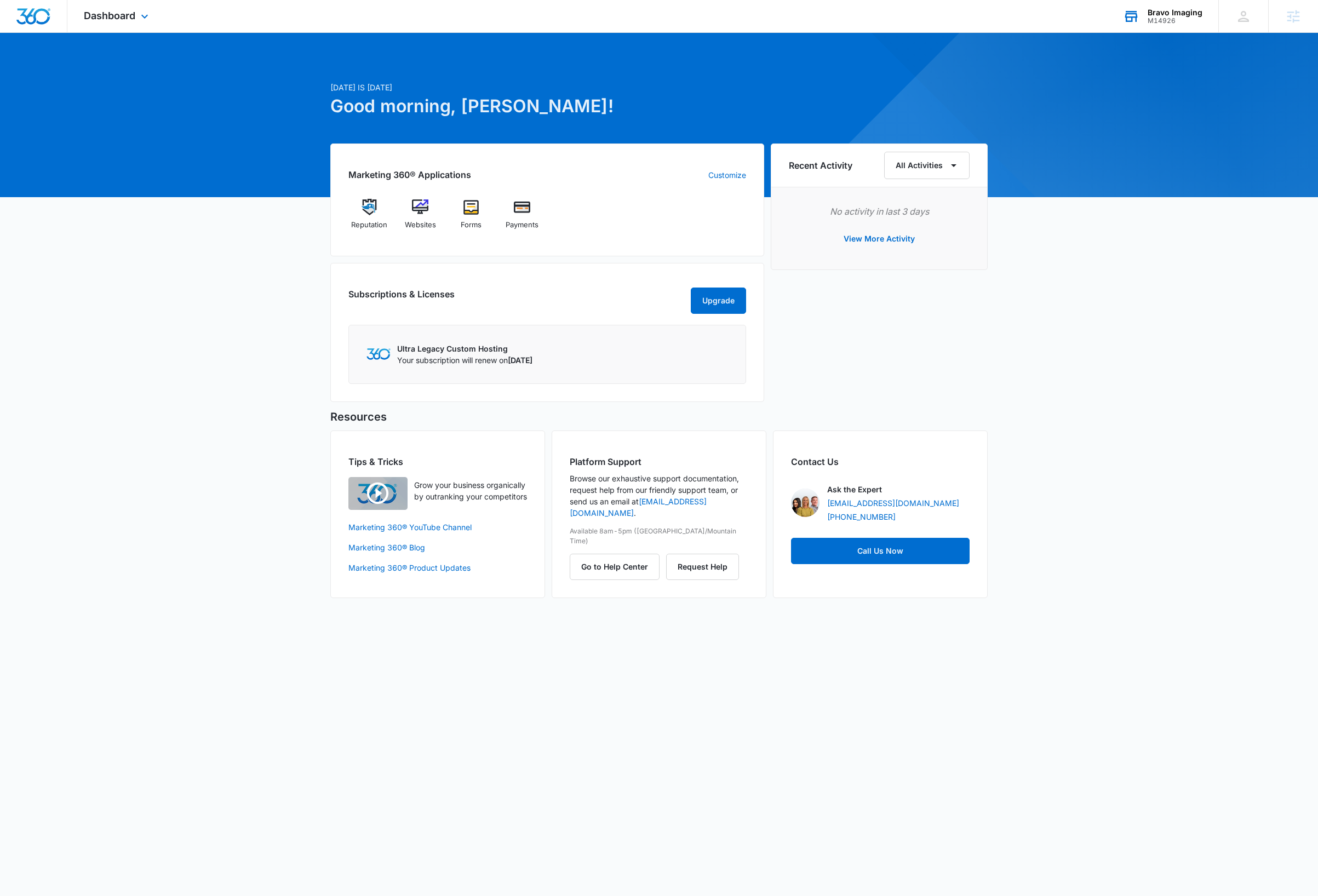
click at [1174, 14] on div "Bravo Imaging" at bounding box center [1175, 12] width 55 height 9
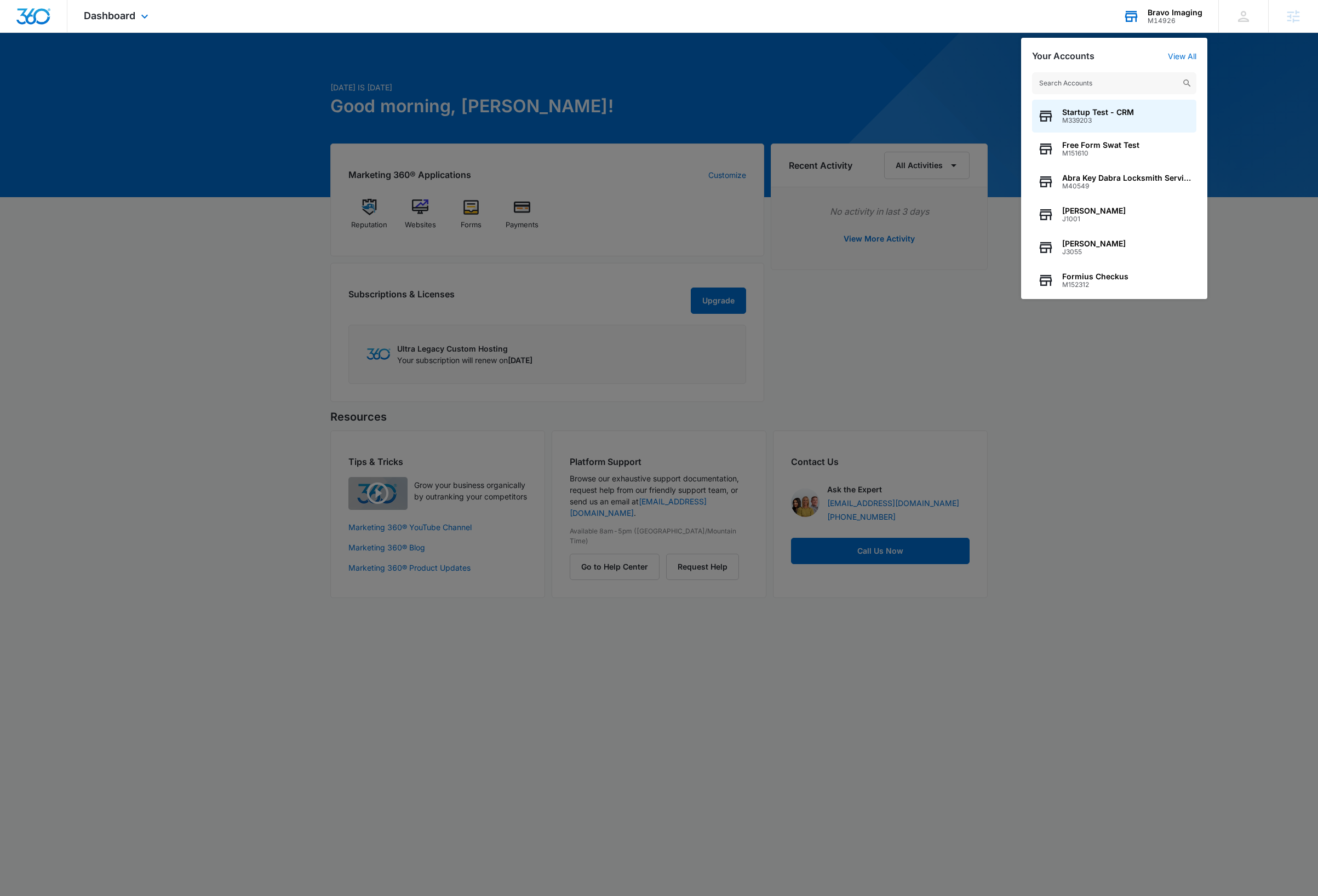
click at [1143, 80] on input "text" at bounding box center [1114, 83] width 164 height 22
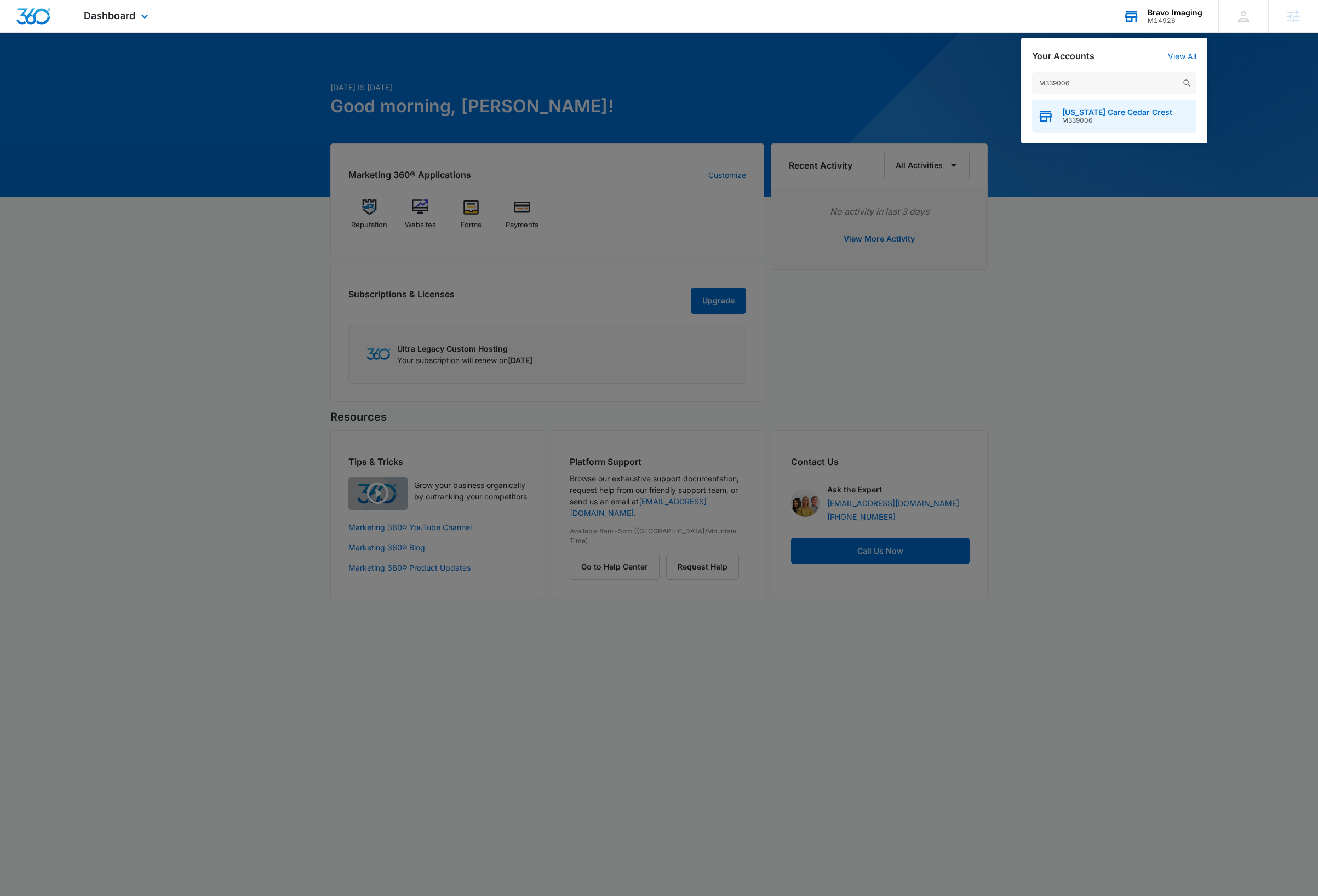
type input "M339006"
click at [1121, 115] on span "Texas Care Cedar Crest" at bounding box center [1117, 112] width 110 height 9
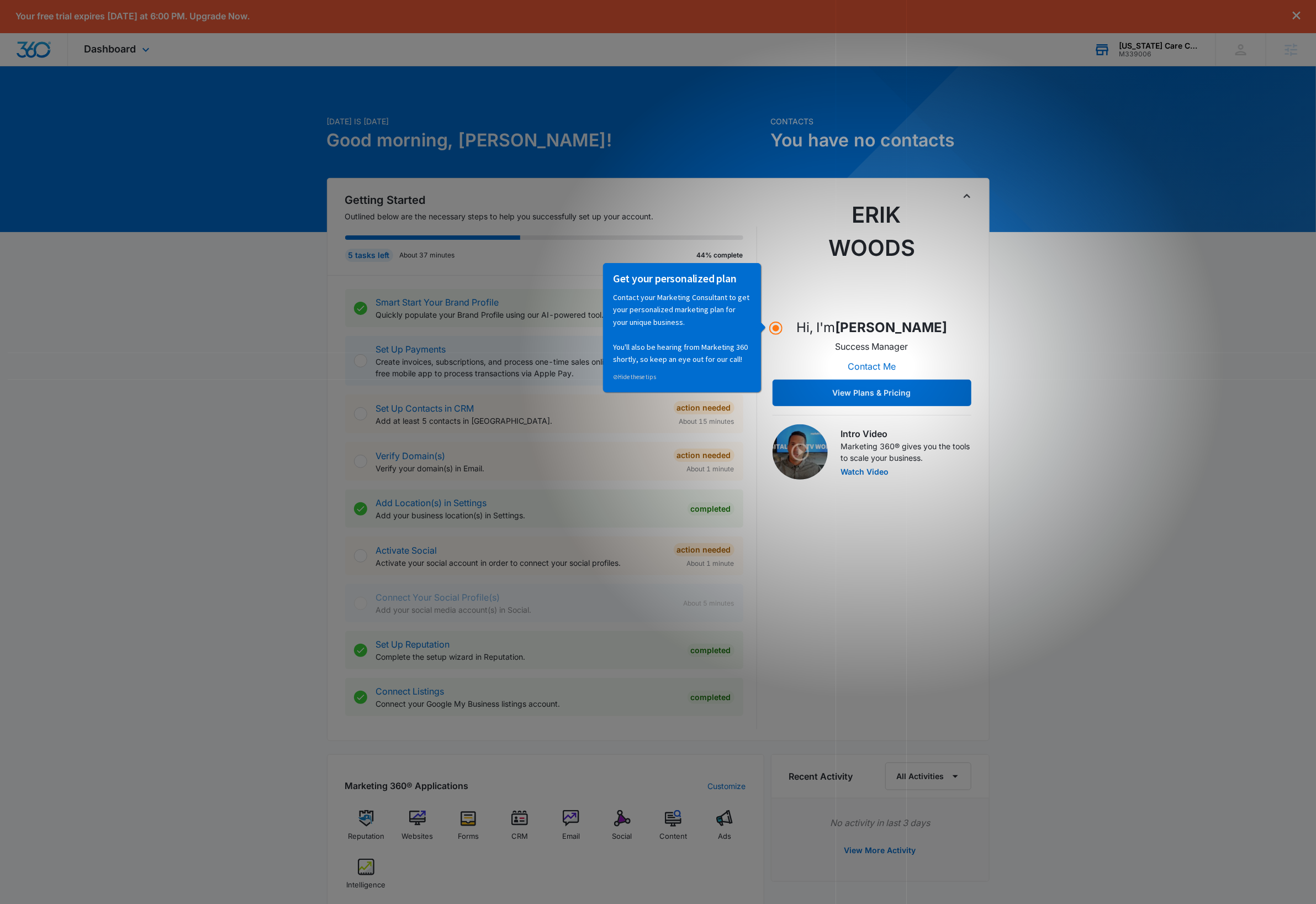
click at [1160, 54] on div "M339006" at bounding box center [1160, 54] width 81 height 7
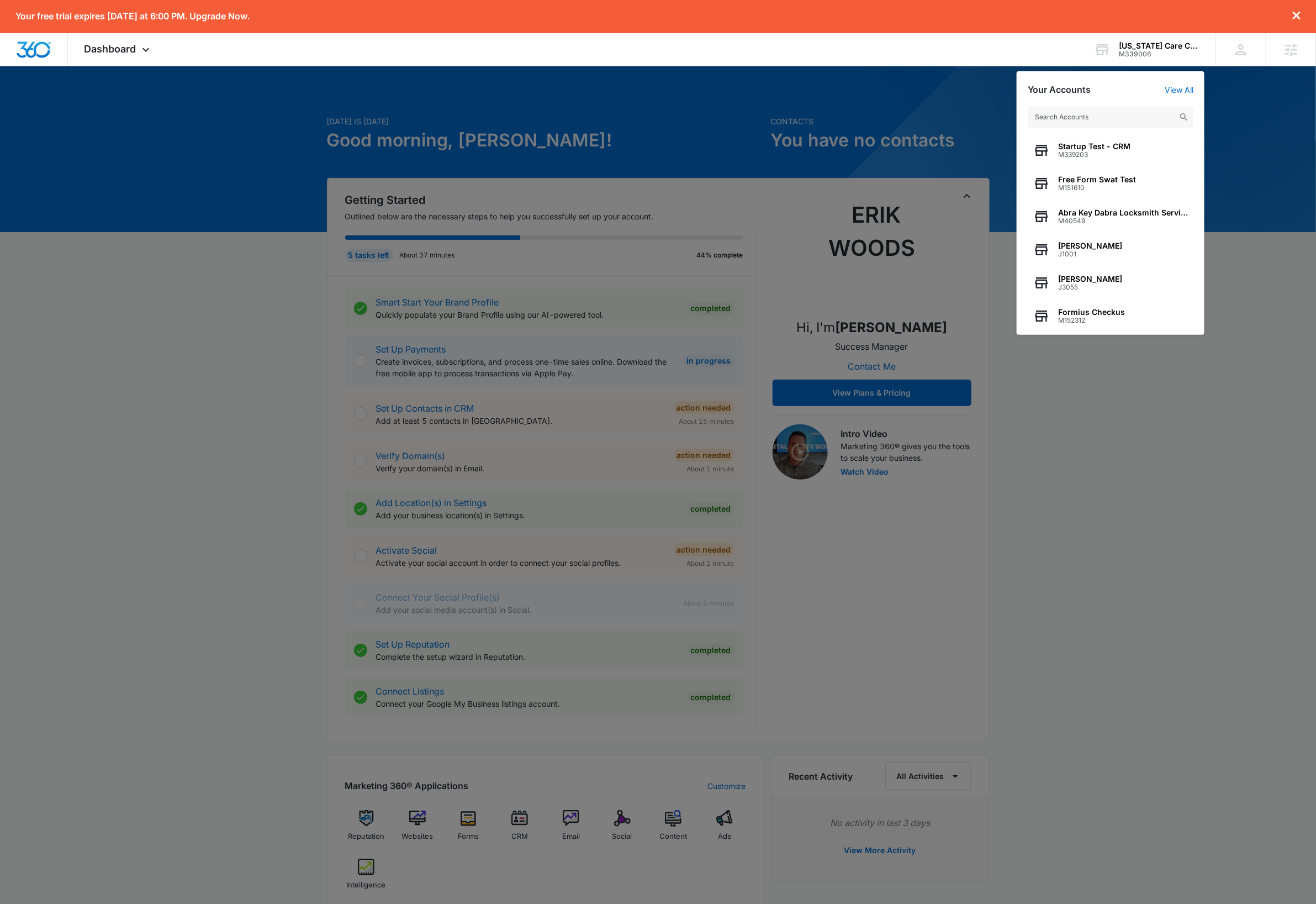
click at [1103, 113] on input "text" at bounding box center [1110, 117] width 165 height 22
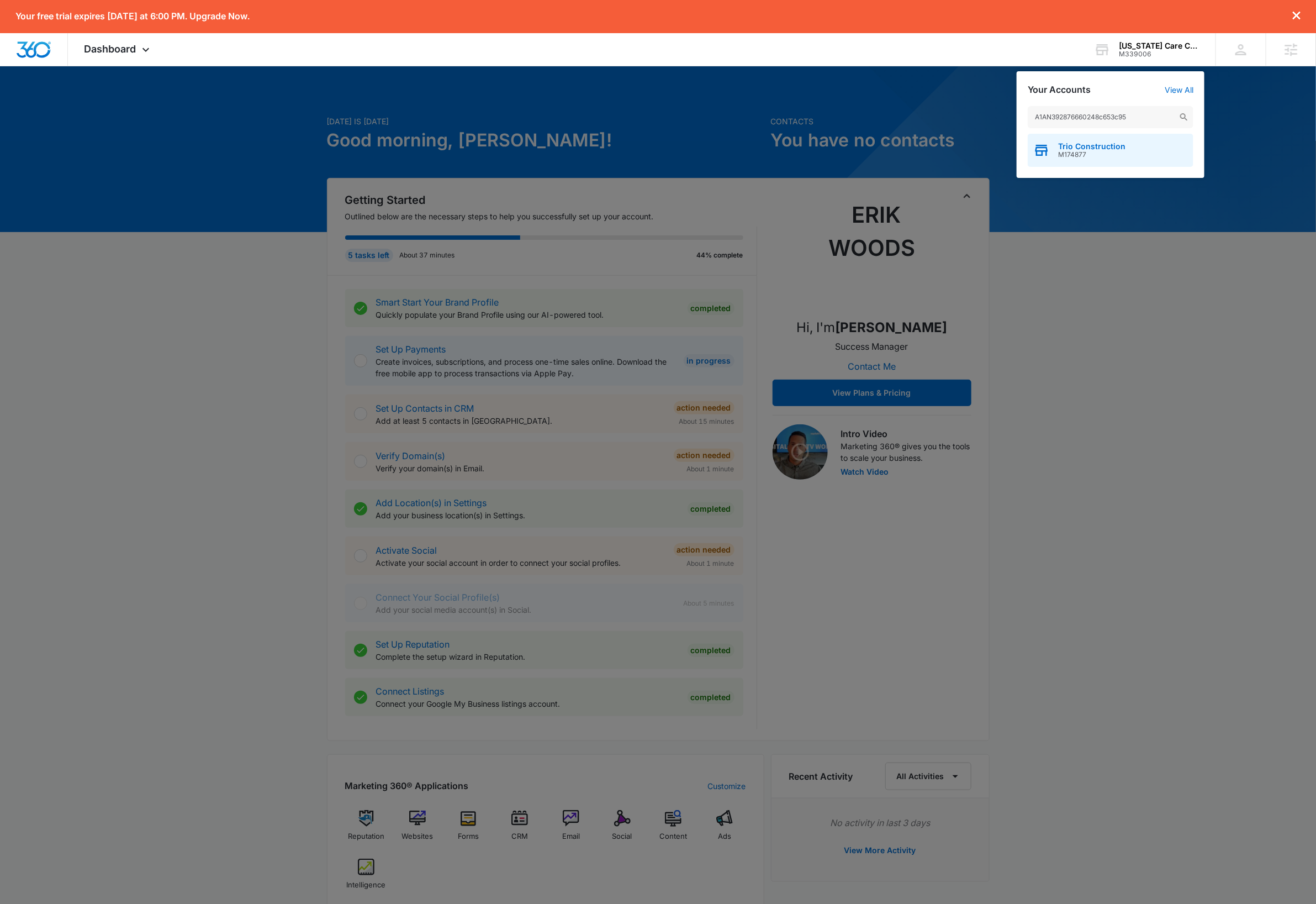
type input "A1AN392876660248c653c95"
click at [1114, 154] on span "M174877" at bounding box center [1092, 154] width 68 height 7
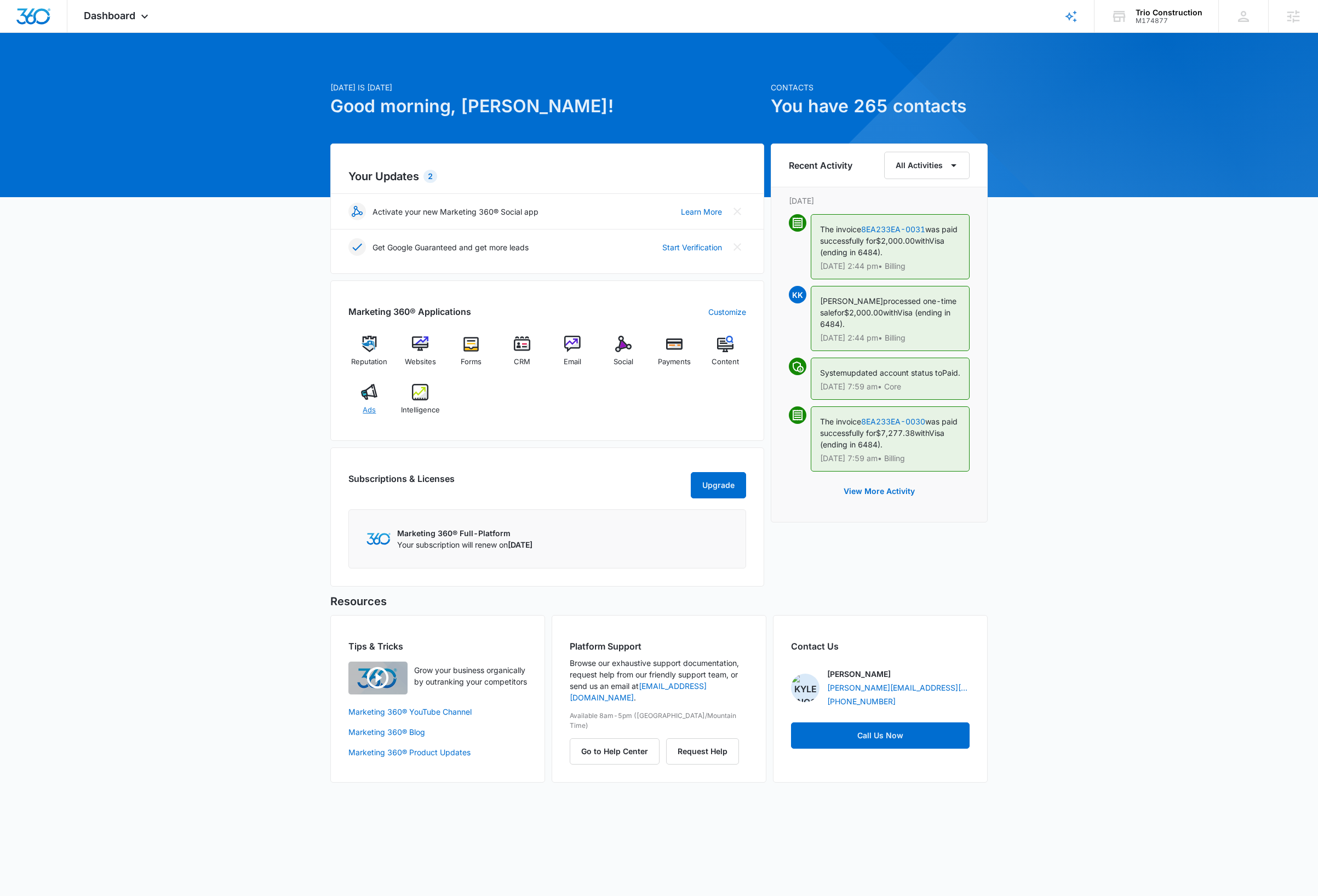
click at [370, 396] on img at bounding box center [369, 392] width 16 height 16
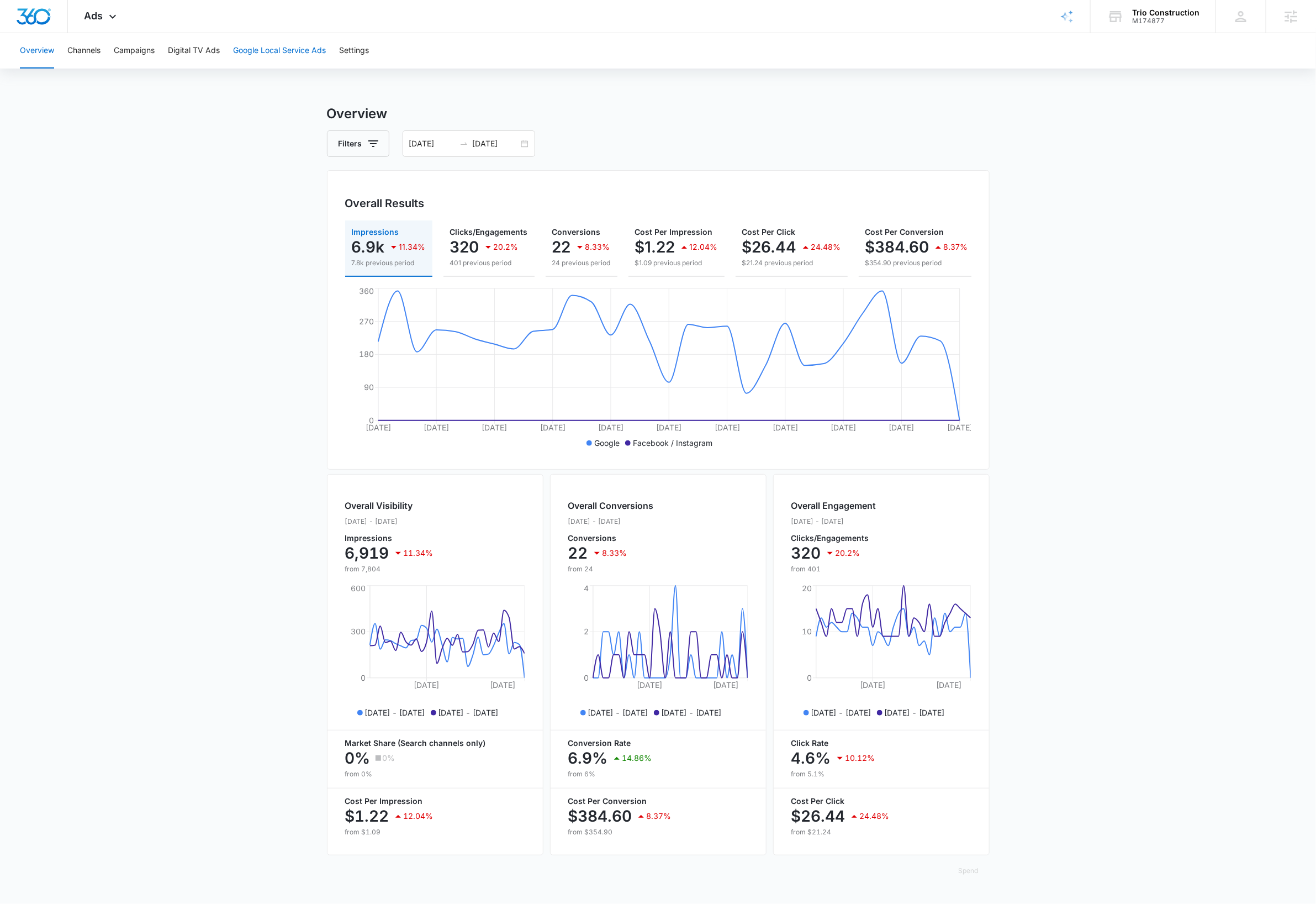
click at [279, 50] on button "Google Local Service Ads" at bounding box center [279, 50] width 93 height 36
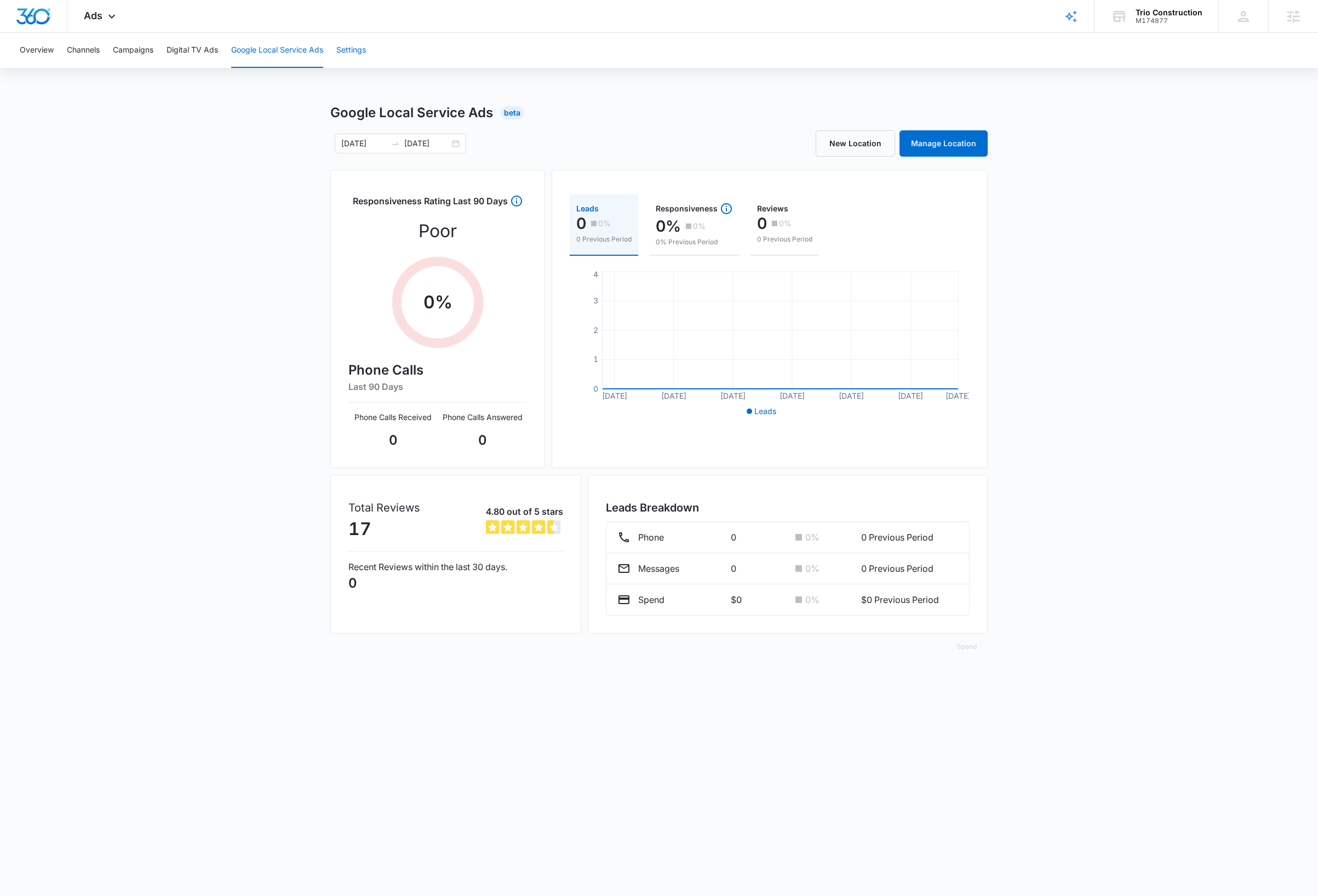
click at [357, 48] on button "Settings" at bounding box center [351, 50] width 30 height 35
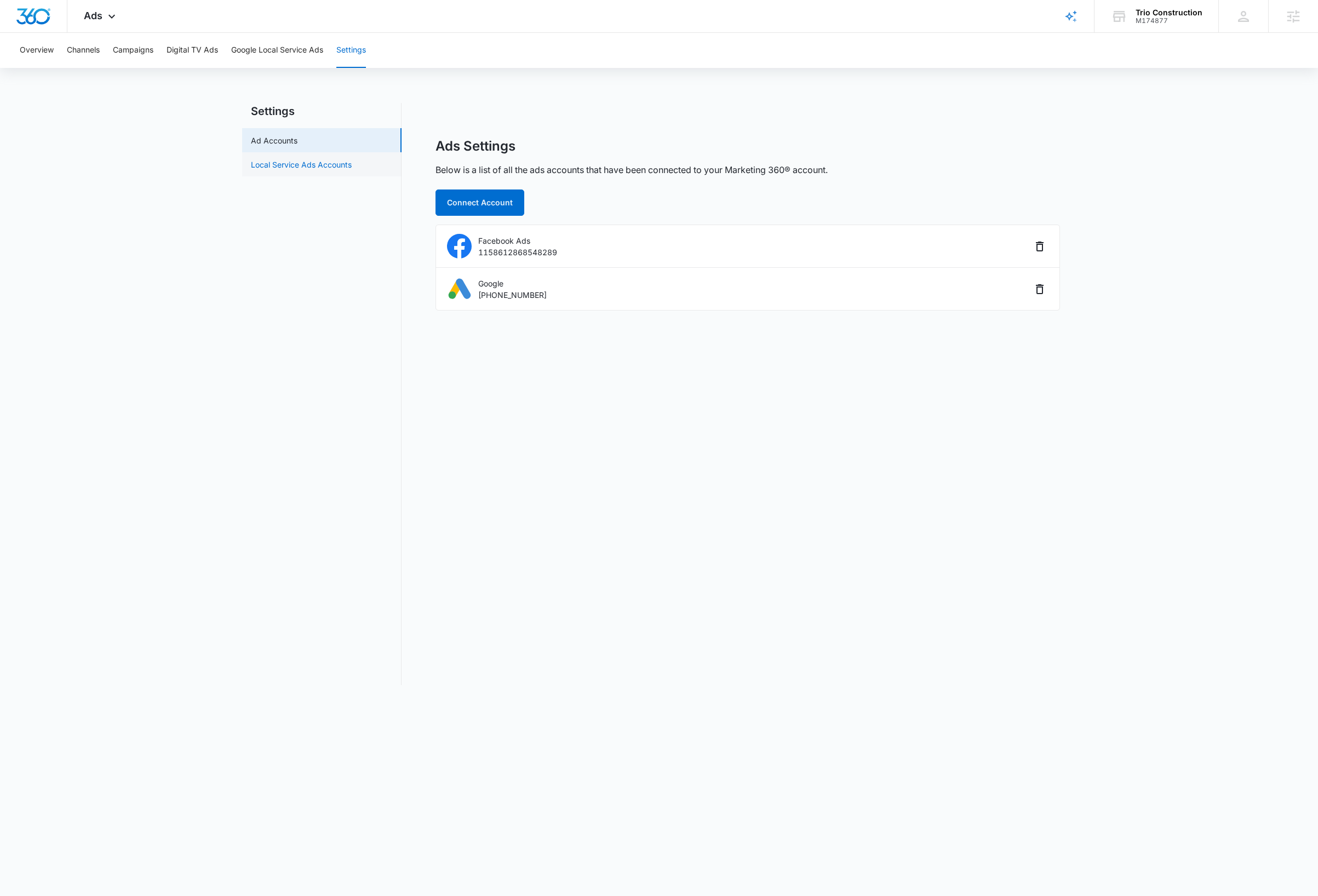
click at [307, 162] on link "Local Service Ads Accounts" at bounding box center [301, 165] width 101 height 11
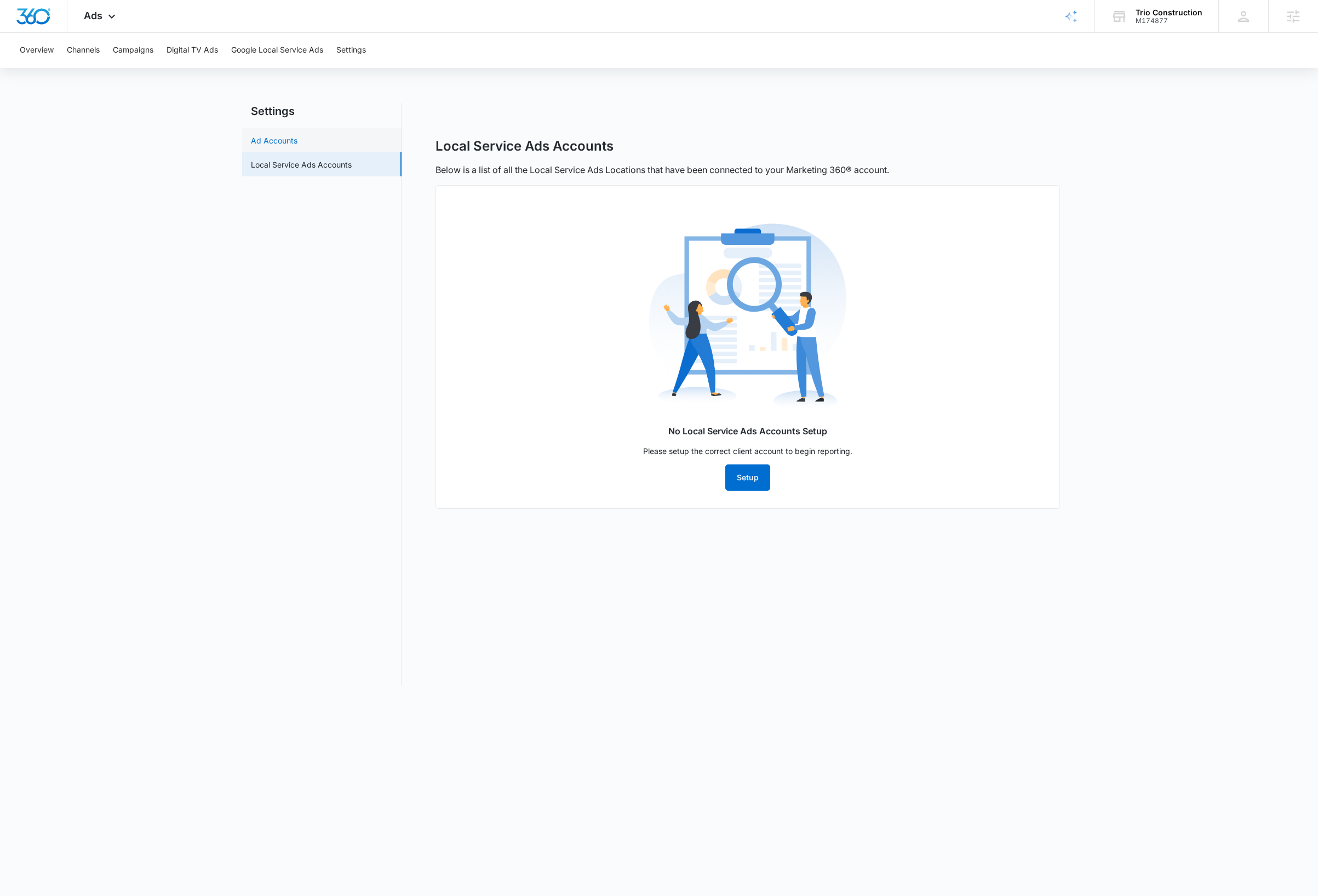
click at [270, 141] on link "Ad Accounts" at bounding box center [274, 140] width 47 height 11
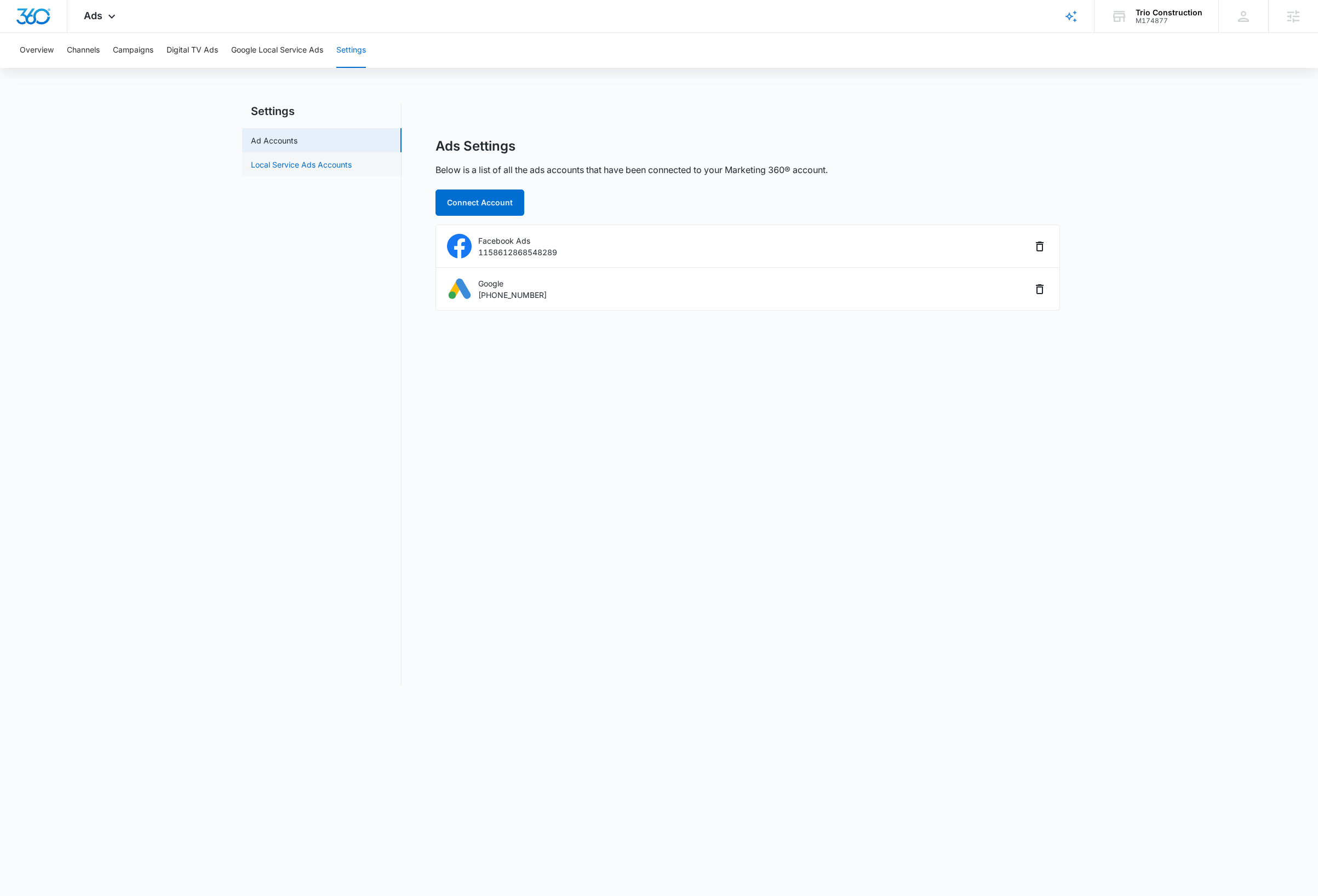
click at [266, 165] on link "Local Service Ads Accounts" at bounding box center [301, 165] width 101 height 11
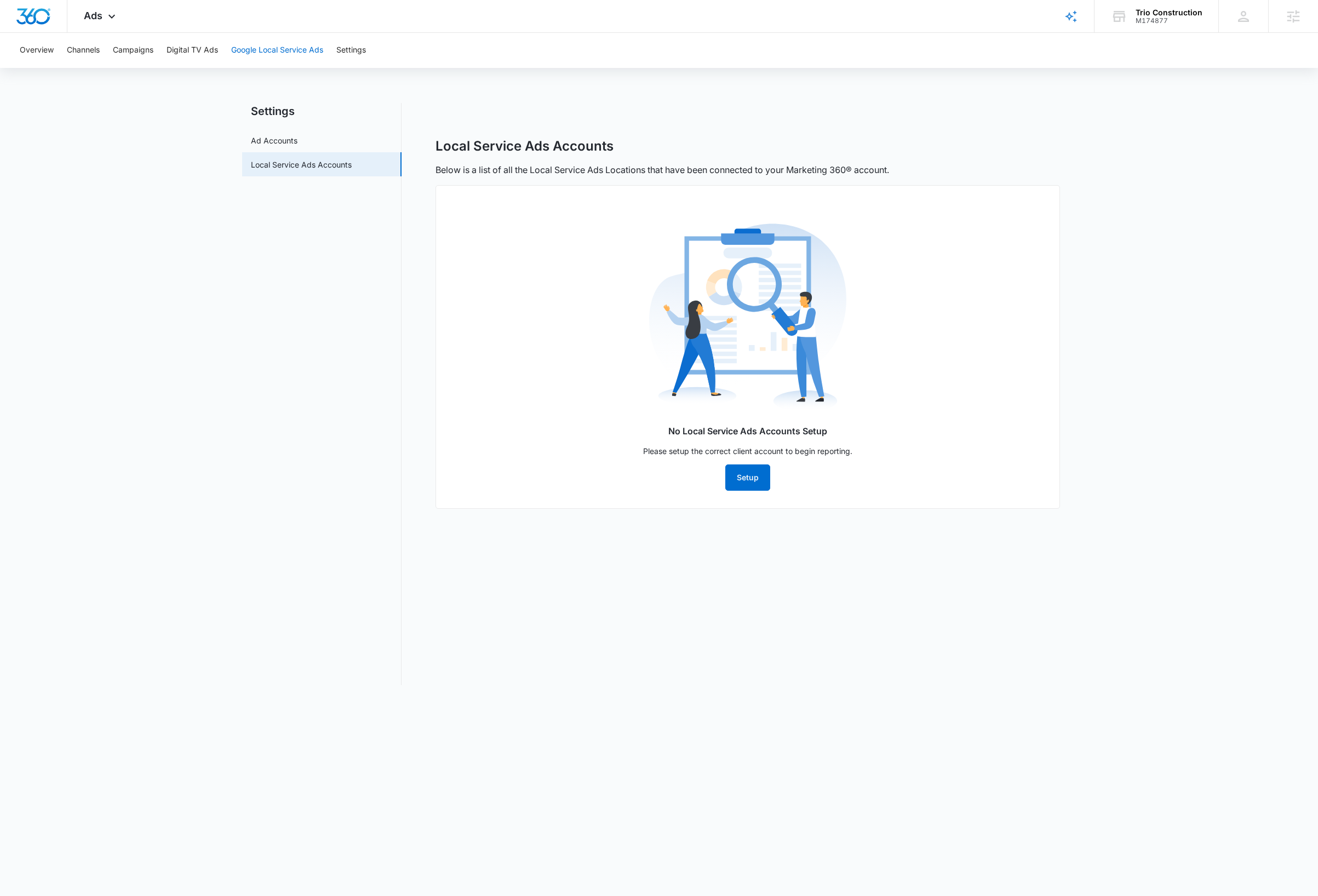
click at [296, 55] on button "Google Local Service Ads" at bounding box center [277, 50] width 92 height 35
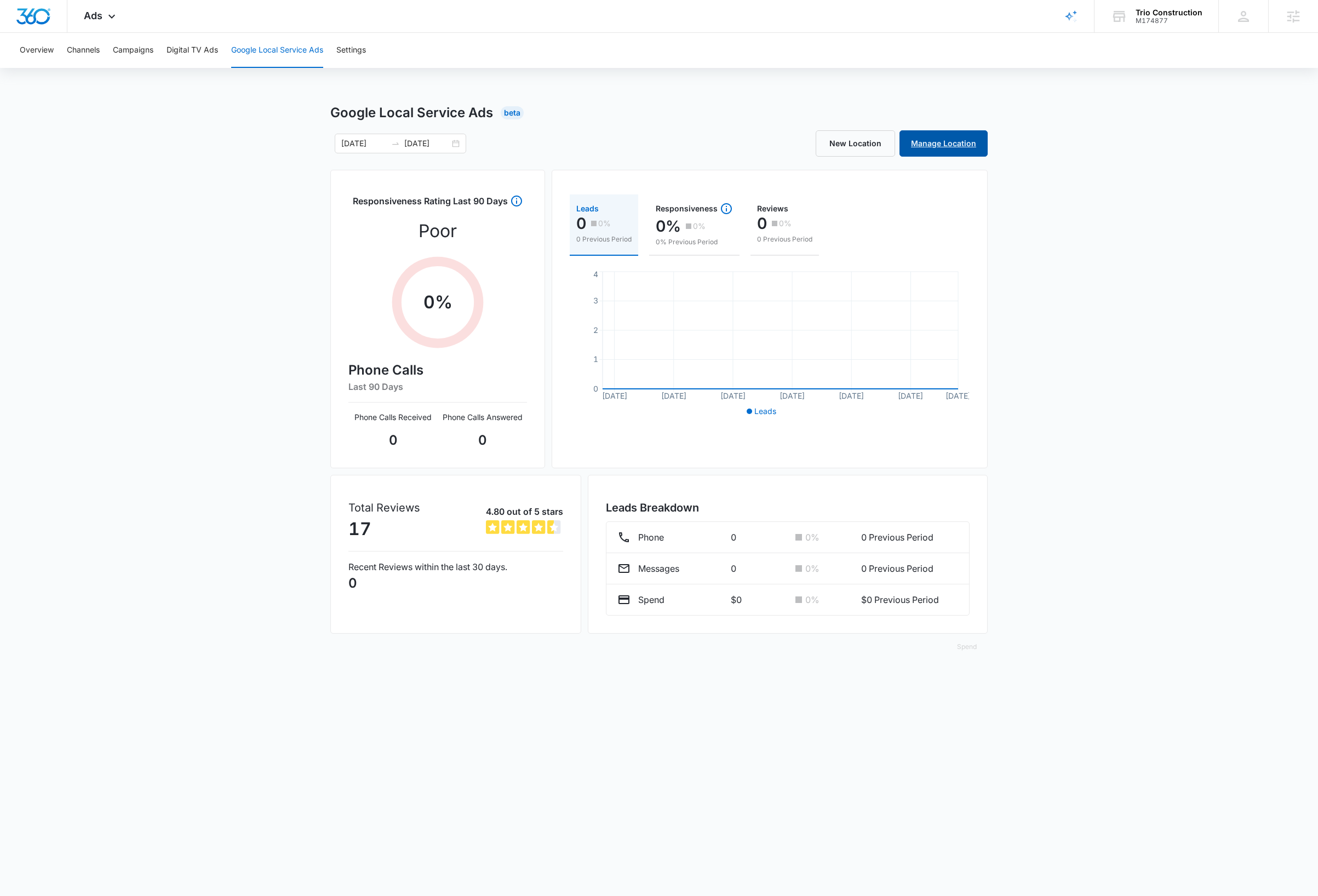
click at [968, 147] on link "Manage Location" at bounding box center [943, 143] width 89 height 26
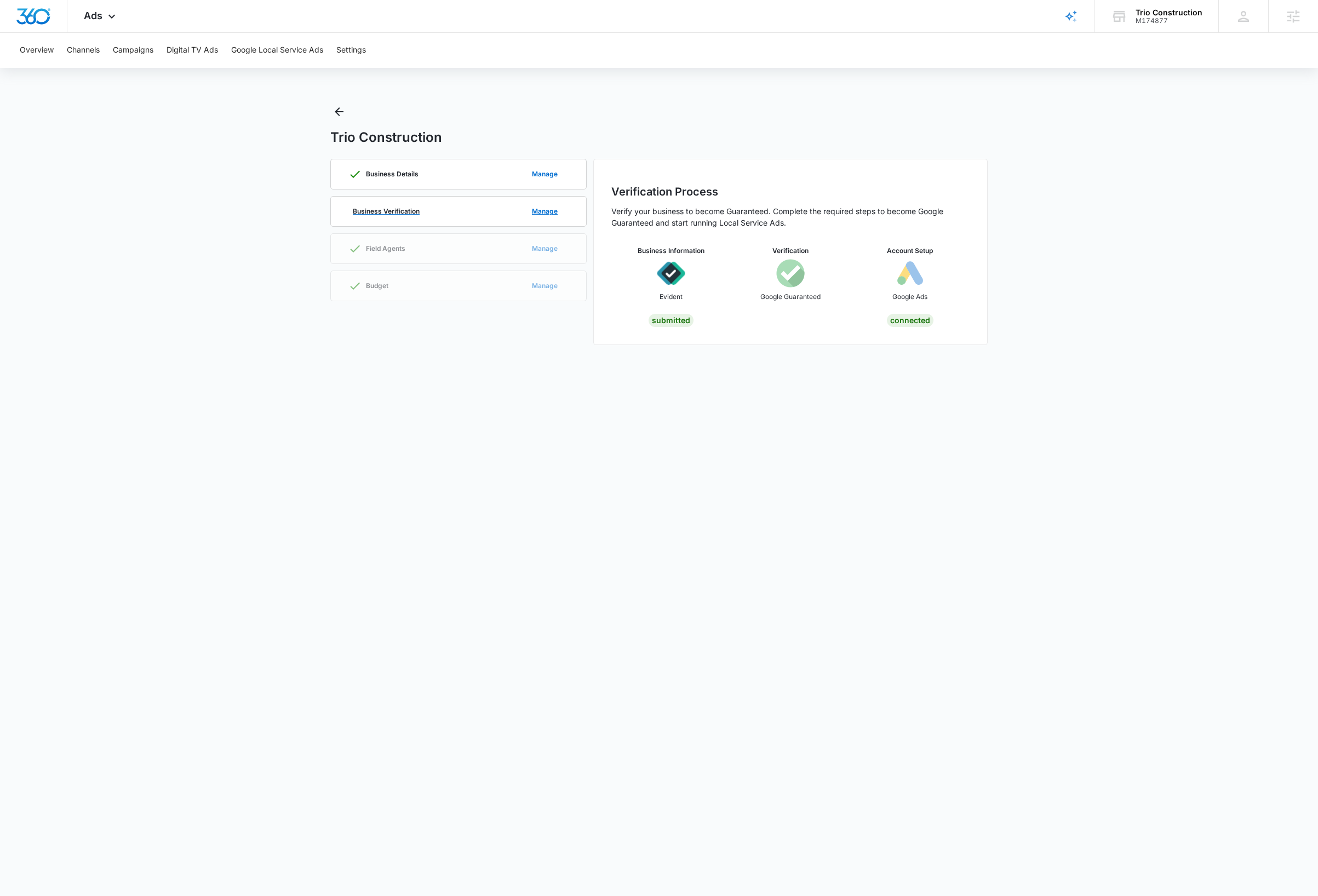
click at [496, 206] on div "Business Verification Manage" at bounding box center [458, 211] width 220 height 30
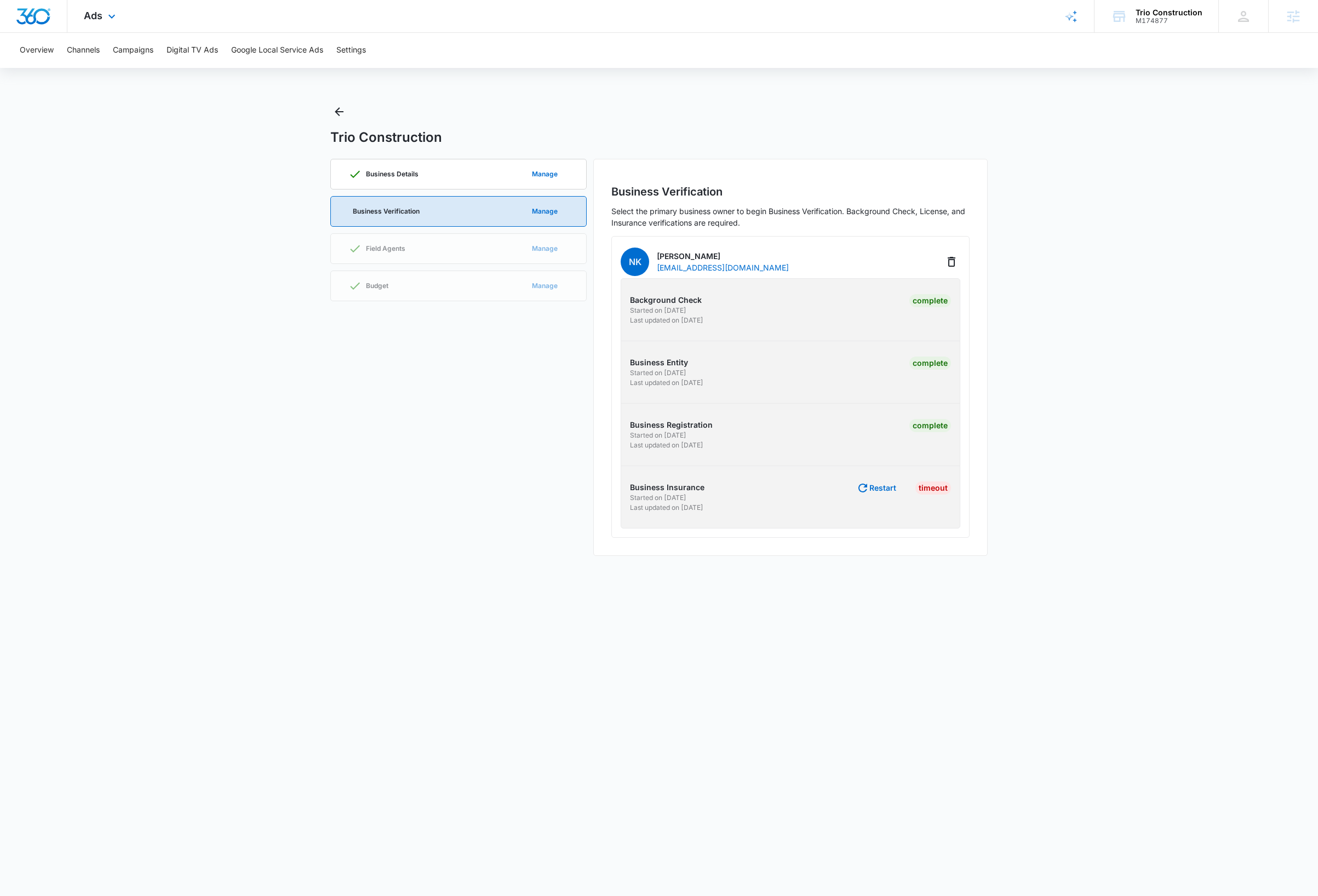
click at [25, 16] on img "Dashboard" at bounding box center [33, 16] width 35 height 16
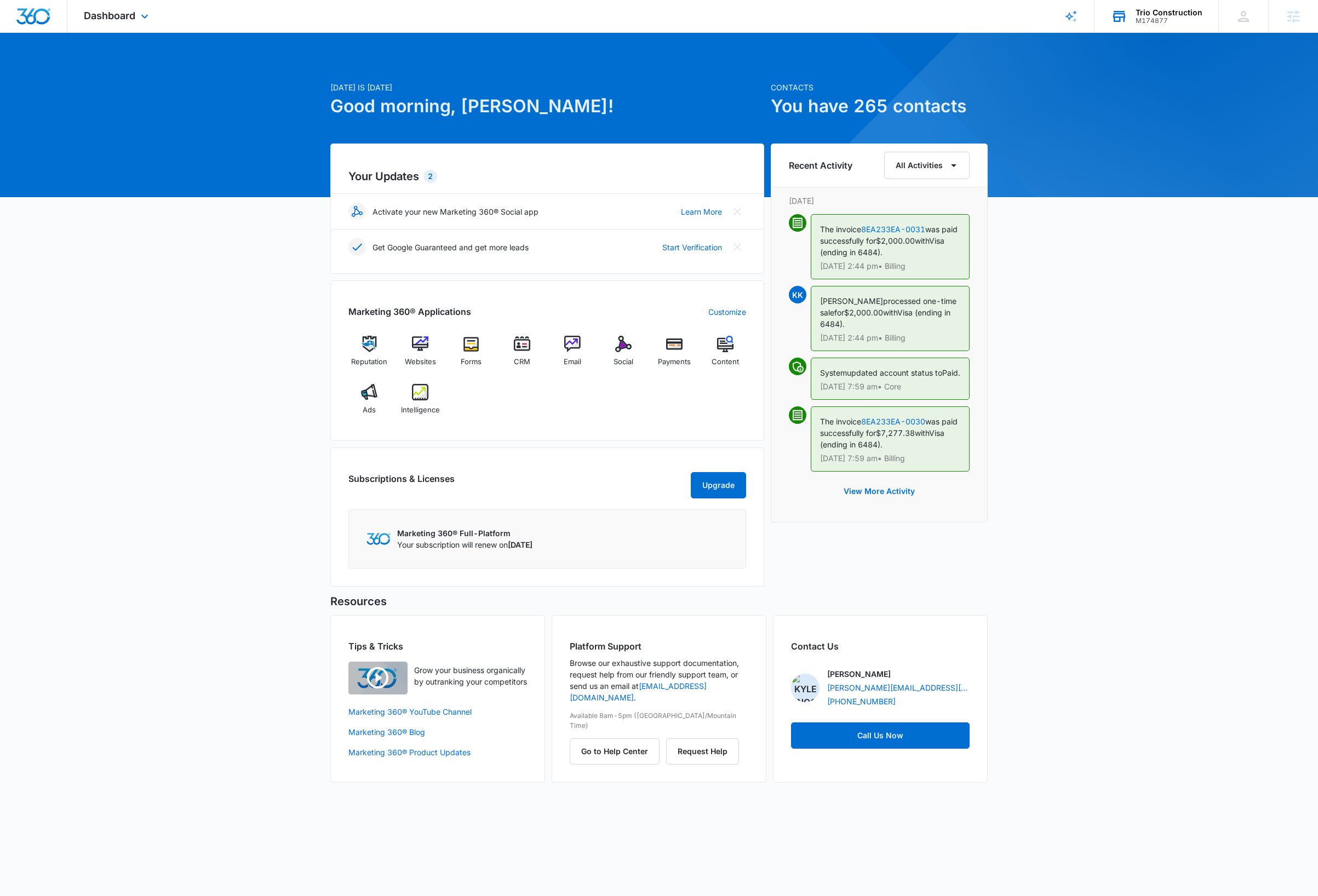
click at [1176, 15] on div "Trio Construction" at bounding box center [1169, 12] width 67 height 9
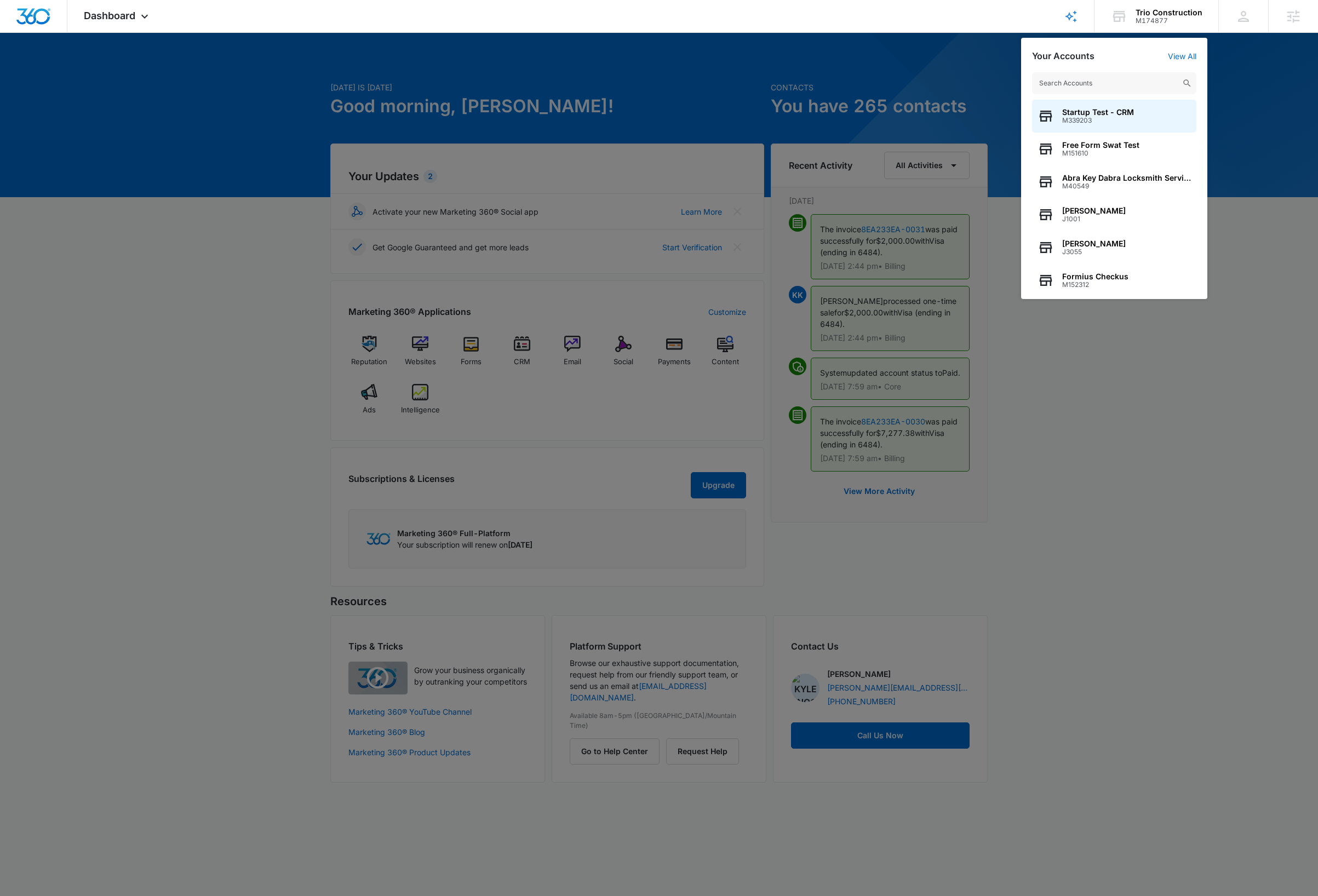
click at [1142, 81] on input "text" at bounding box center [1114, 83] width 164 height 22
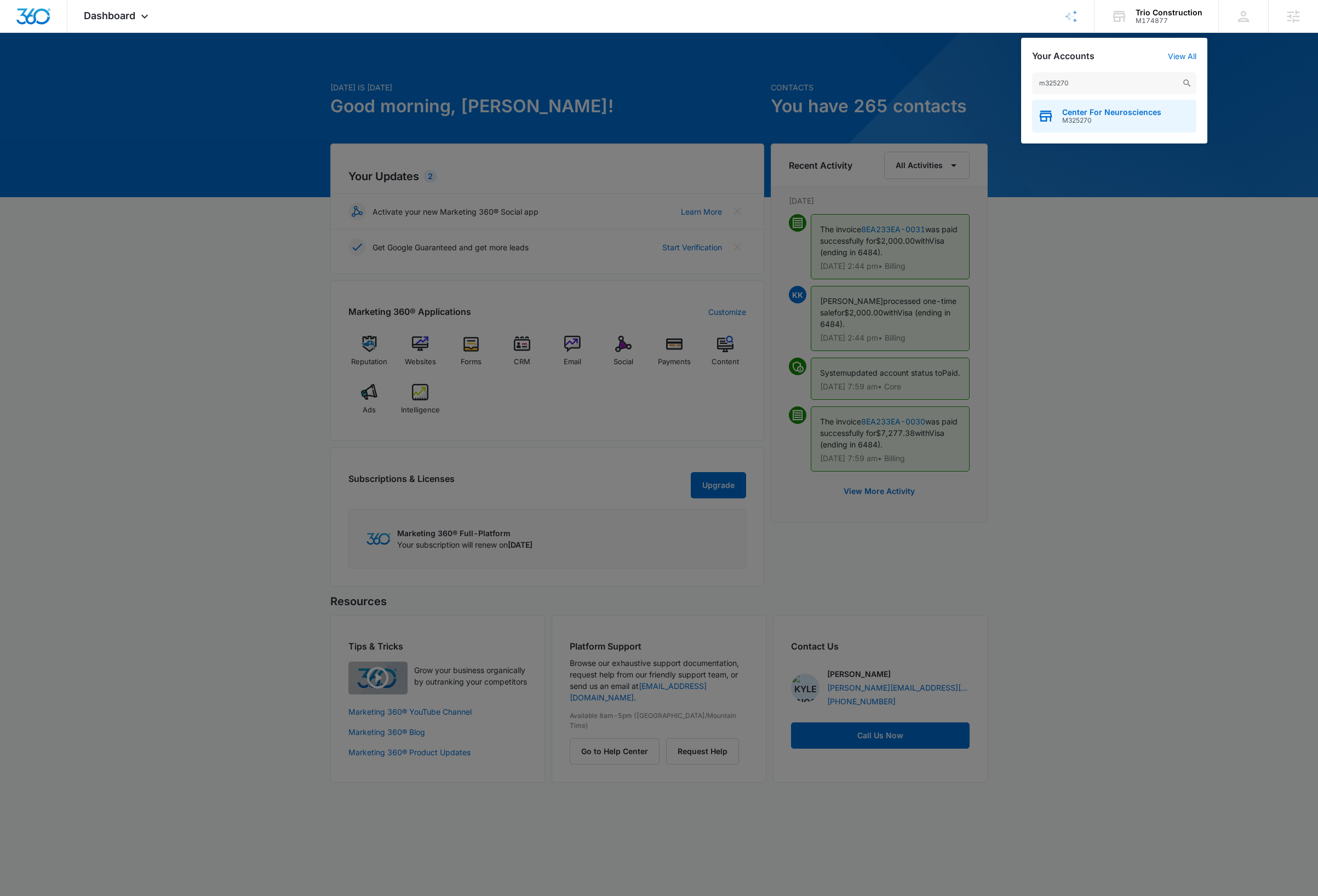
type input "m325270"
click at [1118, 116] on span "M325270" at bounding box center [1111, 120] width 99 height 7
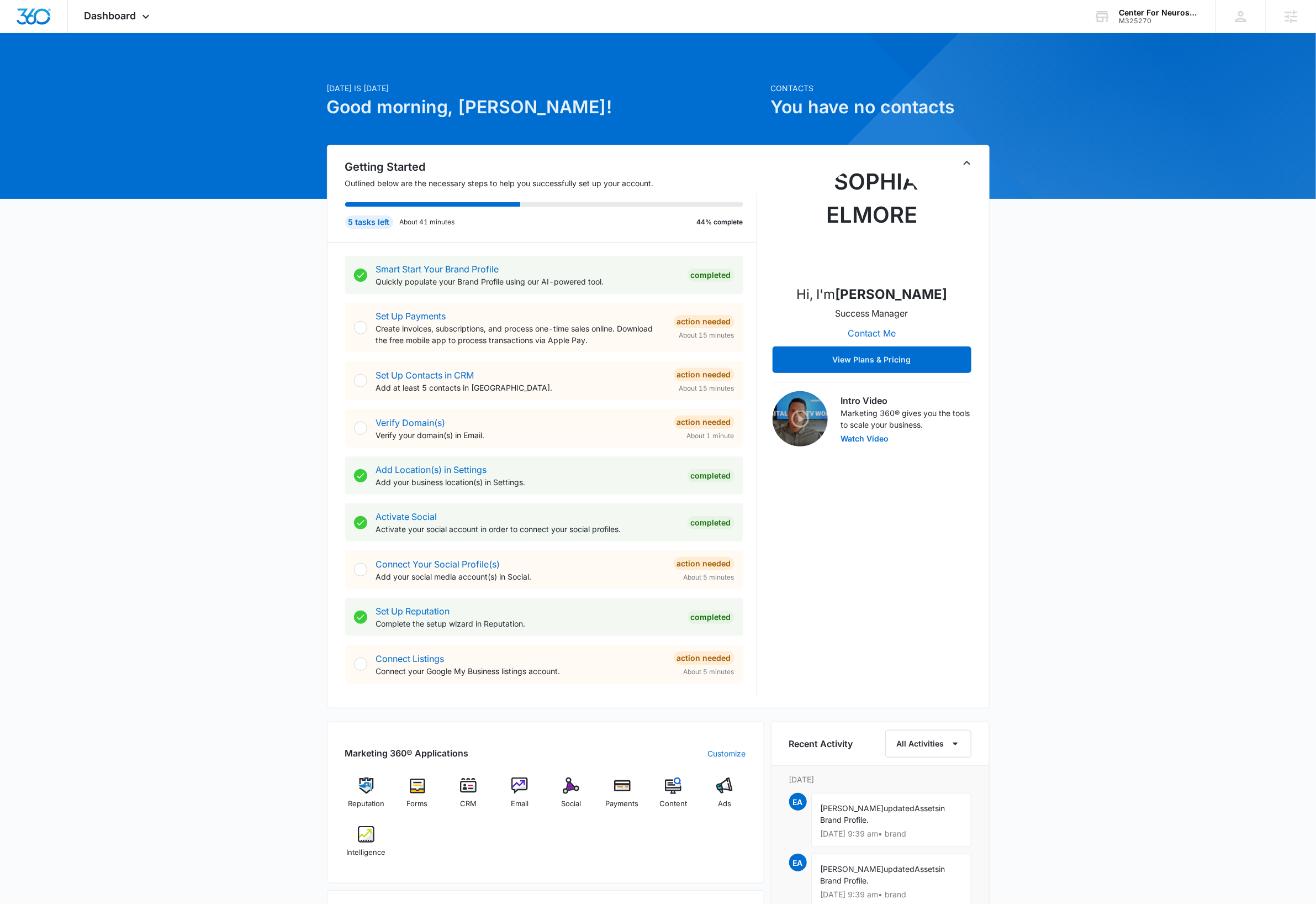
click at [1103, 255] on div "Today is Wednesday, October 8th Good morning, Dave! Contacts You have no contac…" at bounding box center [658, 683] width 1316 height 1272
click at [970, 162] on icon "Toggle Collapse" at bounding box center [967, 163] width 13 height 13
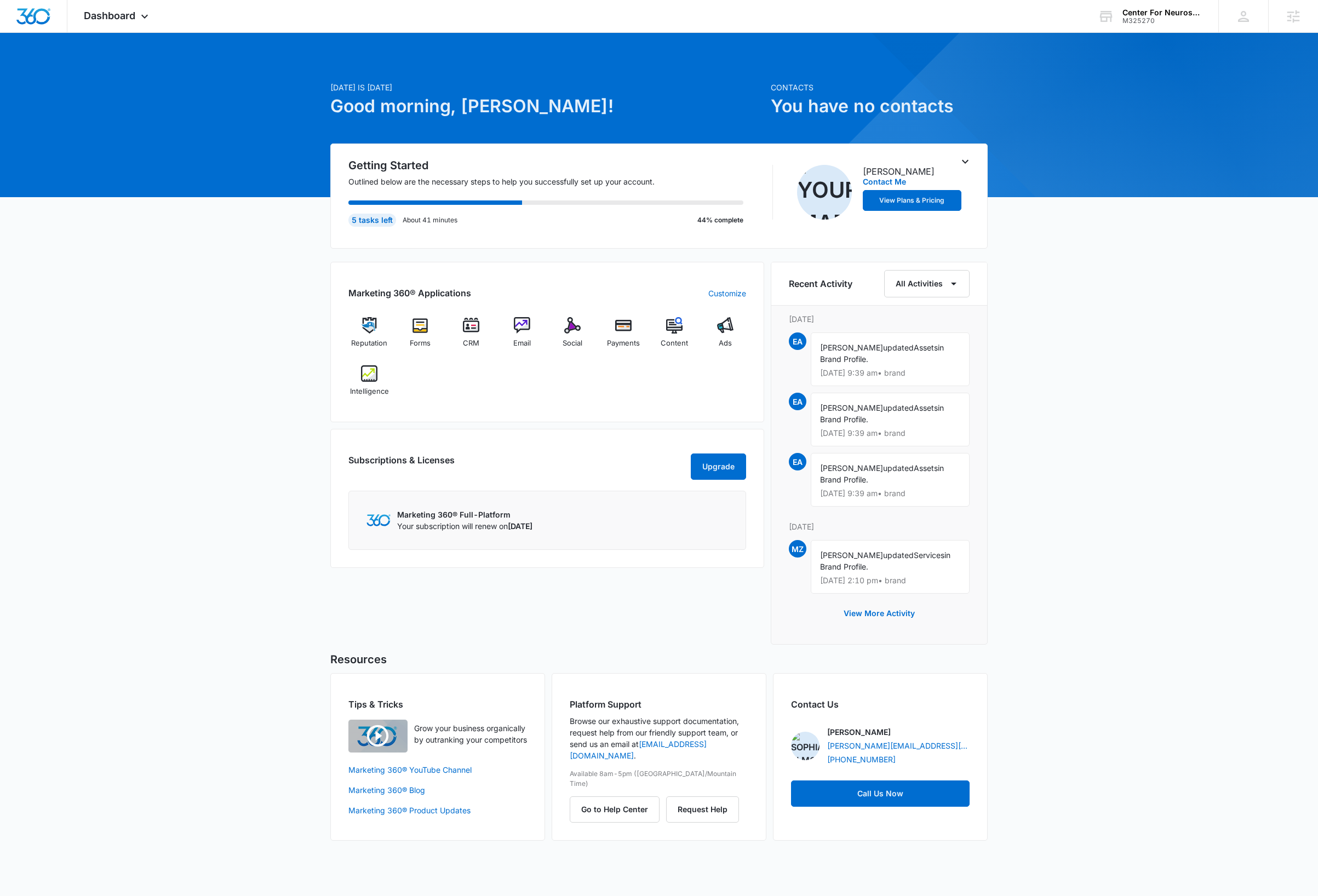
click at [1141, 344] on div "Today is Wednesday, October 8th Good morning, Dave! Contacts You have no contac…" at bounding box center [659, 450] width 1318 height 807
click at [525, 326] on img at bounding box center [522, 325] width 16 height 16
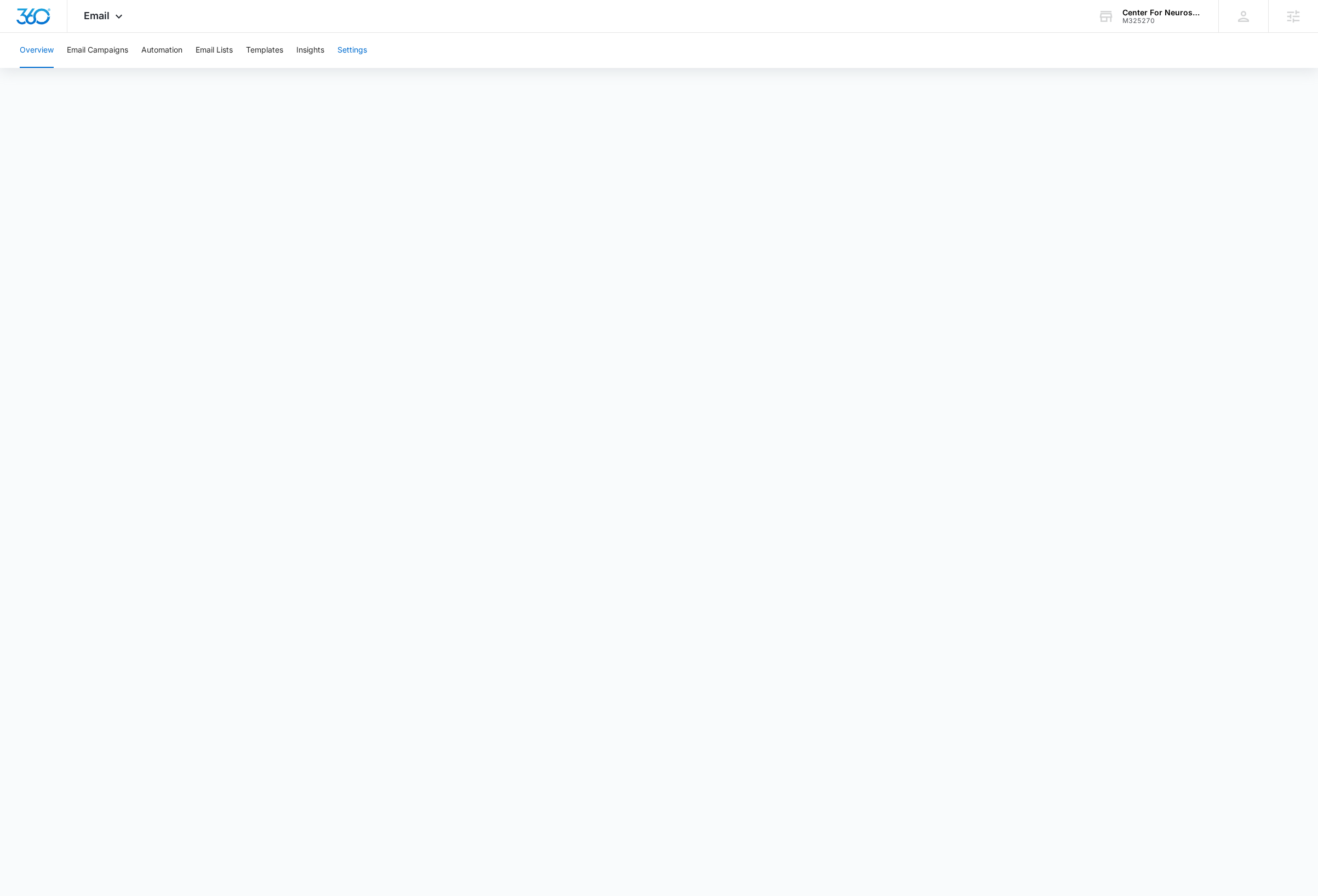
click at [348, 50] on button "Settings" at bounding box center [352, 50] width 30 height 35
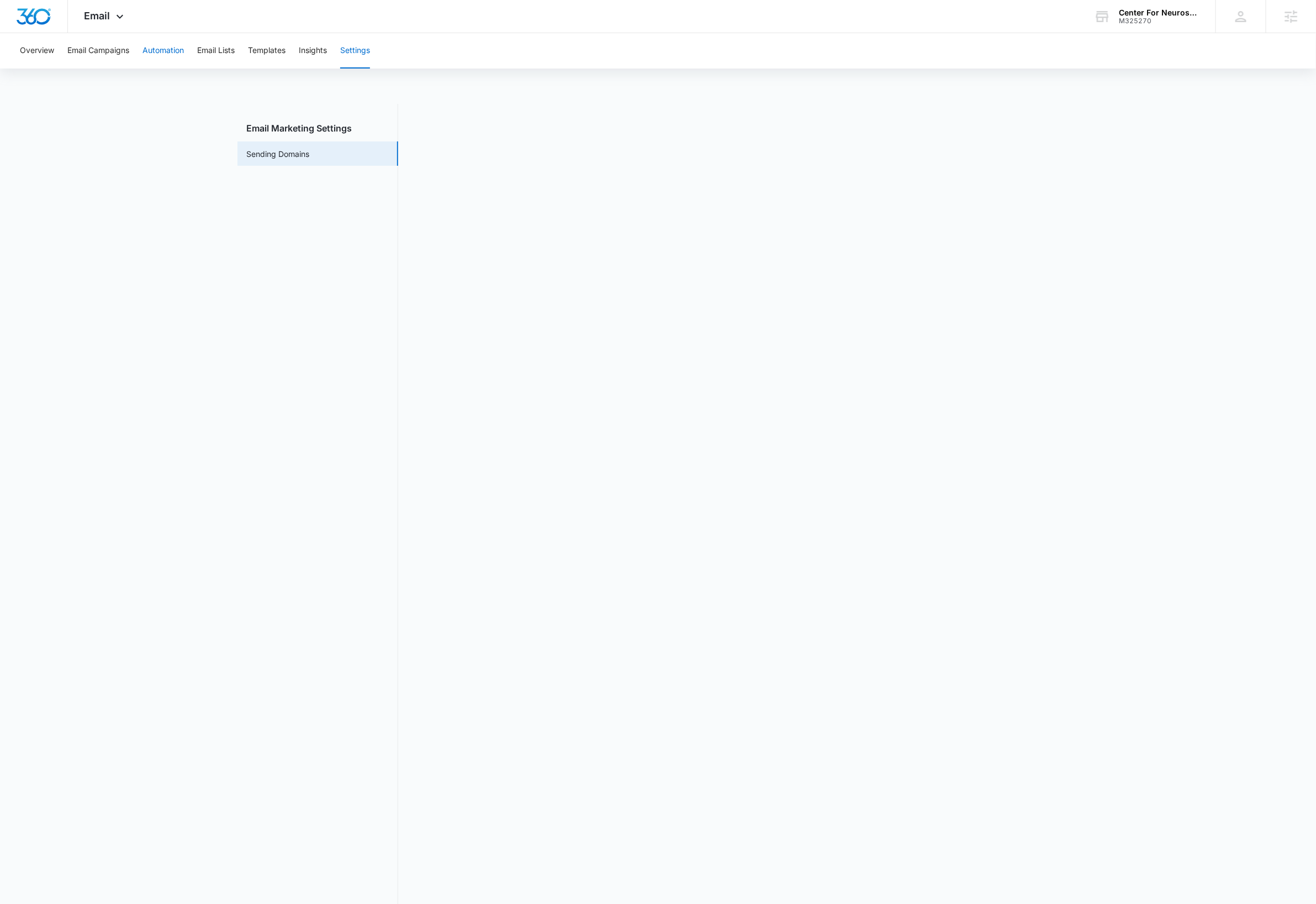
click at [170, 48] on button "Automation" at bounding box center [163, 50] width 41 height 36
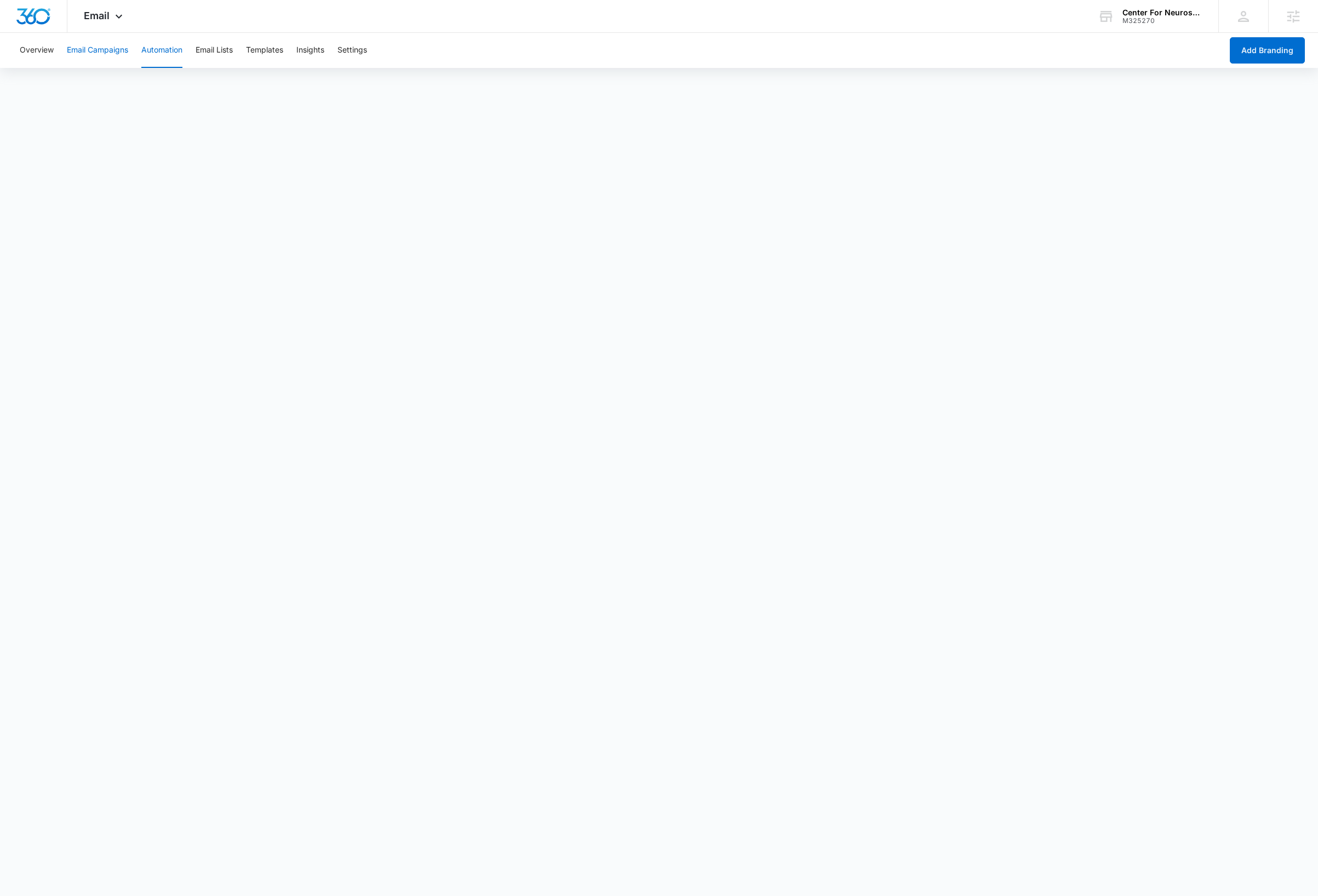
click at [112, 48] on button "Email Campaigns" at bounding box center [98, 50] width 61 height 35
click at [276, 48] on button "Templates" at bounding box center [264, 50] width 37 height 35
click at [164, 52] on button "Automation" at bounding box center [161, 50] width 41 height 35
click at [1181, 17] on div "M325270" at bounding box center [1162, 20] width 80 height 7
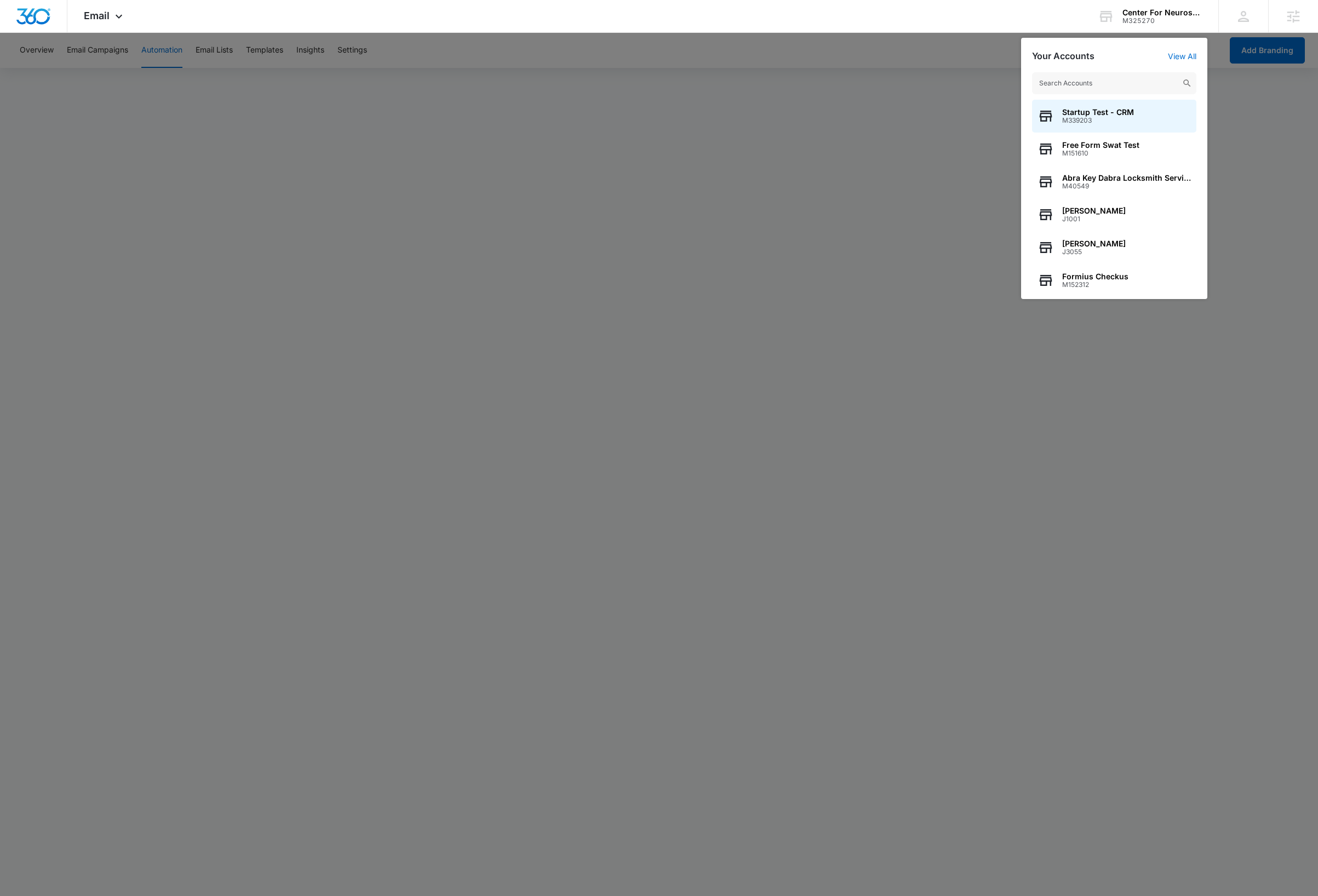
click at [1116, 84] on input "text" at bounding box center [1114, 83] width 164 height 22
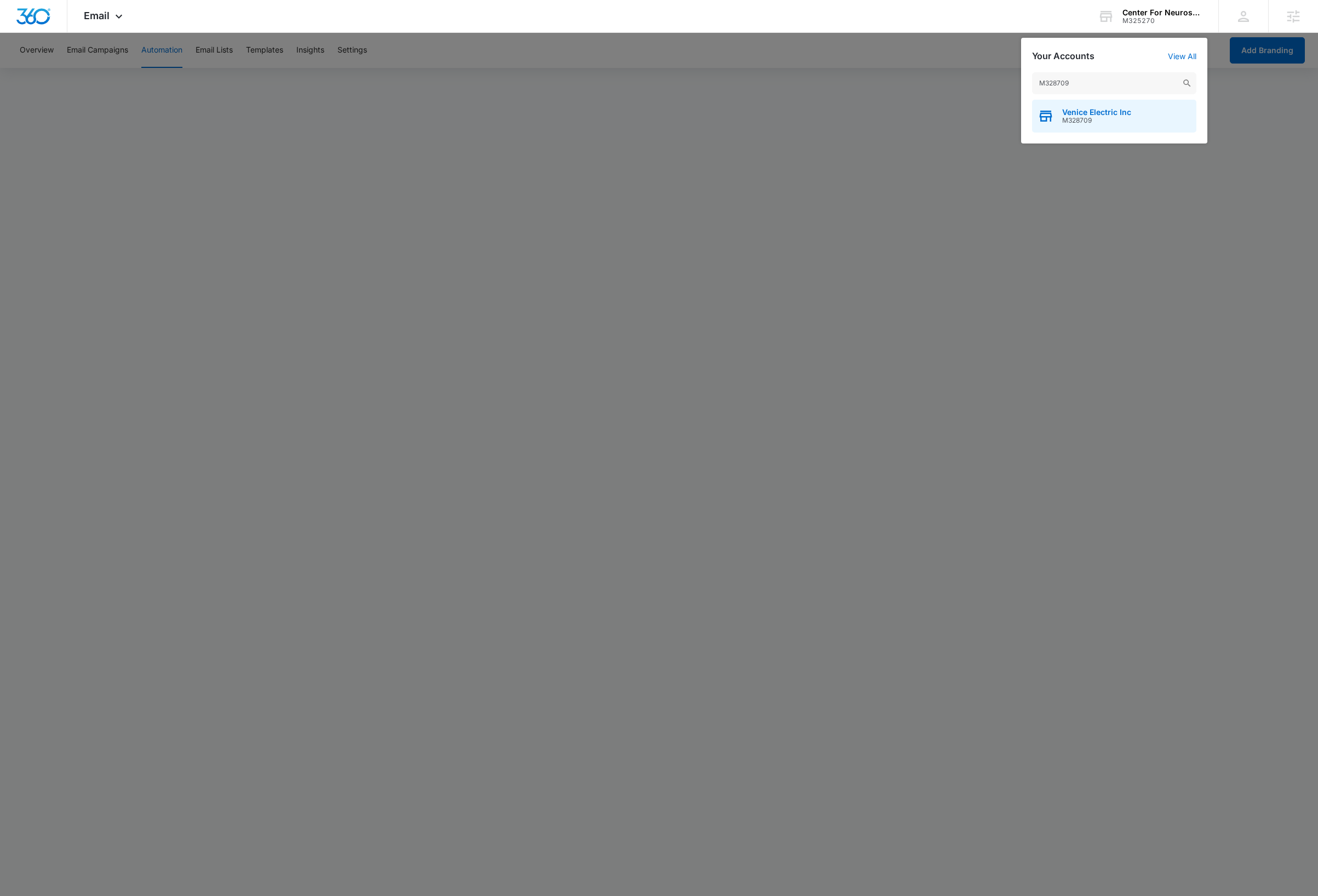
type input "M328709"
click at [1111, 113] on span "Venice Electric Inc" at bounding box center [1097, 112] width 69 height 9
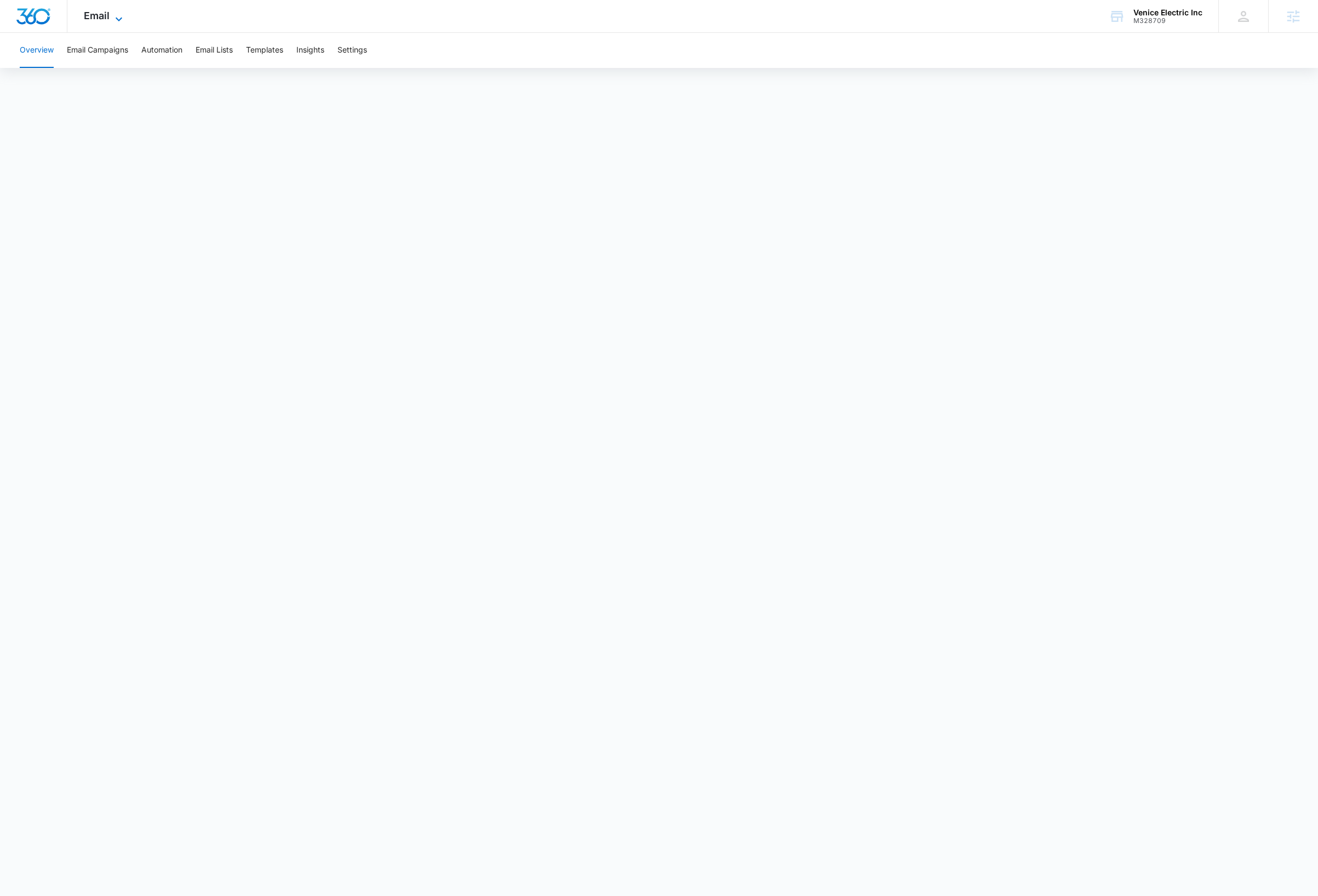
click at [112, 17] on icon at bounding box center [119, 19] width 13 height 13
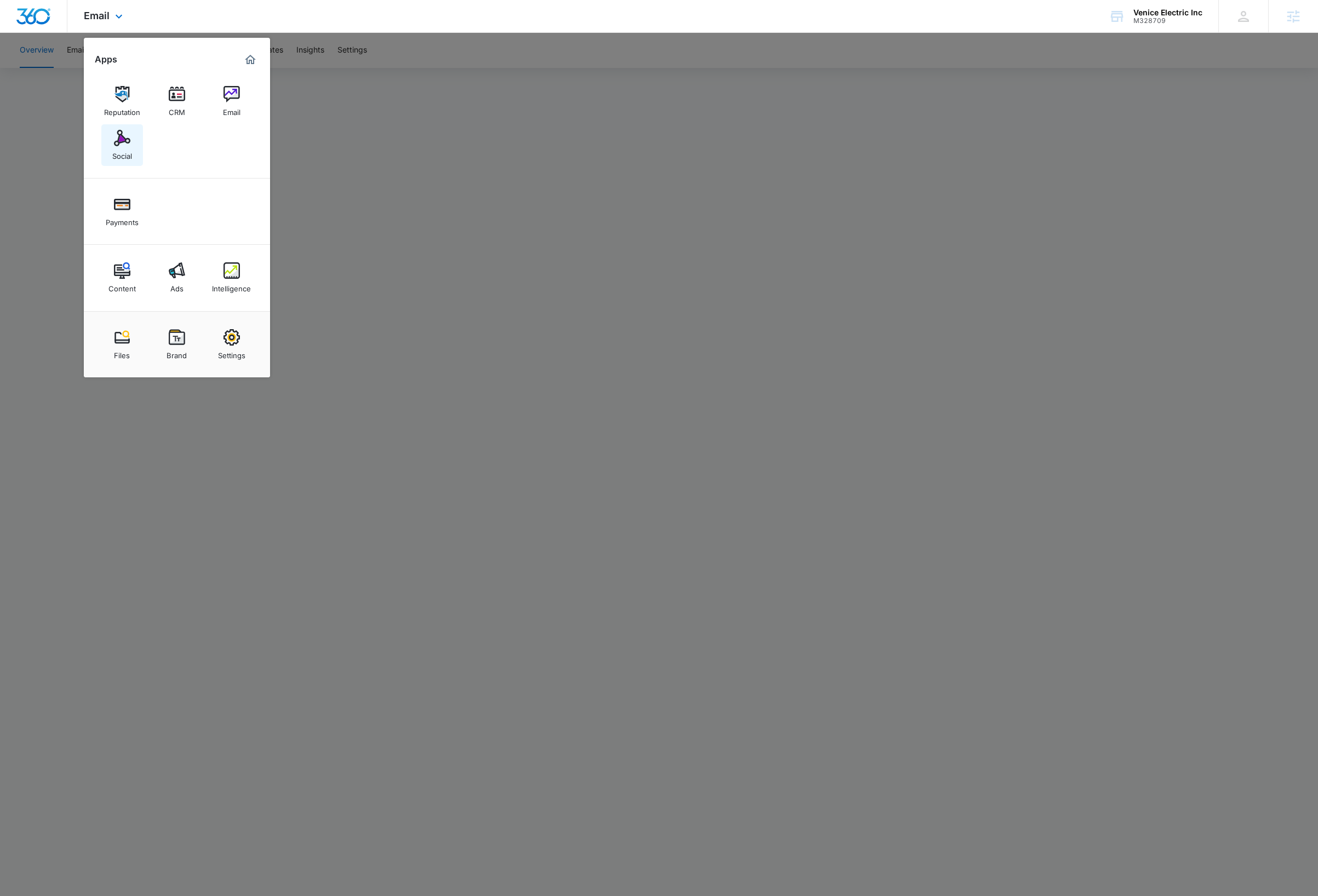
click at [126, 139] on img at bounding box center [122, 138] width 16 height 16
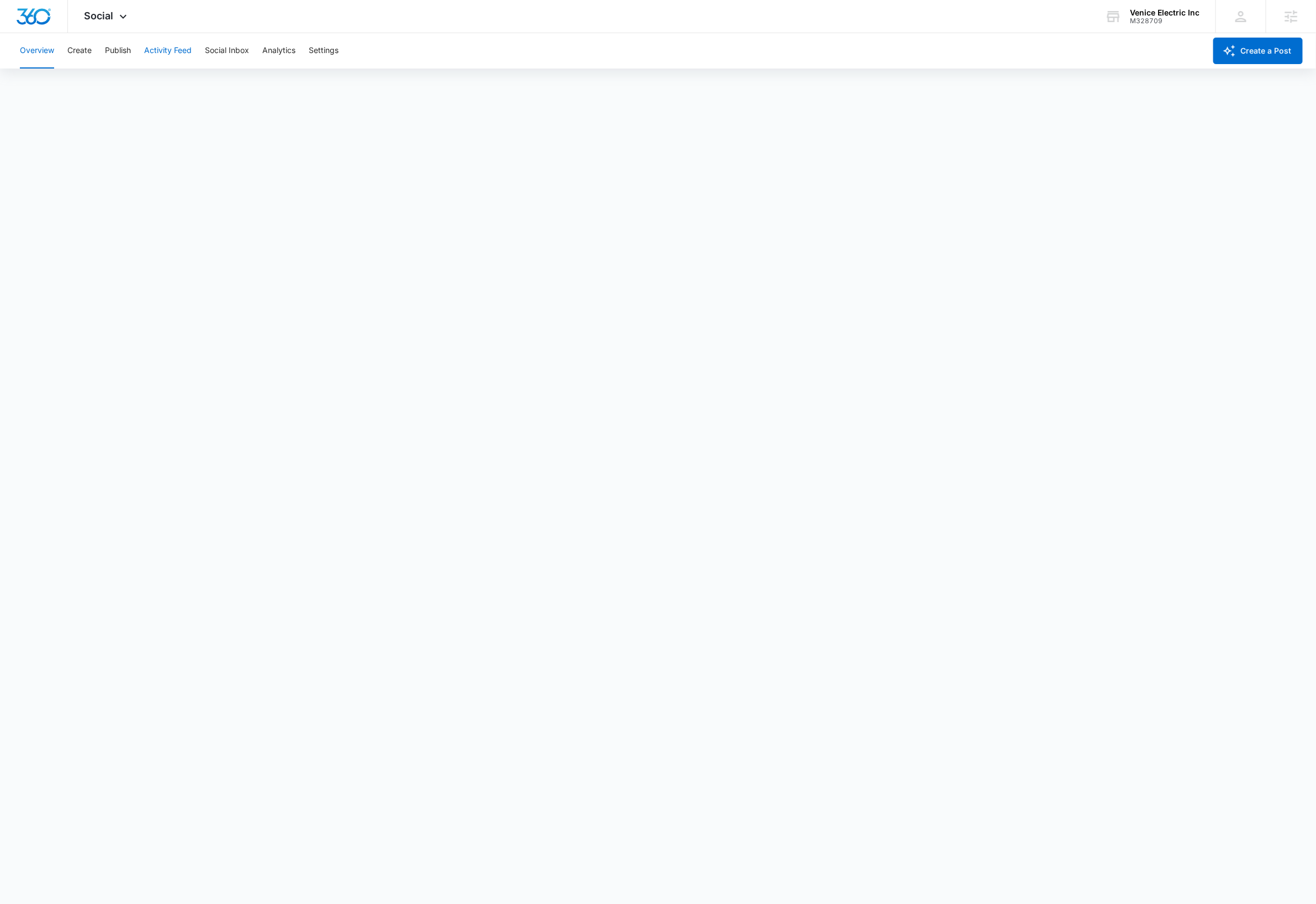
click at [165, 49] on button "Activity Feed" at bounding box center [167, 50] width 47 height 36
click at [220, 52] on button "Social Inbox" at bounding box center [226, 50] width 44 height 36
click at [120, 50] on button "Publish" at bounding box center [117, 50] width 26 height 36
click at [84, 86] on button "Schedules" at bounding box center [84, 84] width 37 height 31
click at [44, 86] on button "Calendar" at bounding box center [36, 84] width 32 height 31
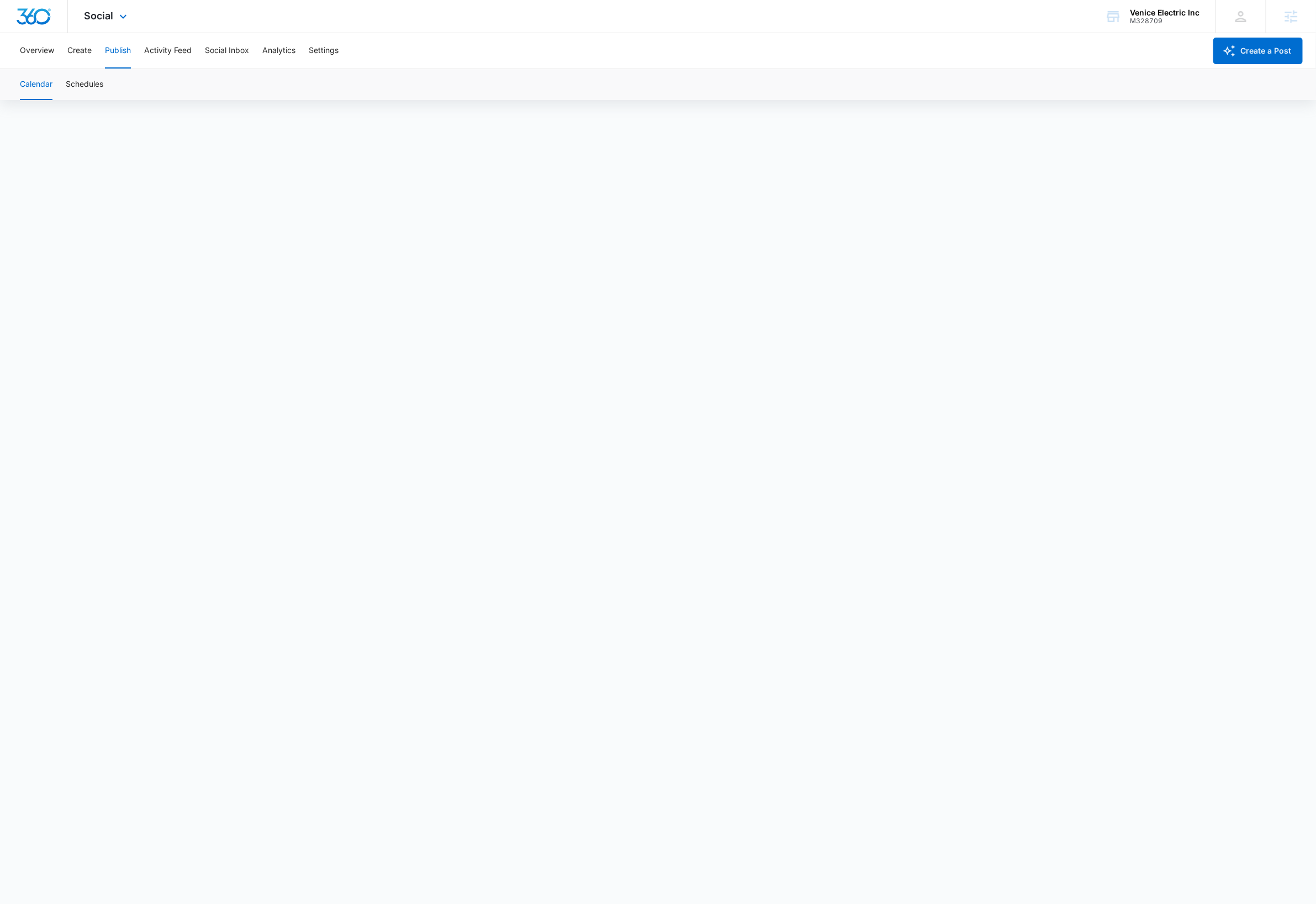
click at [27, 14] on img "Dashboard" at bounding box center [33, 17] width 36 height 17
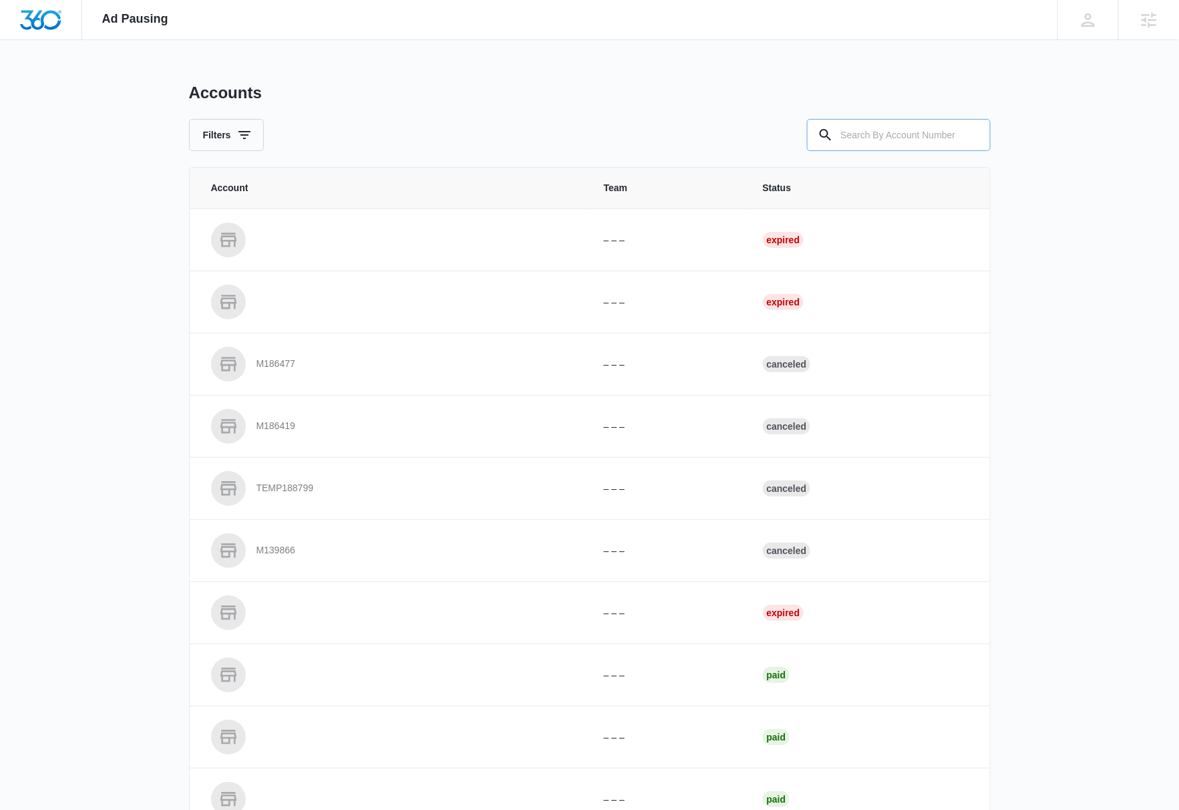
click at [913, 138] on input "text" at bounding box center [899, 135] width 184 height 32
paste input "M174877"
type input "M174877"
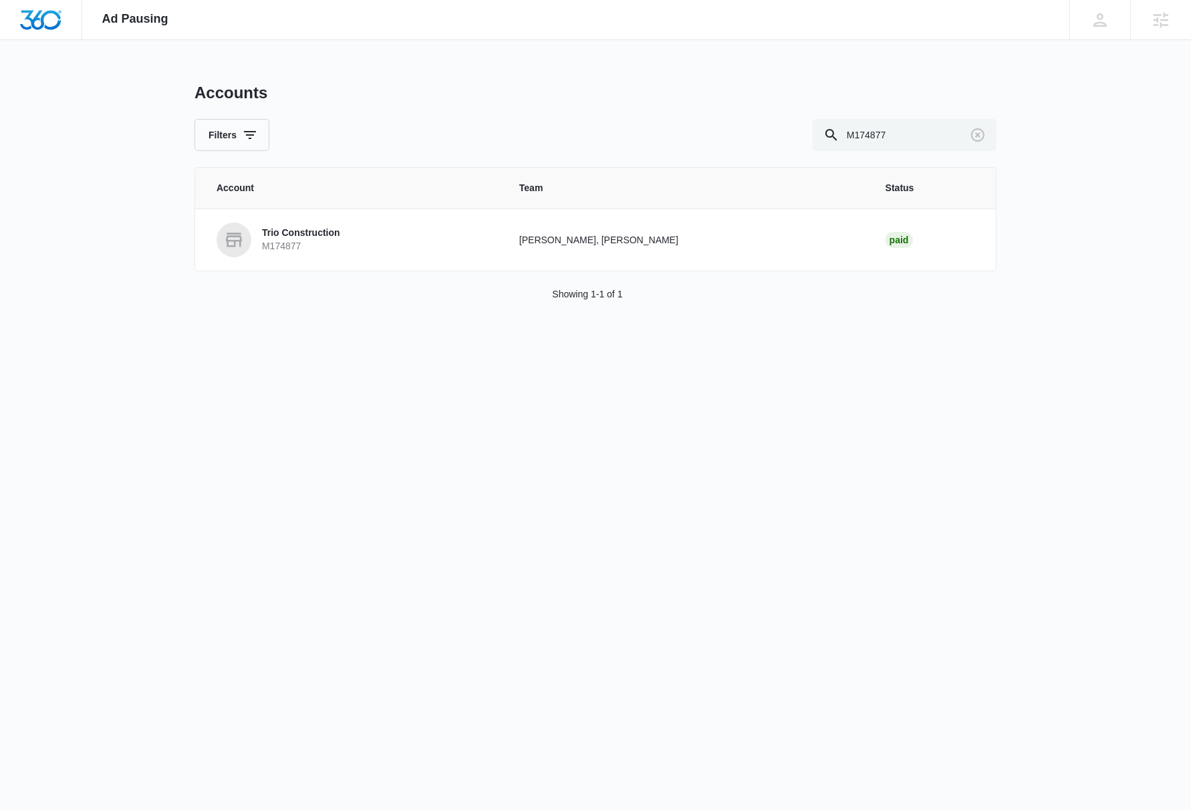
click at [408, 442] on div "Ad Pausing Apps Reputation Websites Forms CRM Email Social Content Ads Intellig…" at bounding box center [595, 405] width 1191 height 810
click at [313, 235] on p "Trio Construction" at bounding box center [301, 233] width 78 height 13
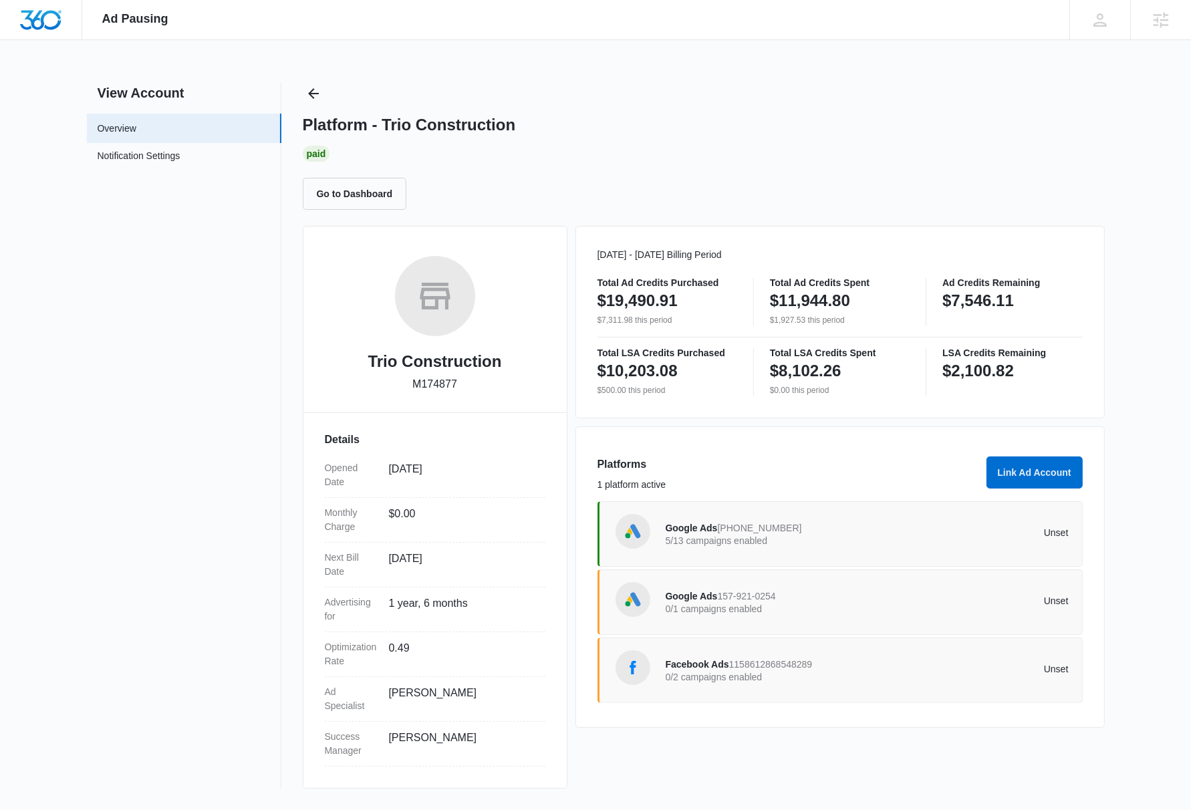
click at [775, 92] on div "Platform - Trio Construction Paid Go to Dashboard" at bounding box center [704, 146] width 802 height 127
click at [709, 597] on span "Google Ads" at bounding box center [692, 596] width 52 height 11
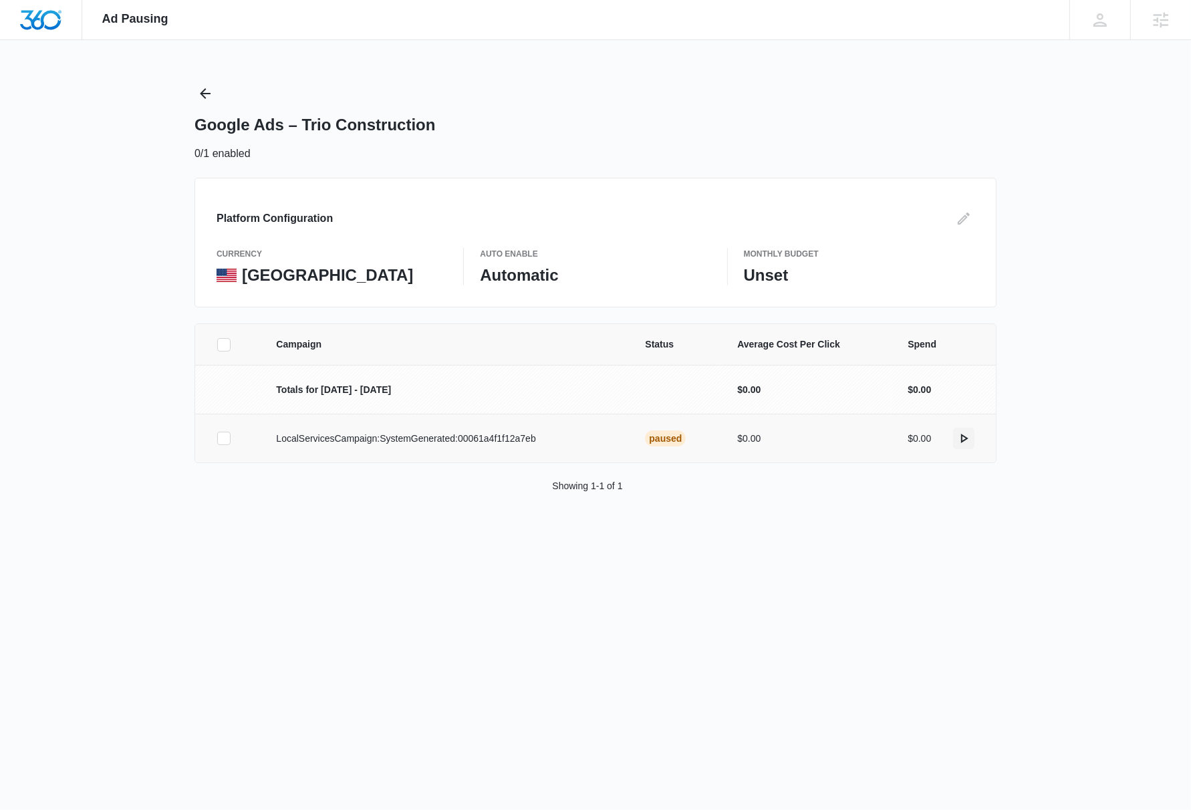
click at [964, 440] on icon "actions.activate" at bounding box center [964, 438] width 7 height 9
click at [202, 92] on icon "Back" at bounding box center [205, 93] width 11 height 11
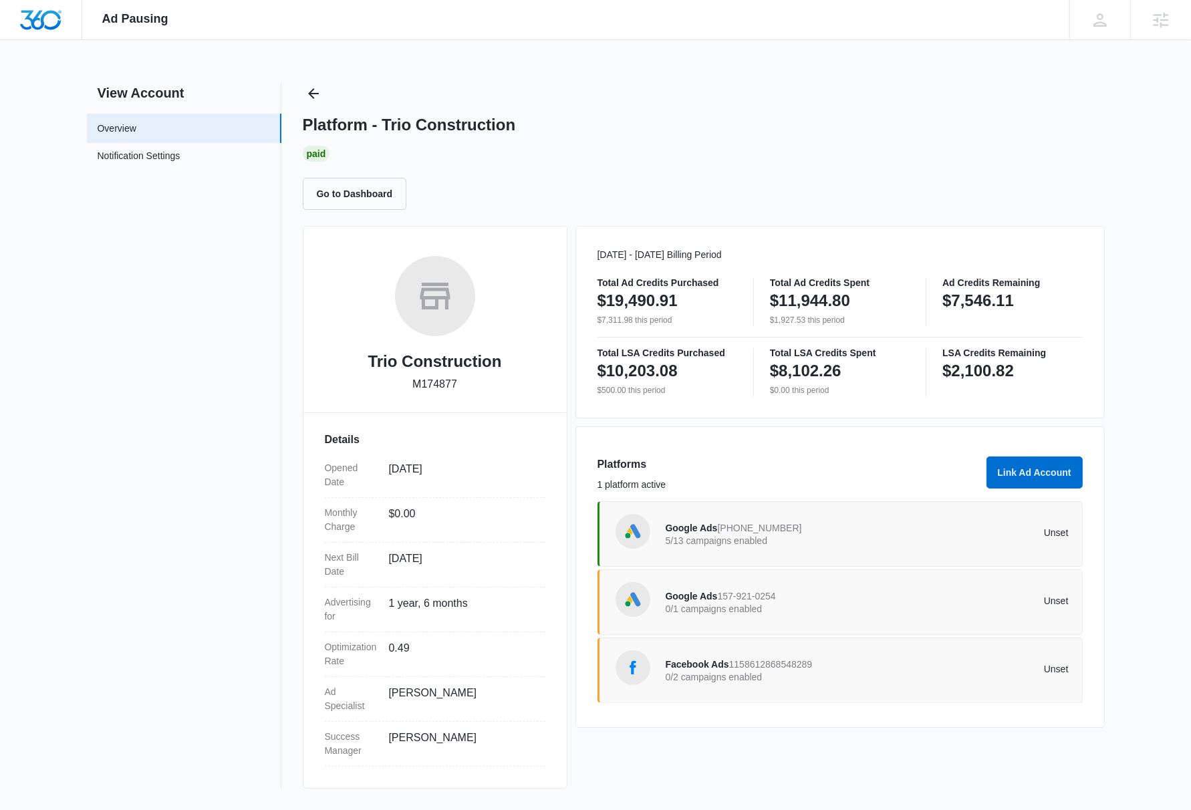
click at [996, 548] on div "Google Ads 422-565-3829 5/13 campaigns enabled Unset" at bounding box center [867, 533] width 403 height 37
click at [879, 679] on div "Facebook Ads 1158612868548289 0/2 campaigns enabled Unset" at bounding box center [867, 669] width 403 height 37
click at [1171, 494] on div "Ad Pausing Apps Reputation Websites Forms CRM Email Social Content Ads Intellig…" at bounding box center [595, 405] width 1191 height 810
click at [908, 535] on p "Unset" at bounding box center [968, 532] width 202 height 9
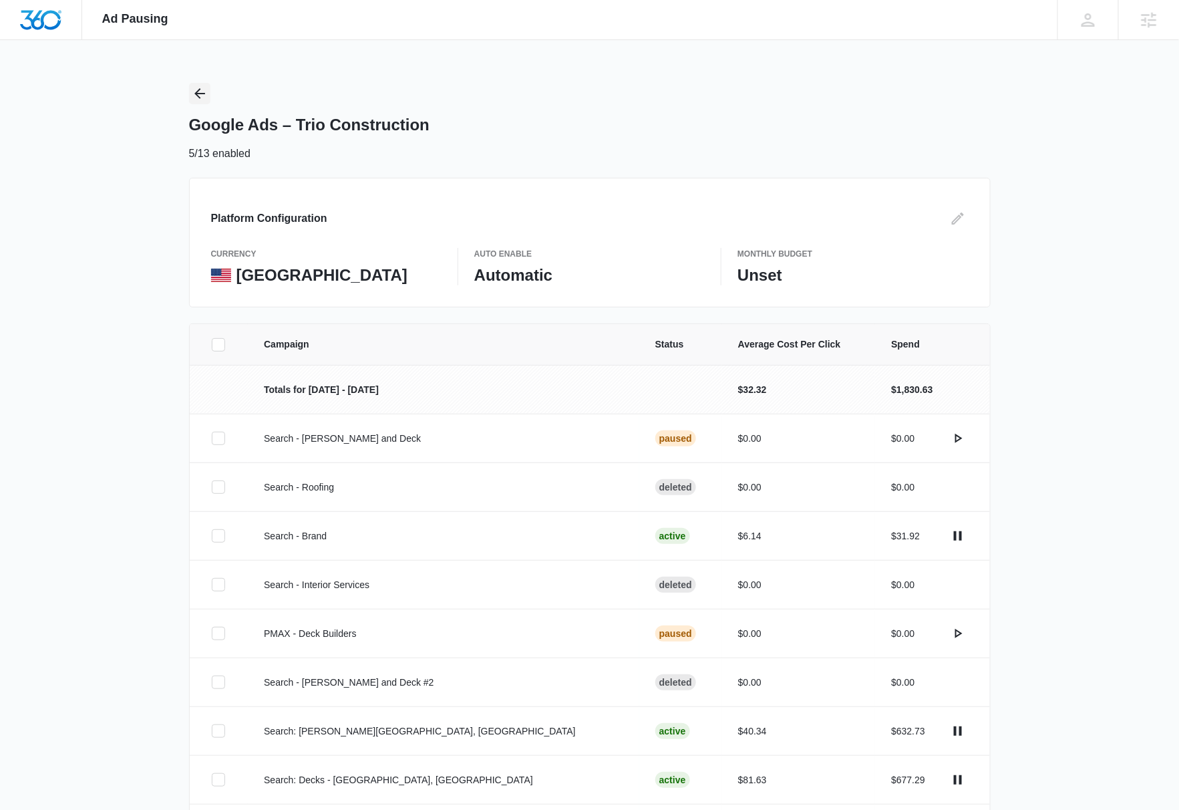
click at [203, 98] on icon "Back" at bounding box center [200, 94] width 16 height 16
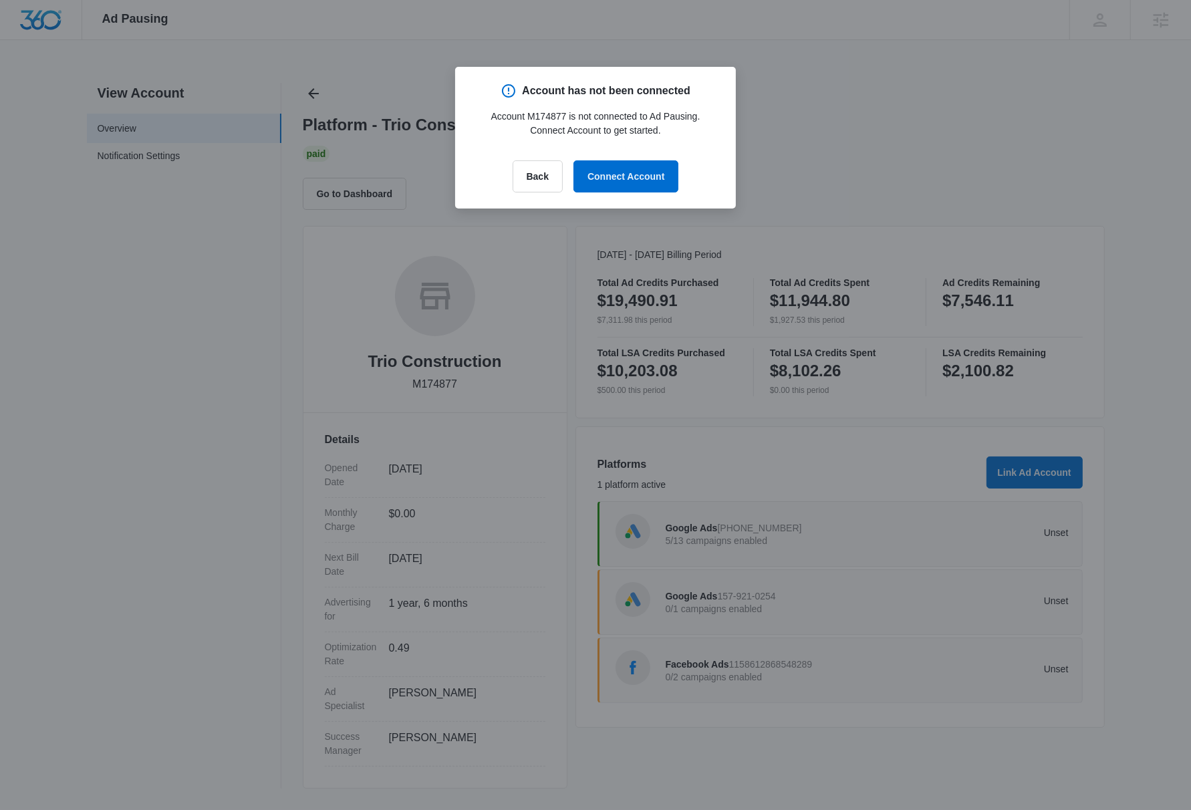
click at [991, 131] on div at bounding box center [595, 405] width 1191 height 810
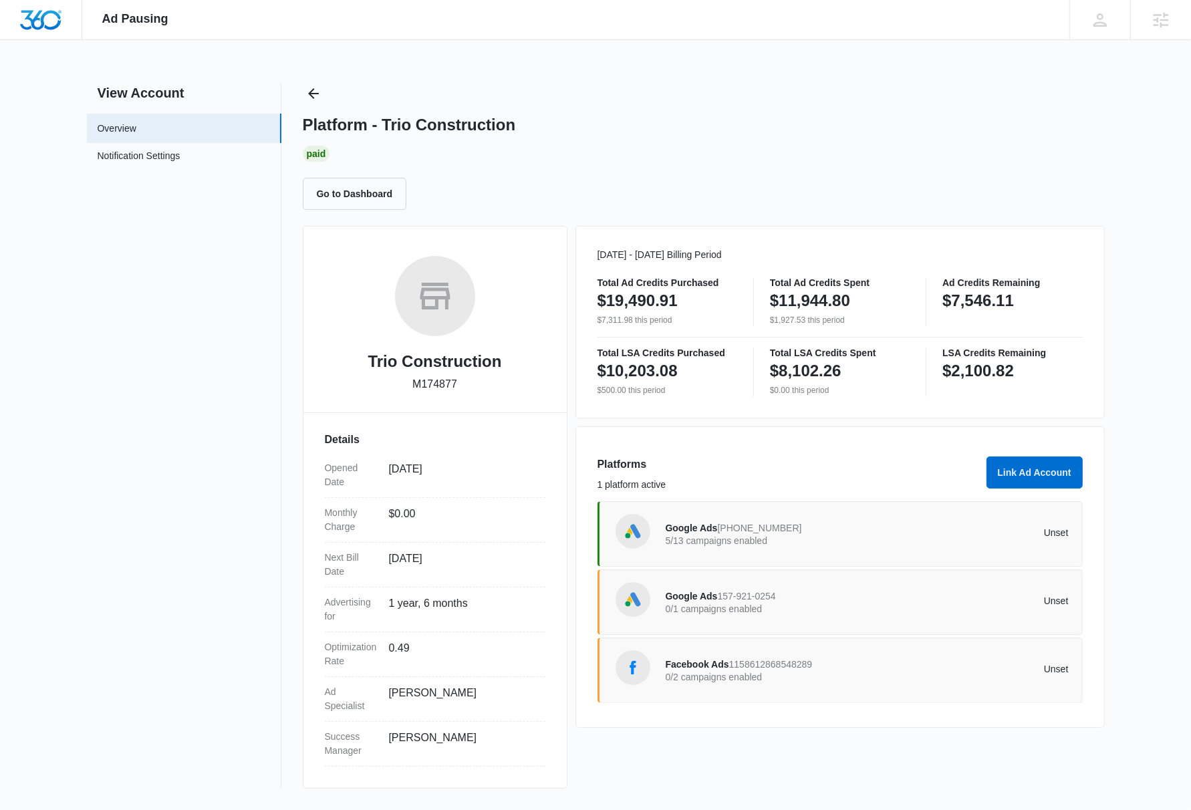
click at [813, 130] on div "Platform - Trio Construction" at bounding box center [704, 125] width 802 height 20
click at [1133, 638] on div "Ad Pausing Apps Reputation Websites Forms CRM Email Social Content Ads Intellig…" at bounding box center [595, 405] width 1191 height 810
click at [836, 614] on div "Google Ads 157-921-0254 0/1 campaigns enabled" at bounding box center [767, 602] width 202 height 28
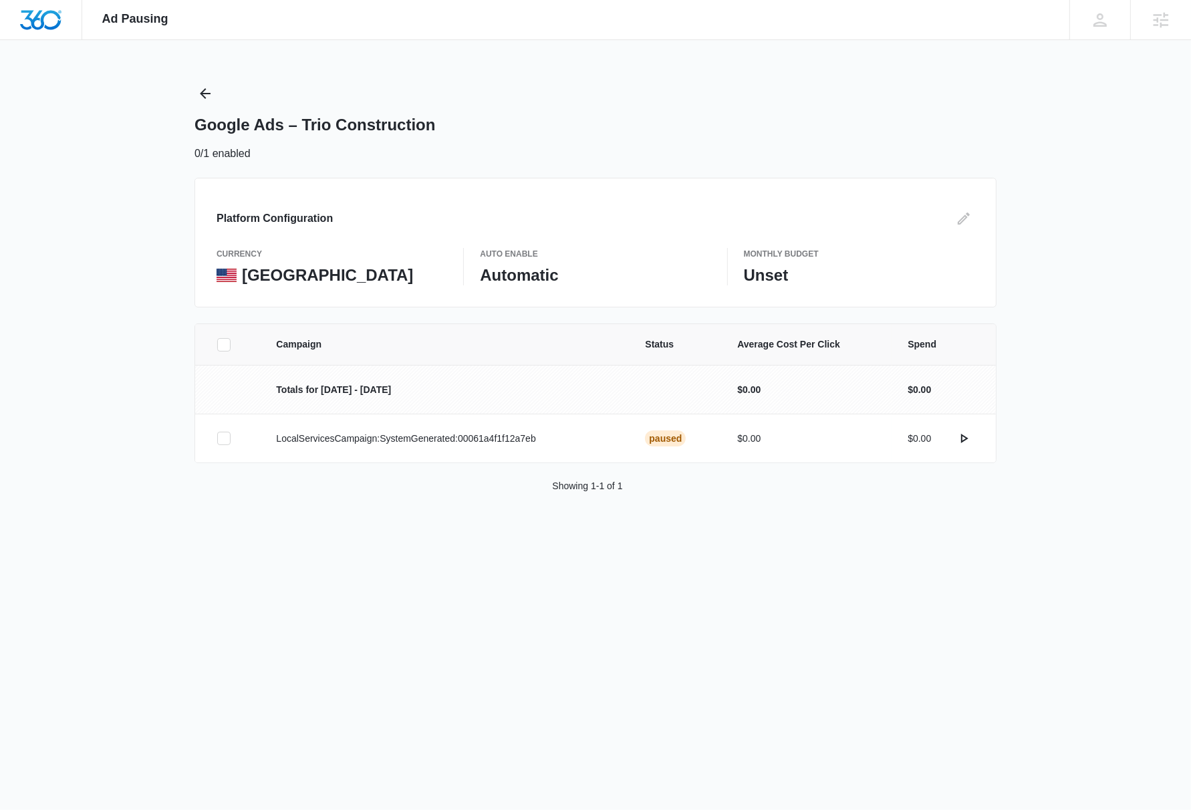
click at [997, 585] on div "Ad Pausing Apps Reputation Websites Forms CRM Email Social Content Ads Intellig…" at bounding box center [595, 405] width 1191 height 810
click at [966, 221] on icon "Edit" at bounding box center [963, 218] width 16 height 16
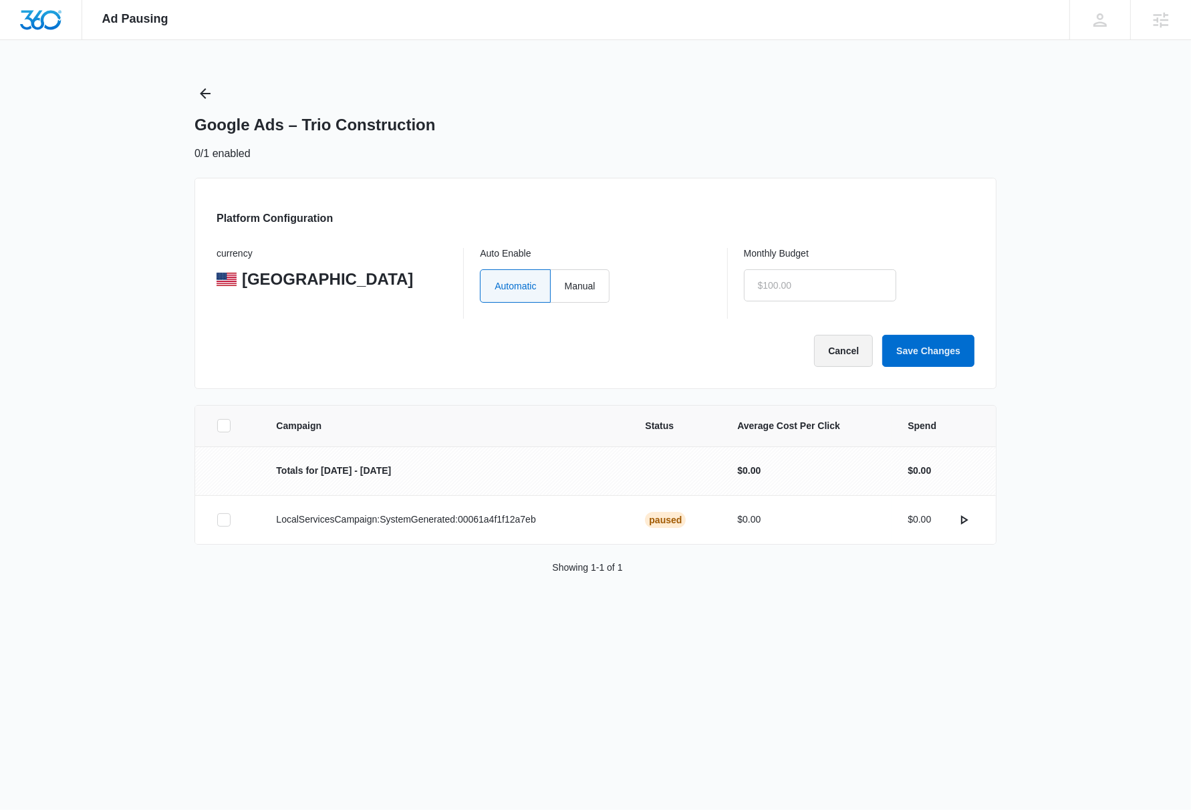
click at [833, 356] on button "Cancel" at bounding box center [843, 351] width 59 height 32
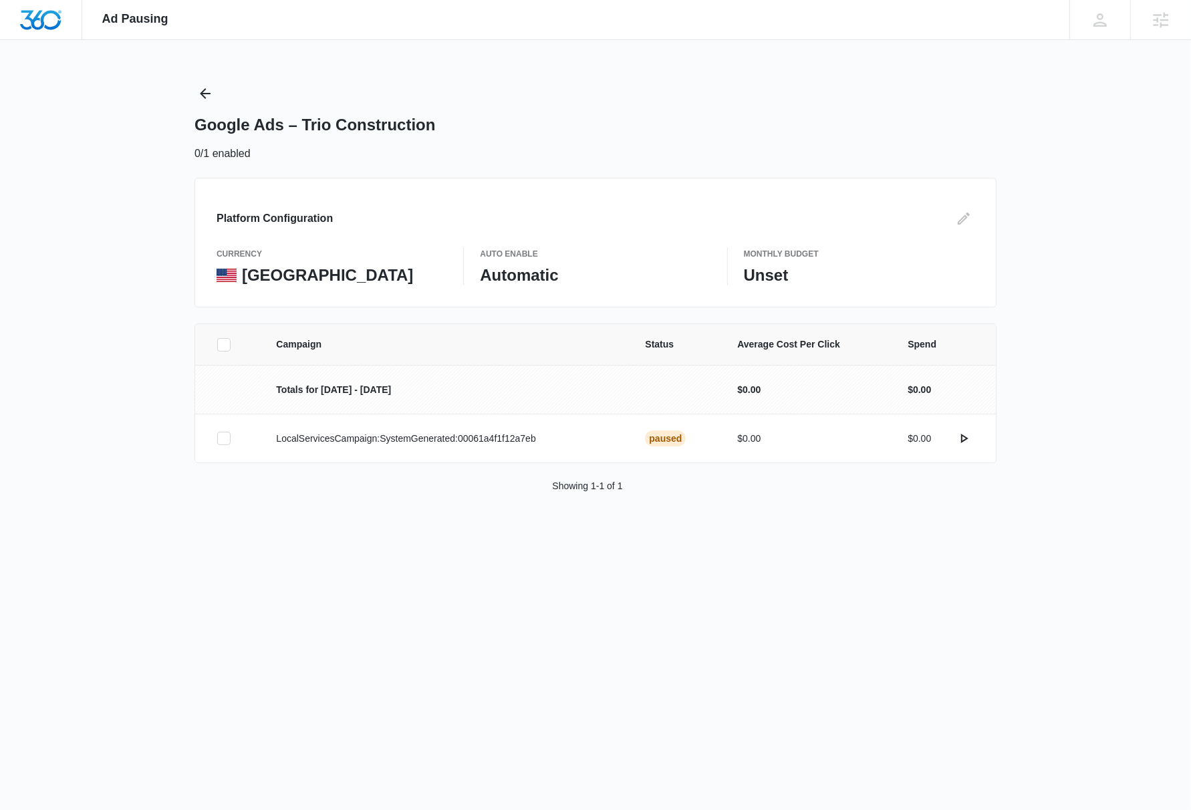
click at [355, 392] on p "Totals for [DATE] - [DATE]" at bounding box center [444, 390] width 337 height 14
click at [821, 553] on div "Ad Pausing Apps Reputation Websites Forms CRM Email Social Content Ads Intellig…" at bounding box center [595, 405] width 1191 height 810
click at [223, 442] on icon at bounding box center [224, 438] width 12 height 12
click at [217, 439] on input "checkbox" at bounding box center [216, 438] width 1 height 1
click at [1152, 545] on button "Activate Campaign" at bounding box center [1118, 546] width 112 height 32
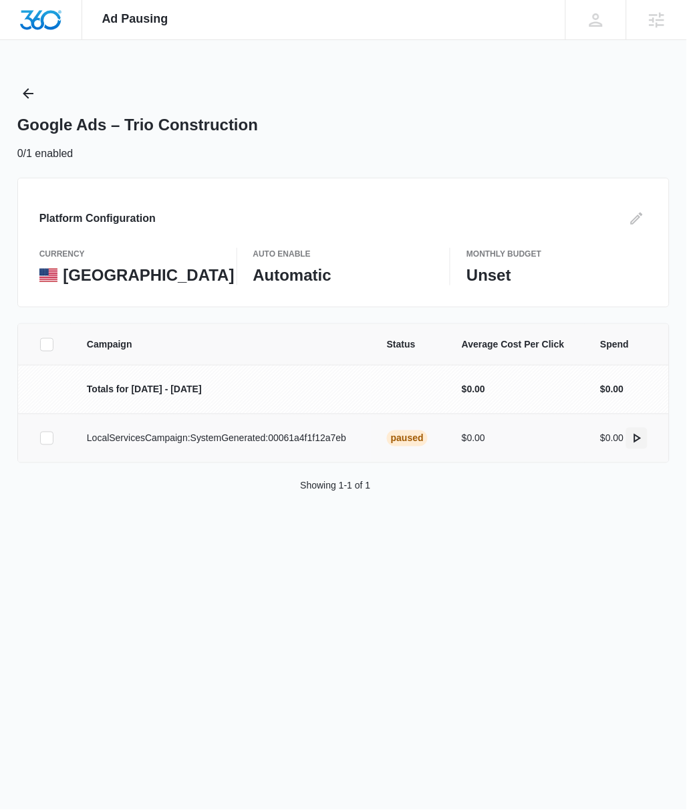
click at [641, 441] on icon "actions.activate" at bounding box center [637, 438] width 16 height 16
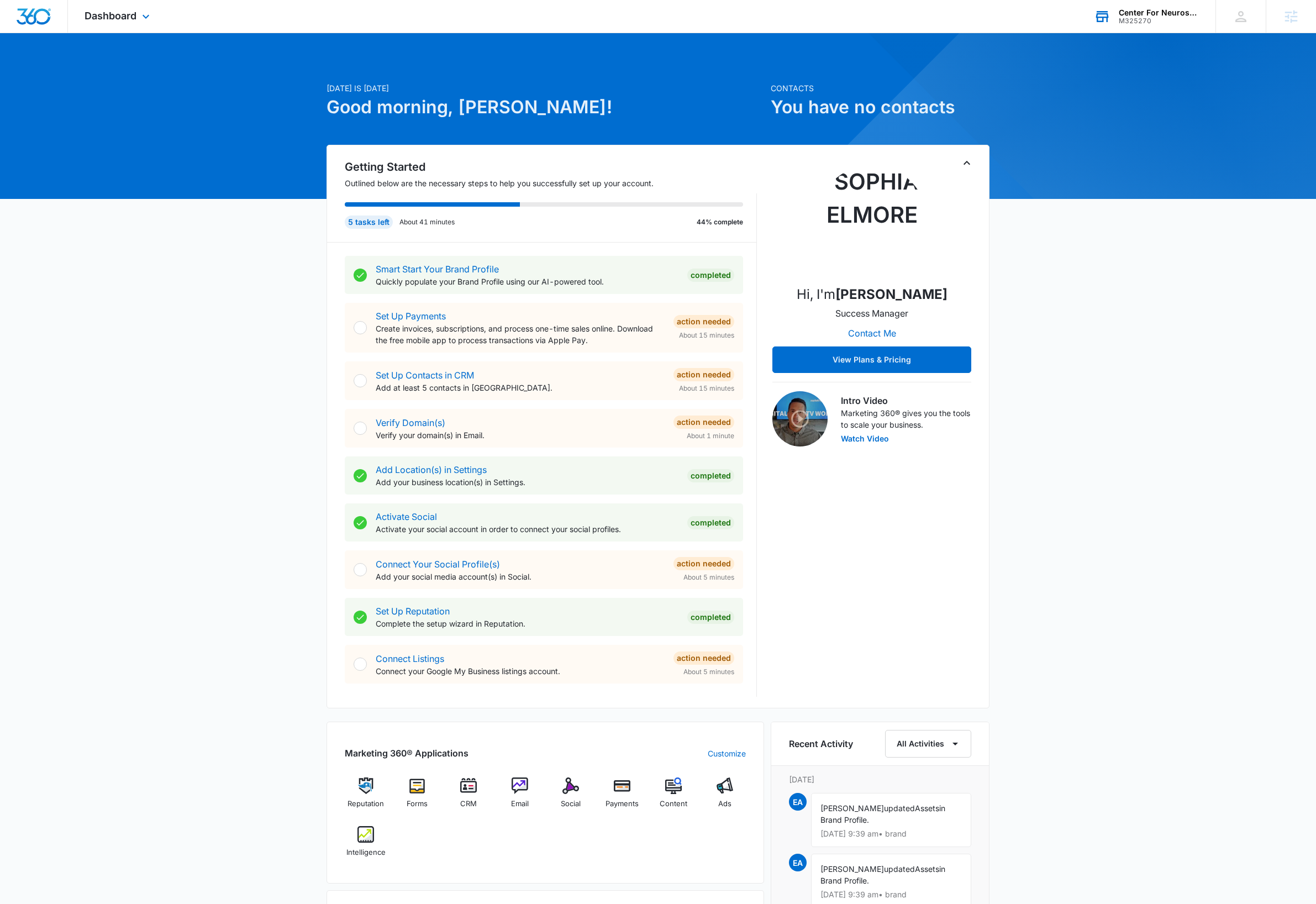
click at [1157, 26] on div "Center For Neurosciences M325270 Your Accounts View All" at bounding box center [1146, 16] width 138 height 32
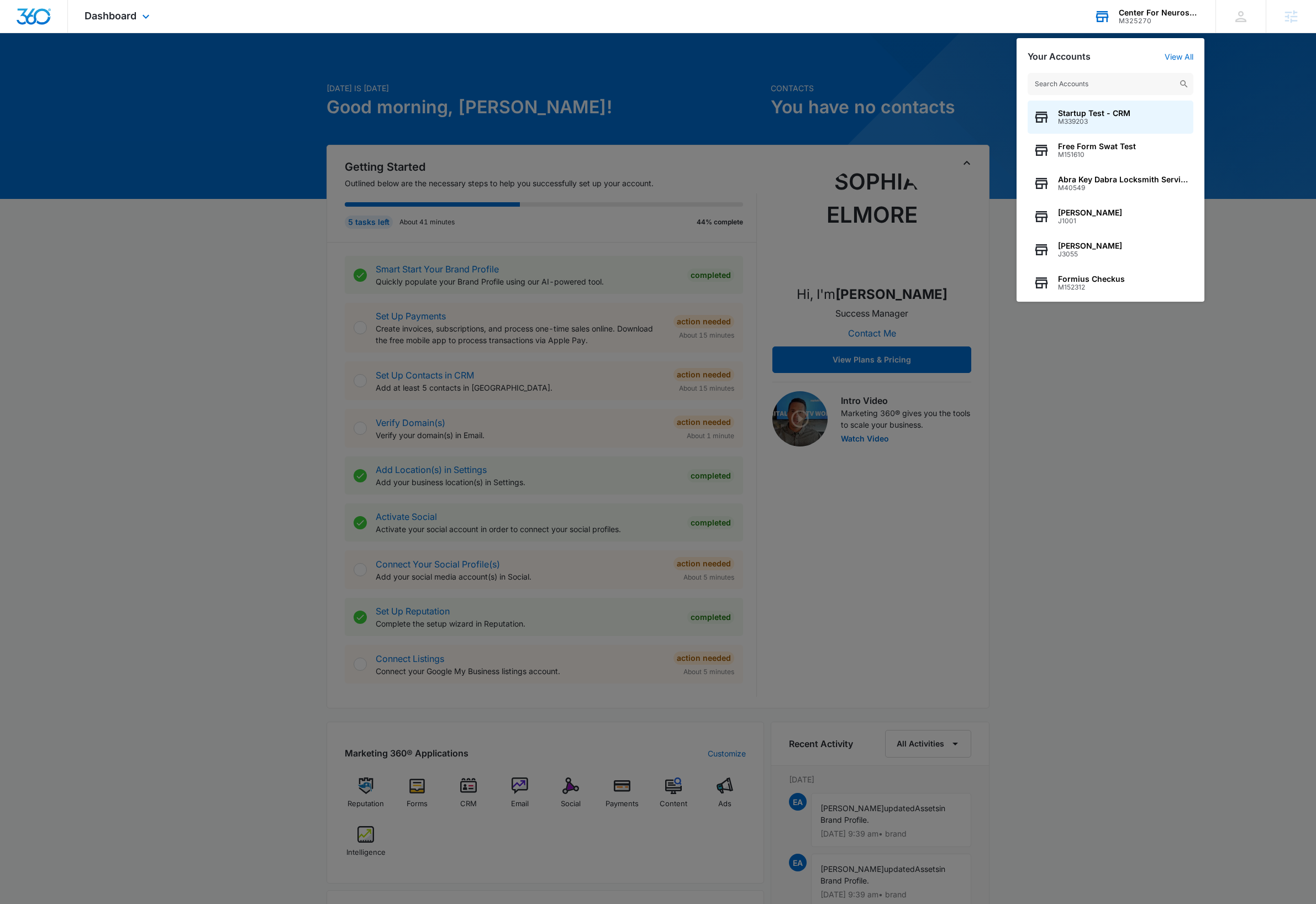
click at [1104, 86] on input "text" at bounding box center [1110, 84] width 165 height 22
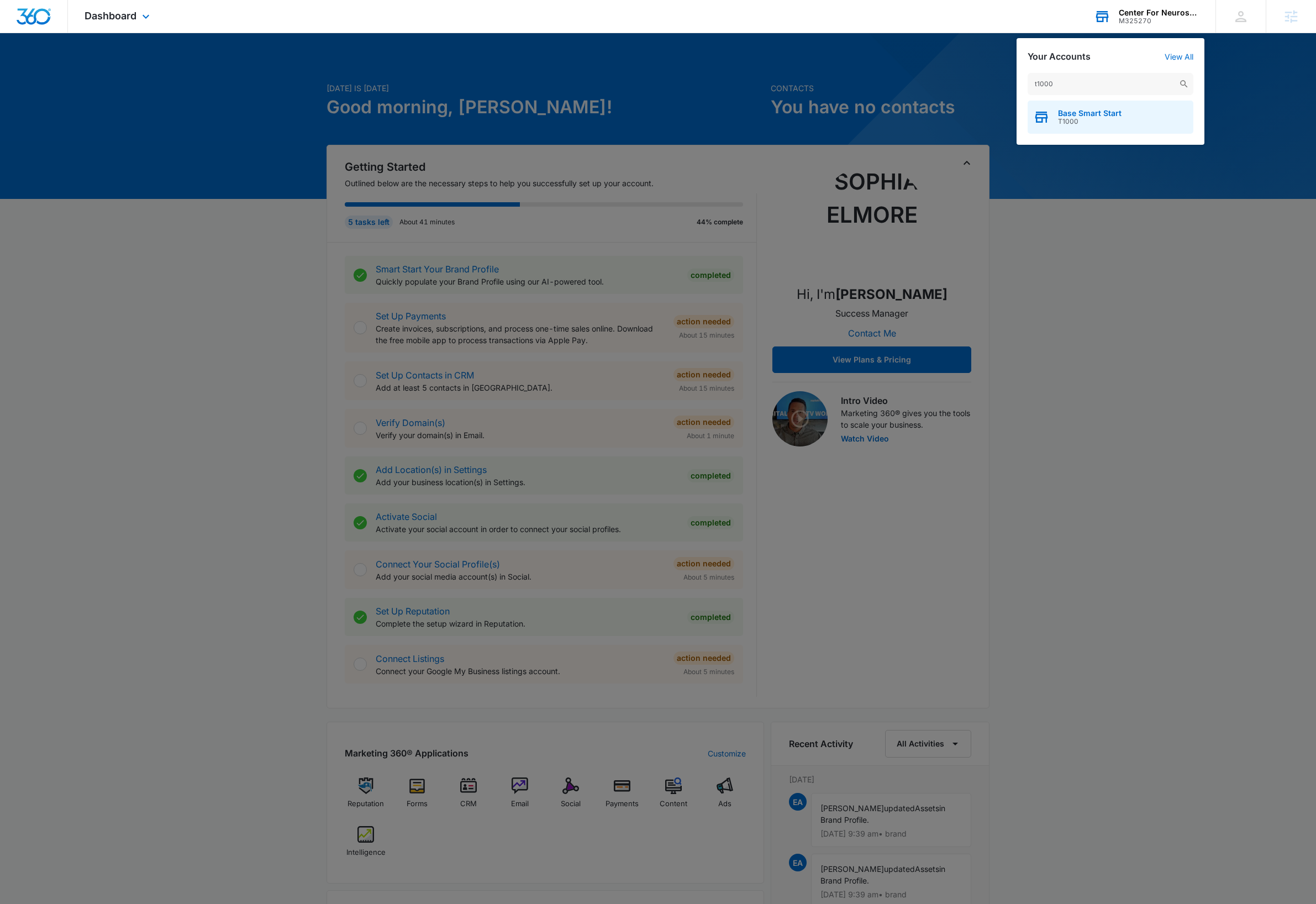
type input "t1000"
click at [1113, 116] on span "Base Smart Start" at bounding box center [1090, 113] width 64 height 9
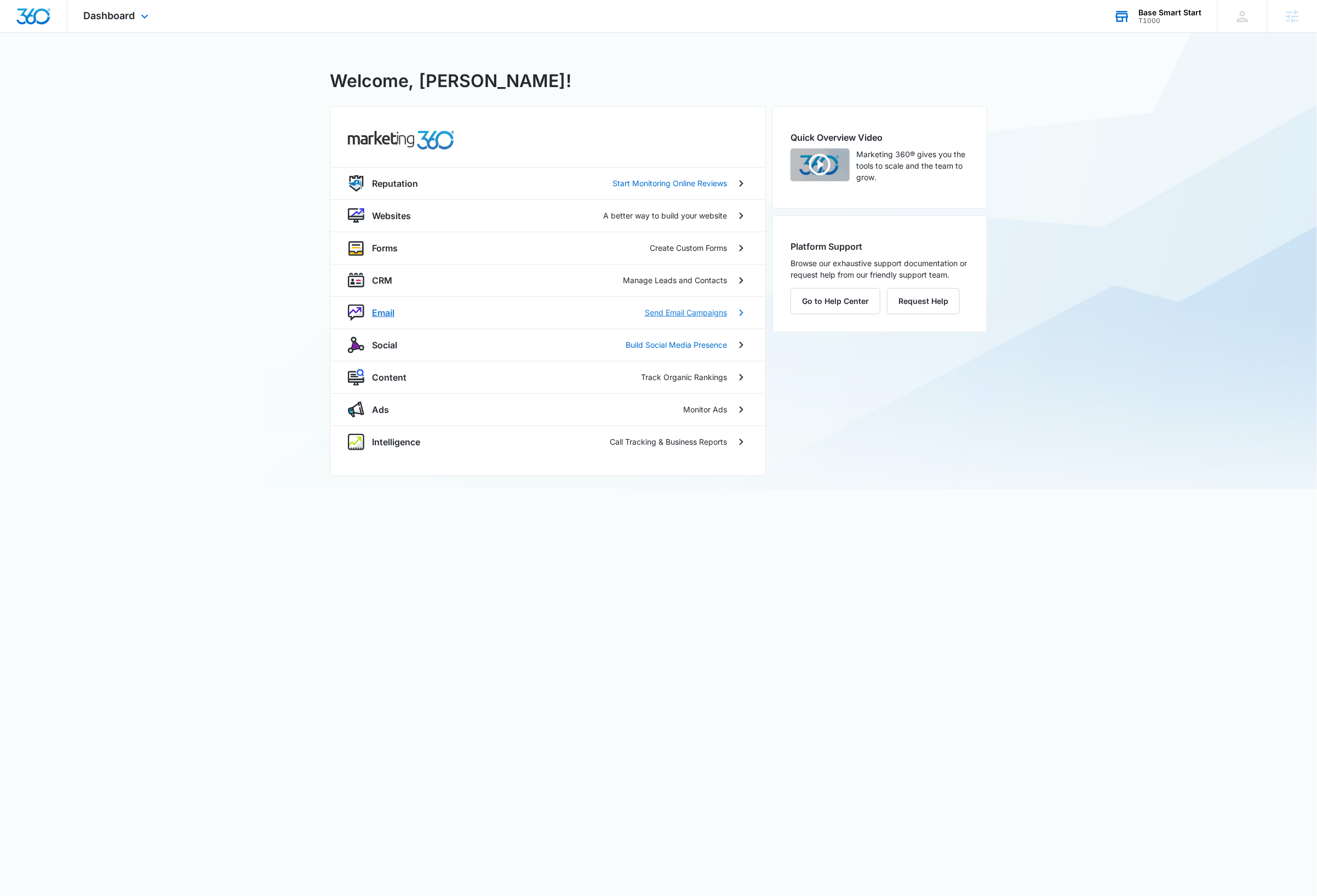
click at [378, 316] on p "Email" at bounding box center [383, 313] width 22 height 13
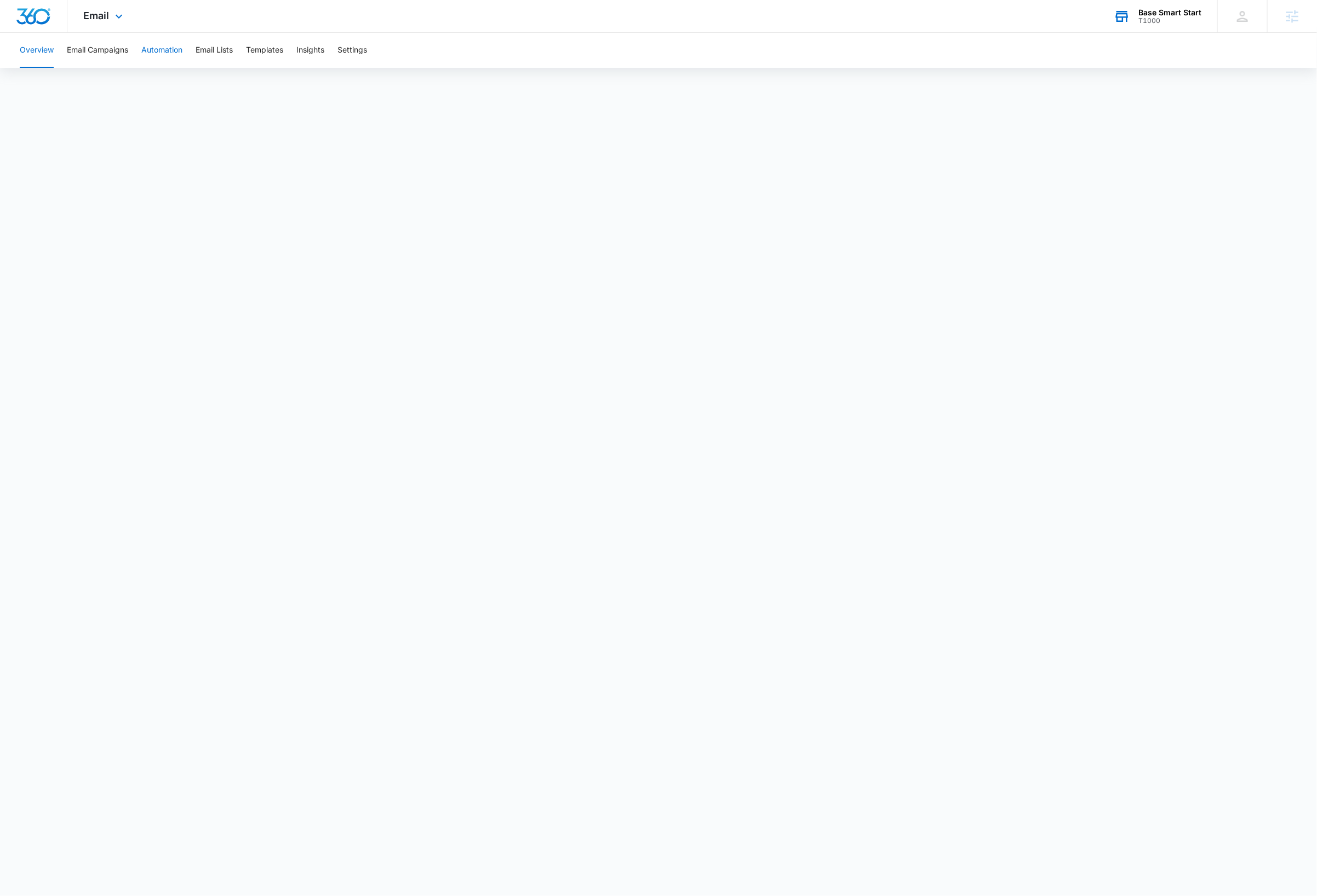
click at [165, 47] on button "Automation" at bounding box center [162, 50] width 41 height 35
